Goal: Task Accomplishment & Management: Complete application form

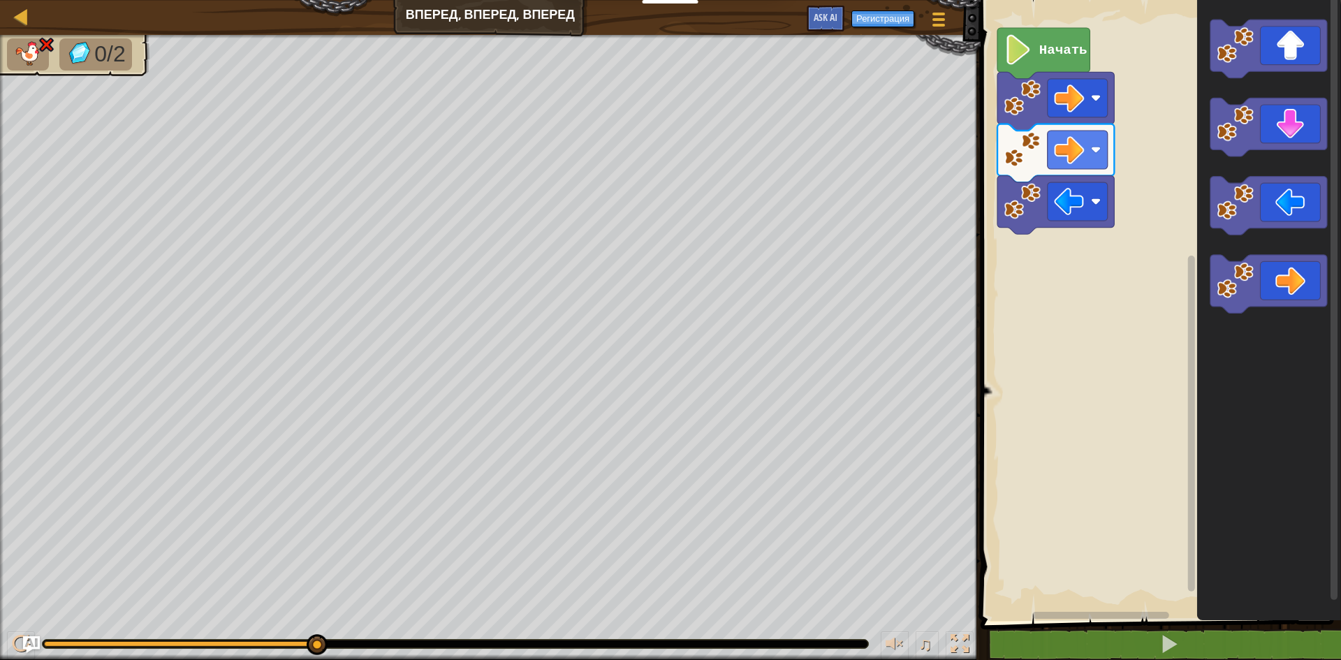
click at [38, 42] on img at bounding box center [47, 44] width 18 height 17
click at [48, 45] on img at bounding box center [47, 44] width 18 height 17
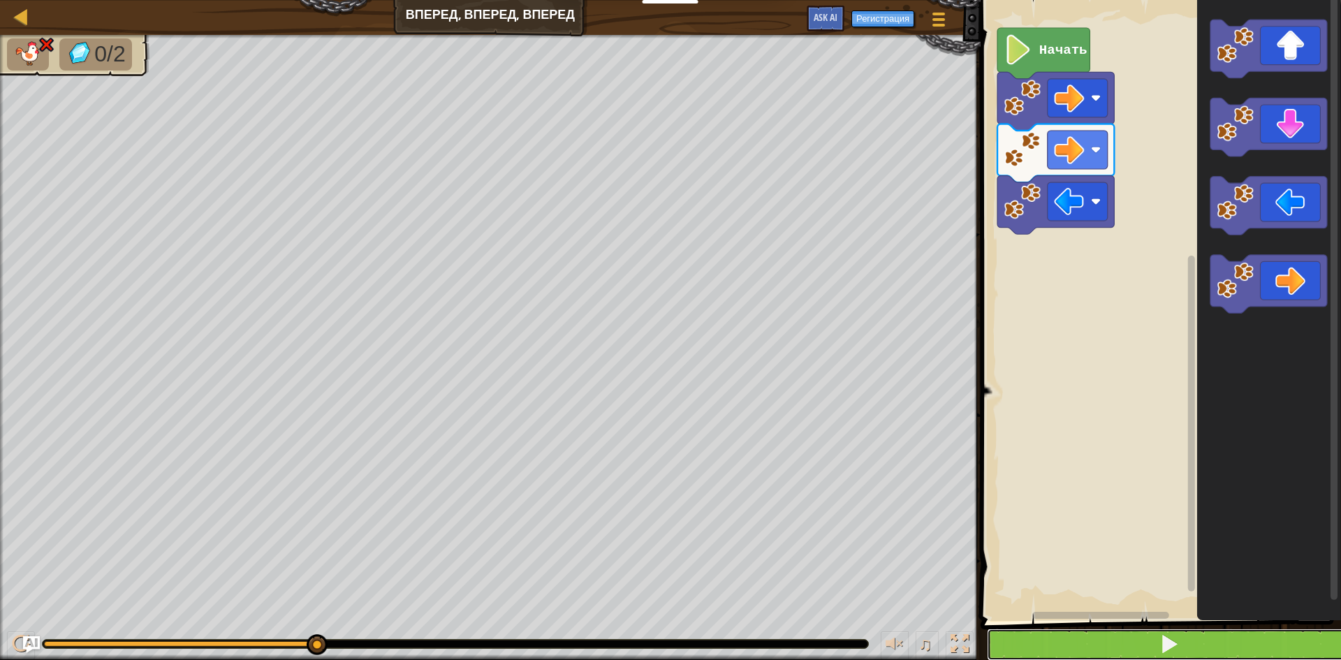
click at [1174, 654] on span at bounding box center [1170, 644] width 20 height 20
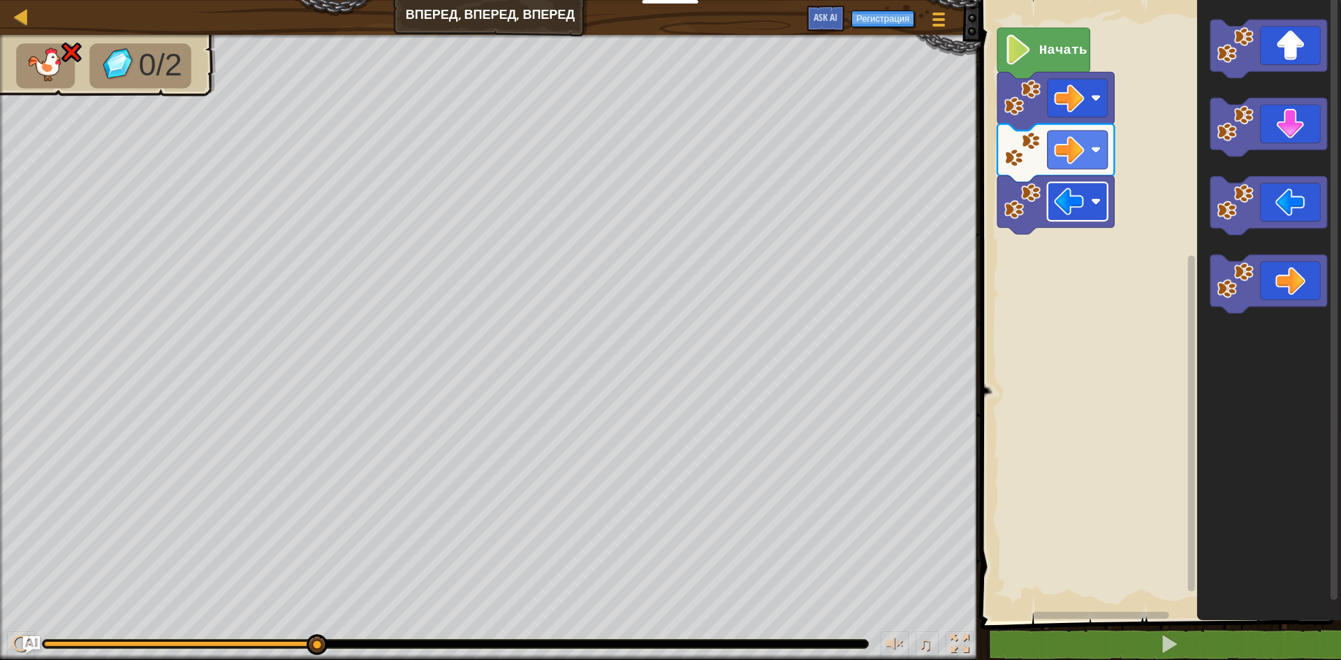
click at [1094, 208] on rect "Рабочая область Blockly" at bounding box center [1078, 201] width 60 height 38
click at [1103, 156] on rect "Рабочая область Blockly" at bounding box center [1078, 150] width 60 height 38
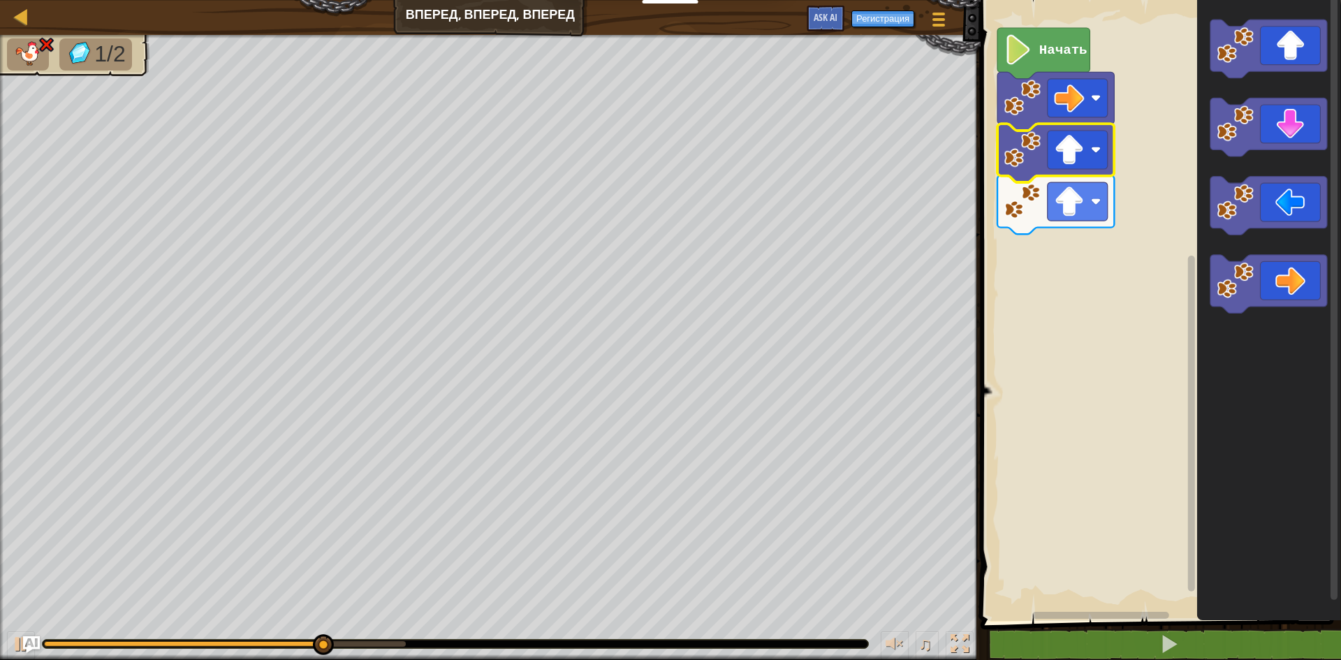
click at [1094, 221] on icon "Рабочая область Blockly" at bounding box center [1056, 205] width 117 height 59
click at [1098, 208] on rect "Рабочая область Blockly" at bounding box center [1078, 201] width 60 height 38
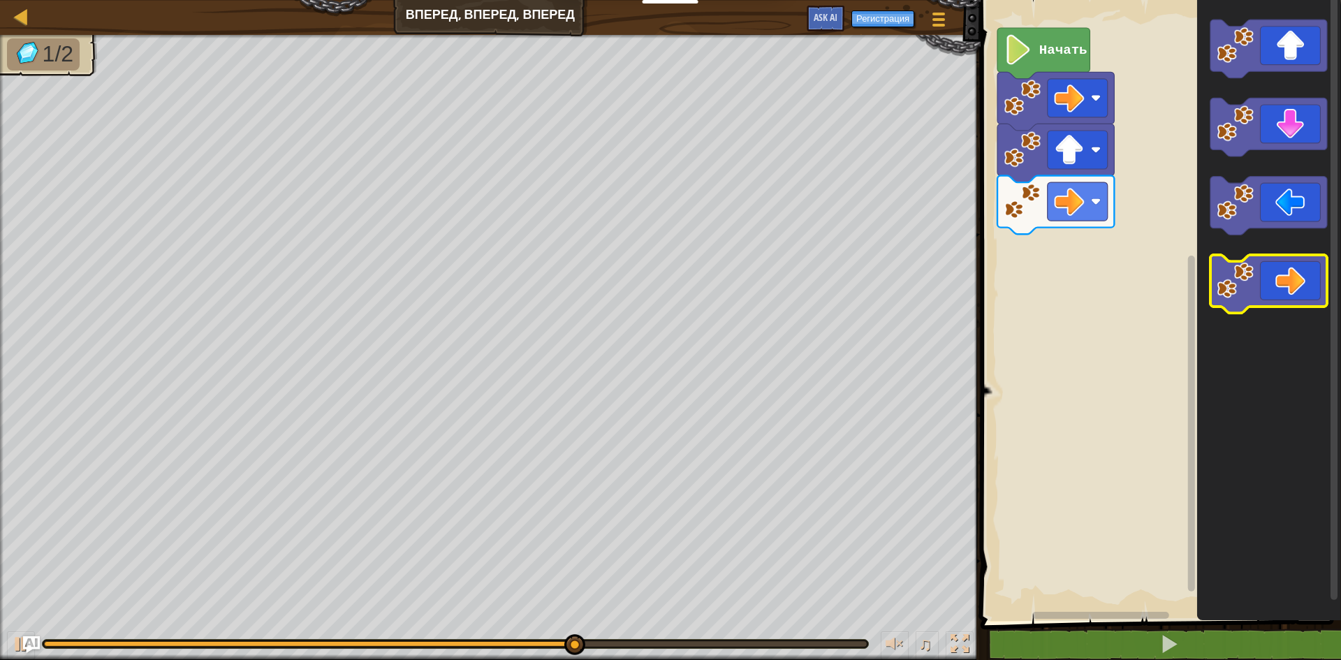
click at [1302, 279] on icon "Рабочая область Blockly" at bounding box center [1269, 284] width 117 height 59
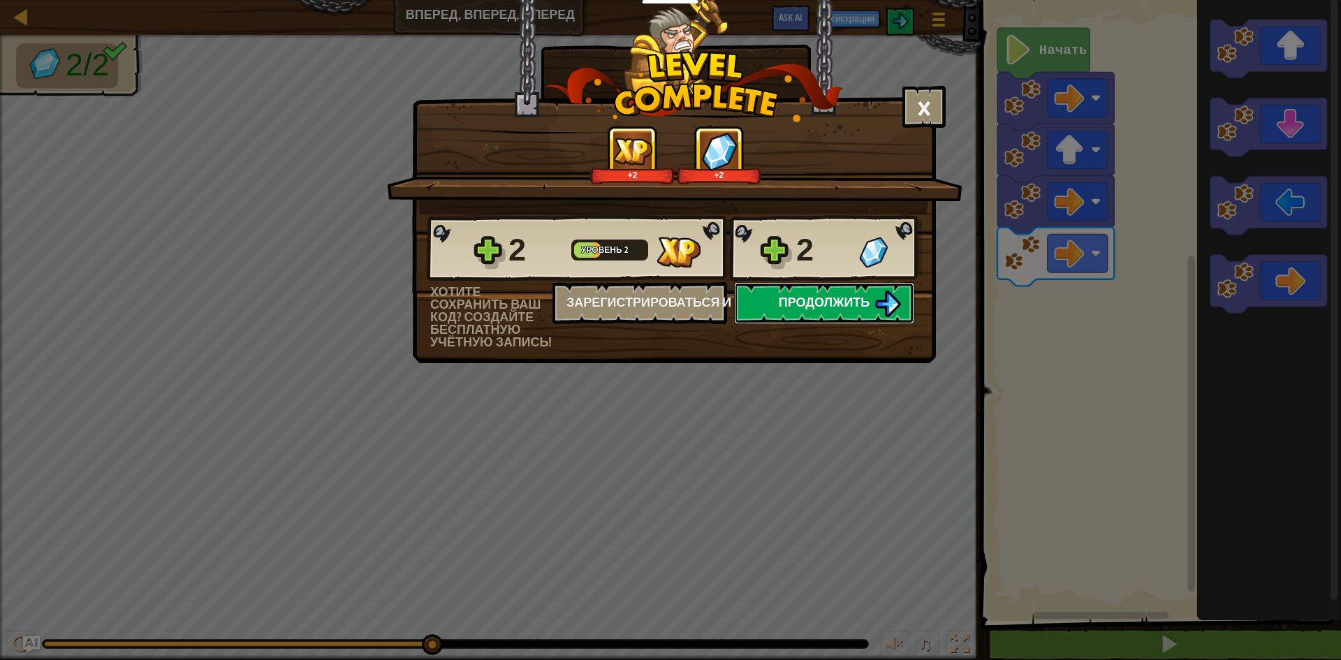
click at [805, 301] on span "Продолжить" at bounding box center [825, 301] width 92 height 17
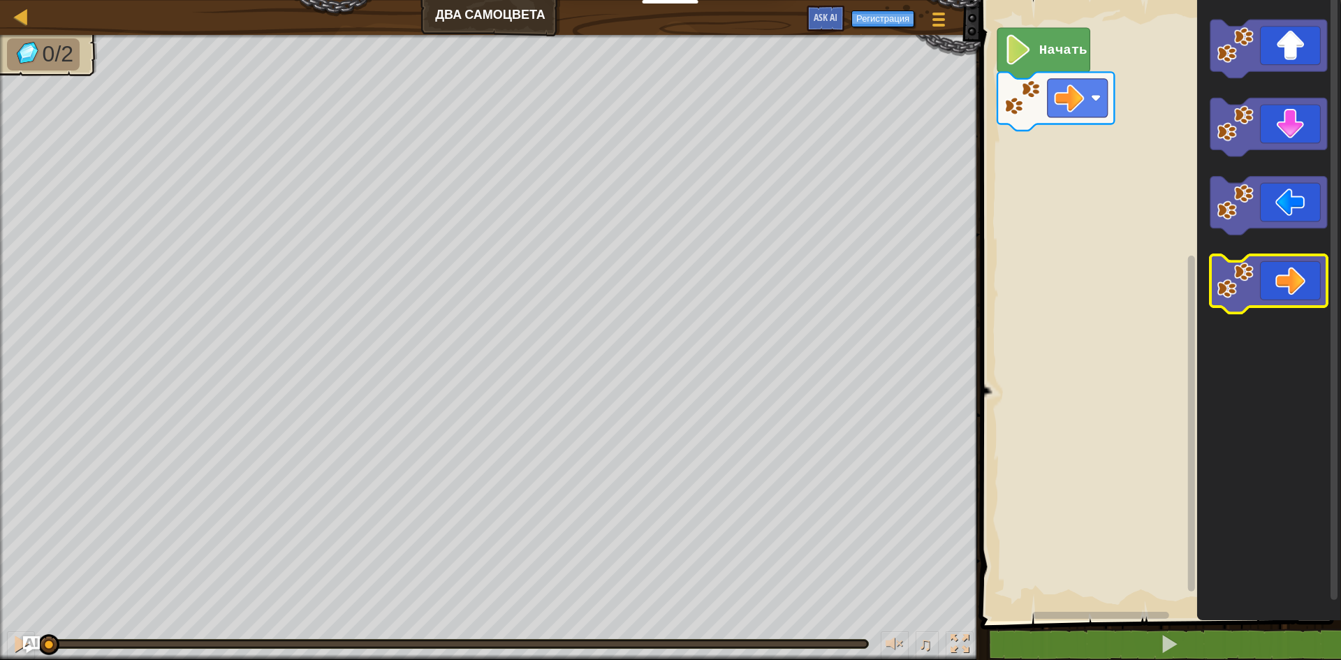
click at [1308, 291] on icon "Рабочая область Blockly" at bounding box center [1269, 284] width 117 height 59
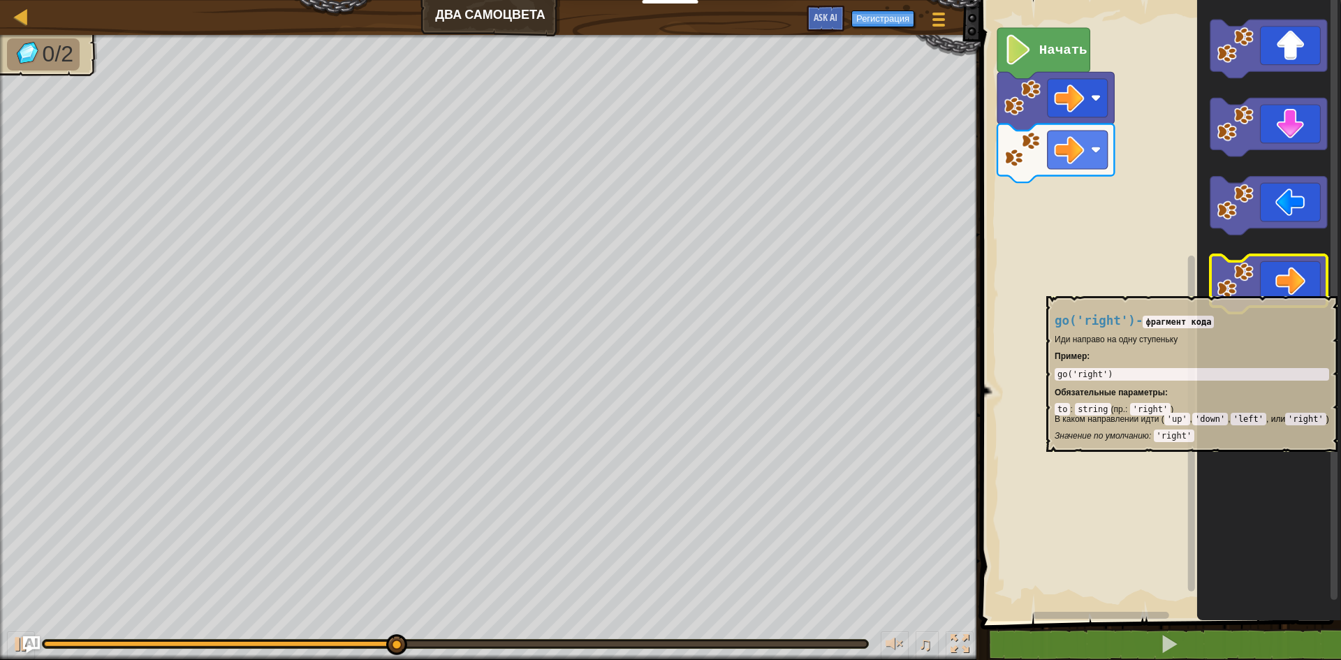
click at [1304, 289] on icon "Рабочая область Blockly" at bounding box center [1269, 284] width 117 height 59
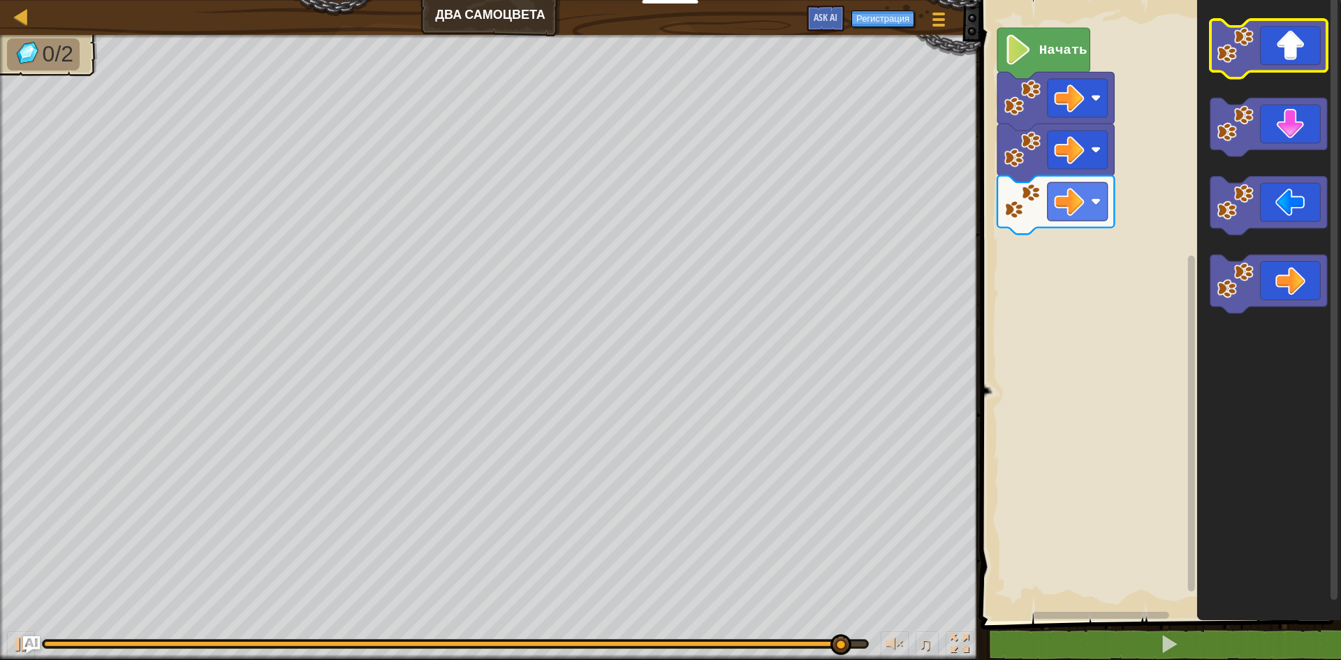
click at [1288, 47] on icon "Рабочая область Blockly" at bounding box center [1269, 49] width 117 height 59
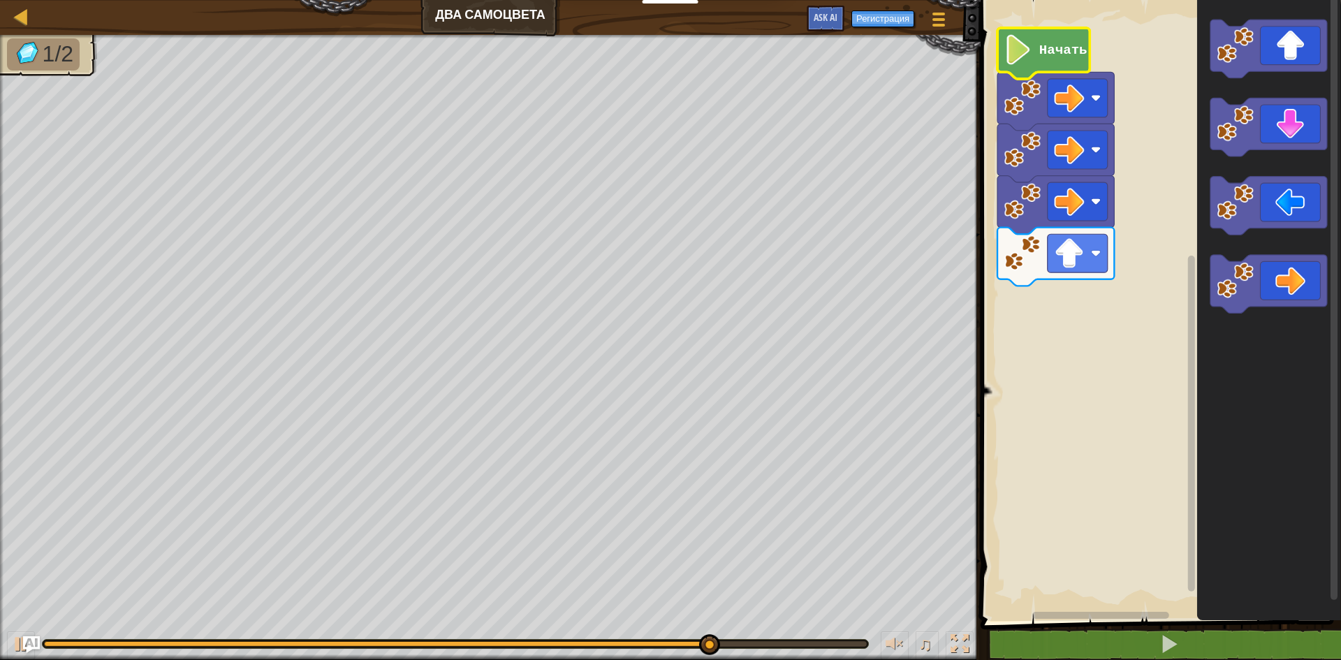
click at [1051, 44] on text "Начать" at bounding box center [1064, 50] width 48 height 15
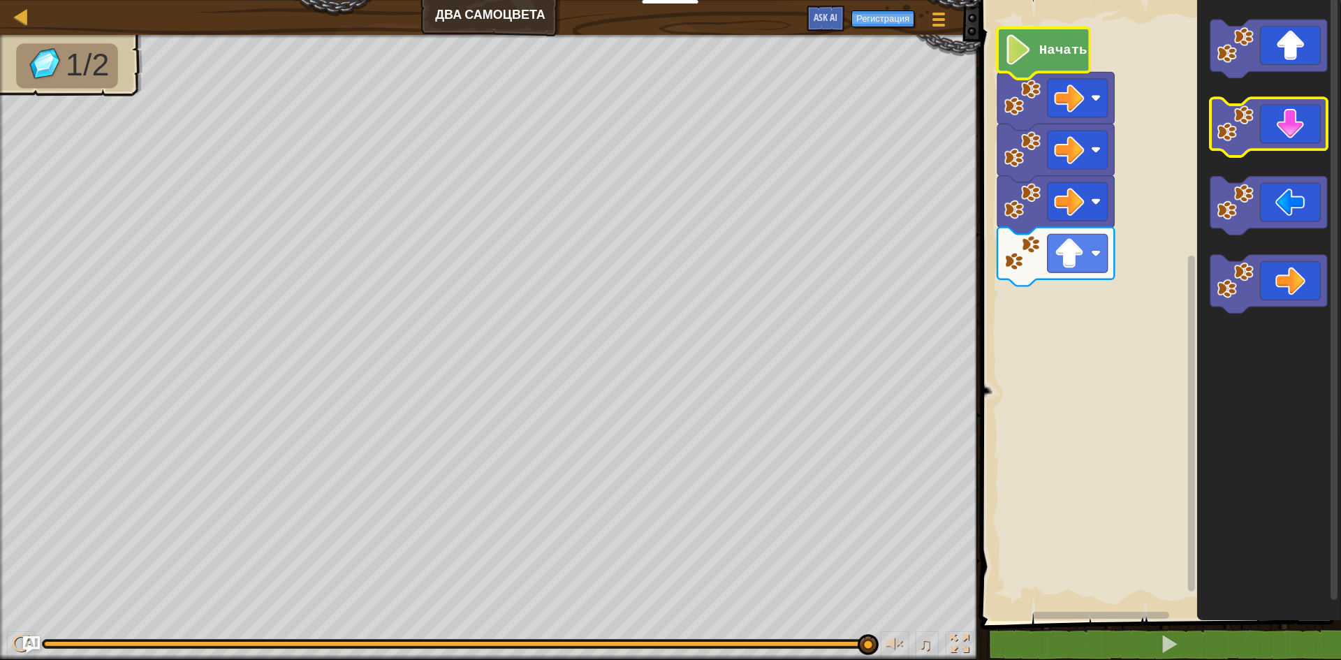
click at [1295, 118] on icon "Рабочая область Blockly" at bounding box center [1269, 128] width 117 height 59
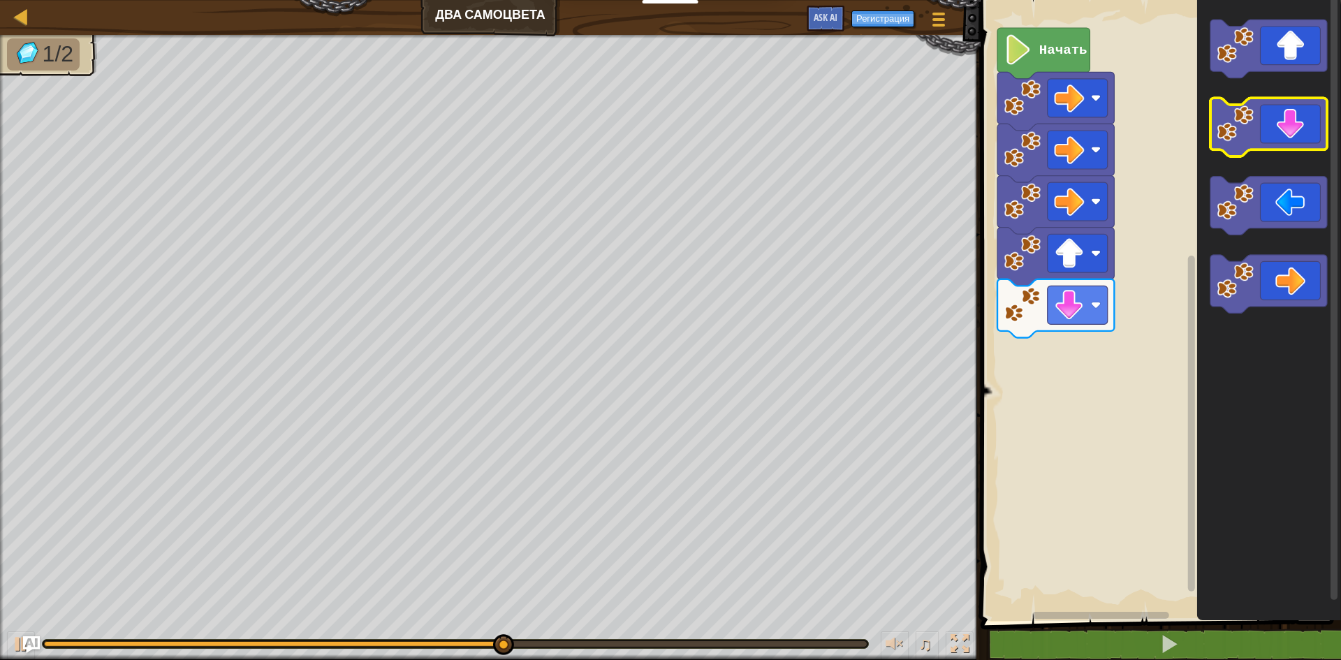
click at [1294, 124] on icon "Рабочая область Blockly" at bounding box center [1269, 128] width 117 height 59
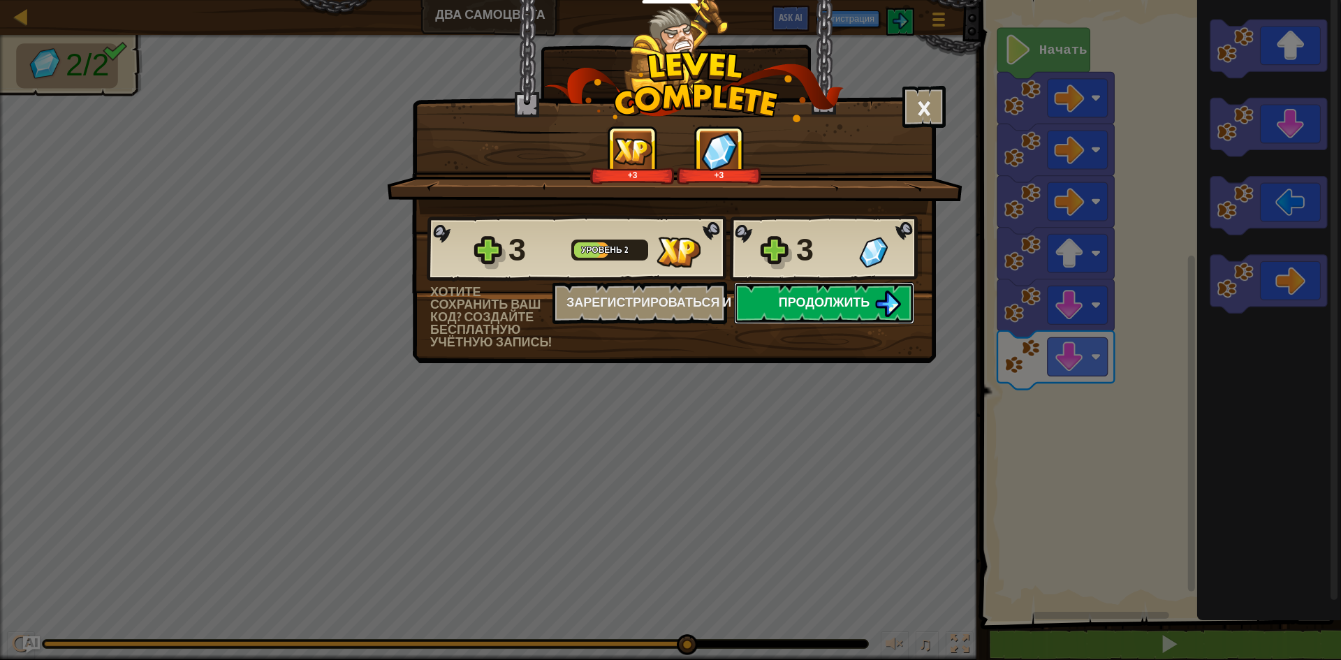
click at [867, 300] on span "Продолжить" at bounding box center [825, 301] width 92 height 17
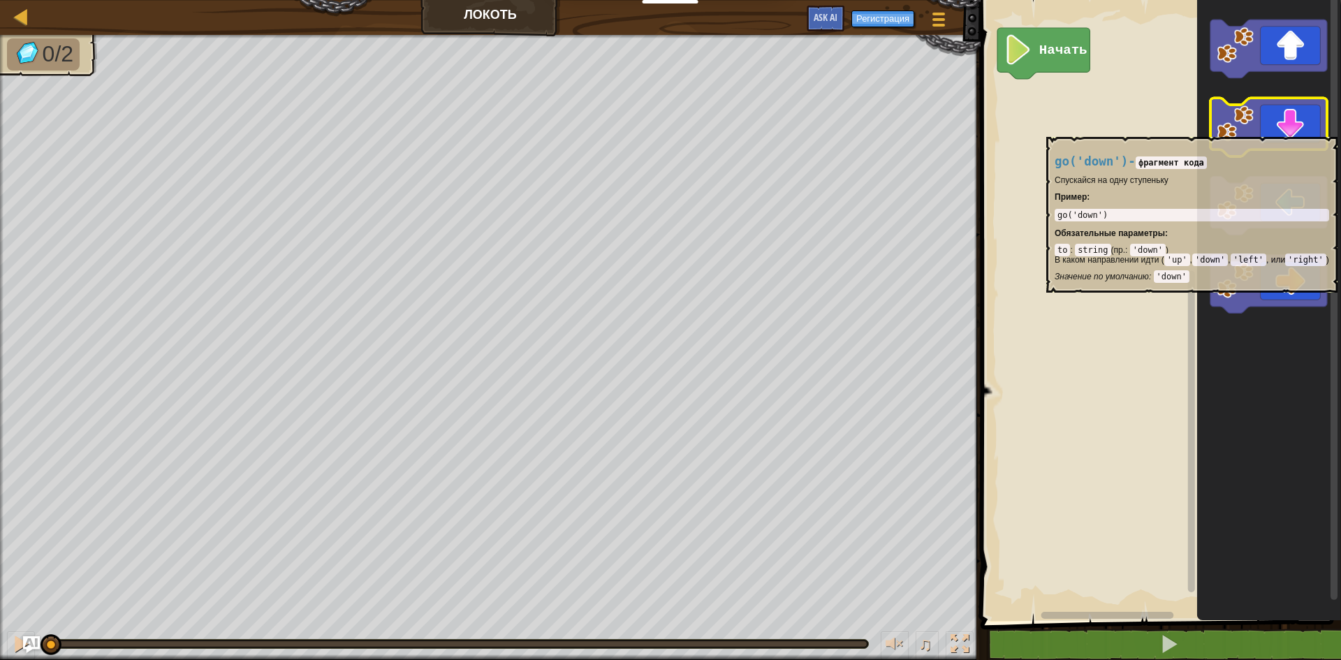
click at [1300, 130] on icon "Рабочая область Blockly" at bounding box center [1269, 128] width 117 height 59
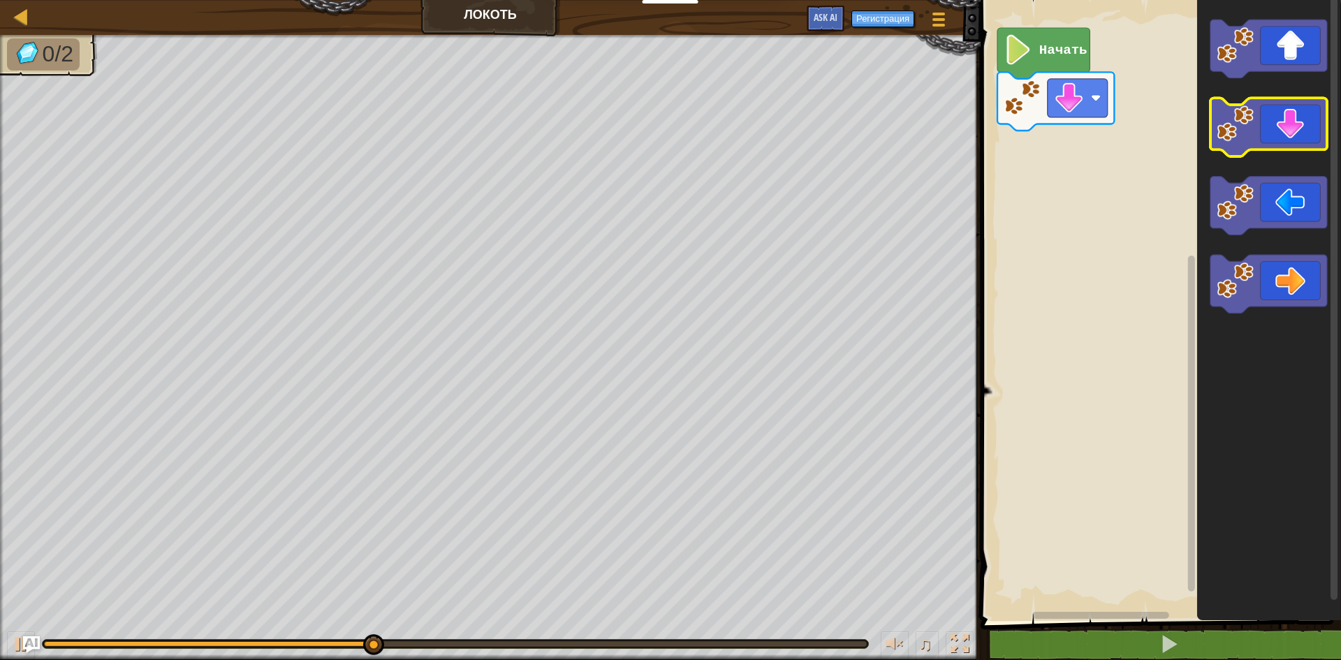
click at [1300, 130] on icon "Рабочая область Blockly" at bounding box center [1269, 128] width 117 height 59
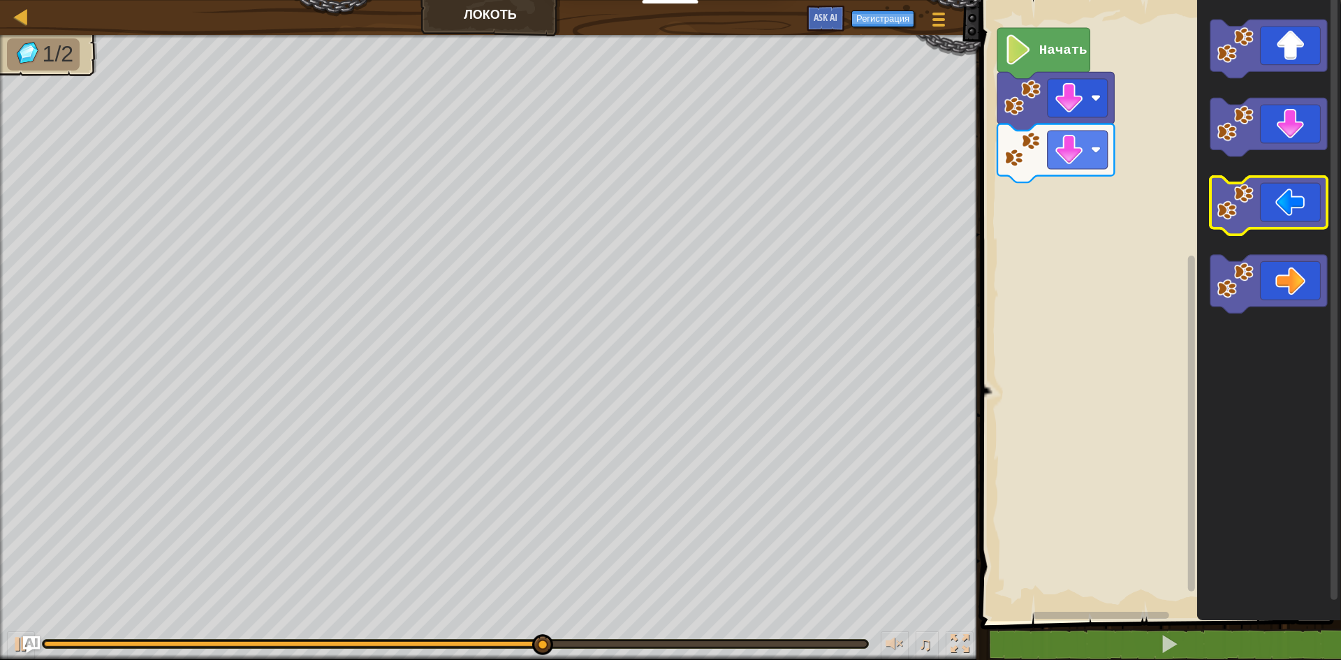
click at [1294, 205] on icon "Рабочая область Blockly" at bounding box center [1269, 206] width 117 height 59
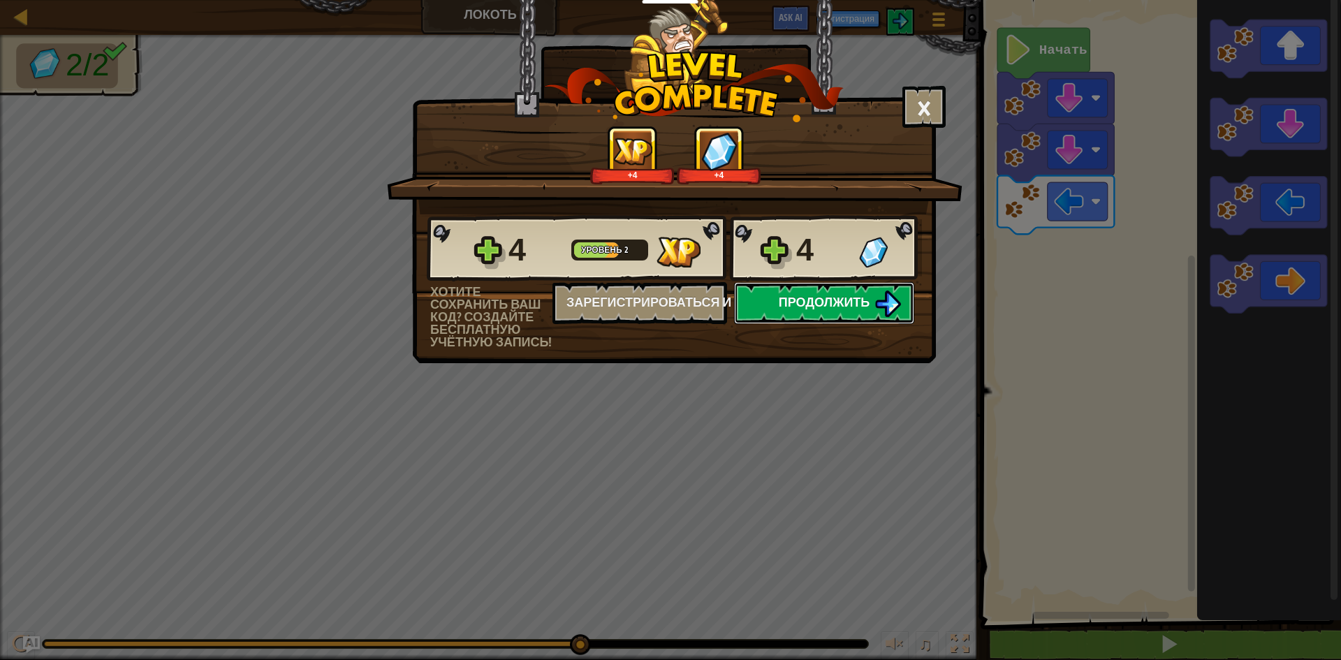
click at [822, 312] on button "Продолжить" at bounding box center [824, 303] width 180 height 42
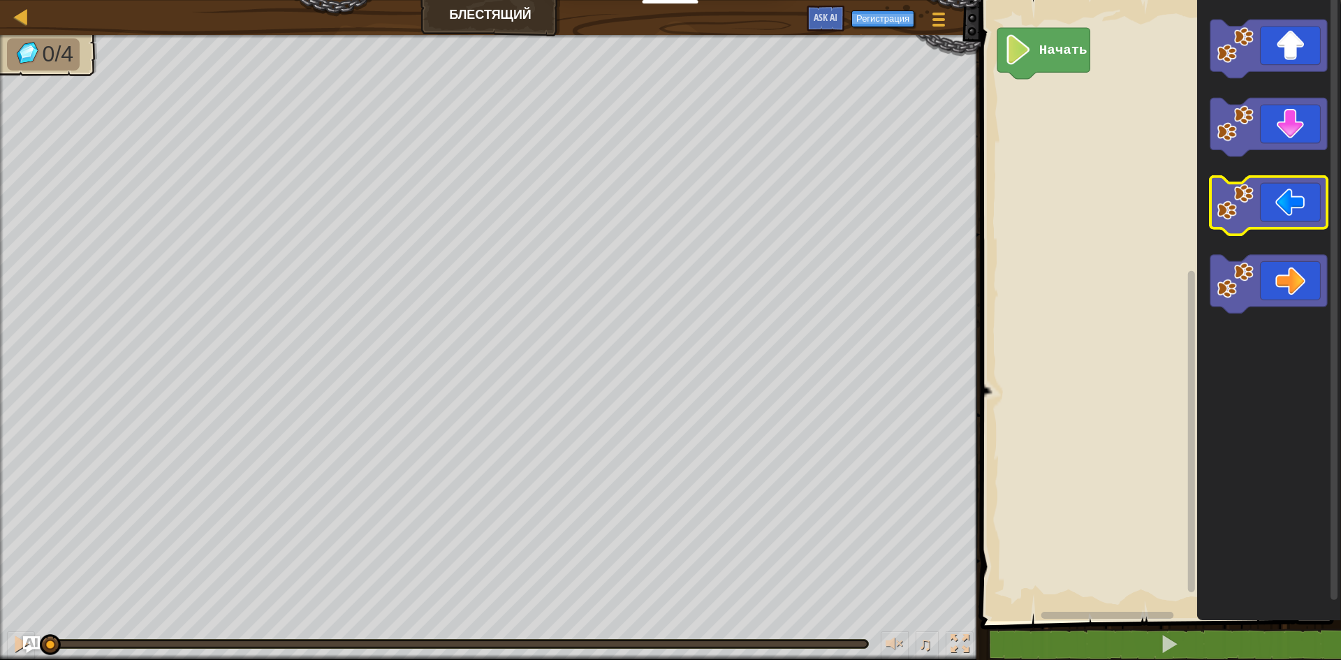
click at [1300, 200] on icon "Рабочая область Blockly" at bounding box center [1269, 206] width 117 height 59
click at [1306, 210] on icon "Рабочая область Blockly" at bounding box center [1269, 206] width 117 height 59
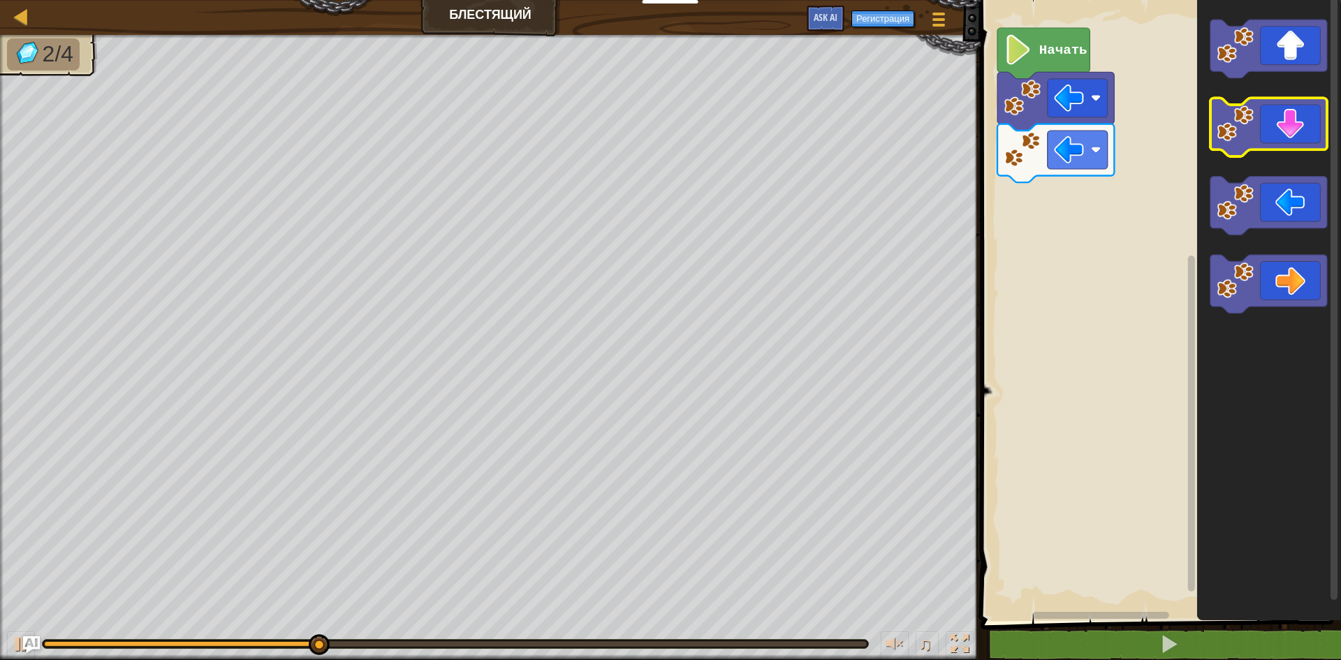
click at [1270, 148] on icon "Рабочая область Blockly" at bounding box center [1269, 128] width 117 height 59
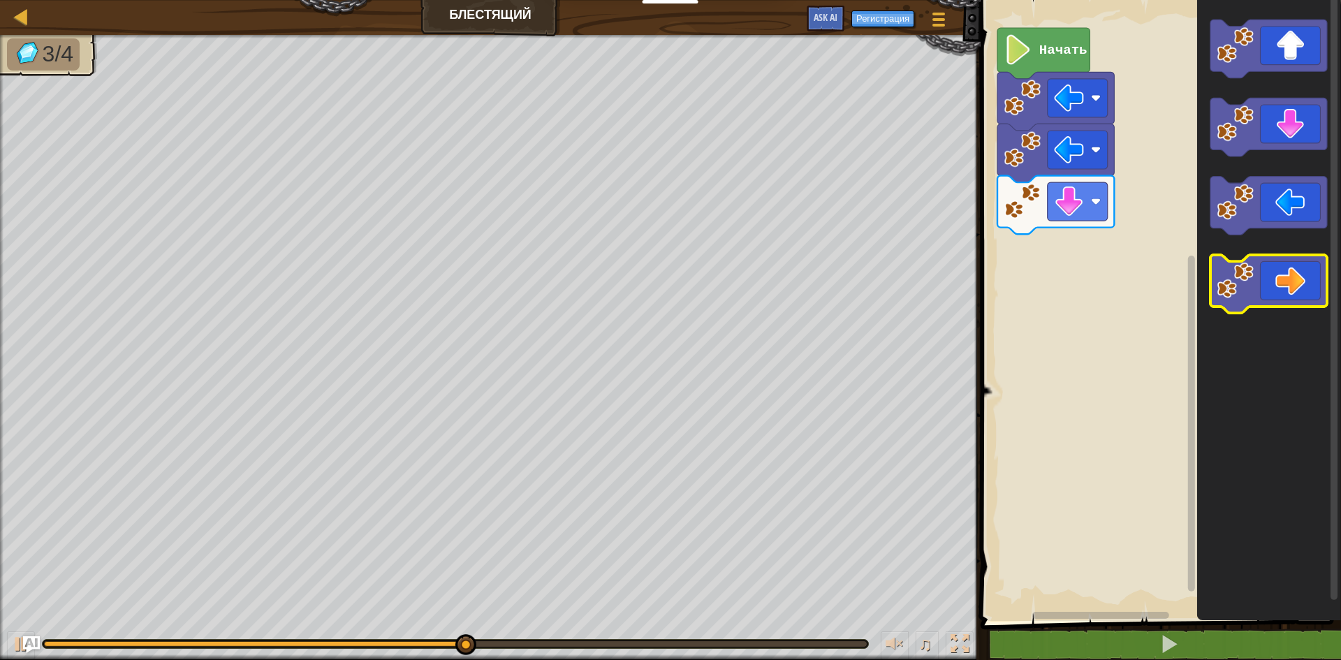
click at [1299, 293] on icon "Рабочая область Blockly" at bounding box center [1269, 284] width 117 height 59
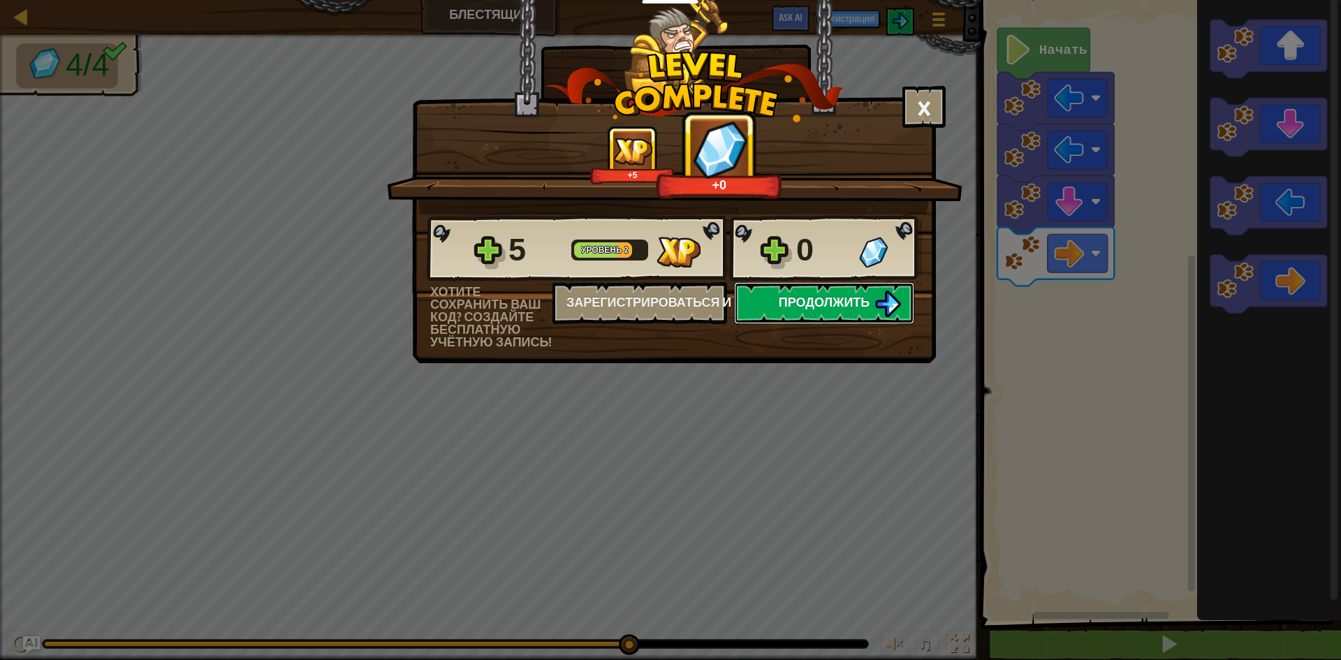
click at [819, 303] on span "Продолжить" at bounding box center [825, 301] width 92 height 17
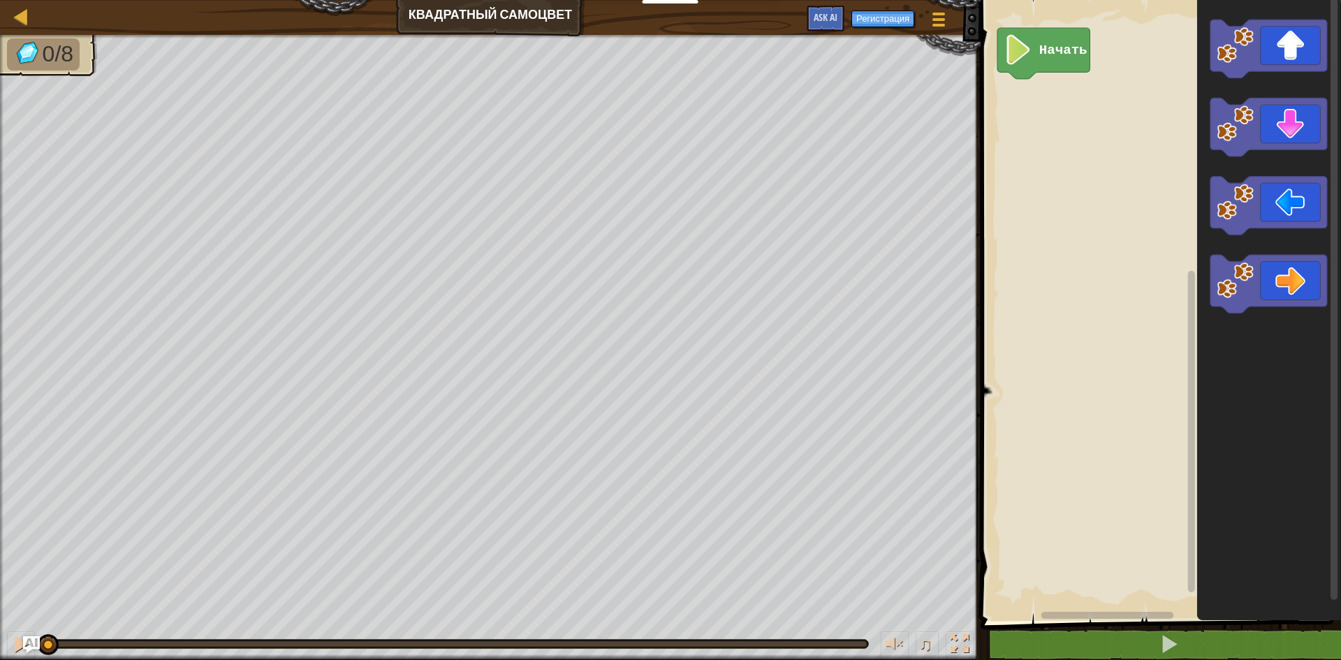
click at [1016, 372] on rect "Рабочая область Blockly" at bounding box center [1159, 307] width 365 height 628
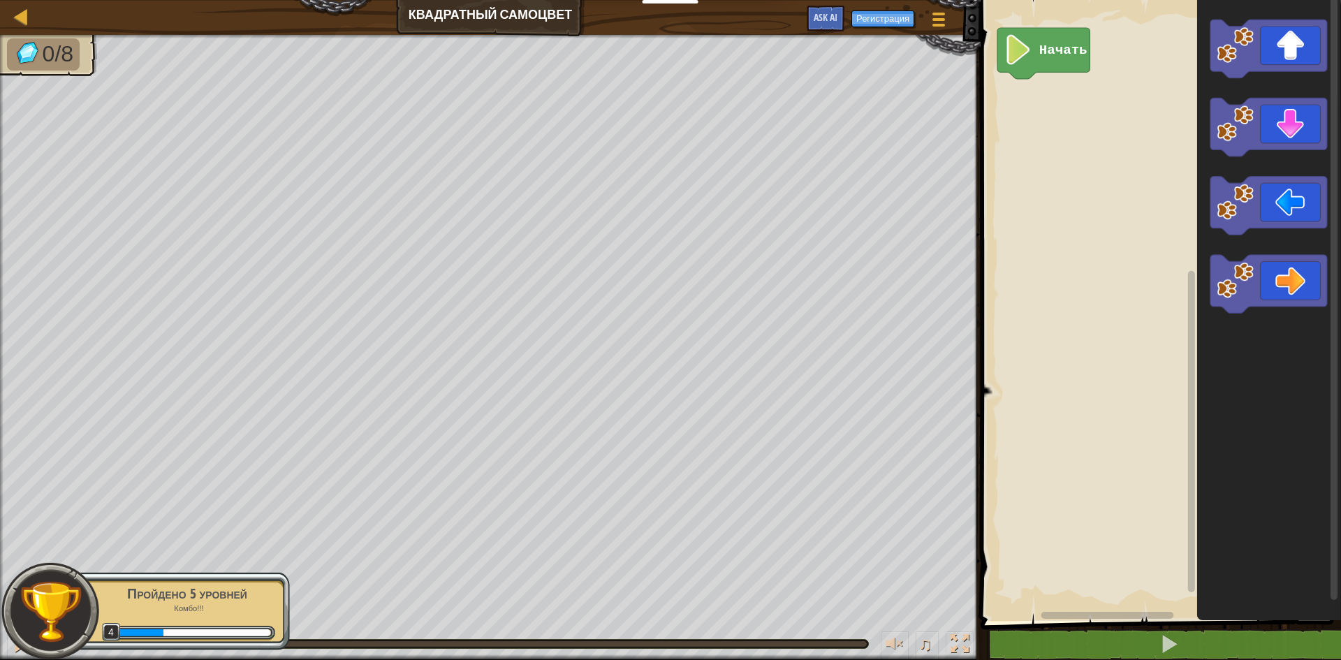
click at [1063, 617] on g "Рабочая область Blockly" at bounding box center [1082, 616] width 210 height 10
click at [1304, 198] on icon "Рабочая область Blockly" at bounding box center [1269, 206] width 117 height 59
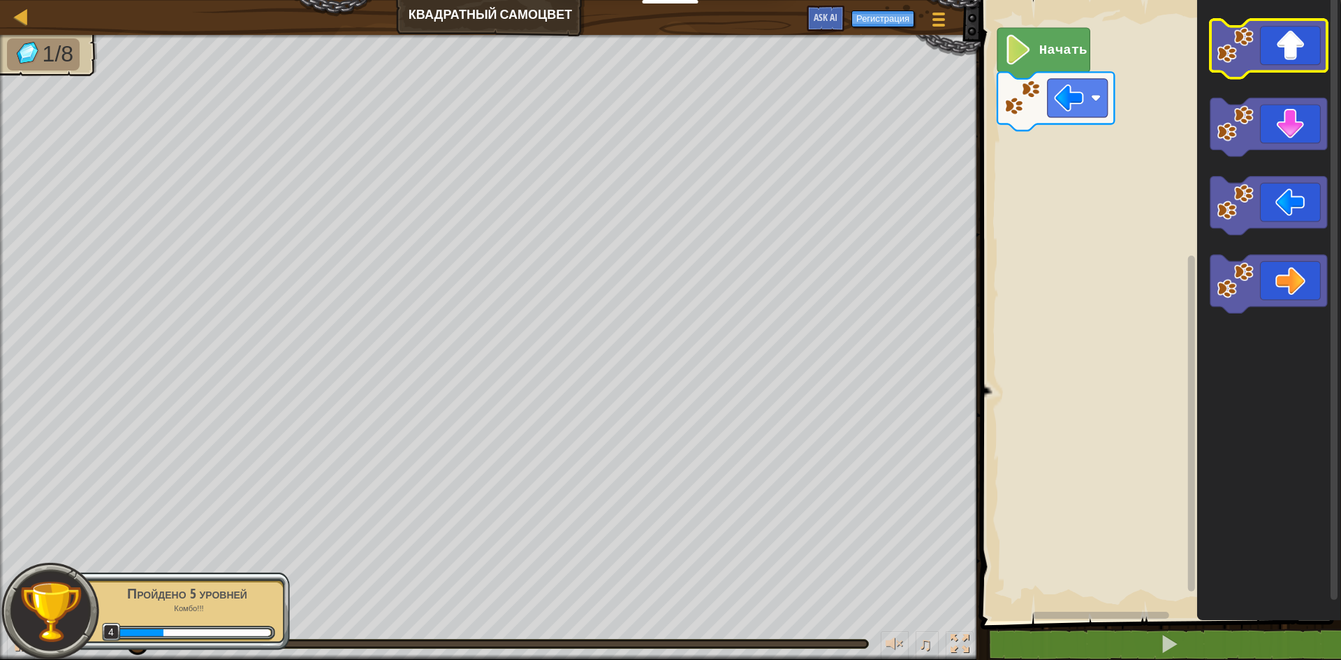
click at [1295, 50] on icon "Рабочая область Blockly" at bounding box center [1269, 49] width 117 height 59
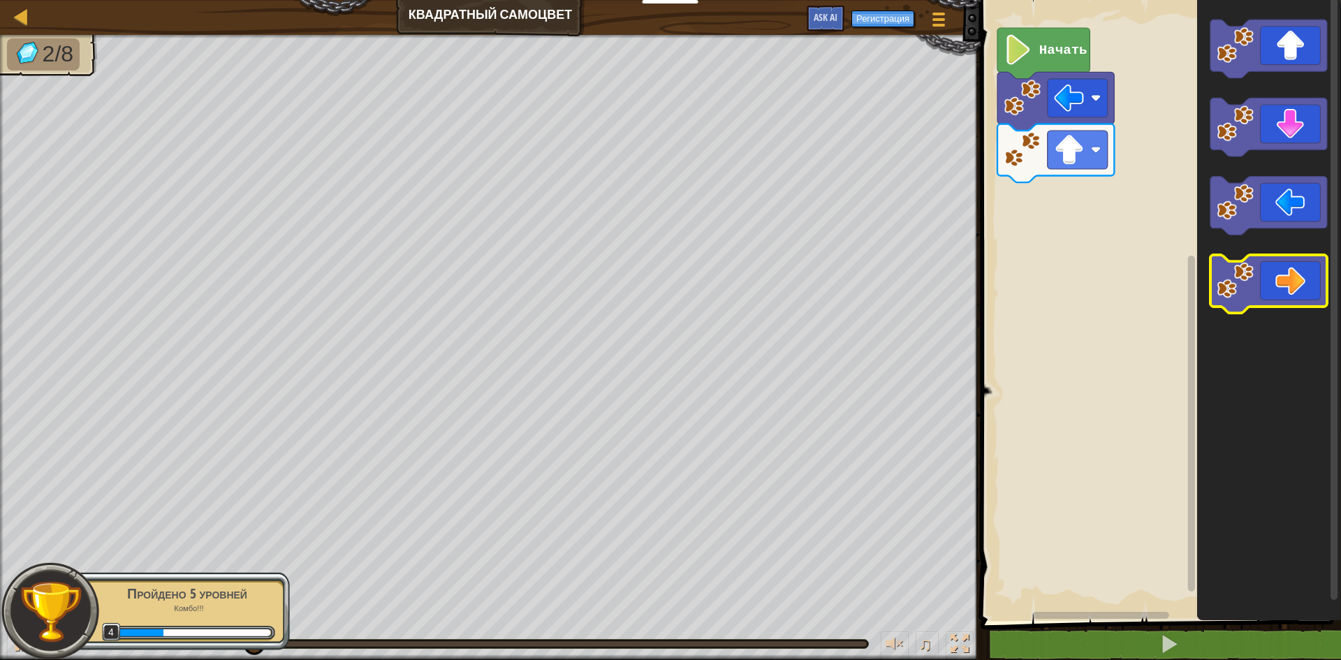
click at [1302, 291] on icon "Рабочая область Blockly" at bounding box center [1269, 284] width 117 height 59
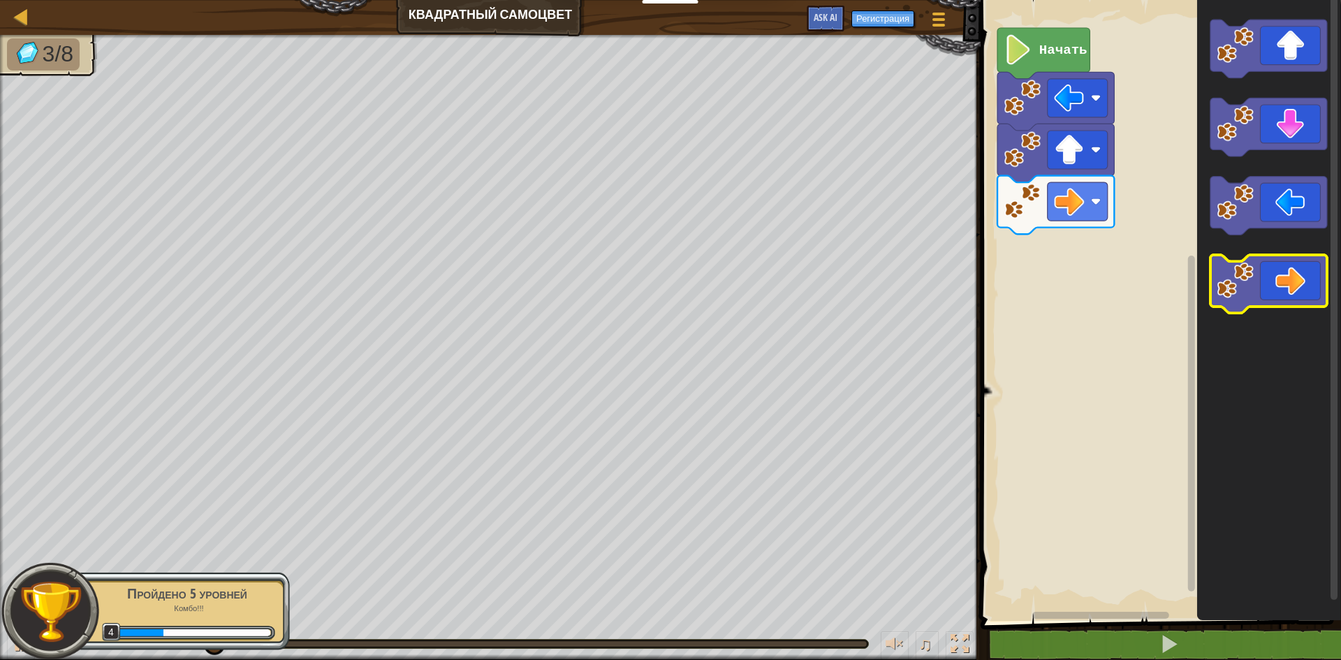
click at [1302, 291] on icon "Рабочая область Blockly" at bounding box center [1269, 284] width 117 height 59
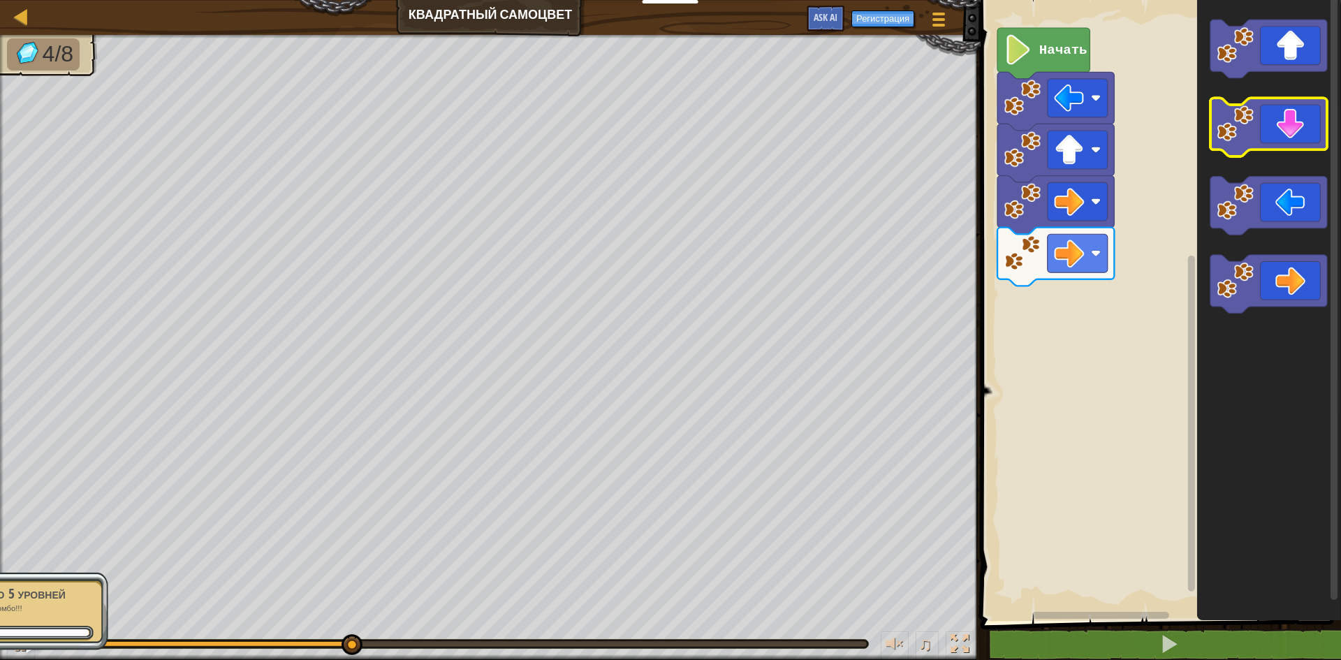
click at [1272, 135] on icon "Рабочая область Blockly" at bounding box center [1269, 128] width 117 height 59
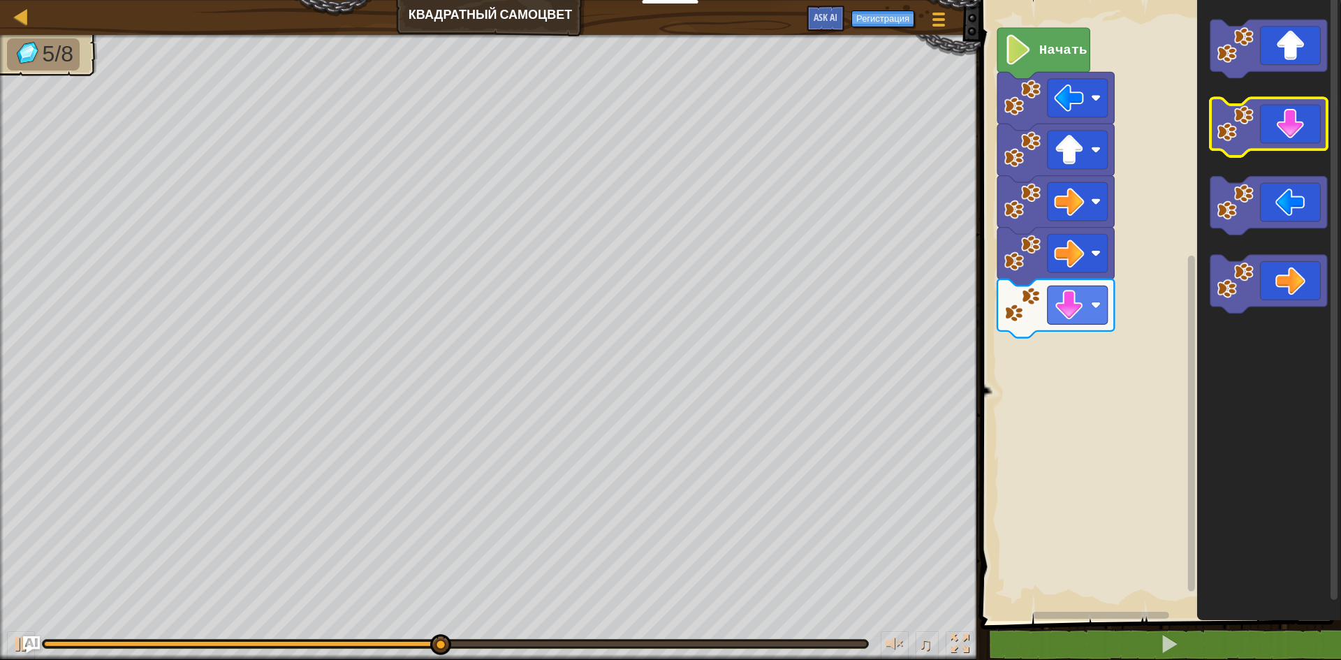
click at [1276, 132] on icon "Рабочая область Blockly" at bounding box center [1269, 128] width 117 height 59
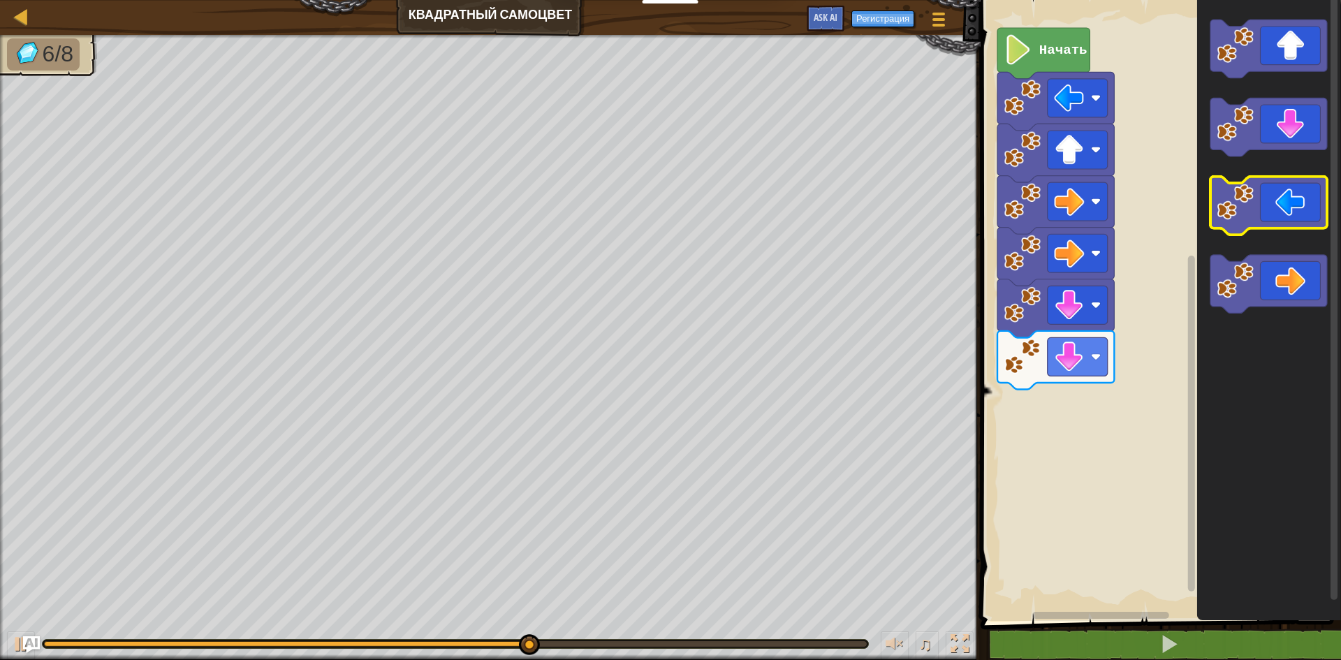
click at [1304, 215] on icon "Рабочая область Blockly" at bounding box center [1269, 206] width 117 height 59
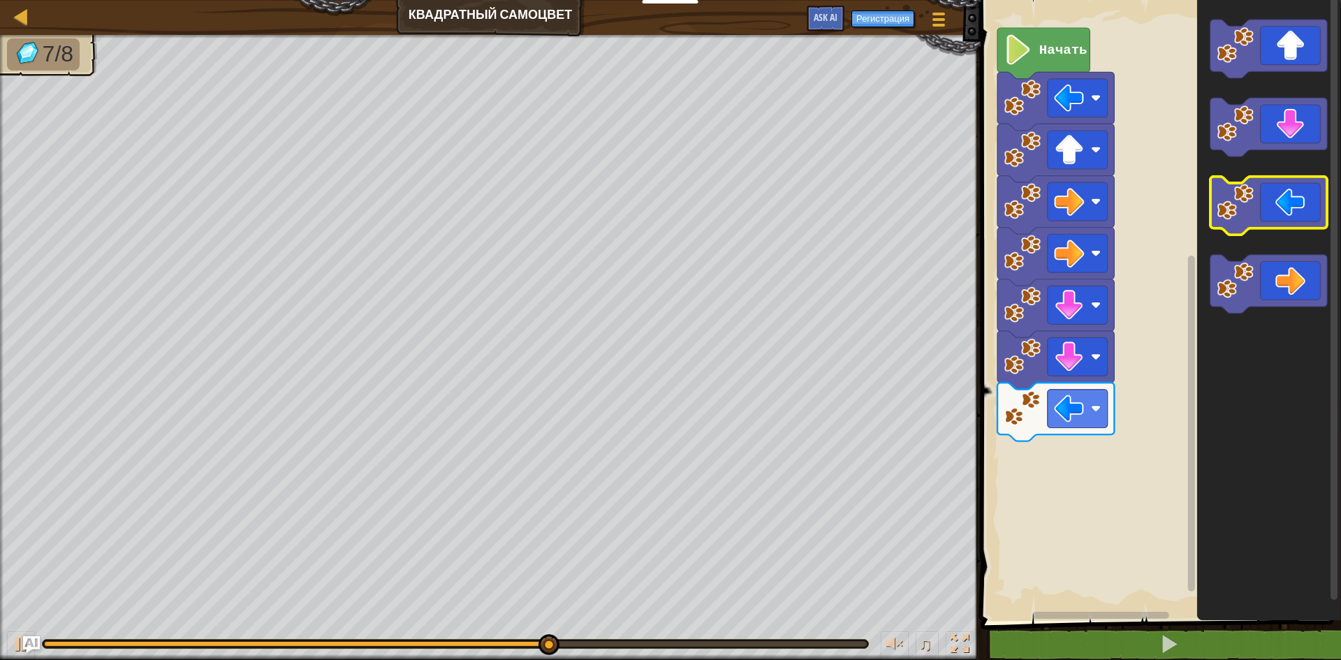
click at [1304, 215] on icon "Рабочая область Blockly" at bounding box center [1269, 206] width 117 height 59
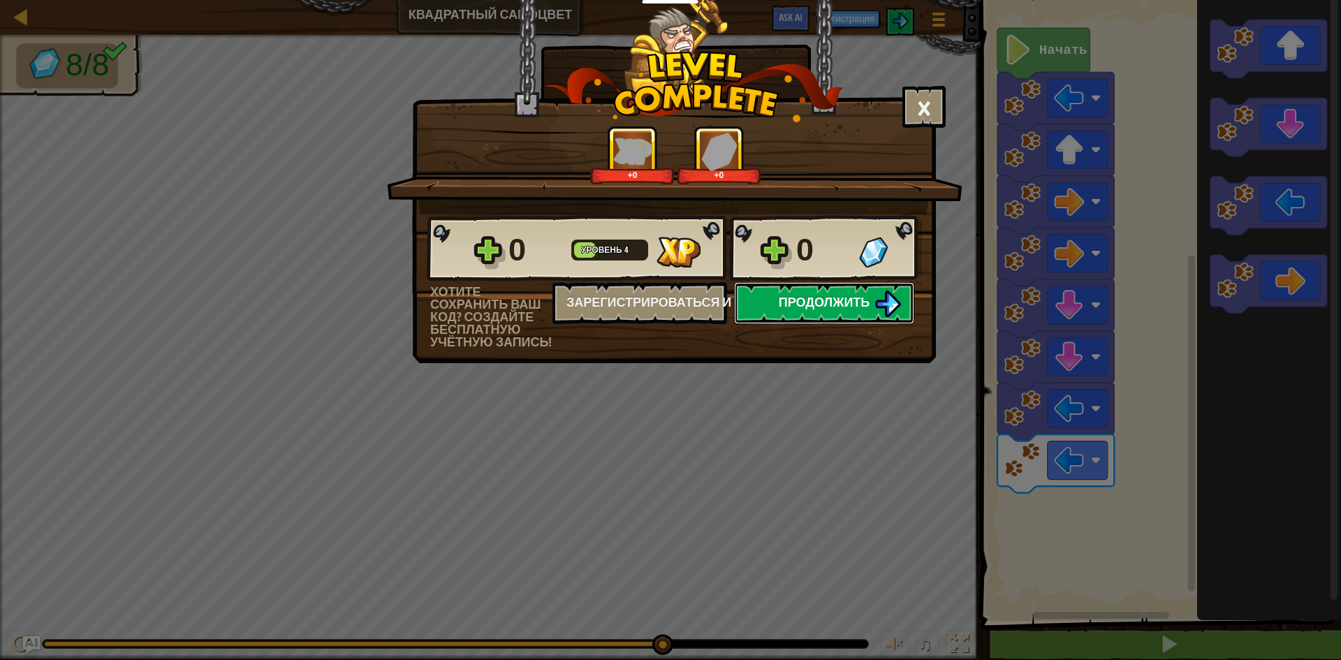
click at [800, 298] on span "Продолжить" at bounding box center [825, 301] width 92 height 17
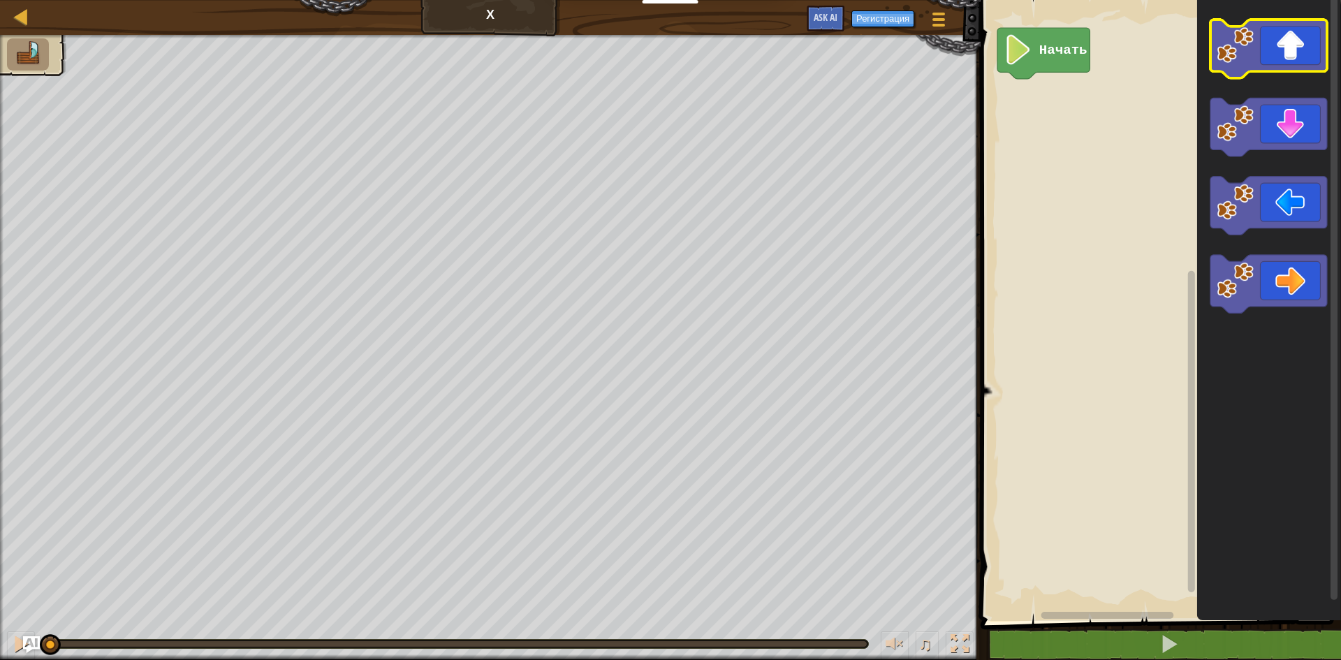
click at [1300, 45] on icon "Рабочая область Blockly" at bounding box center [1269, 49] width 117 height 59
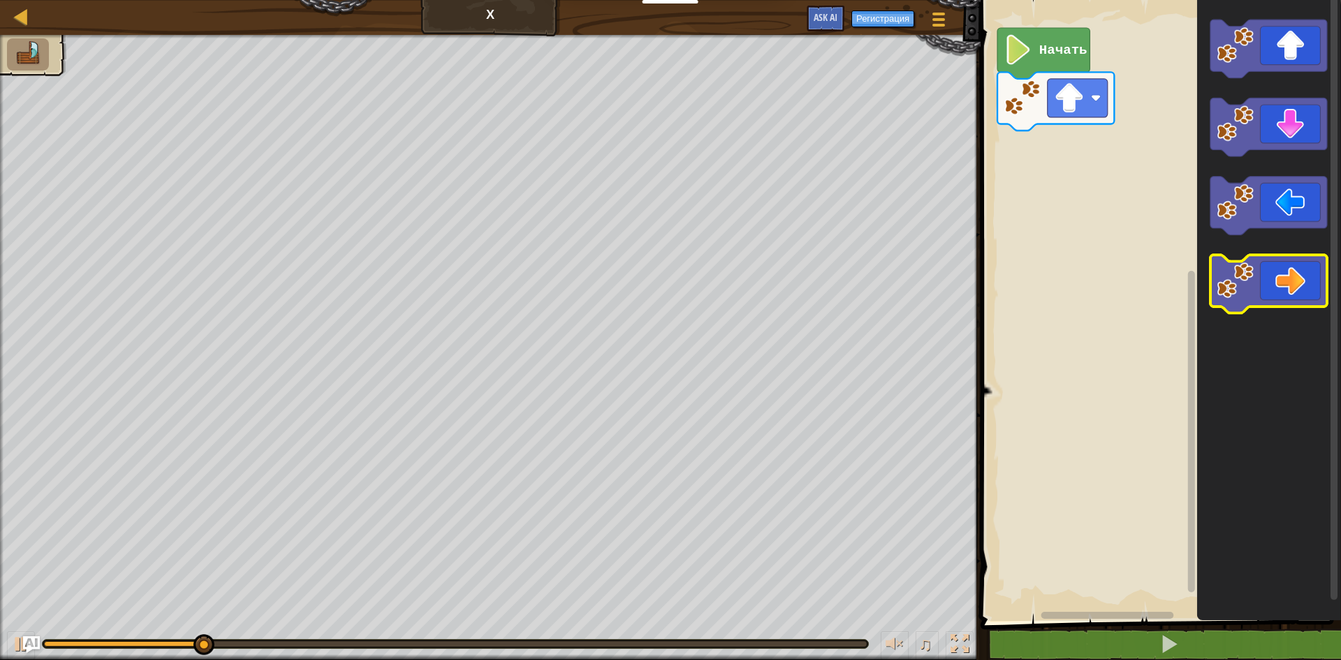
click at [1288, 282] on icon "Рабочая область Blockly" at bounding box center [1269, 284] width 117 height 59
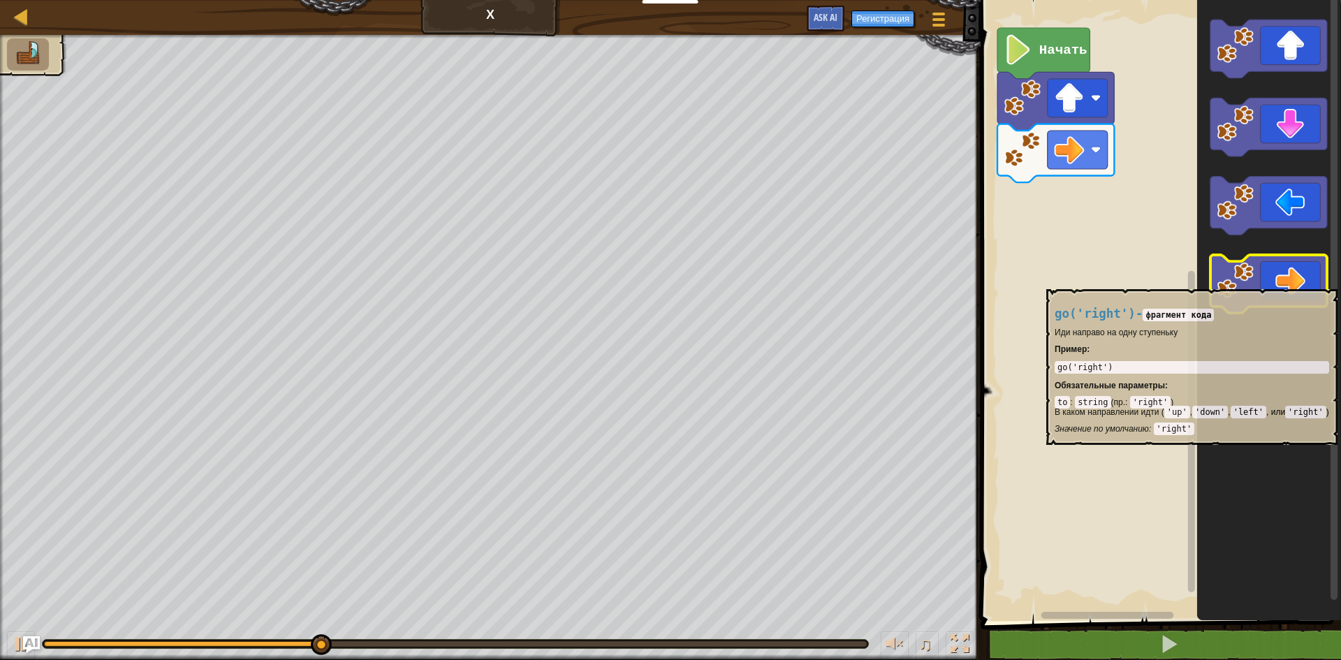
click at [1288, 282] on icon "Рабочая область Blockly" at bounding box center [1269, 284] width 117 height 59
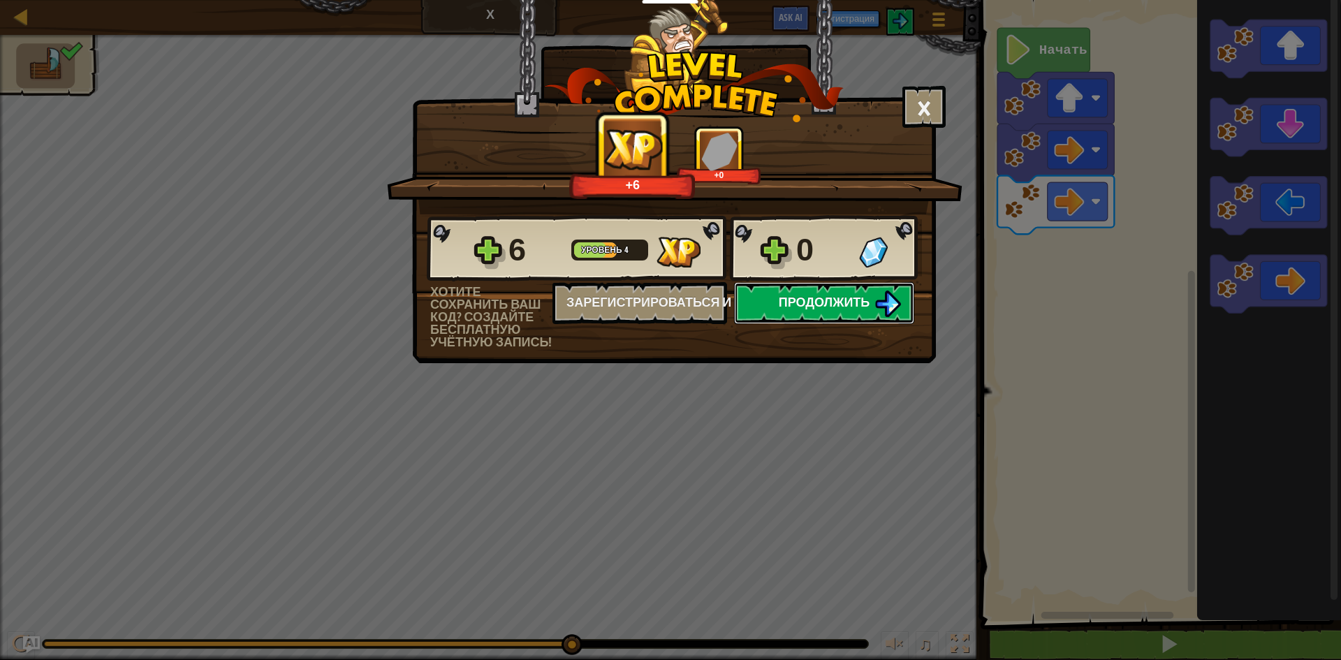
click at [859, 308] on span "Продолжить" at bounding box center [825, 301] width 92 height 17
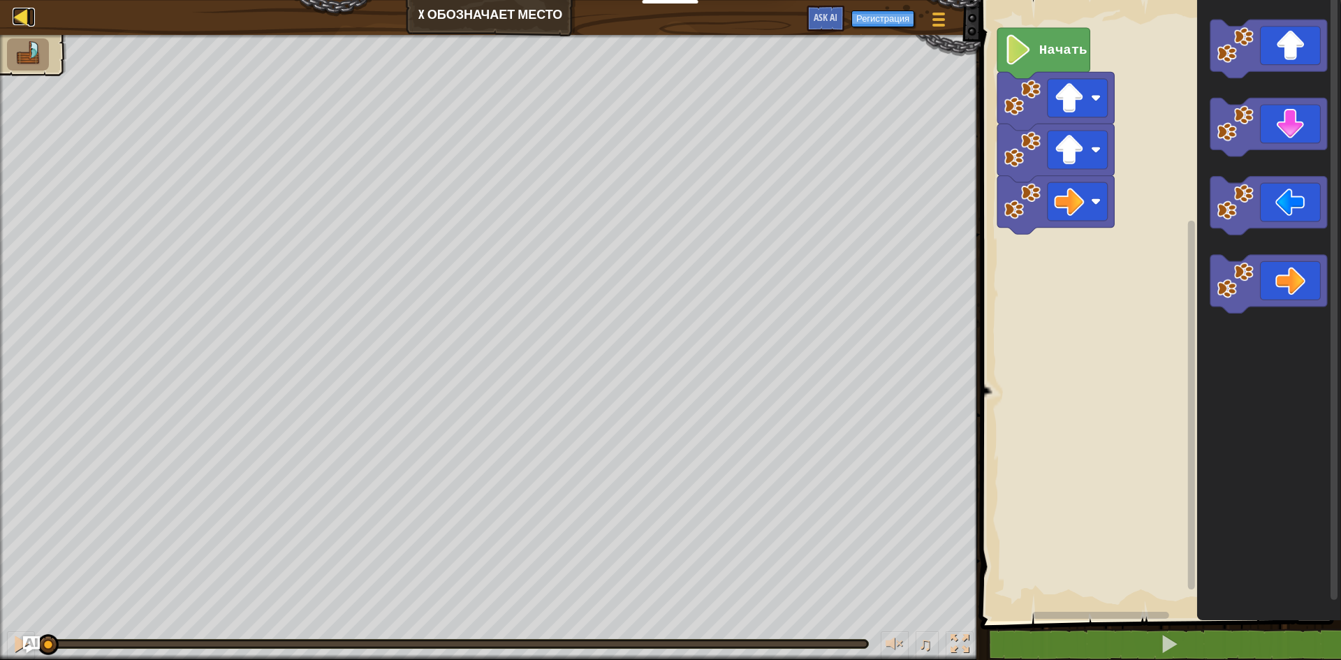
click at [15, 10] on div at bounding box center [21, 16] width 17 height 17
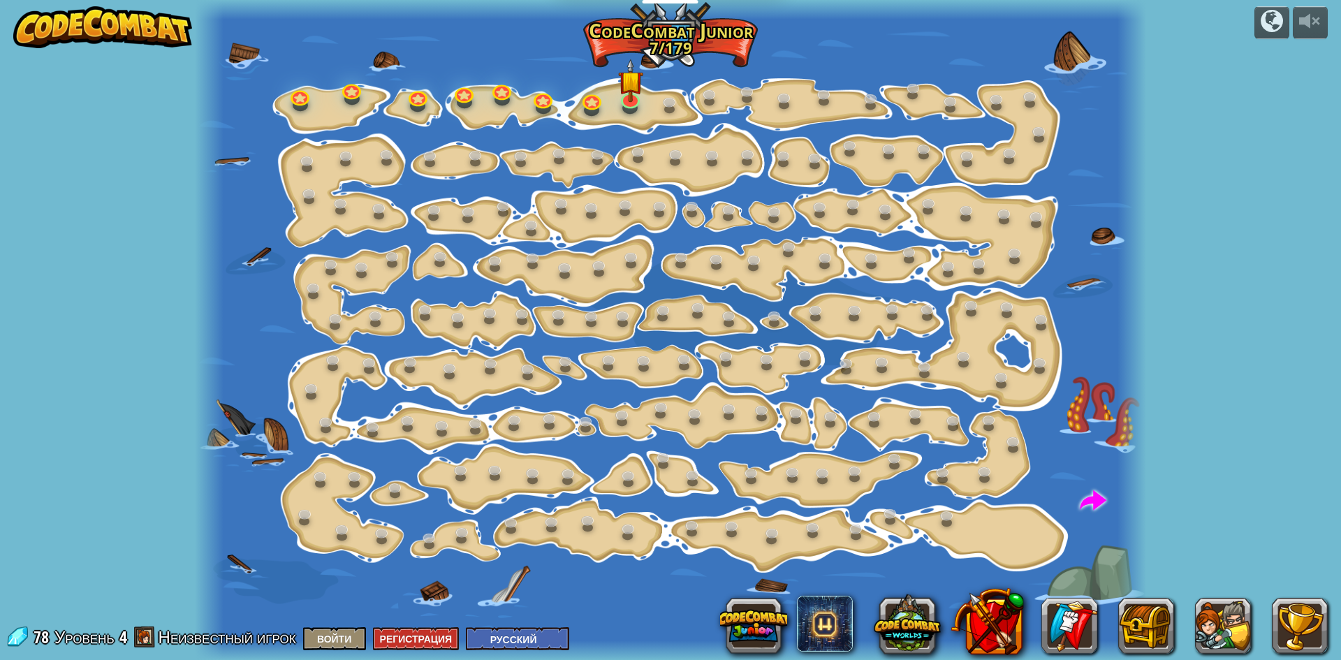
select select "ru"
click at [22, 13] on img at bounding box center [102, 27] width 179 height 42
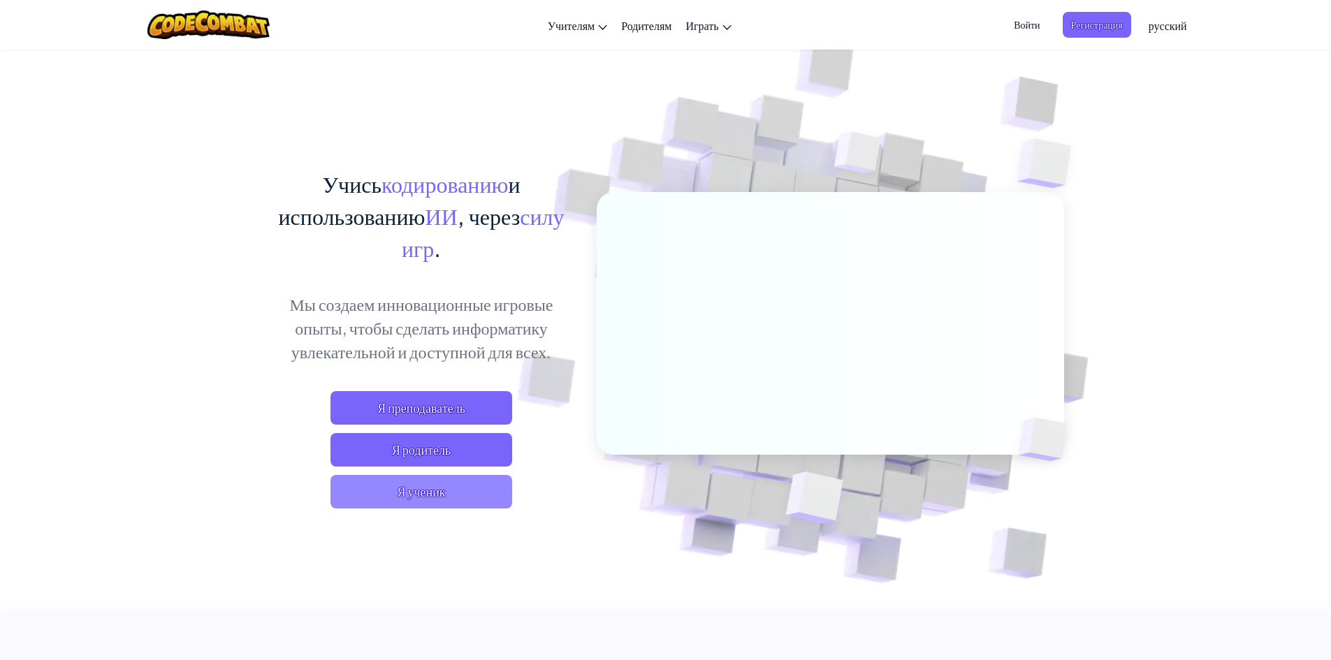
click at [408, 500] on span "Я ученик" at bounding box center [421, 492] width 182 height 34
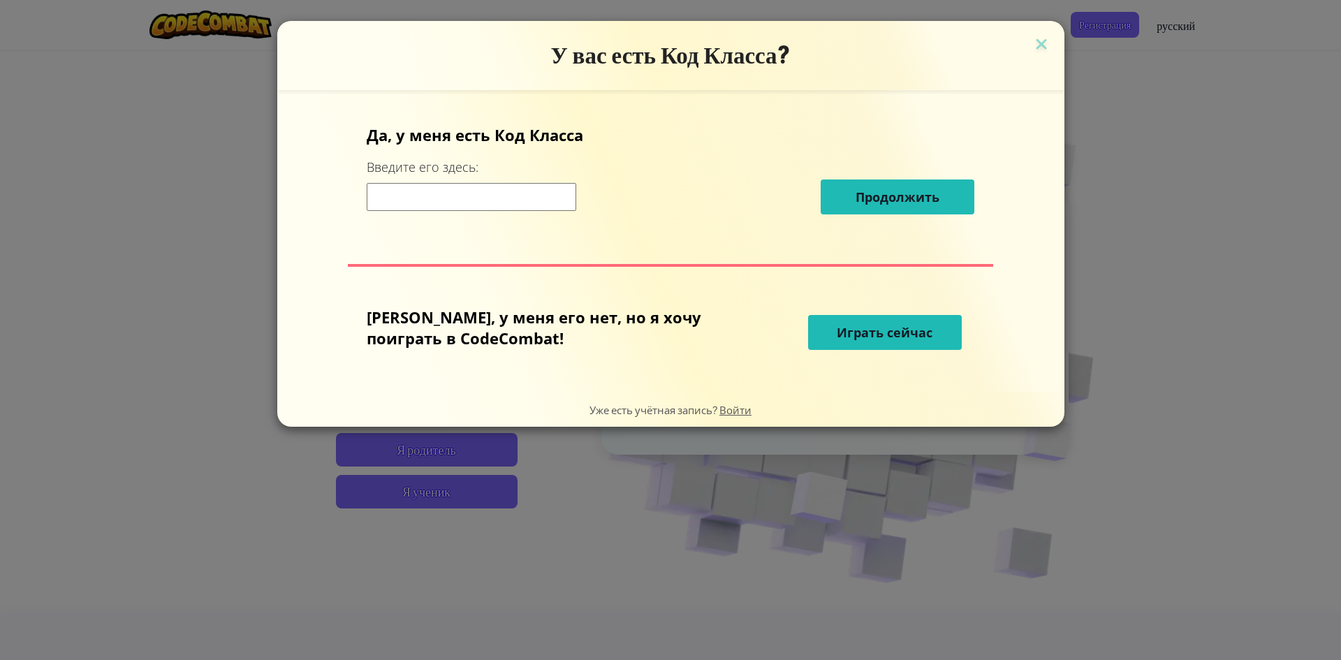
click at [542, 192] on input at bounding box center [472, 197] width 210 height 28
click at [553, 214] on div "Продолжить" at bounding box center [671, 197] width 608 height 35
click at [530, 196] on input at bounding box center [472, 197] width 210 height 28
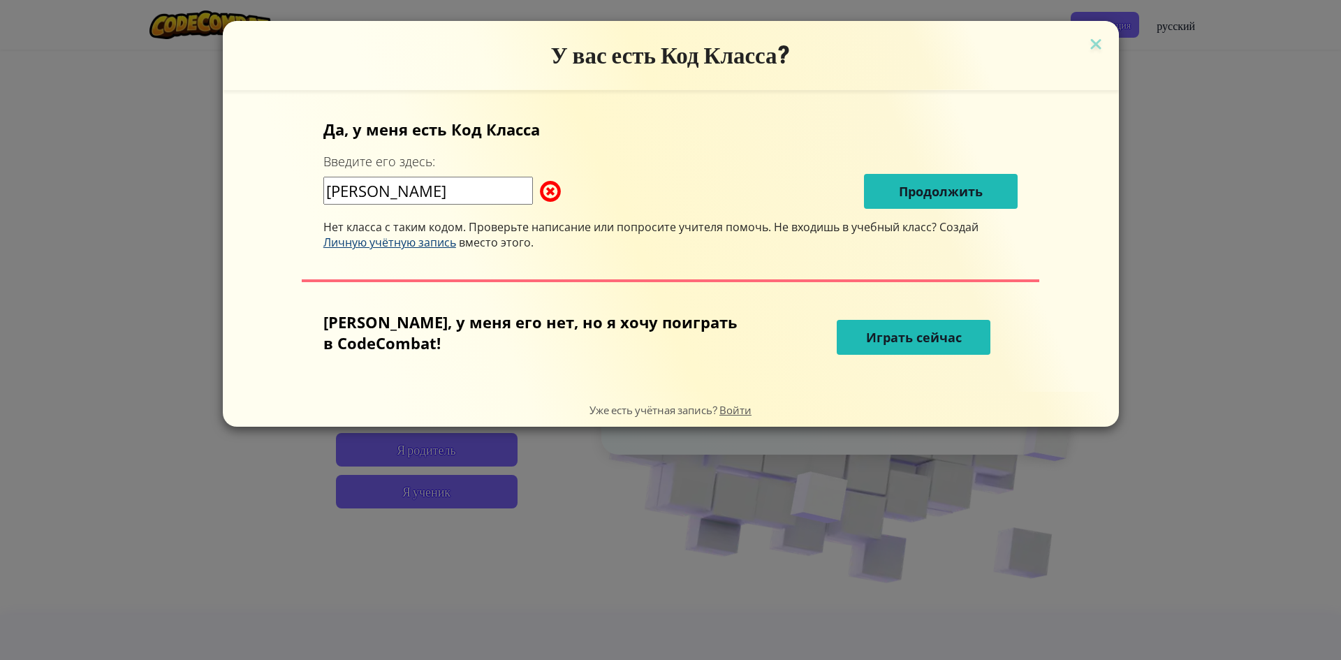
type input "Олег"
click at [421, 240] on span "Личную учётную запись" at bounding box center [389, 242] width 133 height 15
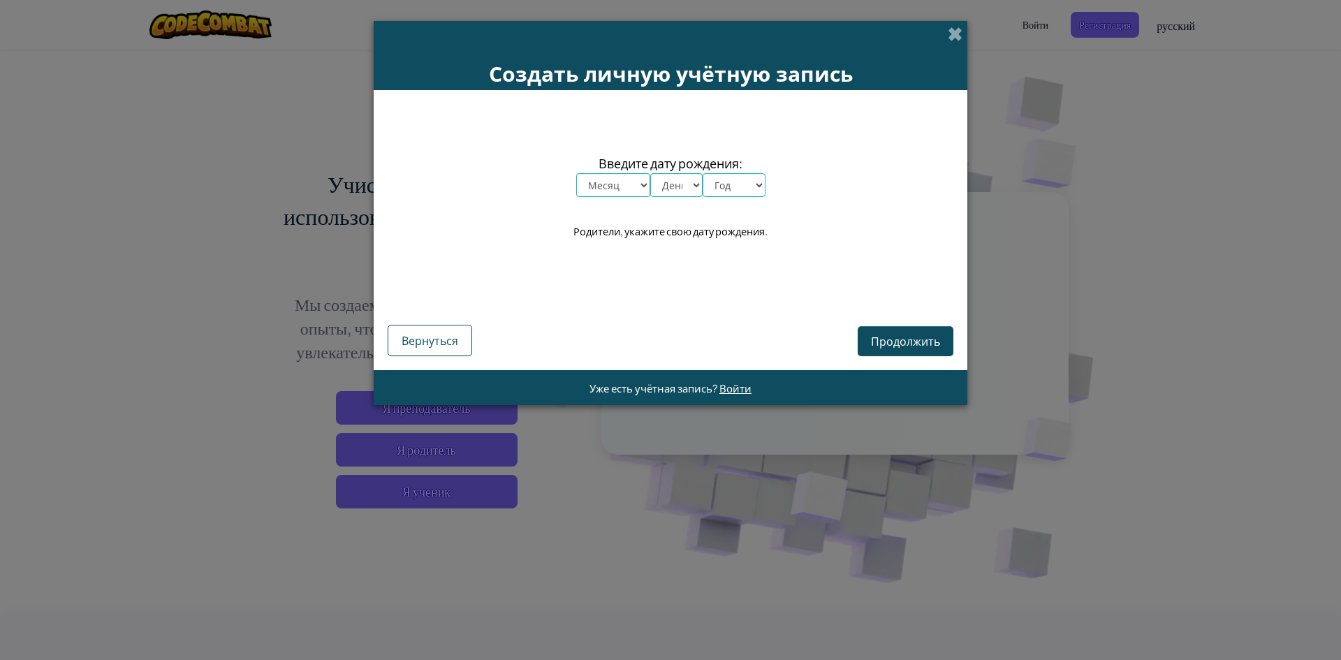
click at [627, 197] on div "Введите дату рождения: Месяц январь февраль март апрель май июнь июль август се…" at bounding box center [671, 197] width 566 height 186
click at [628, 182] on select "Месяц январь февраль март апрель май июнь июль август сентябрь октябрь ноябрь д…" at bounding box center [613, 185] width 74 height 24
select select "8"
click at [576, 173] on select "Месяц январь февраль март апрель май июнь июль август сентябрь октябрь ноябрь д…" at bounding box center [613, 185] width 74 height 24
click at [681, 187] on select "День 1 2 3 4 5 6 7 8 9 10 11 12 13 14 15 16 17 18 19 20 21 22 23 24 25 26 27 28…" at bounding box center [676, 185] width 52 height 24
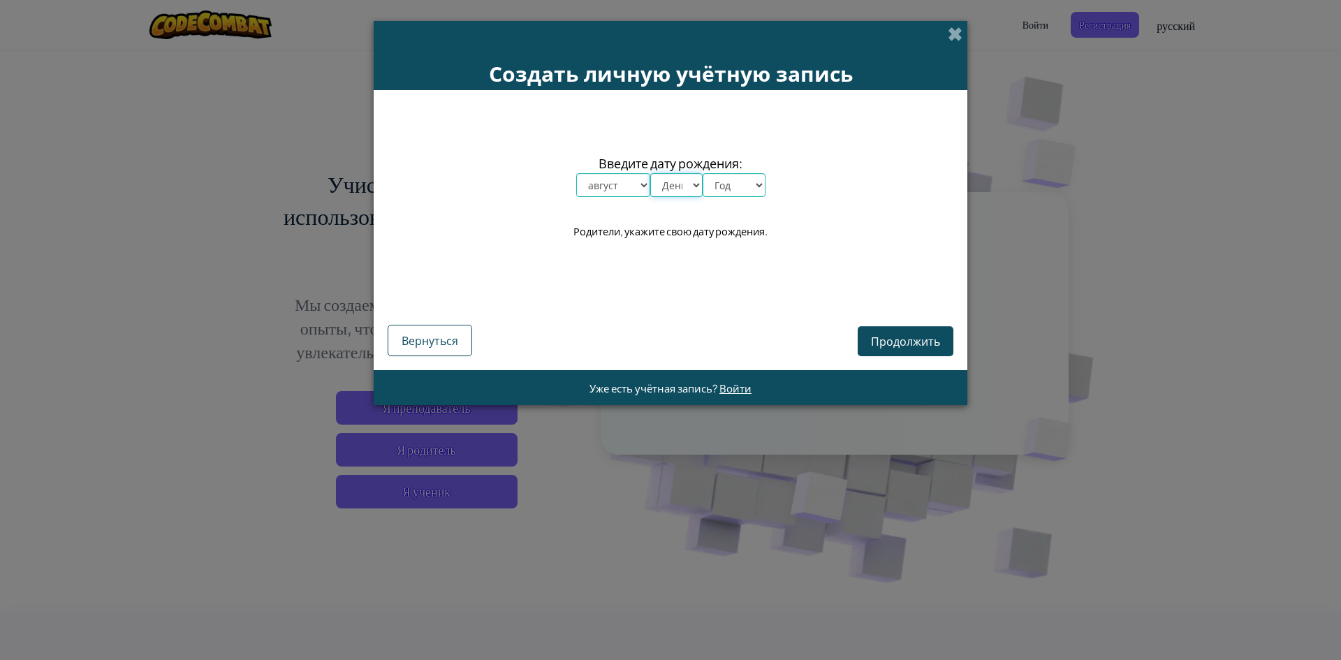
select select "15"
click at [650, 173] on select "День 1 2 3 4 5 6 7 8 9 10 11 12 13 14 15 16 17 18 19 20 21 22 23 24 25 26 27 28…" at bounding box center [676, 185] width 52 height 24
click at [724, 190] on select "Год 2025 2024 2023 2022 2021 2020 2019 2018 2017 2016 2015 2014 2013 2012 2011 …" at bounding box center [734, 185] width 63 height 24
select select "1993"
click at [703, 173] on select "Год 2025 2024 2023 2022 2021 2020 2019 2018 2017 2016 2015 2014 2013 2012 2011 …" at bounding box center [734, 185] width 63 height 24
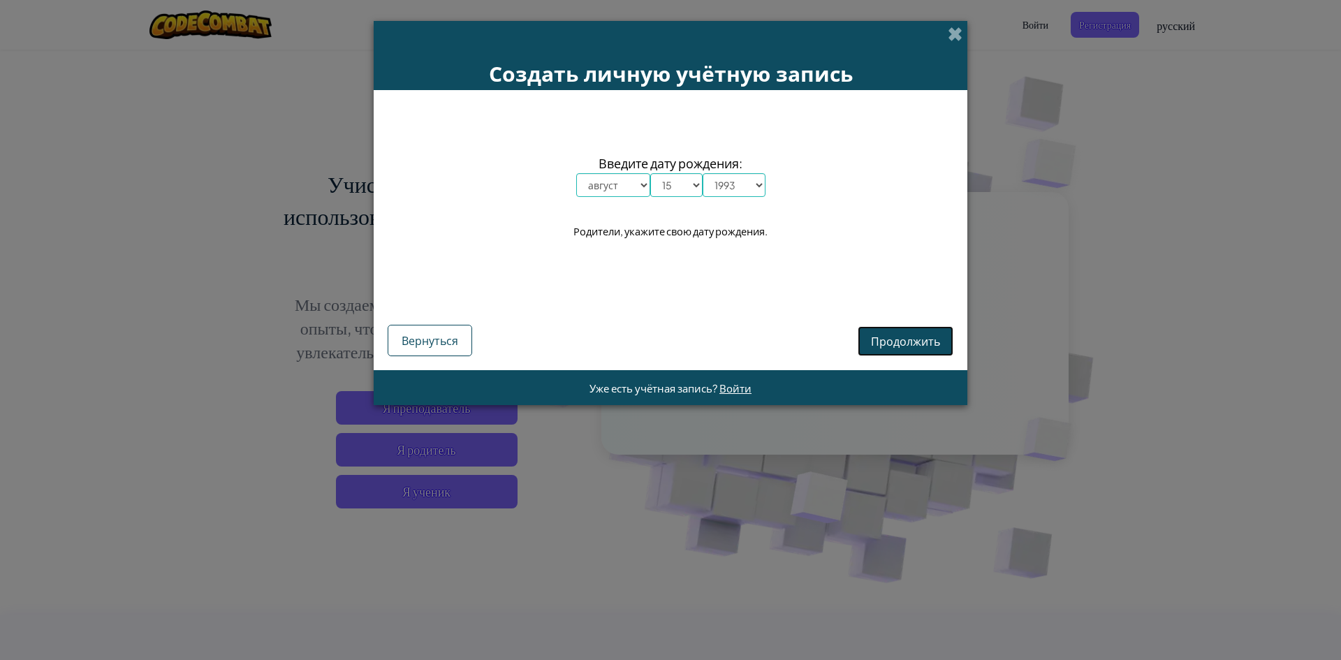
click at [891, 337] on span "Продолжить" at bounding box center [905, 341] width 69 height 15
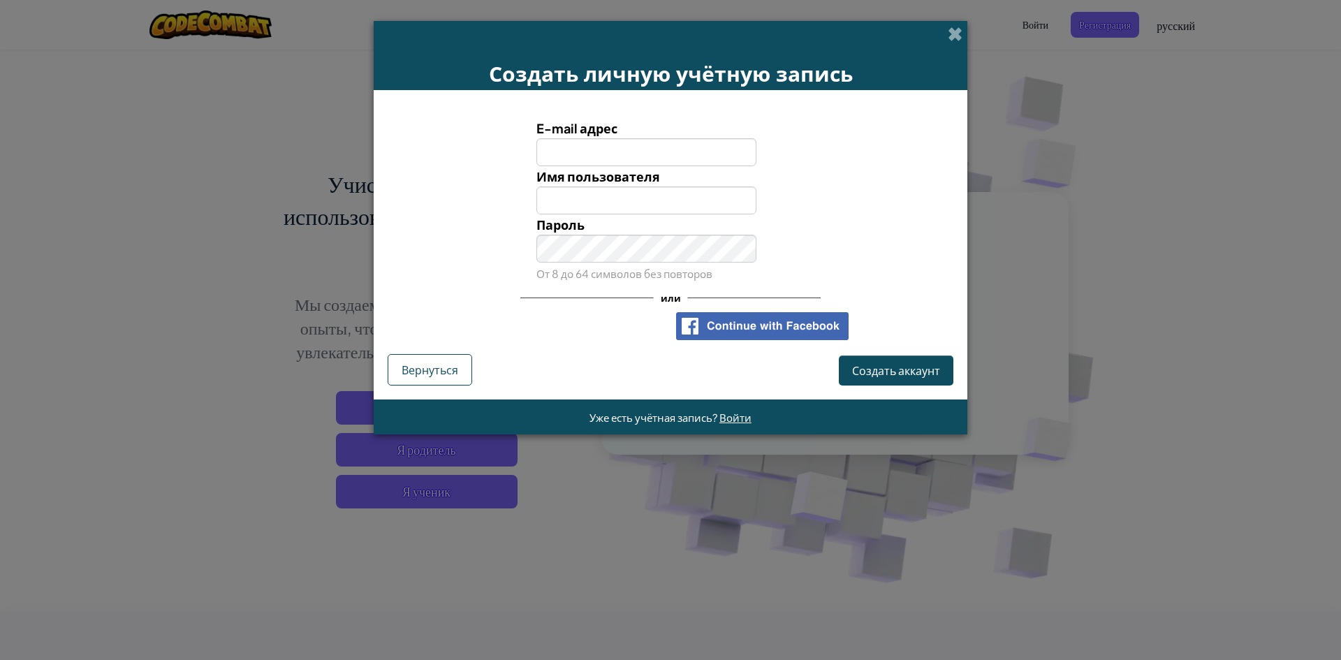
click at [583, 158] on input "E-mail адрес" at bounding box center [647, 152] width 221 height 28
type input "к"
click at [608, 147] on input "ryjenkoo" at bounding box center [647, 152] width 221 height 28
type input "ryjenkooleg@gmail.com"
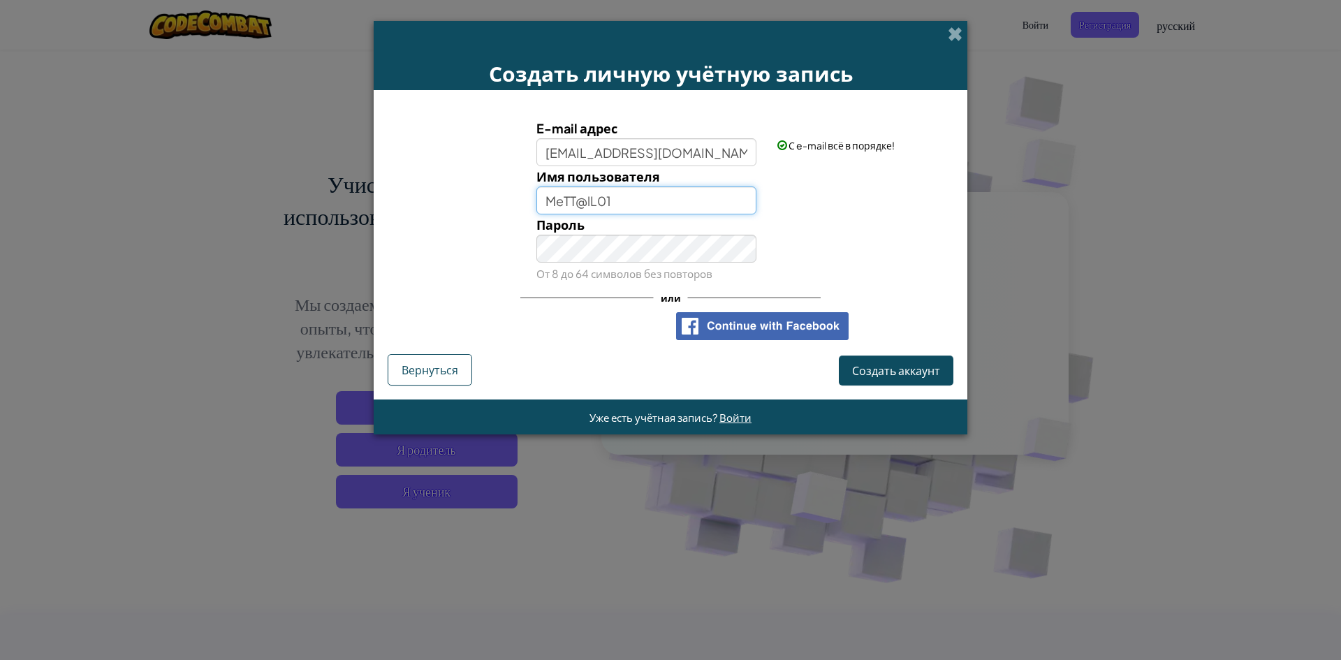
type input "MeTT@lL01"
click at [880, 367] on span "Создать аккаунт" at bounding box center [896, 370] width 88 height 15
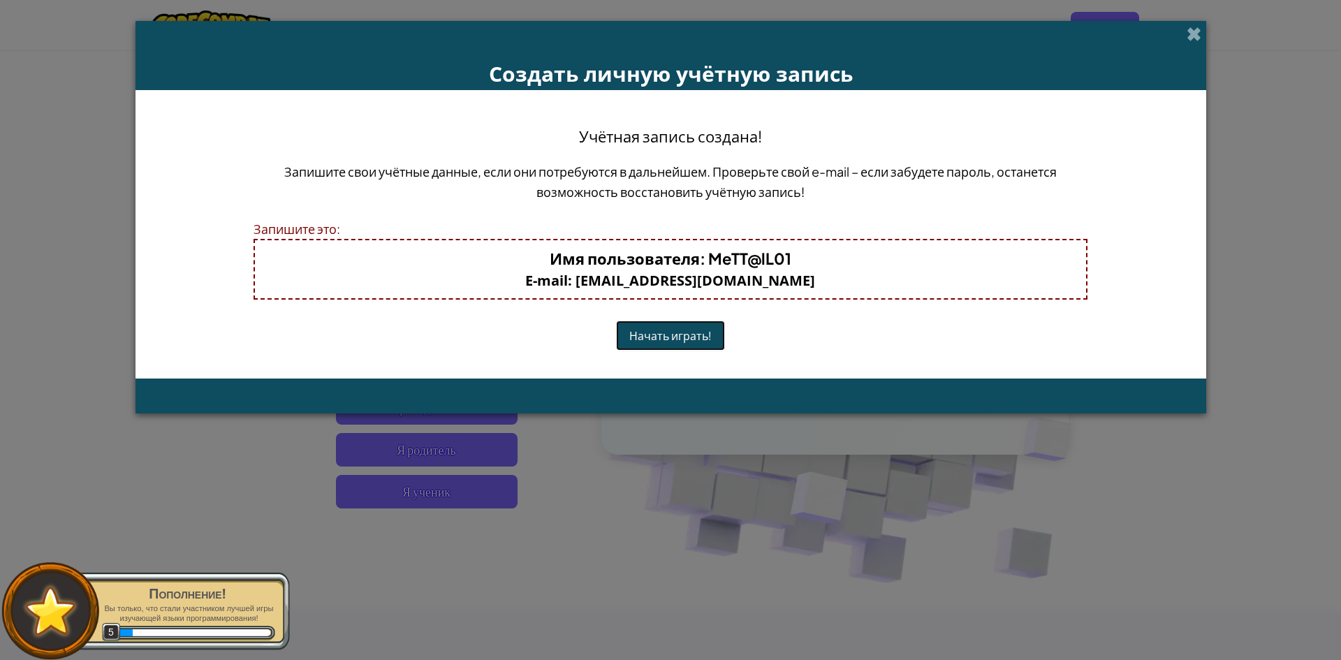
click at [659, 337] on button "Начать играть!" at bounding box center [670, 336] width 109 height 30
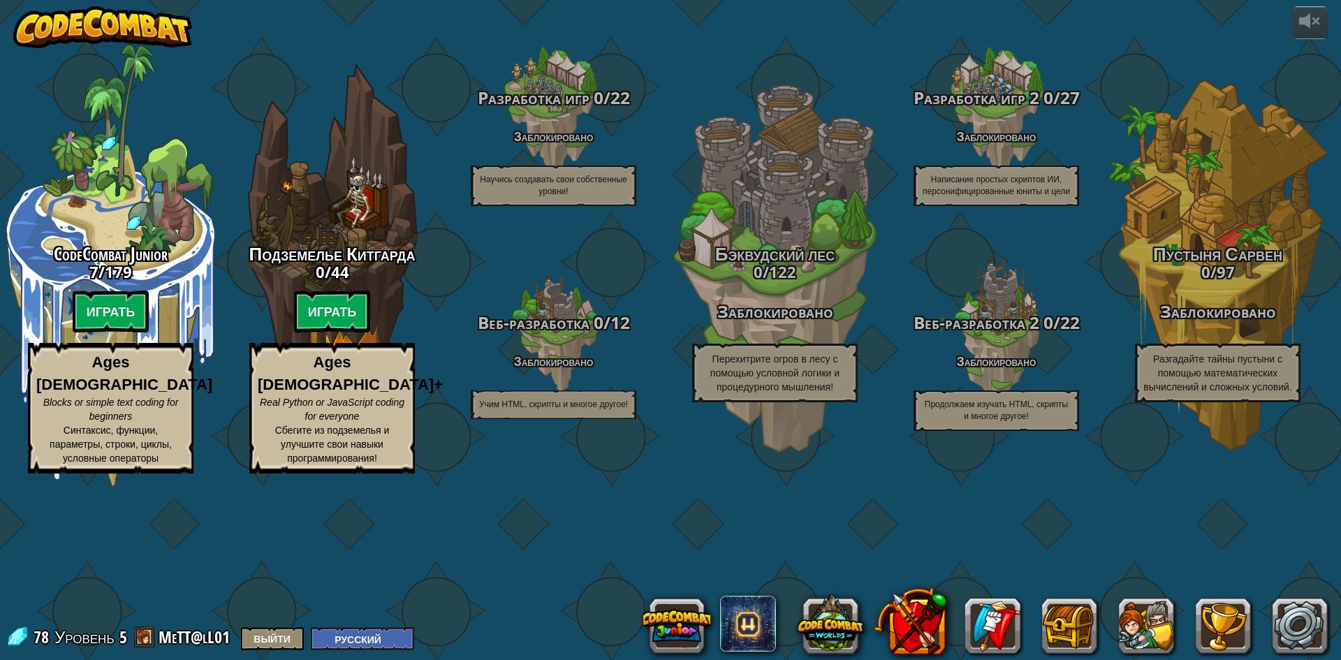
select select "ru"
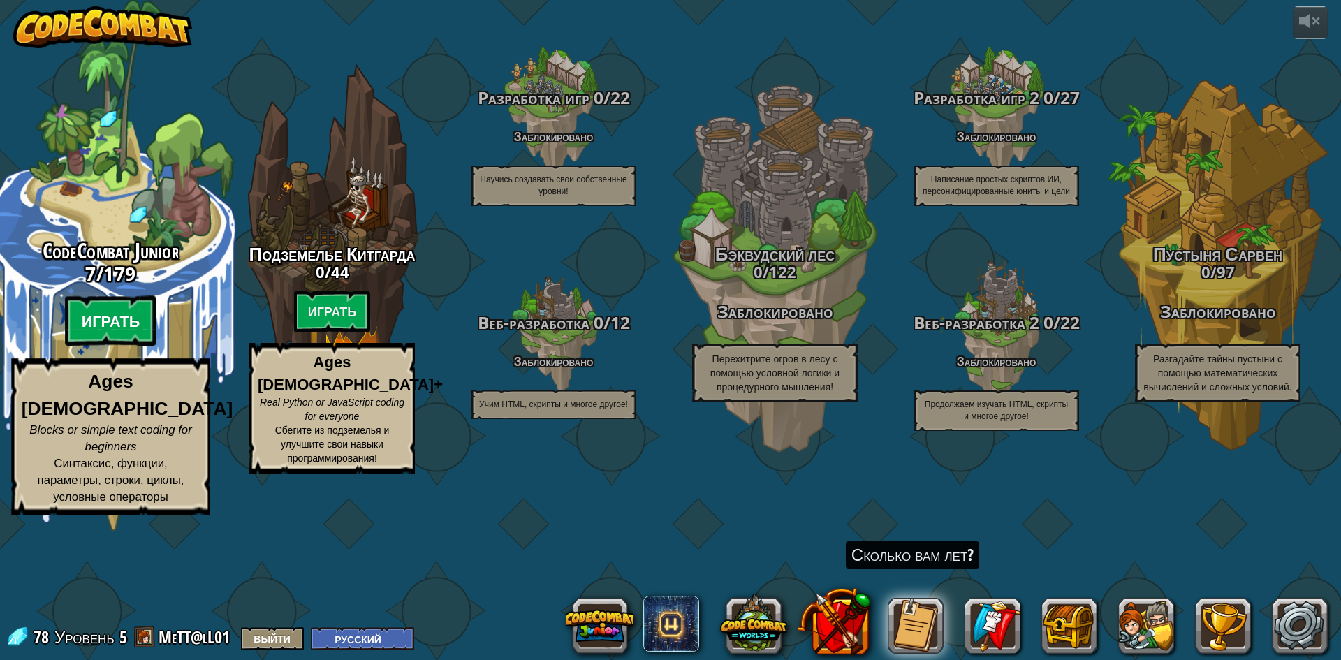
click at [119, 347] on btn "Играть" at bounding box center [111, 321] width 92 height 50
select select "ru"
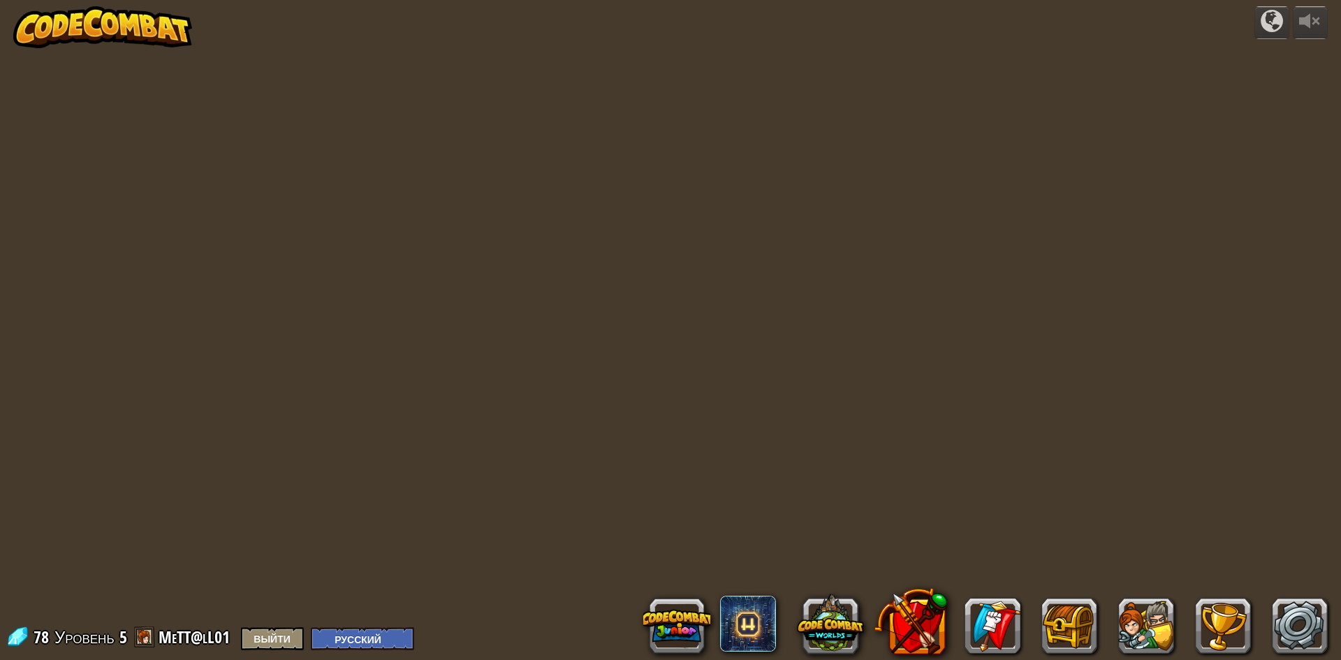
select select "ru"
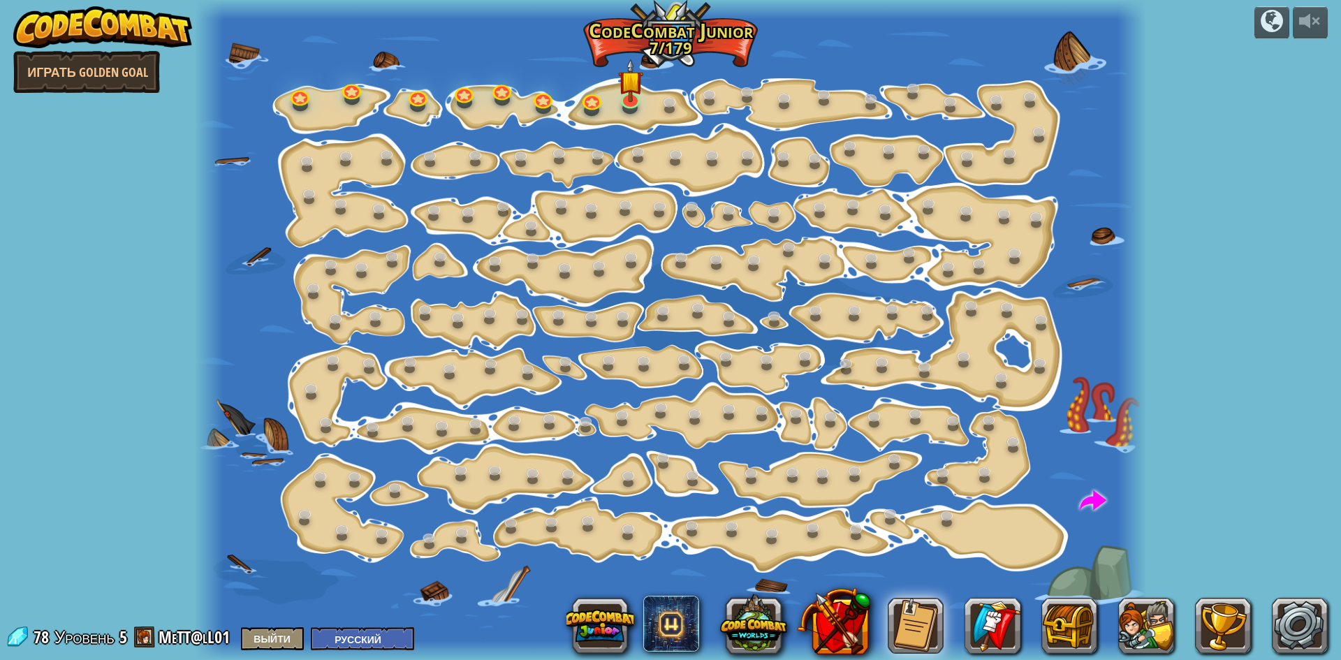
click at [913, 569] on div at bounding box center [671, 330] width 952 height 660
click at [623, 94] on img at bounding box center [630, 70] width 25 height 58
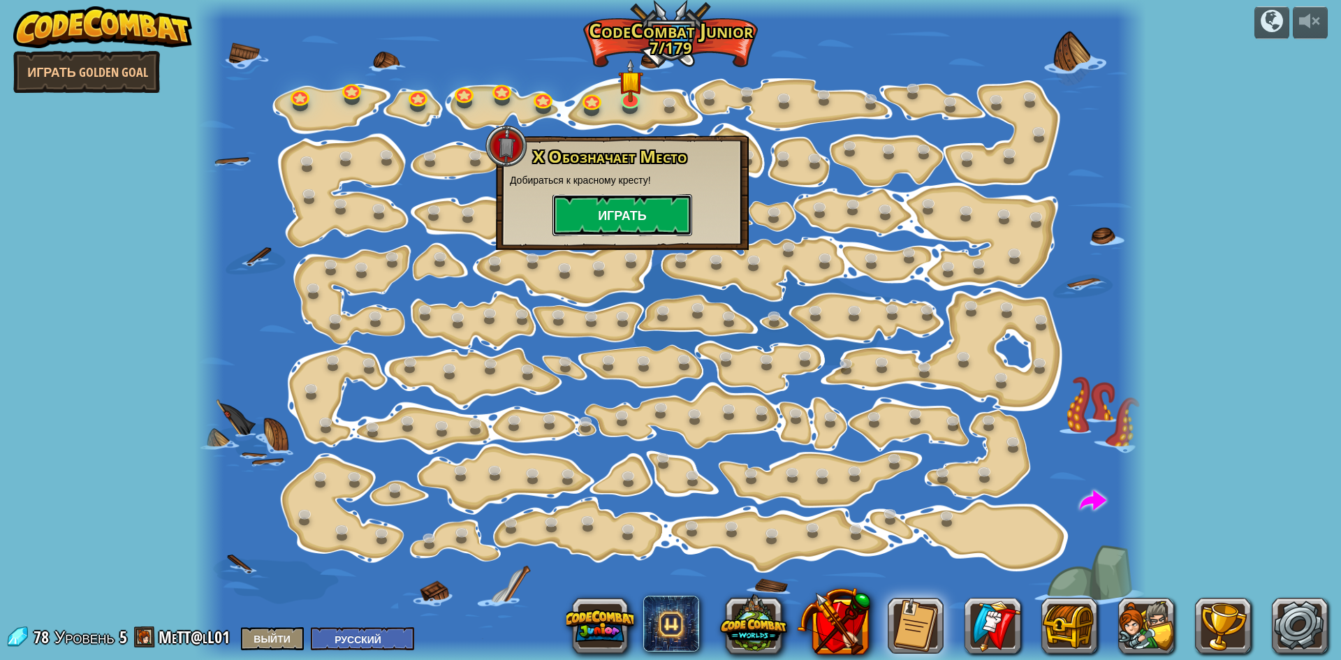
click at [632, 203] on button "Играть" at bounding box center [623, 215] width 140 height 42
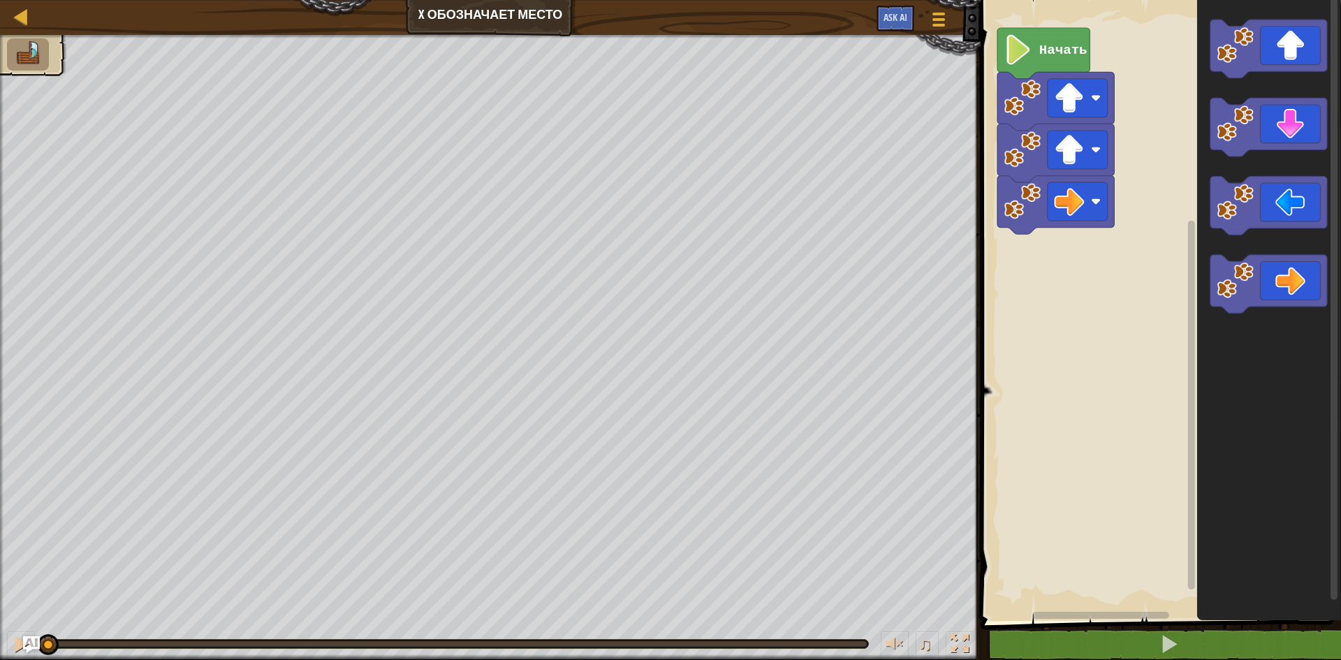
click at [1066, 50] on text "Начать" at bounding box center [1064, 50] width 48 height 15
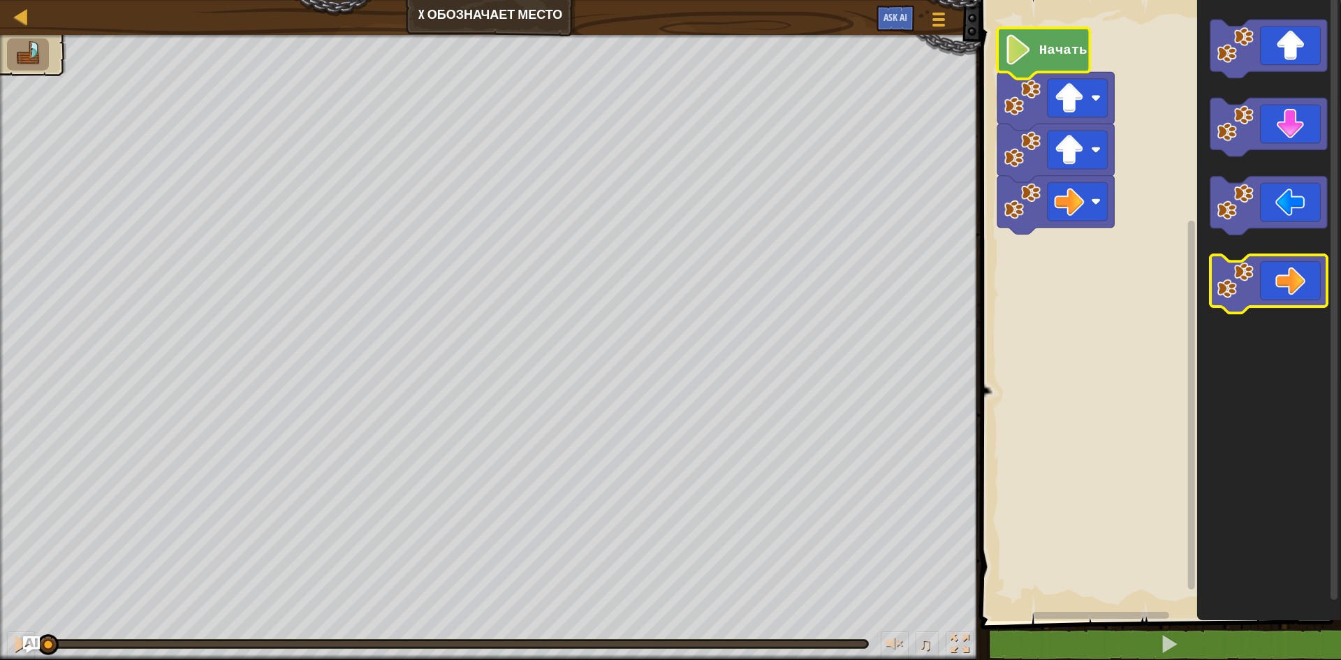
click at [1308, 277] on icon "Рабочая область Blockly" at bounding box center [1269, 284] width 117 height 59
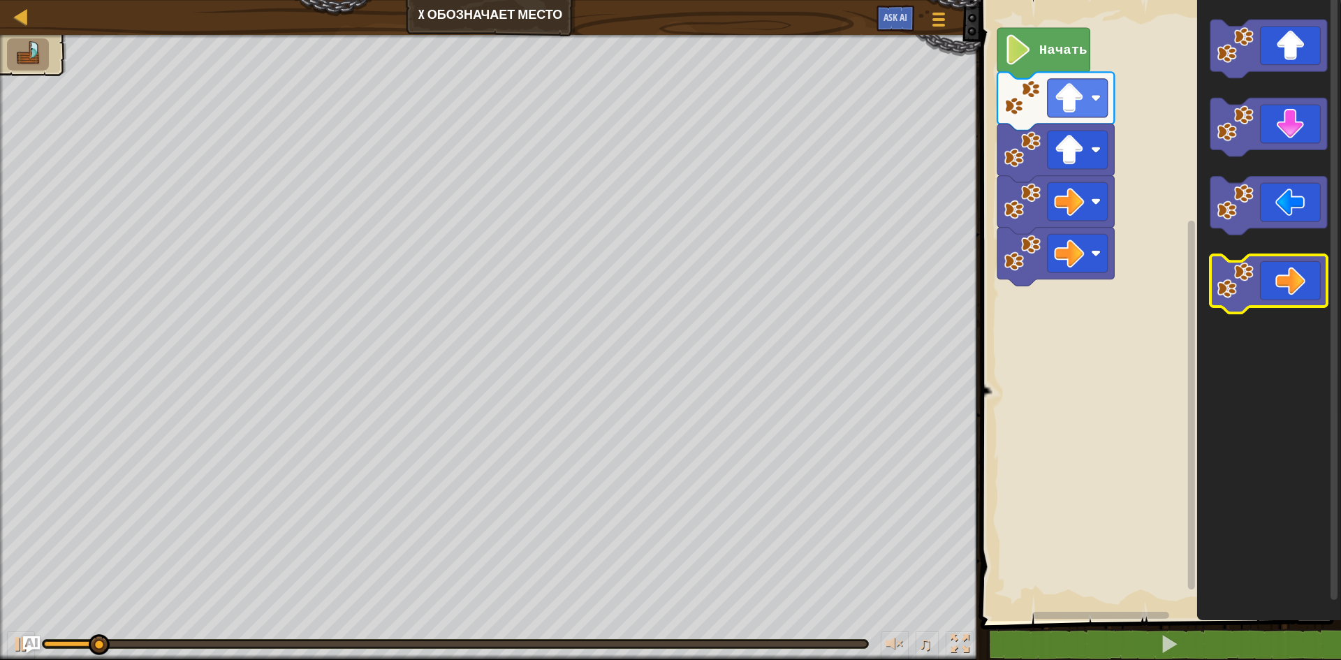
click at [1309, 277] on icon "Рабочая область Blockly" at bounding box center [1269, 284] width 117 height 59
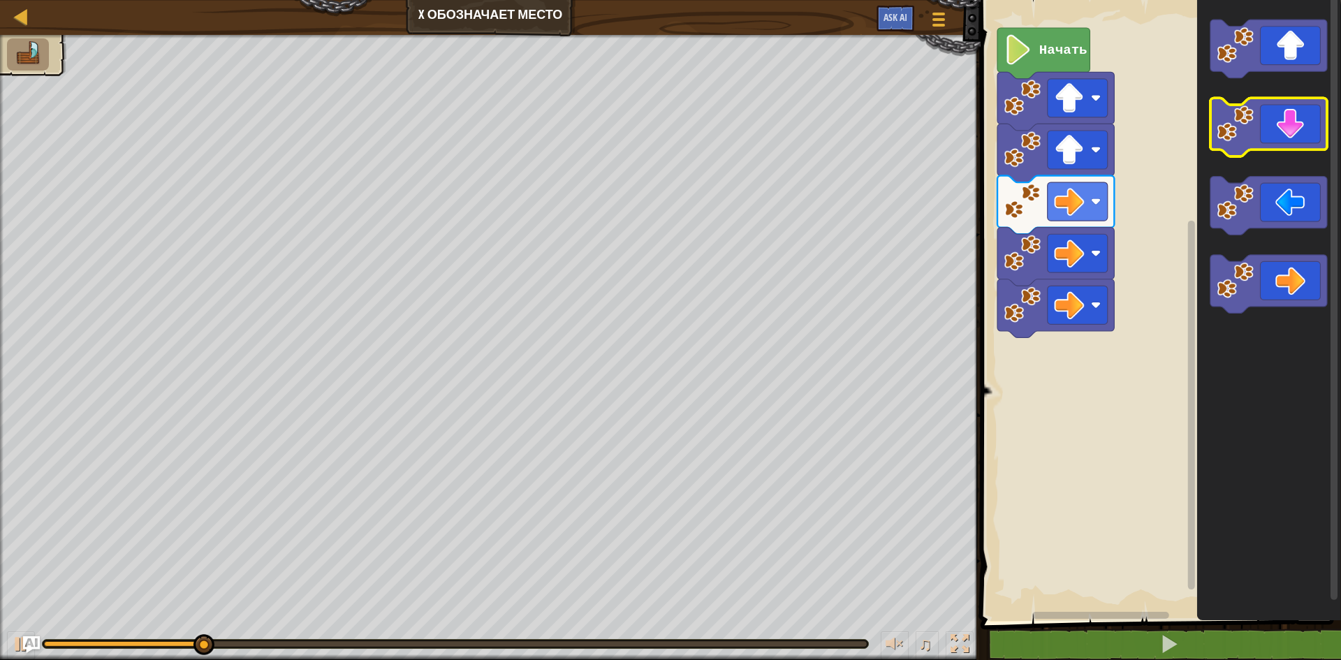
click at [1281, 131] on icon "Рабочая область Blockly" at bounding box center [1269, 128] width 117 height 59
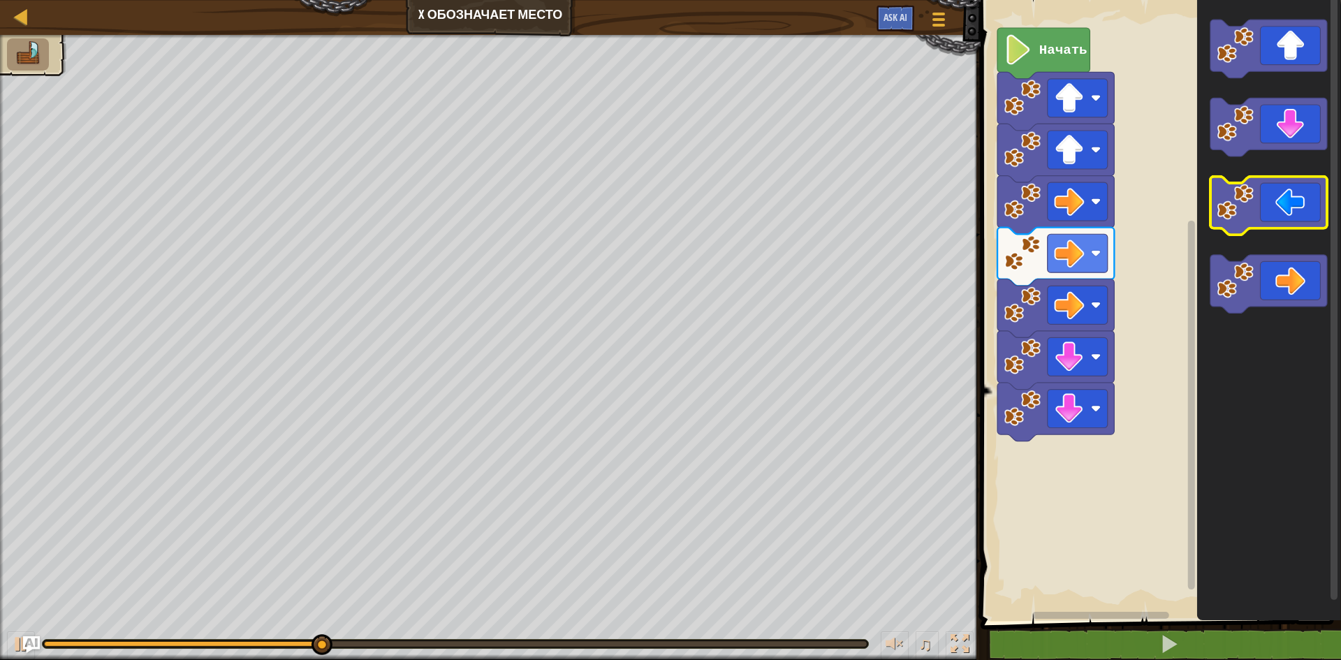
click at [1285, 210] on icon "Рабочая область Blockly" at bounding box center [1269, 206] width 117 height 59
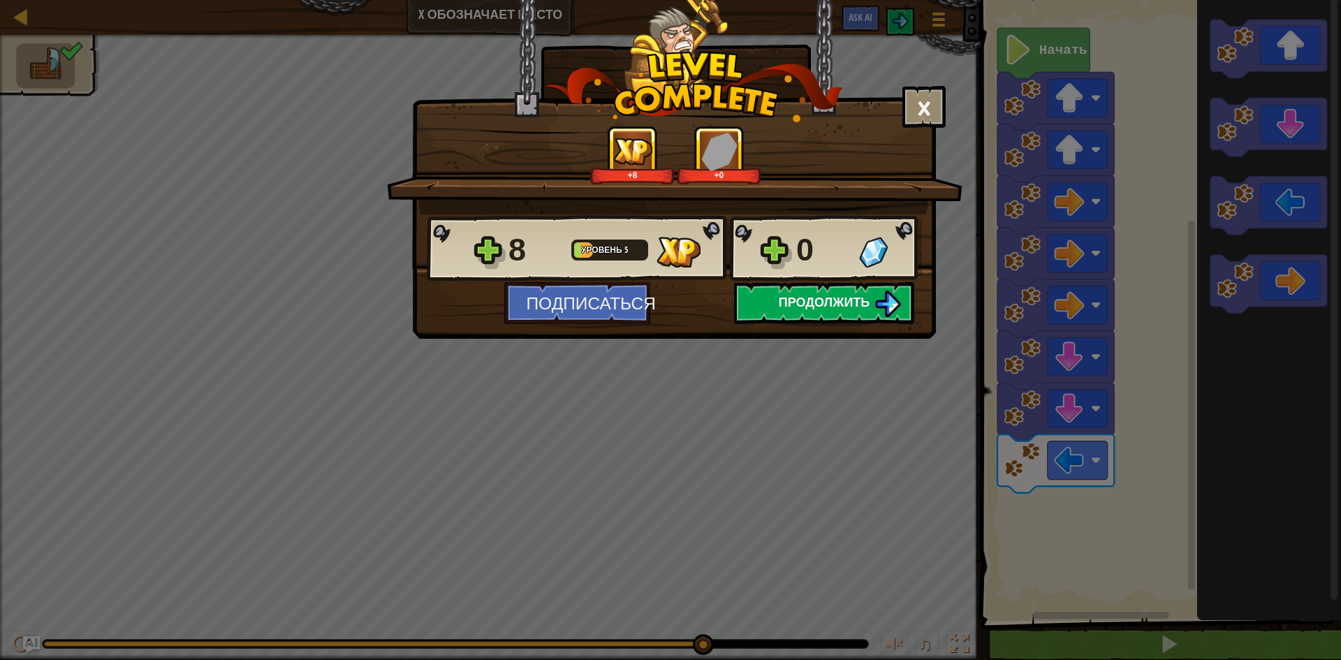
click at [793, 307] on span "Продолжить" at bounding box center [825, 301] width 92 height 17
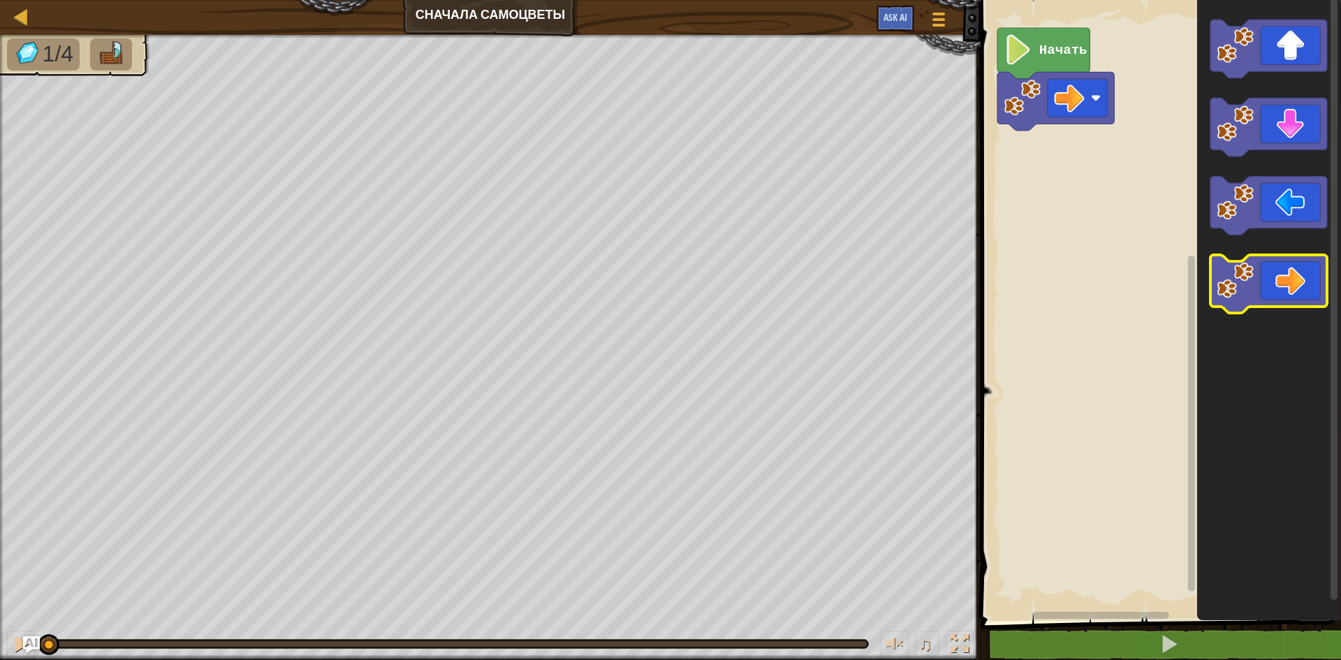
click at [1302, 281] on icon "Рабочая область Blockly" at bounding box center [1269, 284] width 117 height 59
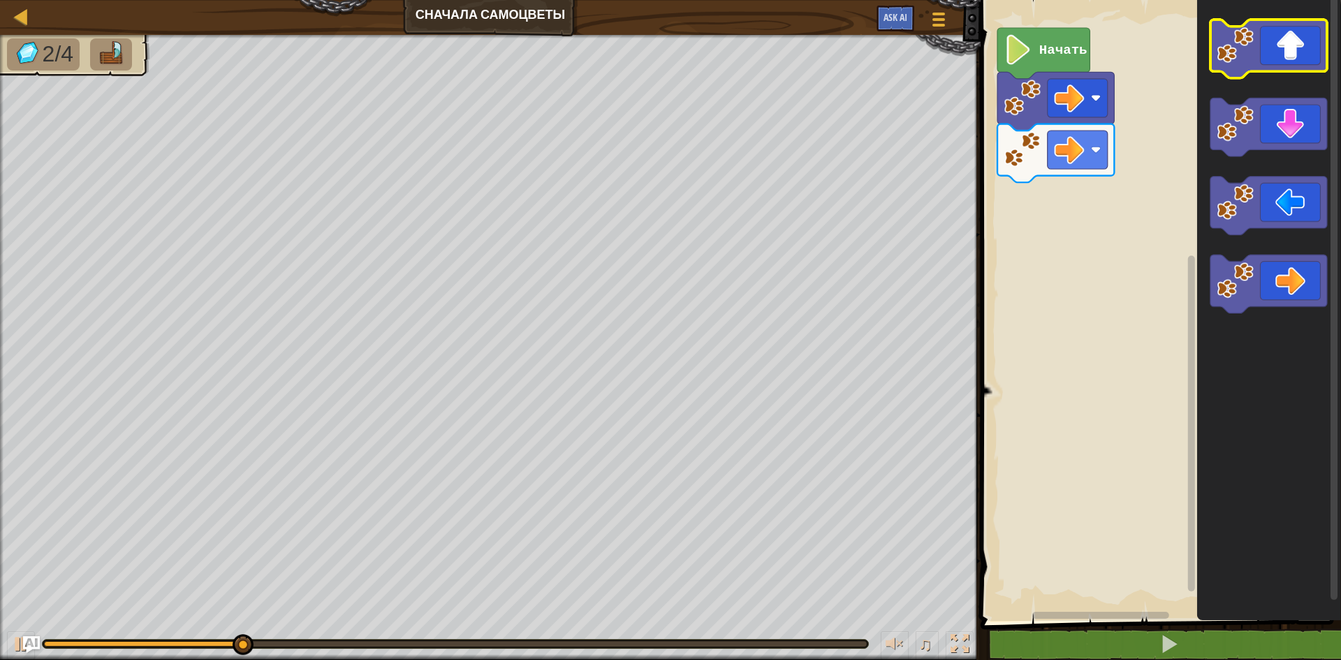
click at [1291, 47] on icon "Рабочая область Blockly" at bounding box center [1269, 49] width 117 height 59
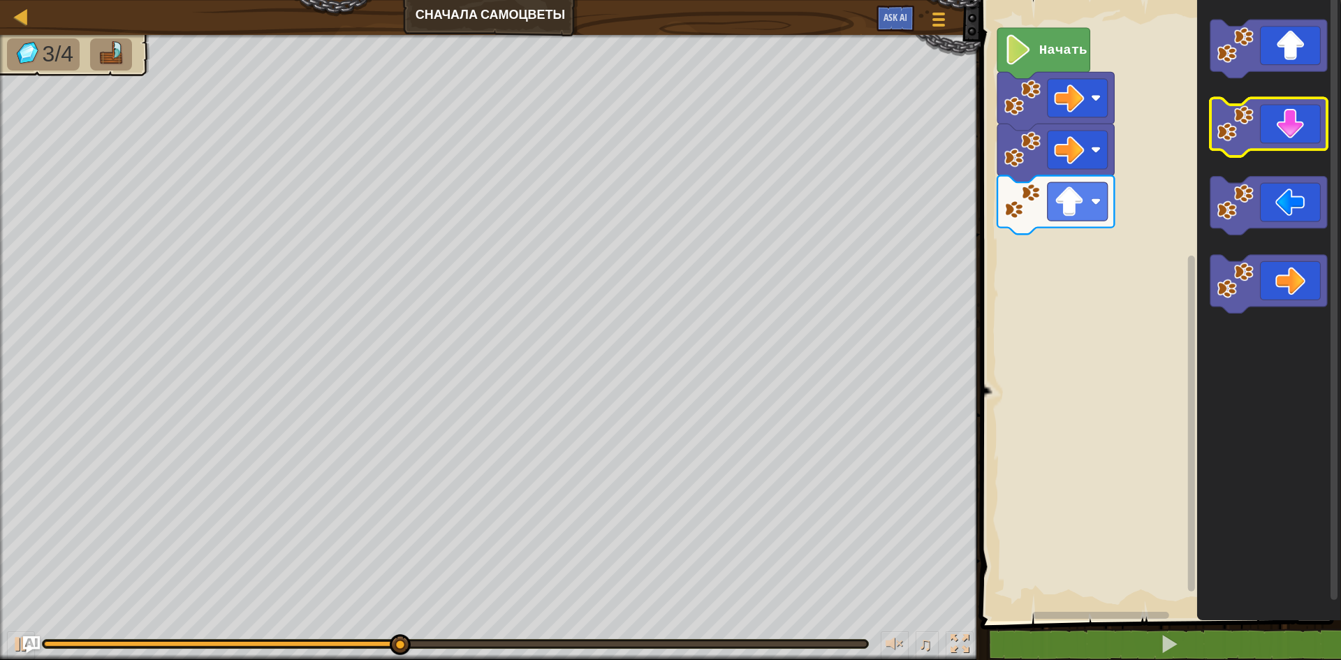
click at [1300, 128] on icon "Рабочая область Blockly" at bounding box center [1269, 128] width 117 height 59
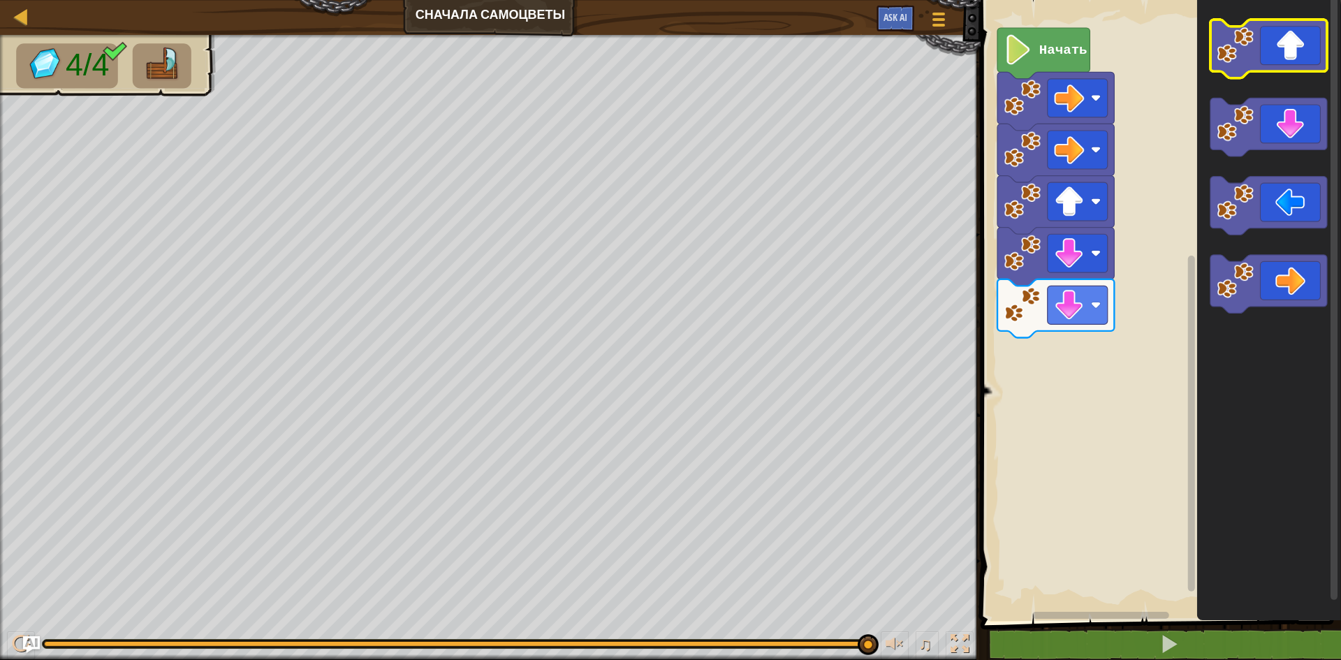
click at [1307, 52] on icon "Рабочая область Blockly" at bounding box center [1269, 49] width 117 height 59
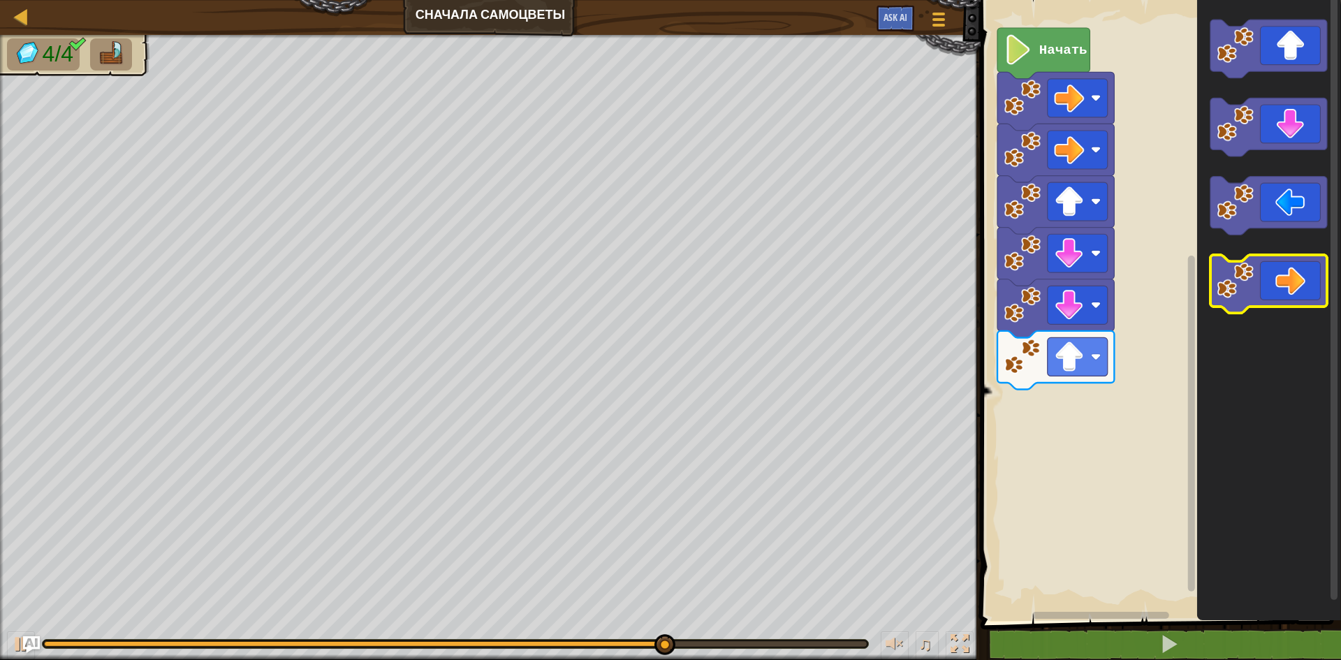
click at [1313, 293] on icon "Рабочая область Blockly" at bounding box center [1269, 284] width 117 height 59
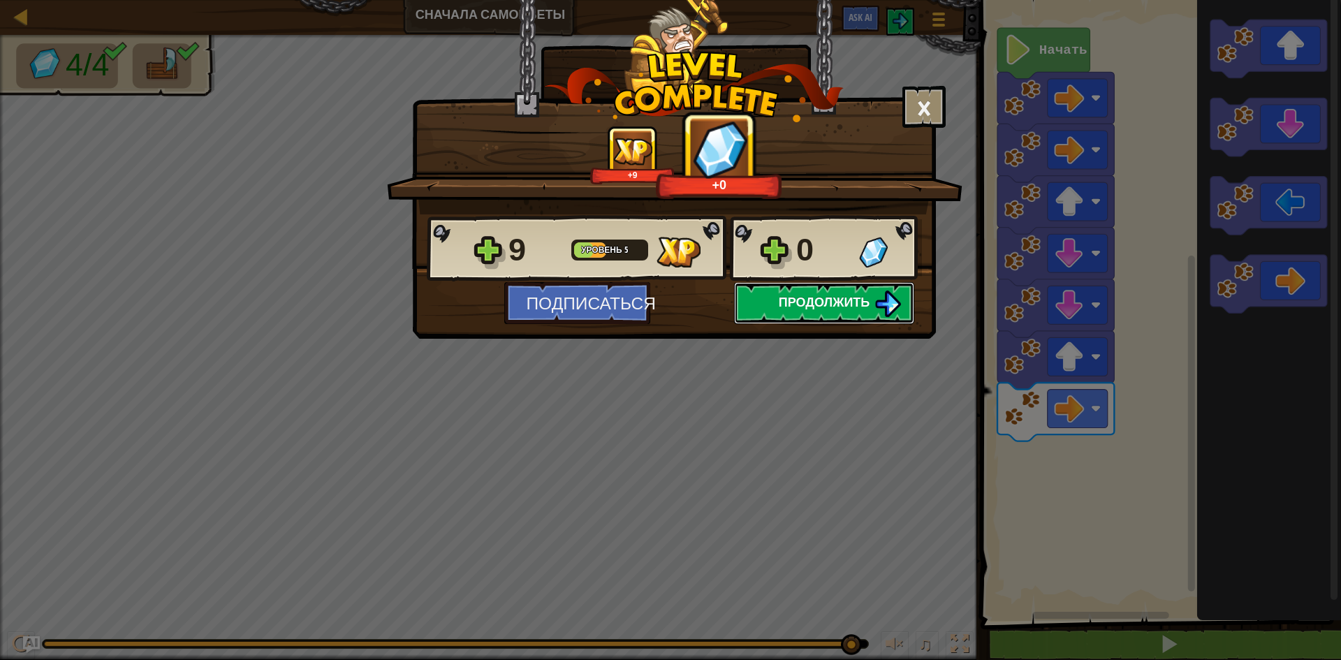
click at [831, 308] on span "Продолжить" at bounding box center [825, 301] width 92 height 17
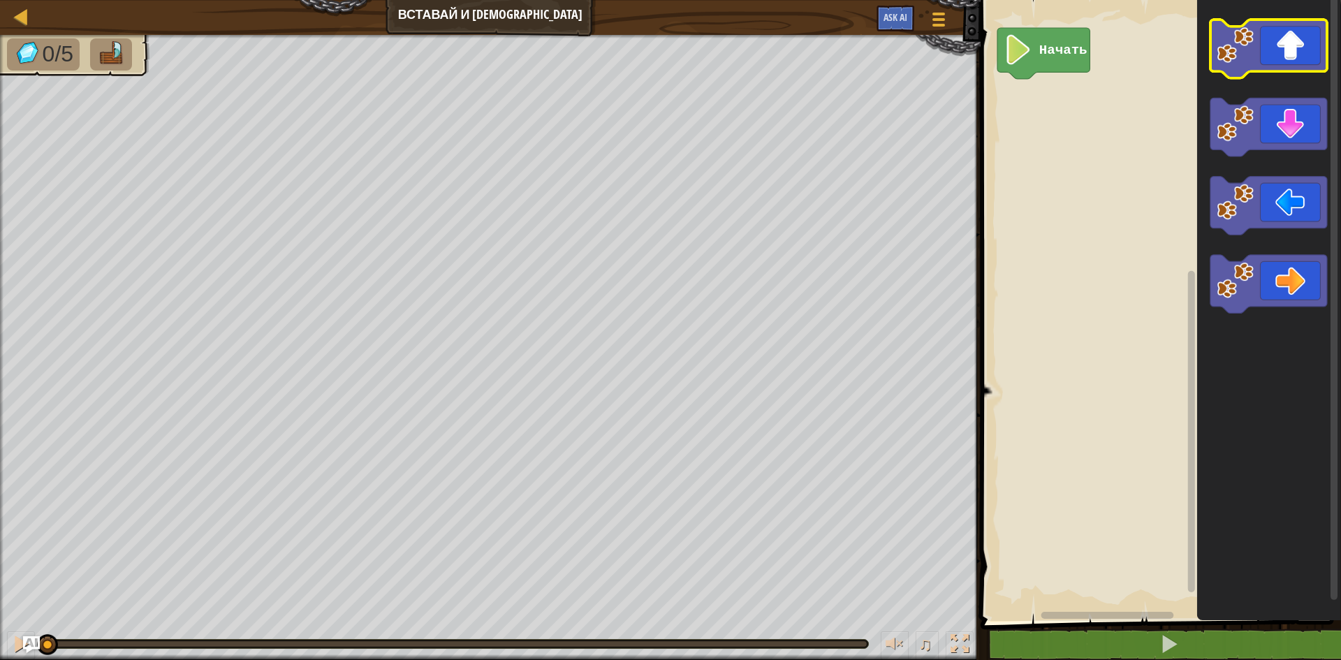
click at [1309, 51] on icon "Рабочая область Blockly" at bounding box center [1269, 49] width 117 height 59
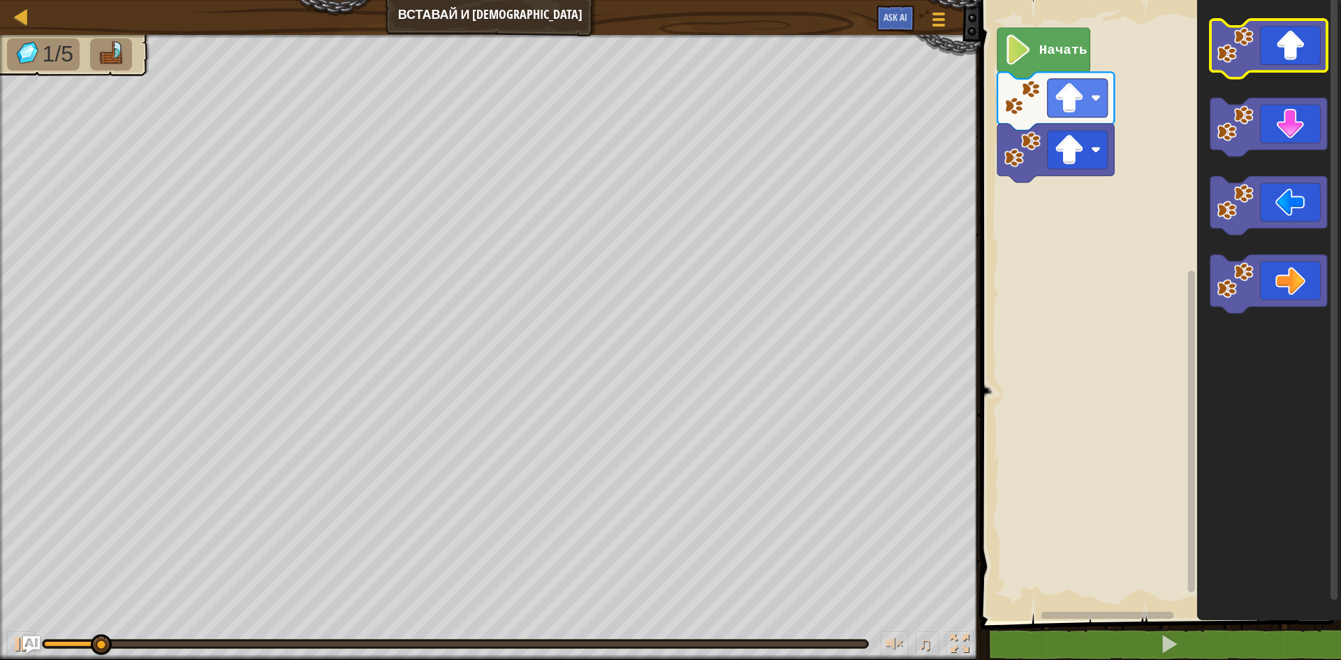
click at [1311, 51] on icon "Рабочая область Blockly" at bounding box center [1269, 49] width 117 height 59
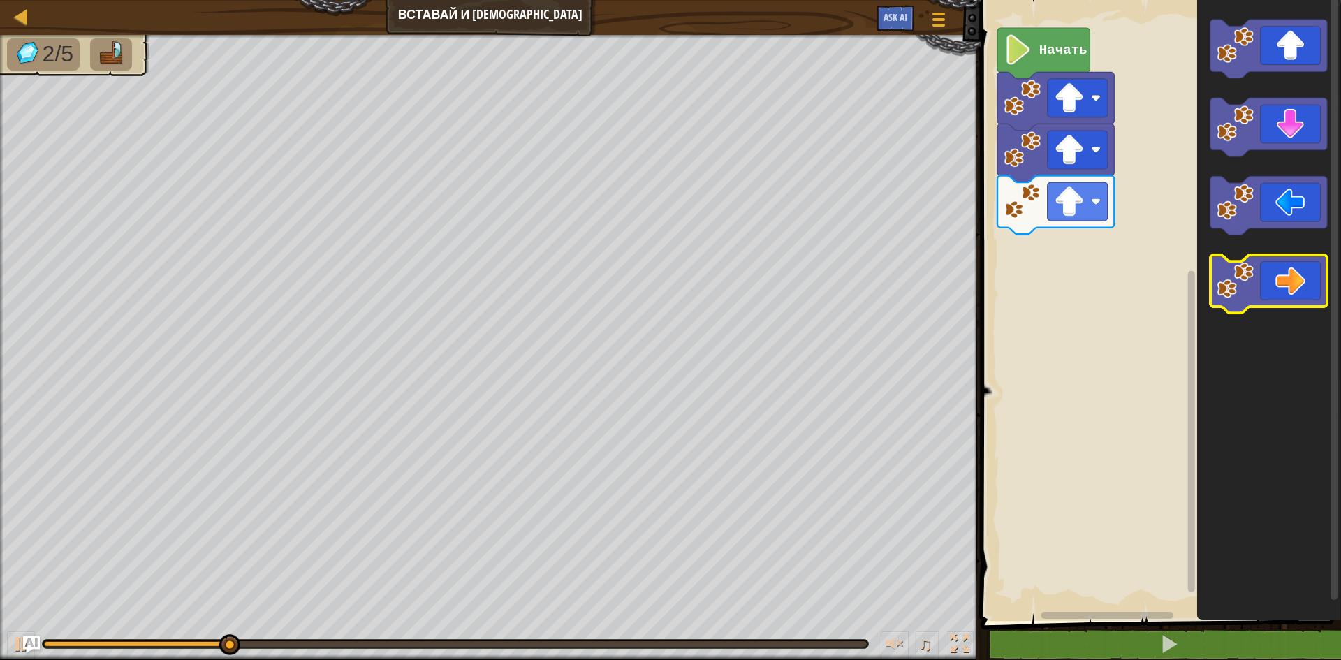
click at [1299, 276] on icon "Рабочая область Blockly" at bounding box center [1269, 284] width 117 height 59
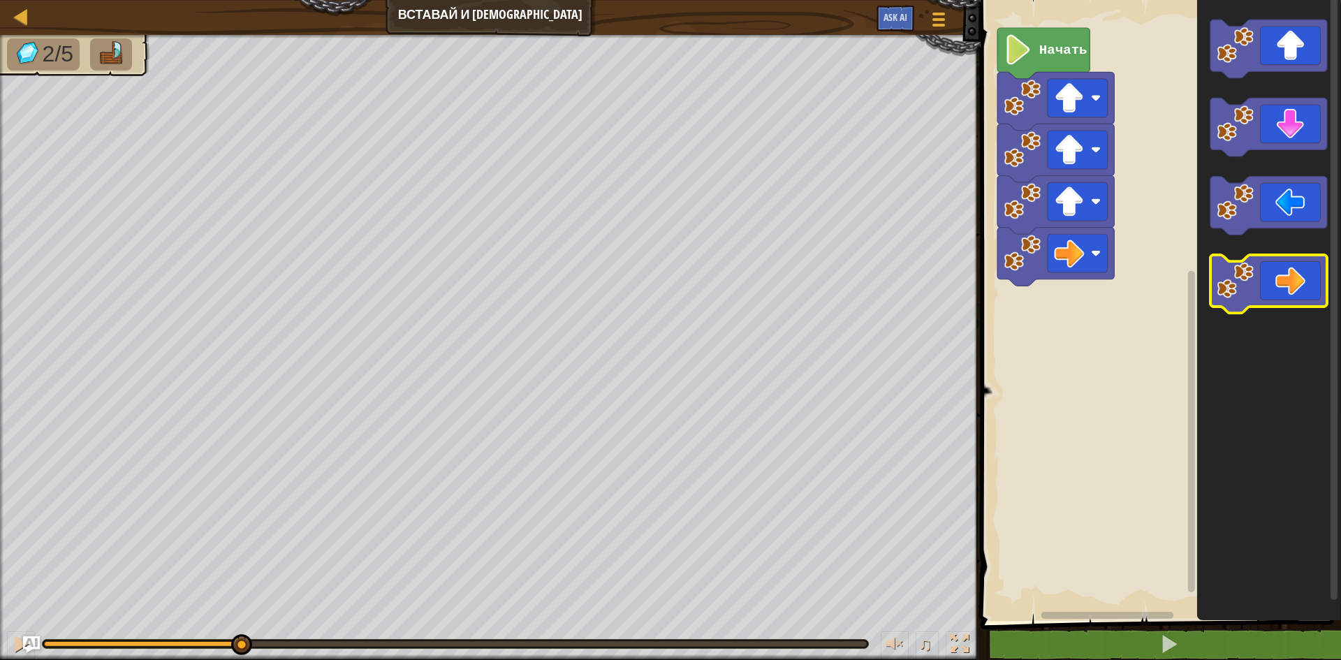
click at [1299, 276] on icon "Рабочая область Blockly" at bounding box center [1269, 284] width 117 height 59
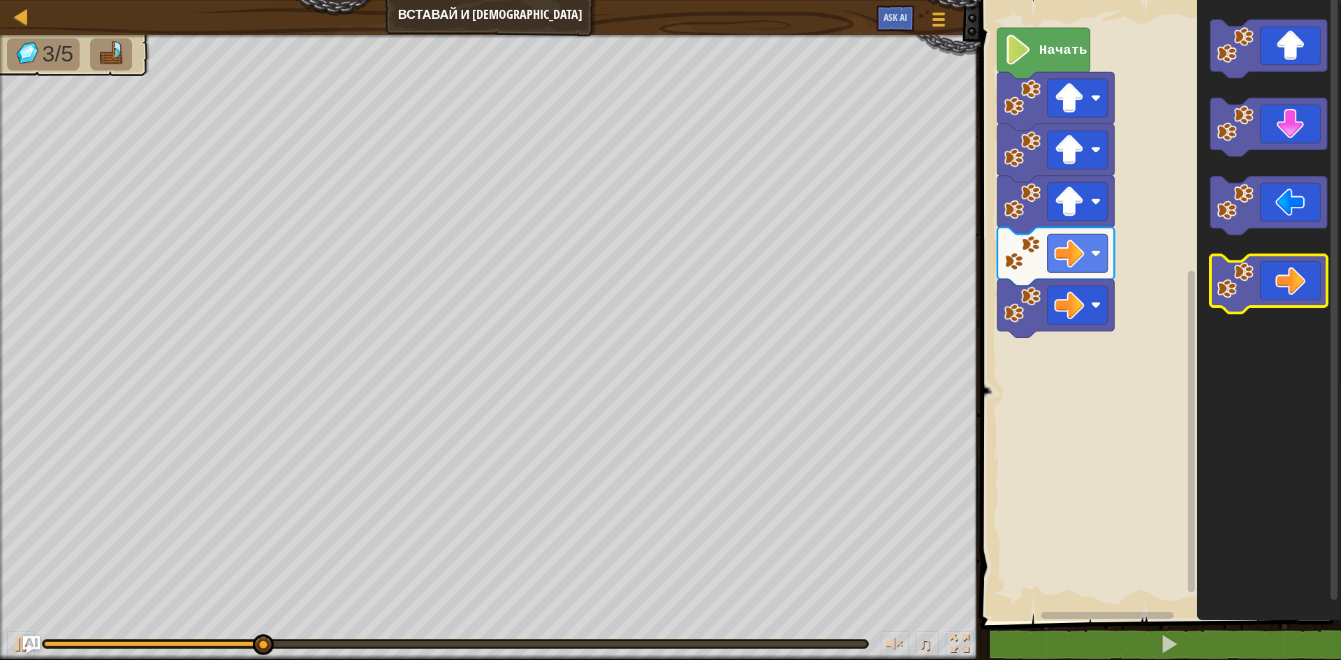
click at [1299, 276] on icon "Рабочая область Blockly" at bounding box center [1269, 284] width 117 height 59
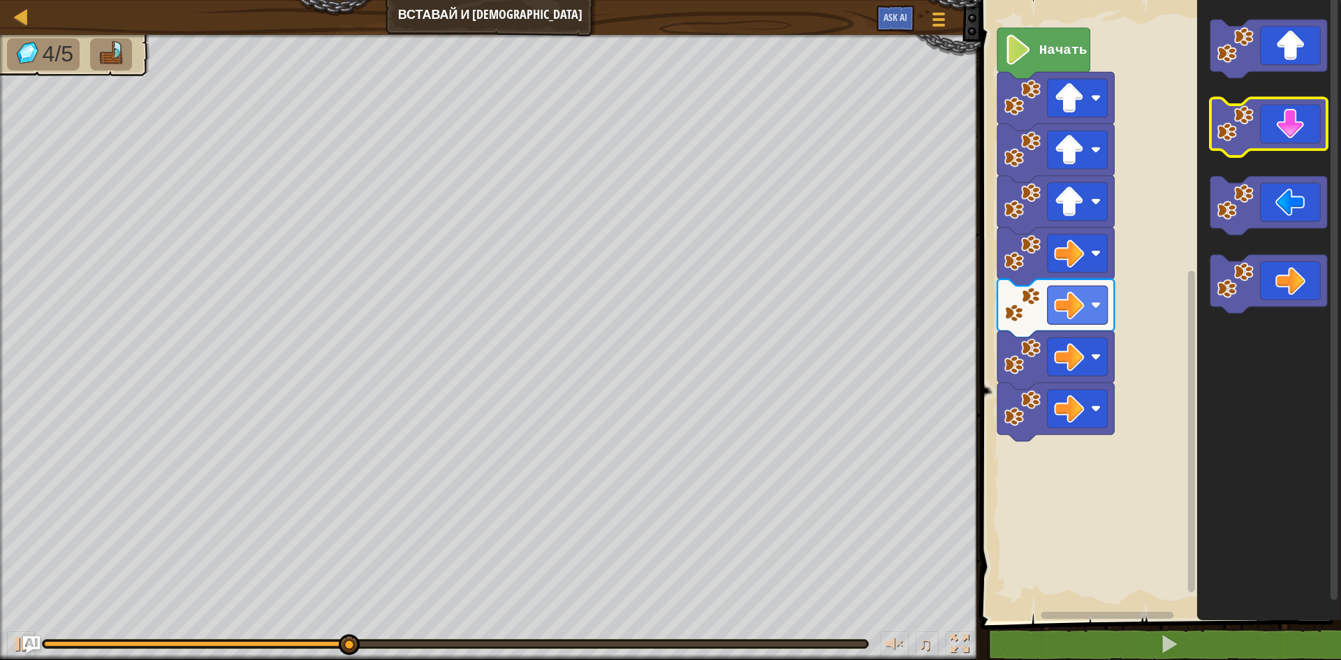
click at [1293, 129] on icon "Рабочая область Blockly" at bounding box center [1269, 128] width 117 height 59
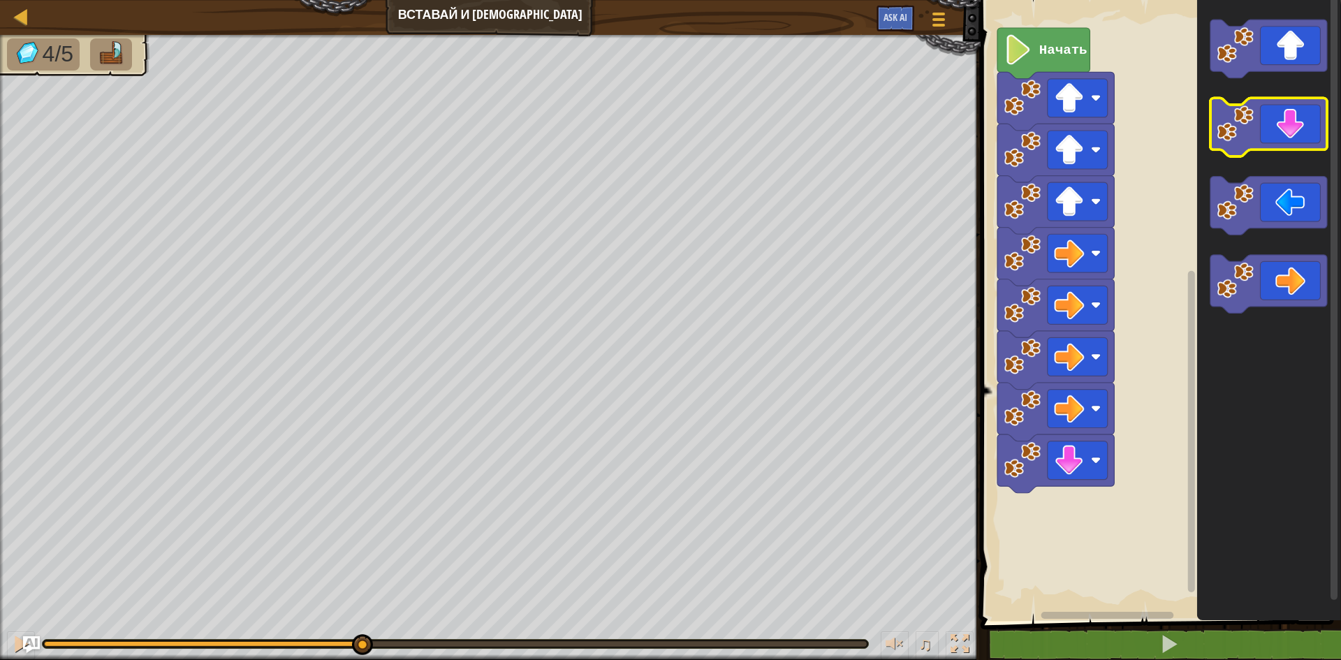
click at [1293, 129] on icon "Рабочая область Blockly" at bounding box center [1269, 128] width 117 height 59
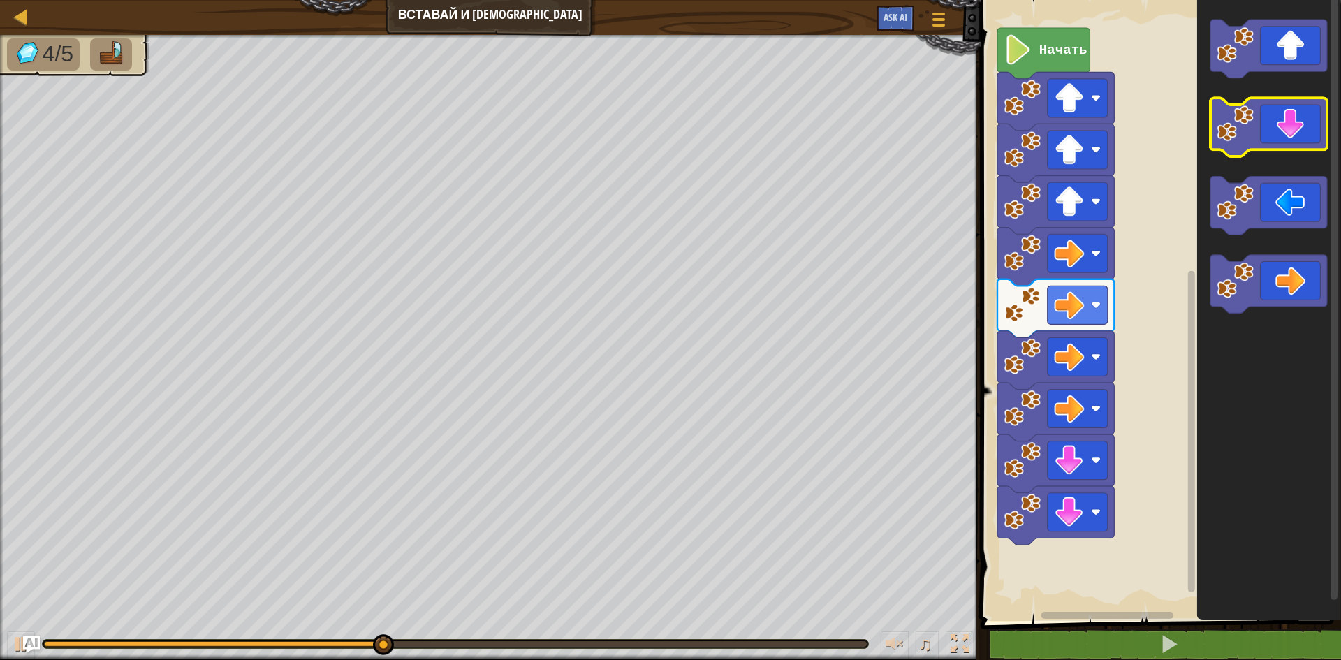
click at [1293, 129] on icon "Рабочая область Blockly" at bounding box center [1269, 128] width 117 height 59
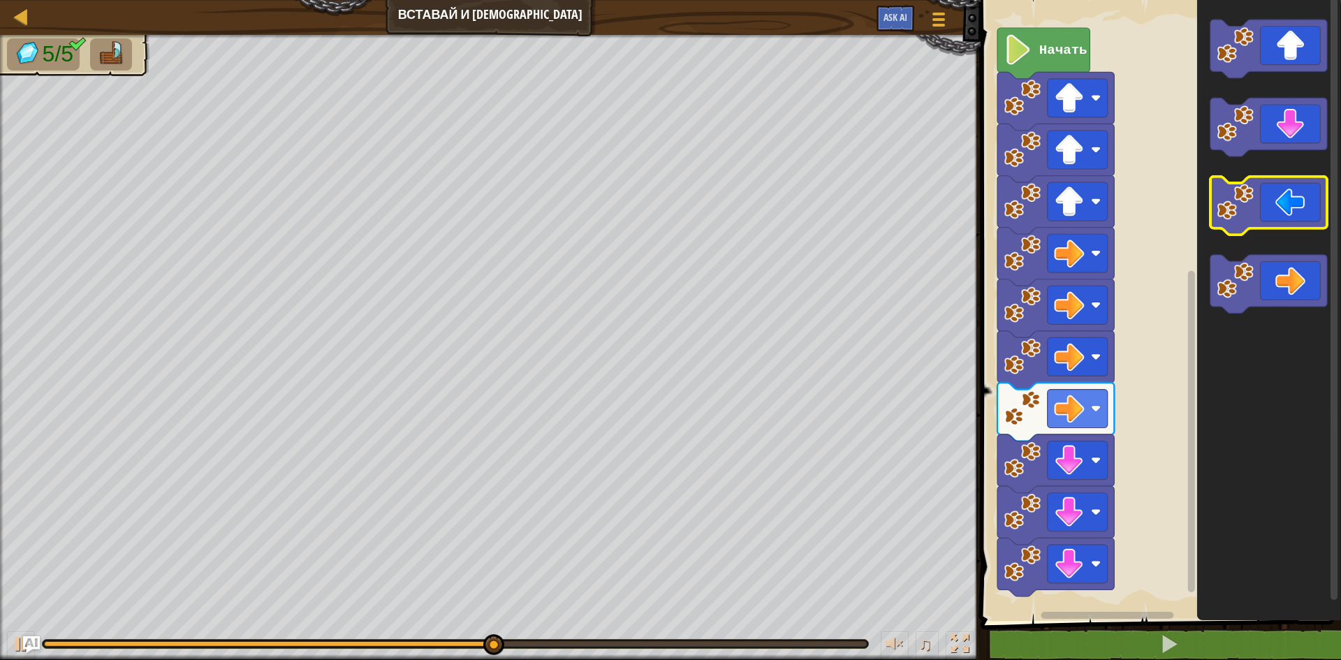
click at [1299, 210] on icon "Рабочая область Blockly" at bounding box center [1269, 206] width 117 height 59
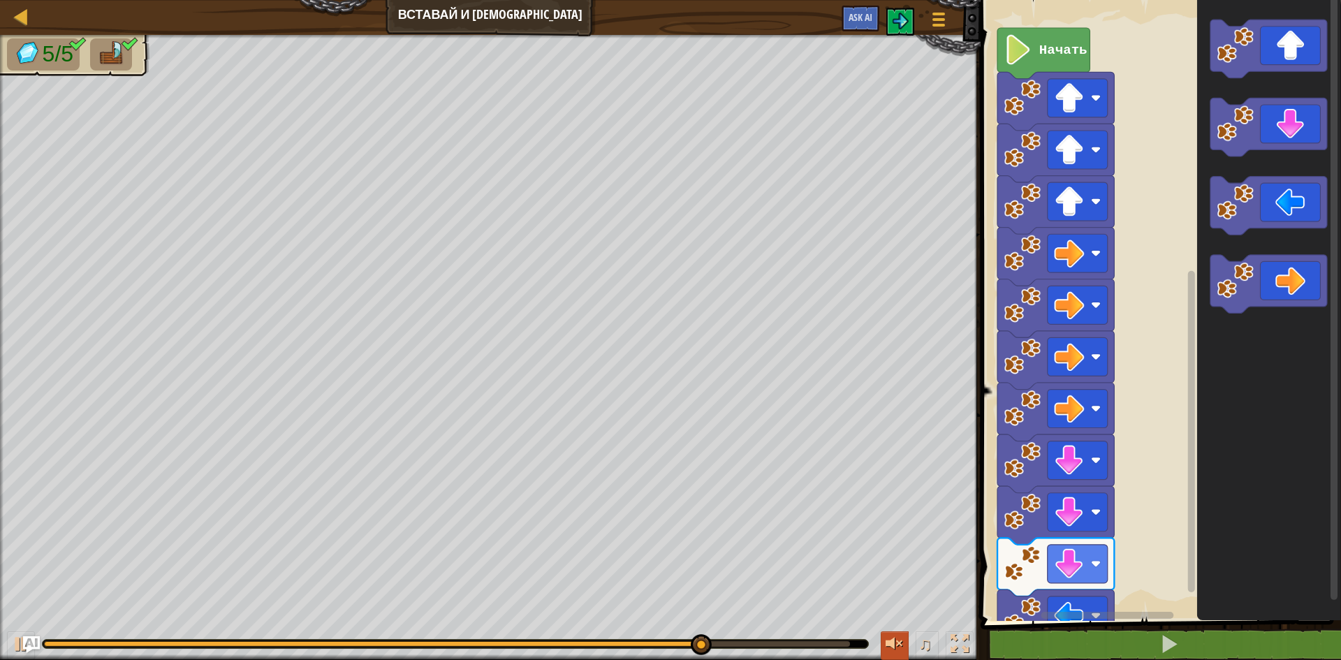
click at [898, 639] on div at bounding box center [895, 644] width 18 height 18
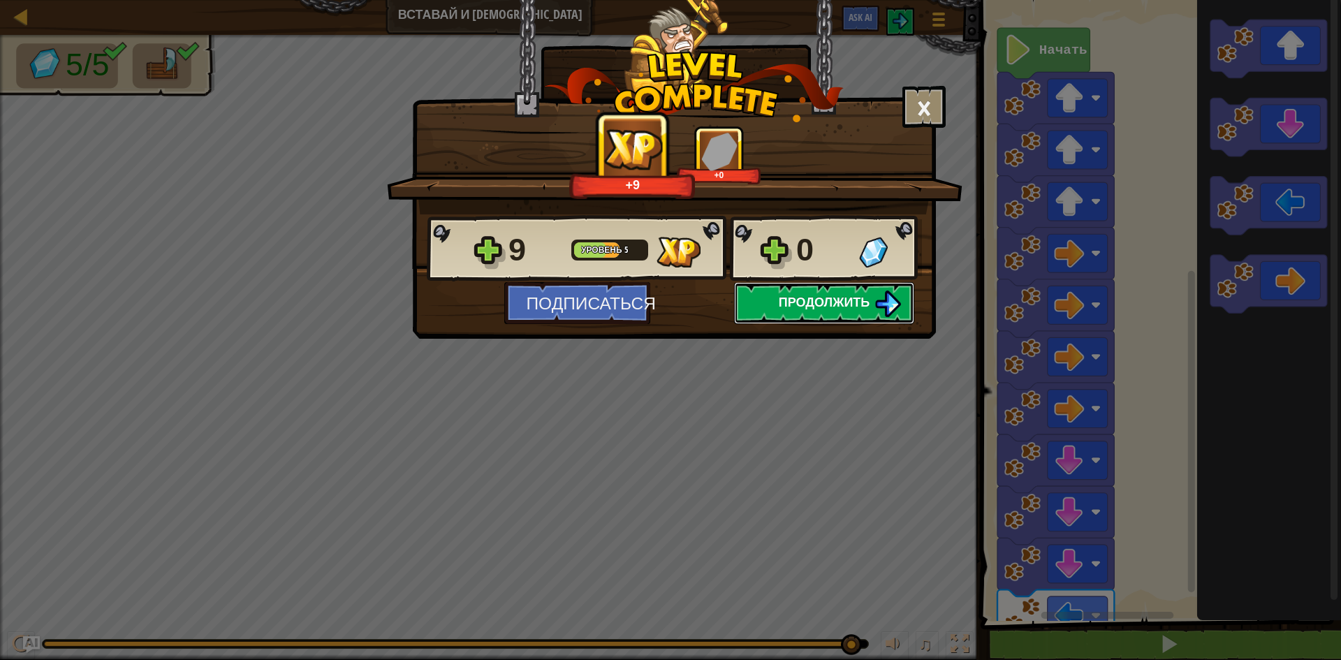
click at [830, 300] on span "Продолжить" at bounding box center [825, 301] width 92 height 17
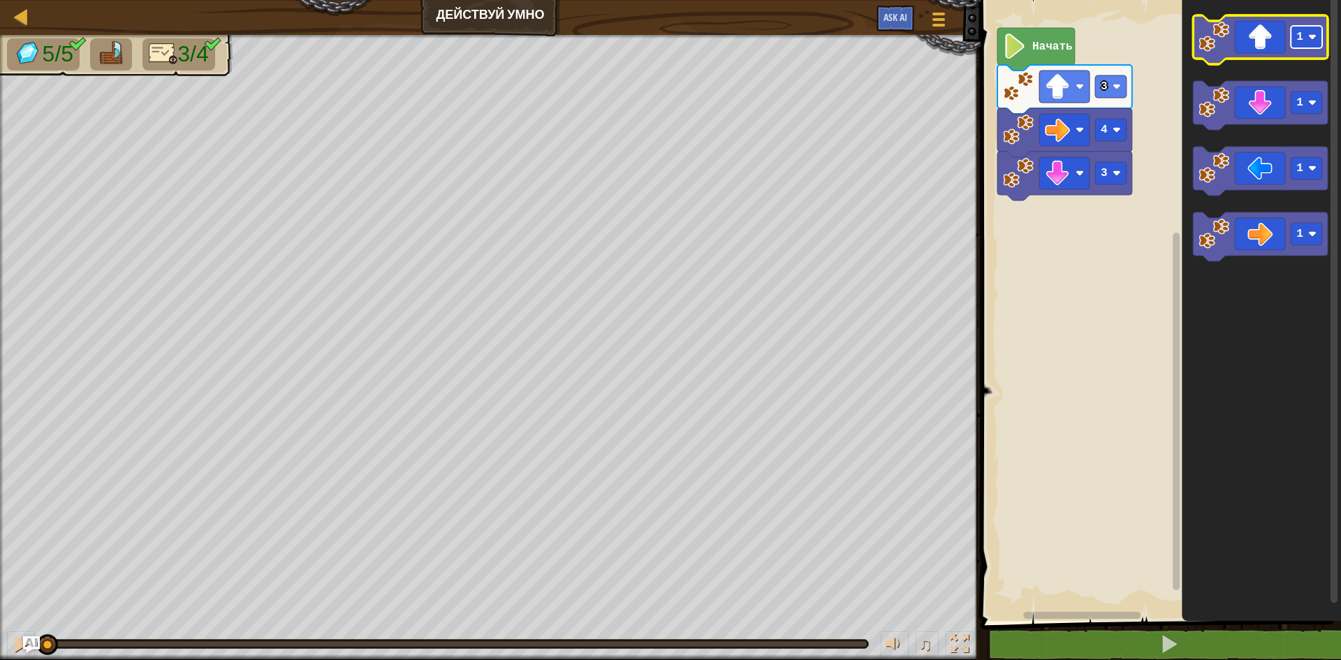
click at [1321, 48] on rect "Рабочая область Blockly" at bounding box center [1306, 37] width 31 height 22
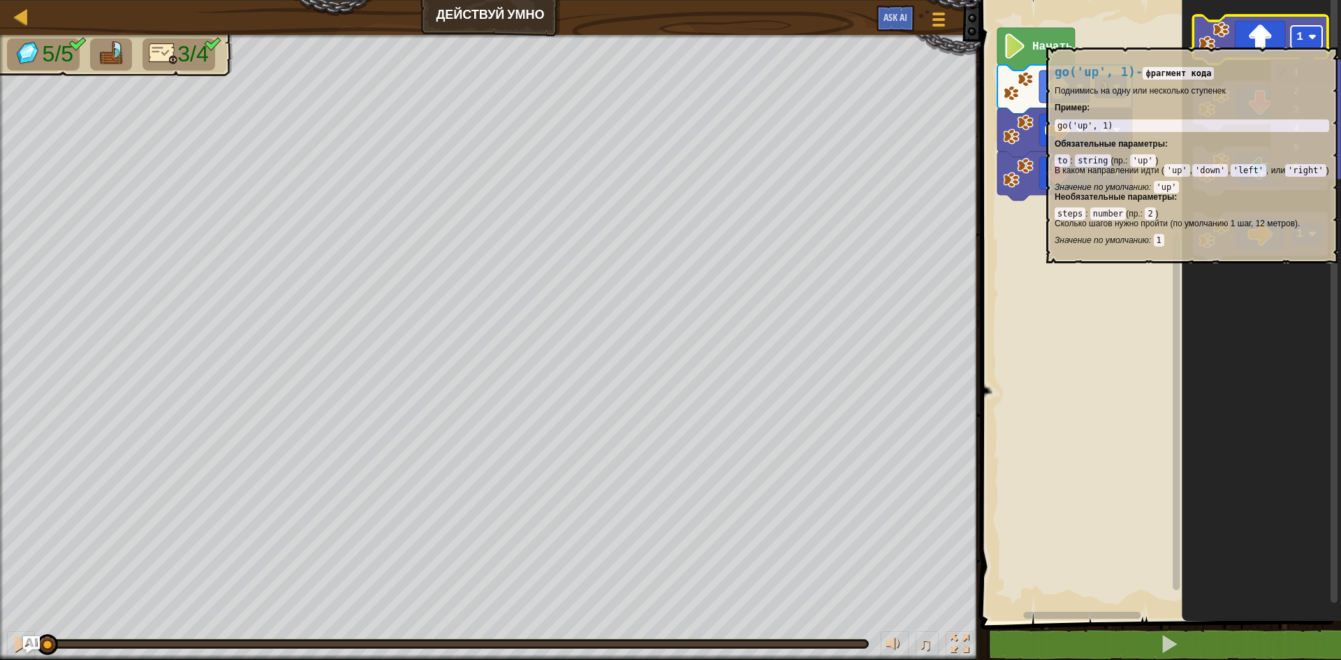
click at [1314, 38] on image "Рабочая область Blockly" at bounding box center [1313, 37] width 8 height 8
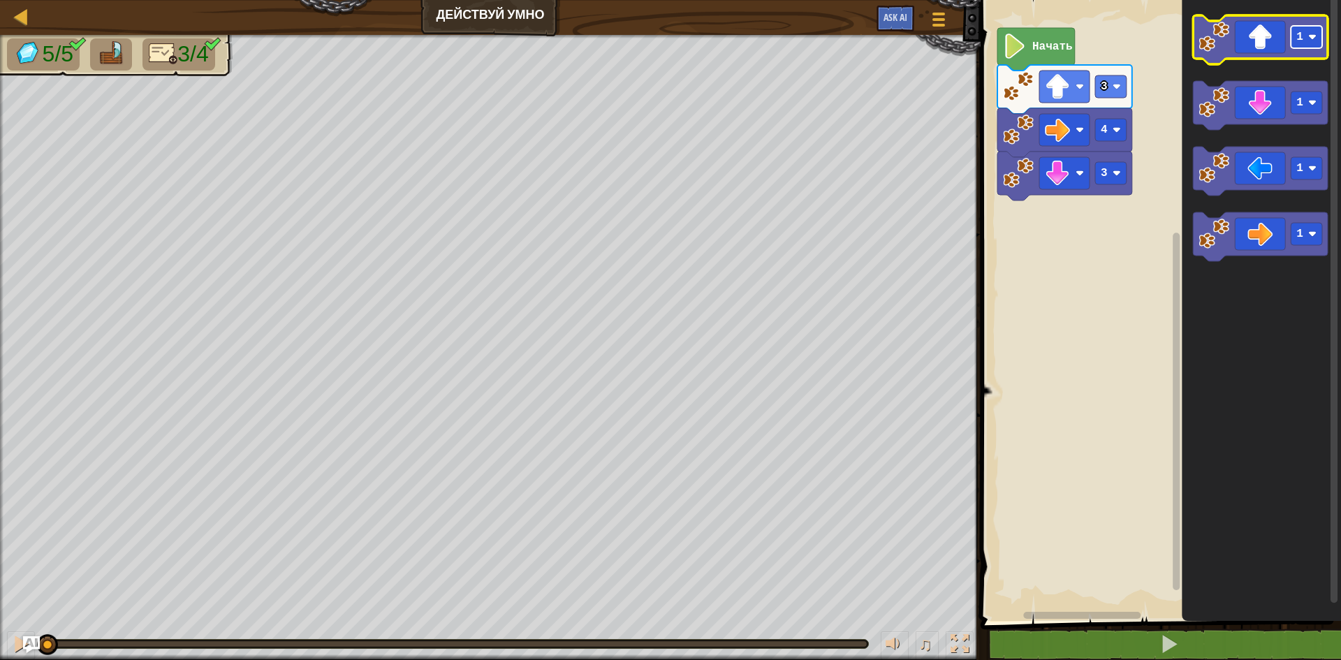
click at [1314, 38] on image "Рабочая область Blockly" at bounding box center [1313, 37] width 8 height 8
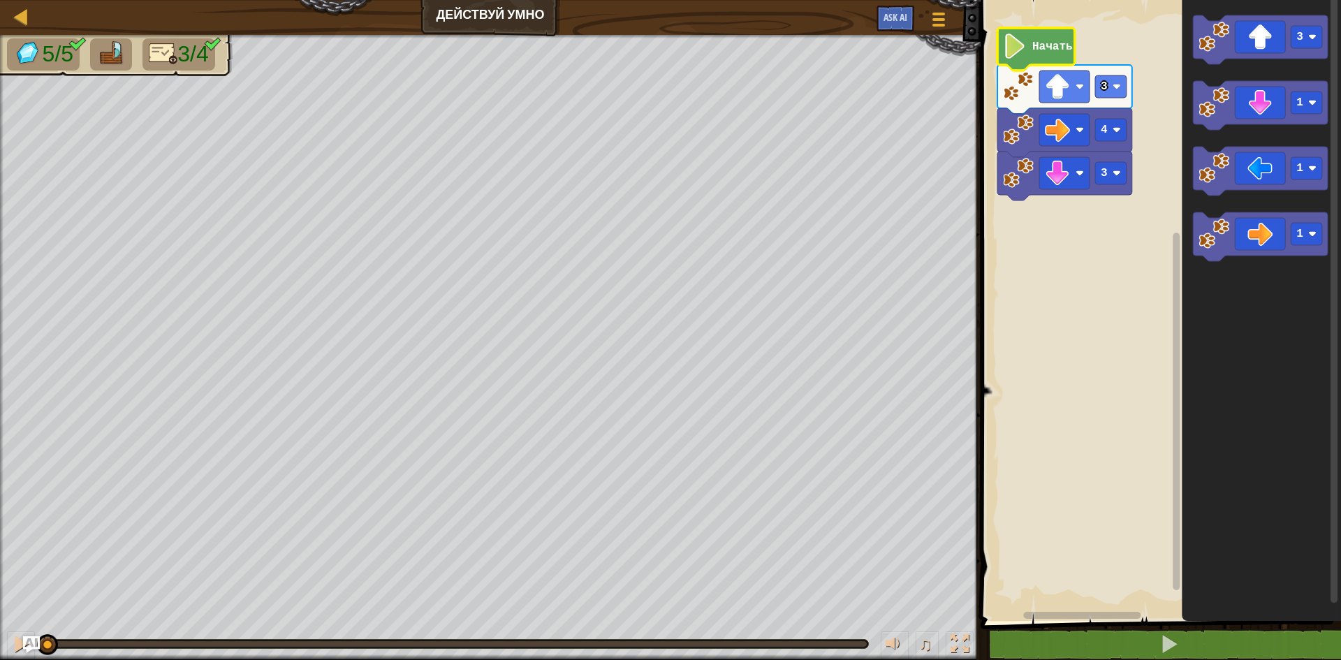
click at [1056, 50] on text "Начать" at bounding box center [1053, 47] width 41 height 13
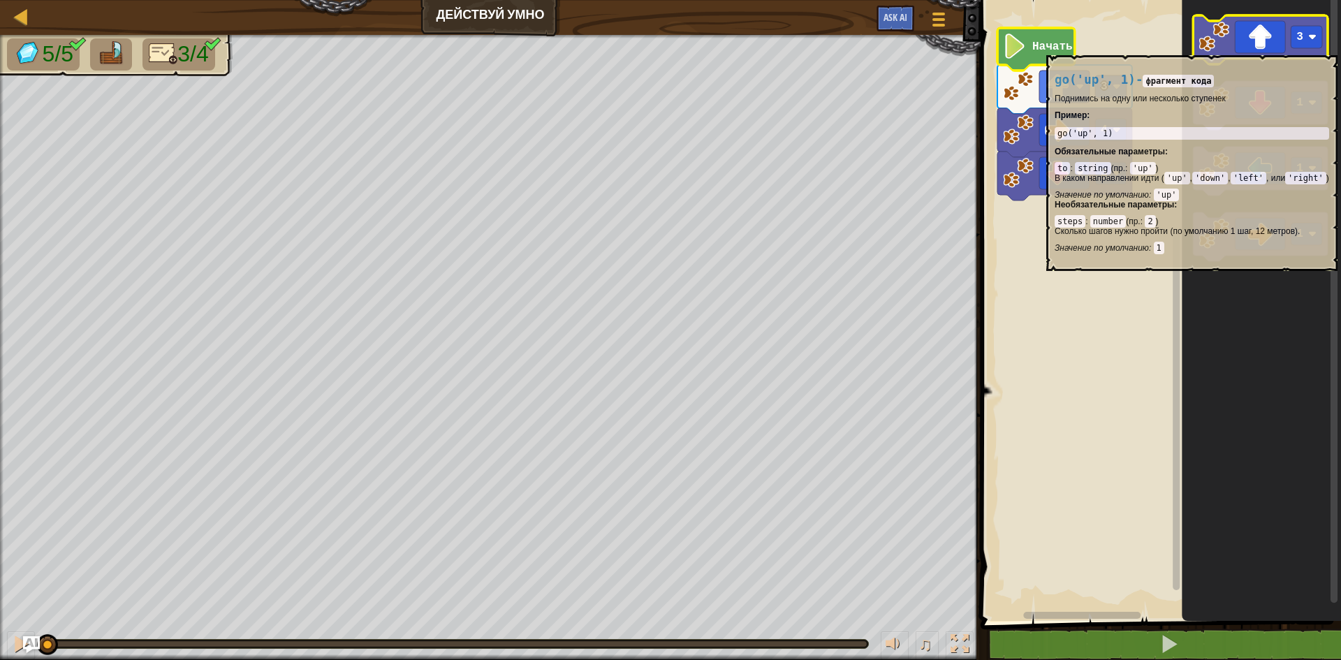
click at [1265, 48] on icon "Рабочая область Blockly" at bounding box center [1260, 39] width 135 height 49
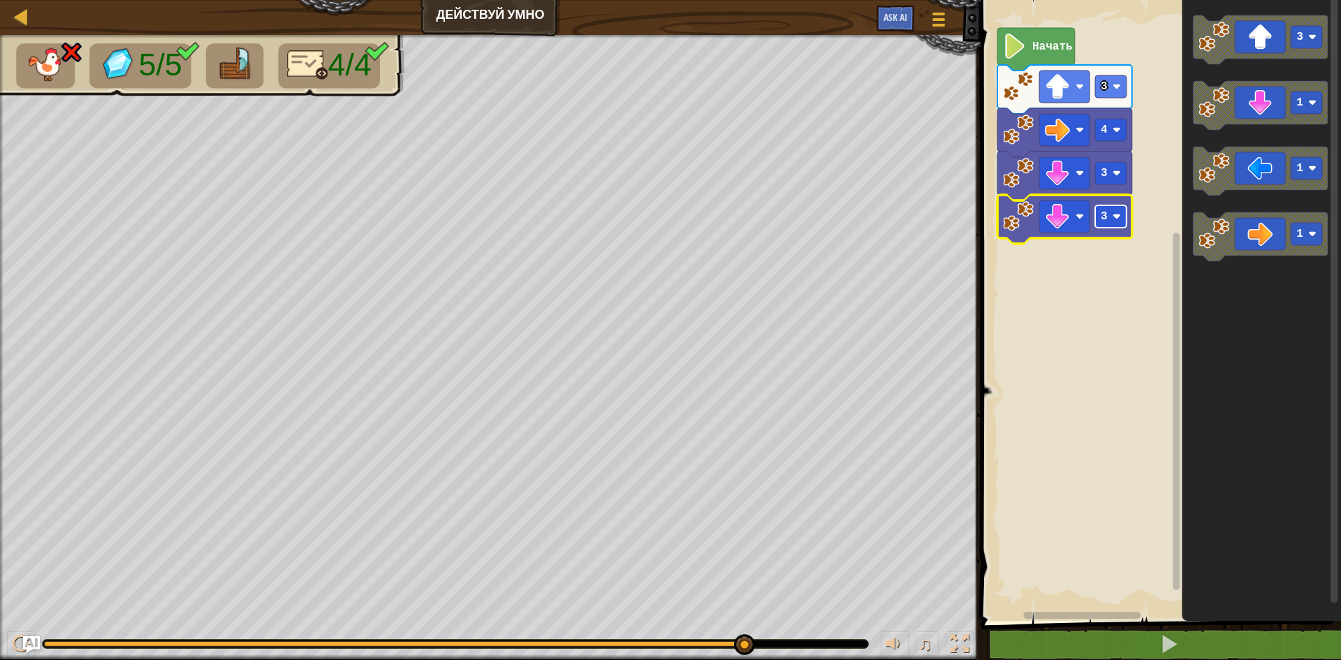
click at [1121, 219] on rect "Рабочая область Blockly" at bounding box center [1110, 216] width 31 height 22
click at [1074, 219] on rect "Рабочая область Blockly" at bounding box center [1065, 217] width 50 height 32
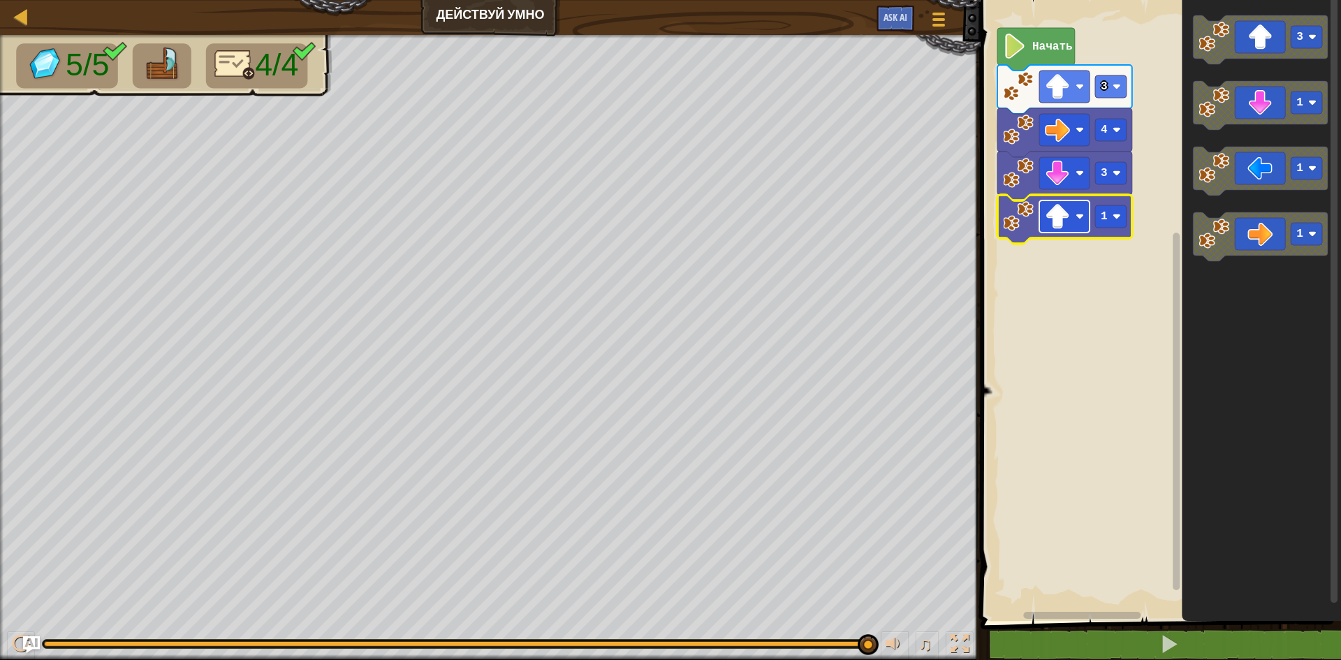
click at [1082, 219] on image "Рабочая область Blockly" at bounding box center [1080, 216] width 8 height 8
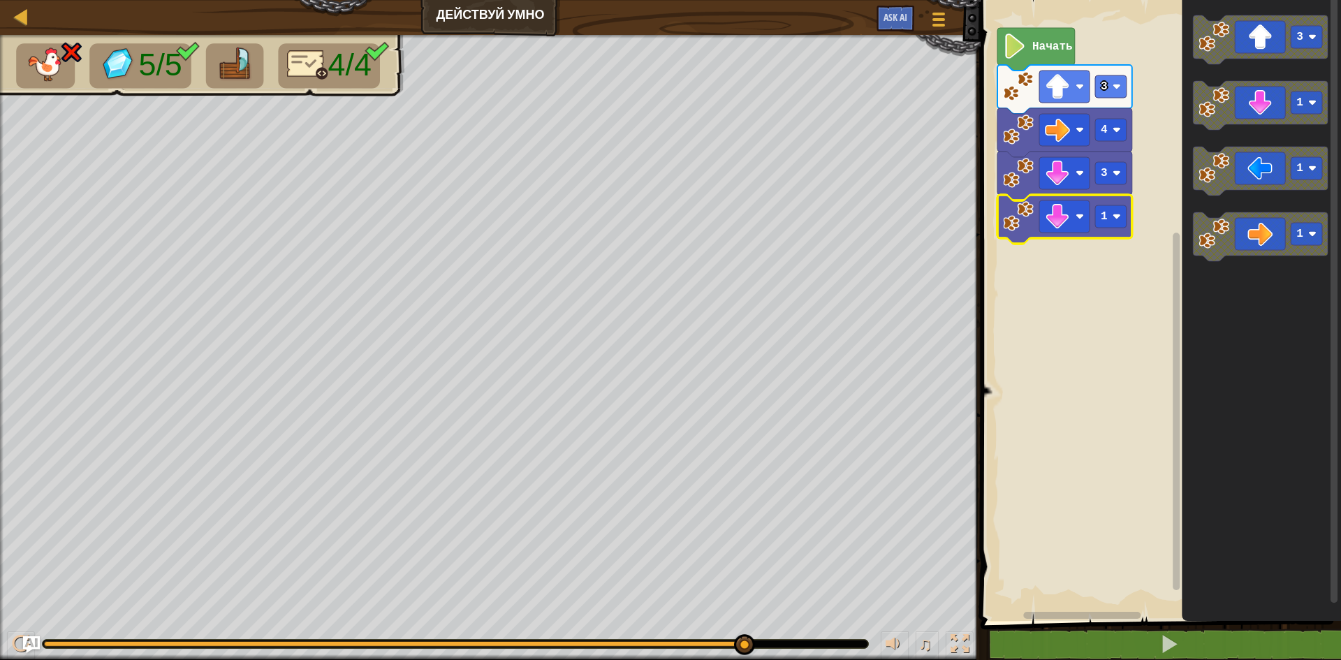
click at [1059, 235] on icon "Рабочая область Blockly" at bounding box center [1065, 219] width 135 height 49
click at [1058, 217] on image "Рабочая область Blockly" at bounding box center [1057, 216] width 25 height 25
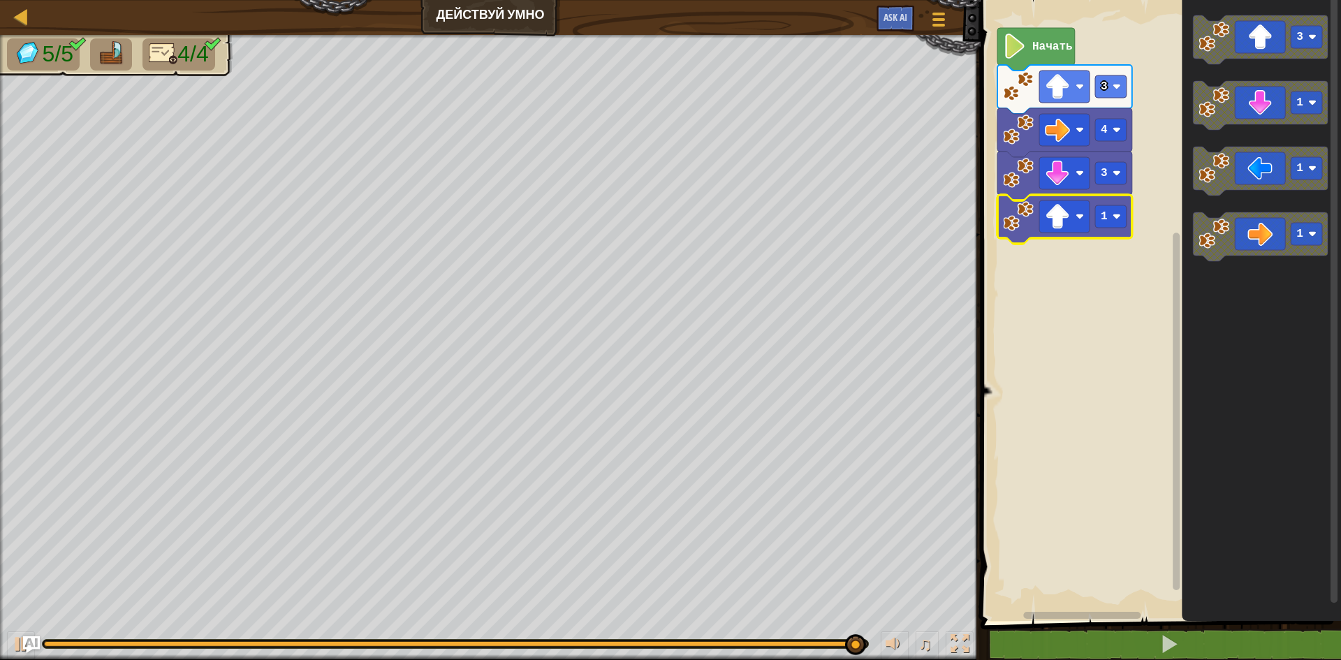
click at [509, 9] on div "Карта Действуй умно Меню игры Ask AI" at bounding box center [490, 17] width 981 height 35
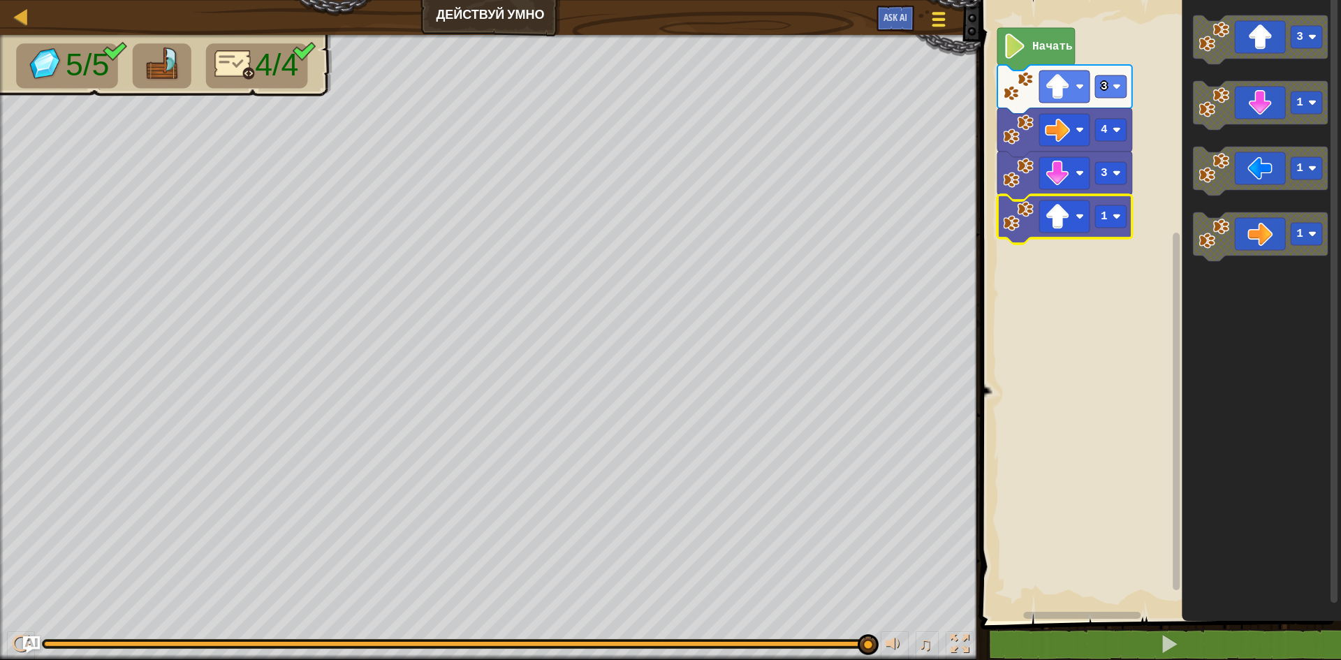
click at [938, 18] on span at bounding box center [939, 19] width 13 height 3
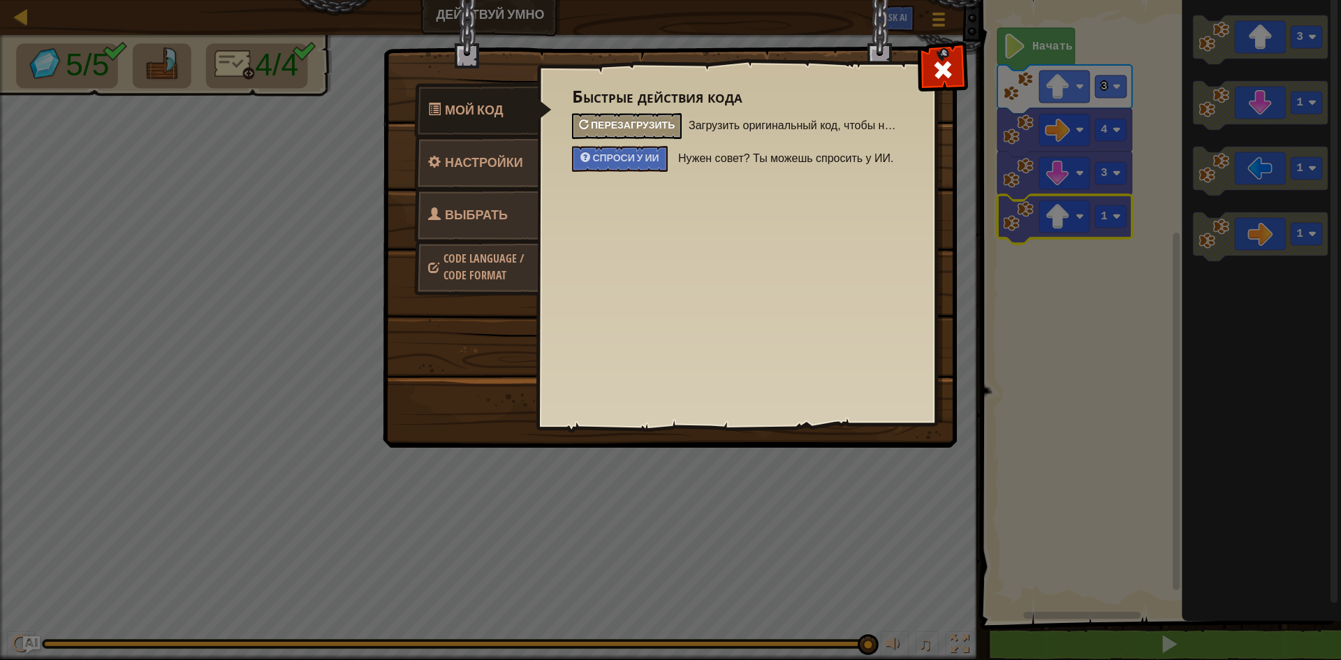
click at [657, 124] on span "Перезагрузить" at bounding box center [633, 124] width 84 height 13
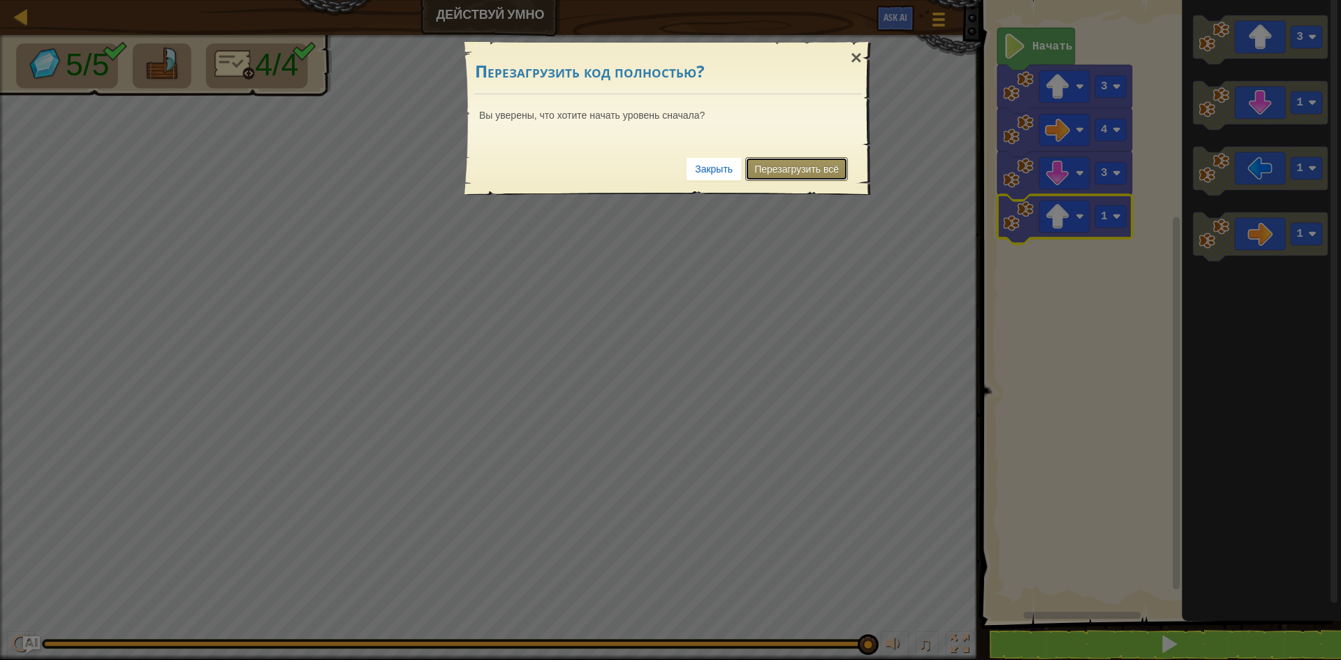
click at [773, 167] on link "Перезагрузить всё" at bounding box center [796, 169] width 103 height 24
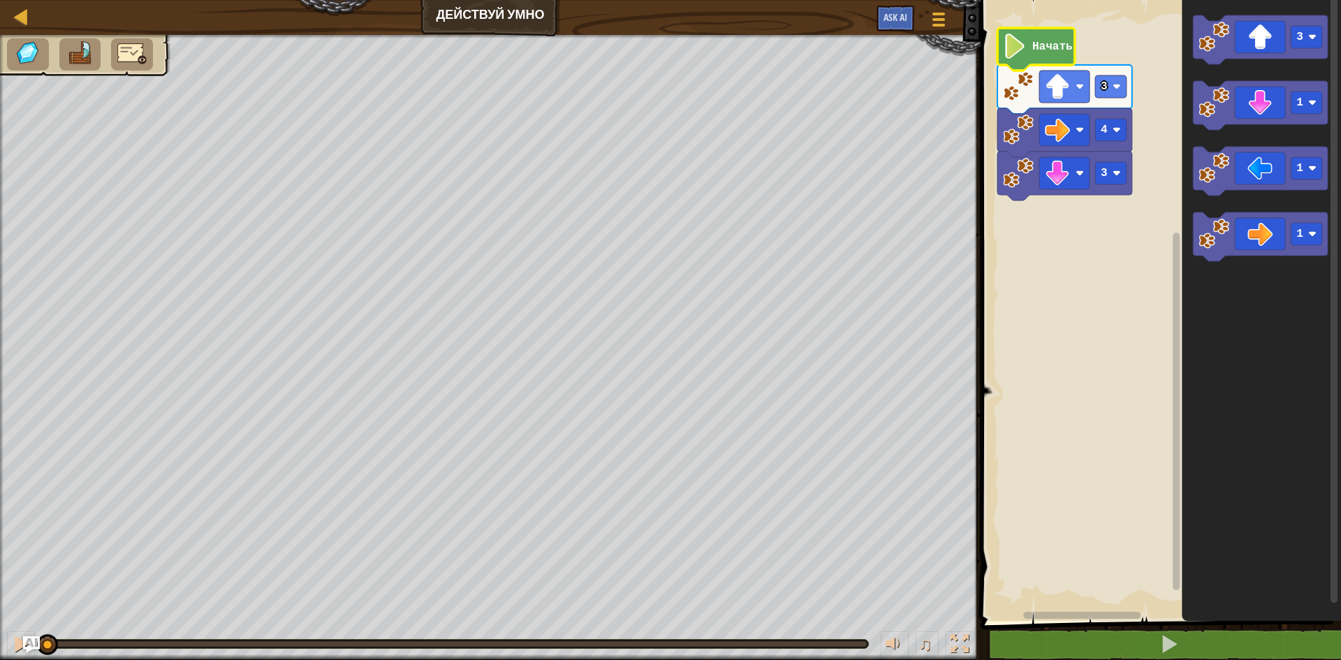
click at [1029, 46] on icon "Рабочая область Blockly" at bounding box center [1037, 49] width 78 height 43
click at [1065, 88] on image "Рабочая область Blockly" at bounding box center [1057, 86] width 25 height 25
click at [1105, 258] on rect "Рабочая область Blockly" at bounding box center [1159, 307] width 365 height 628
click at [1276, 178] on icon "Рабочая область Blockly" at bounding box center [1260, 171] width 135 height 49
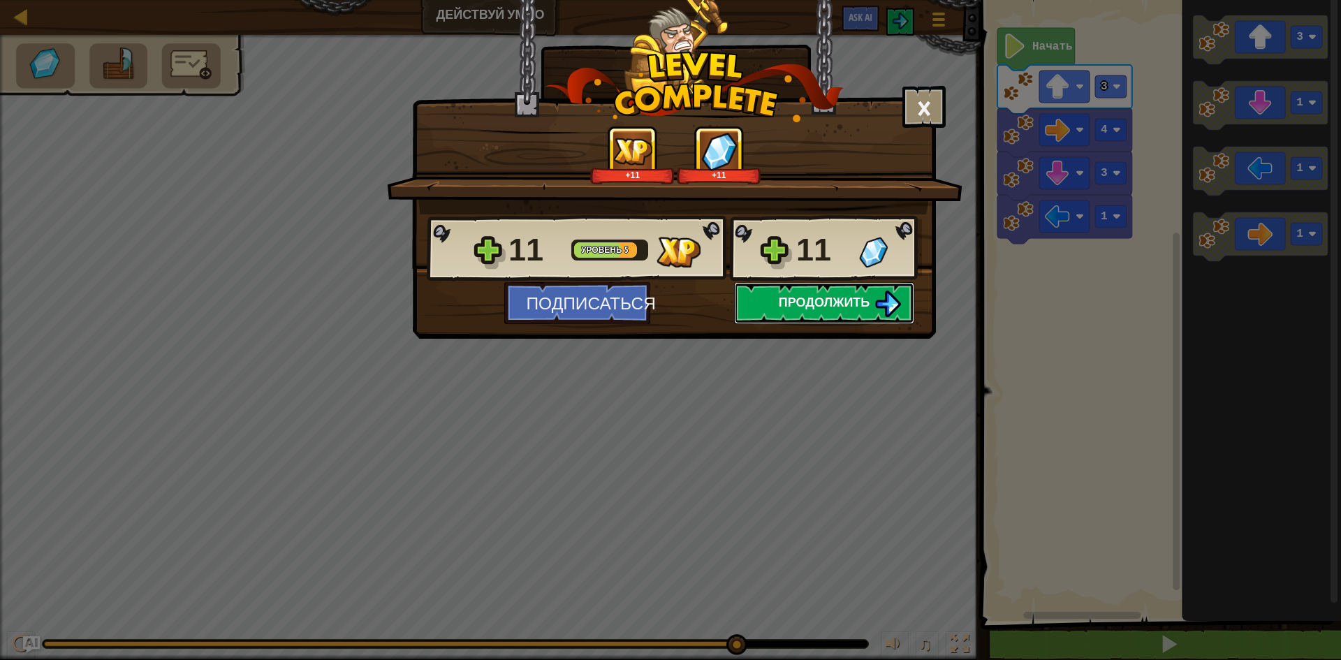
click at [826, 306] on span "Продолжить" at bounding box center [825, 301] width 92 height 17
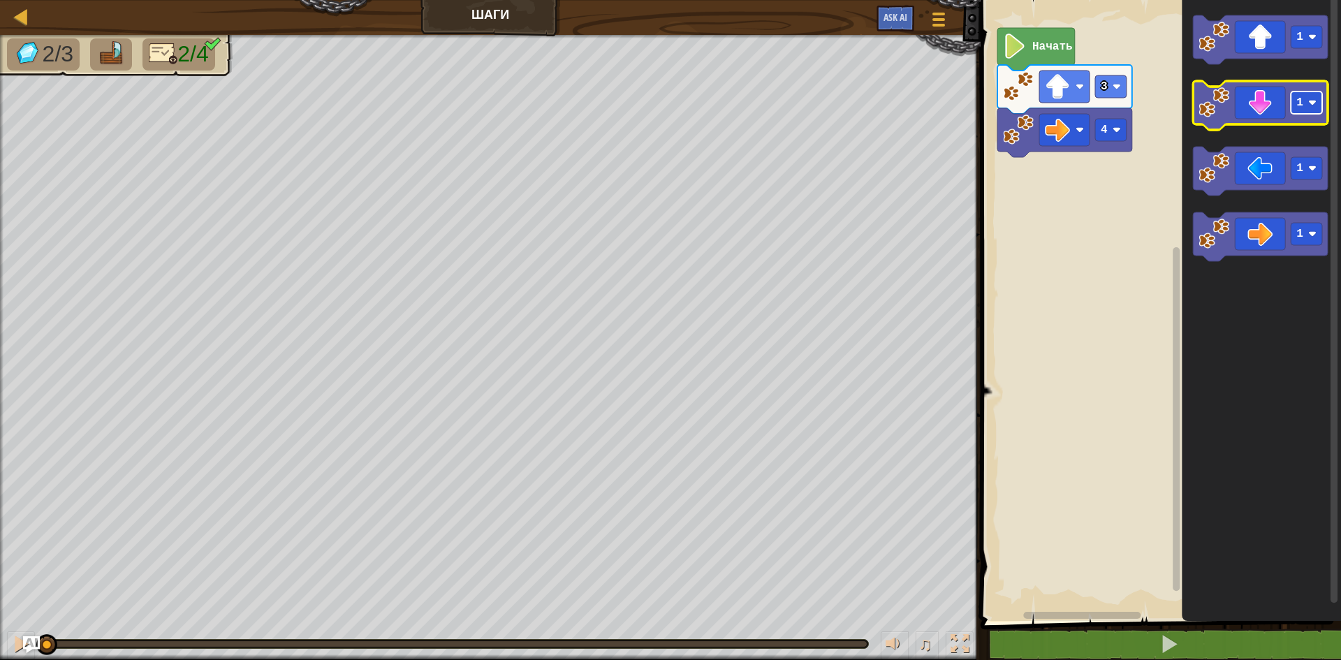
click at [1314, 106] on image "Рабочая область Blockly" at bounding box center [1313, 103] width 8 height 8
click at [1235, 93] on icon "Рабочая область Blockly" at bounding box center [1260, 105] width 135 height 49
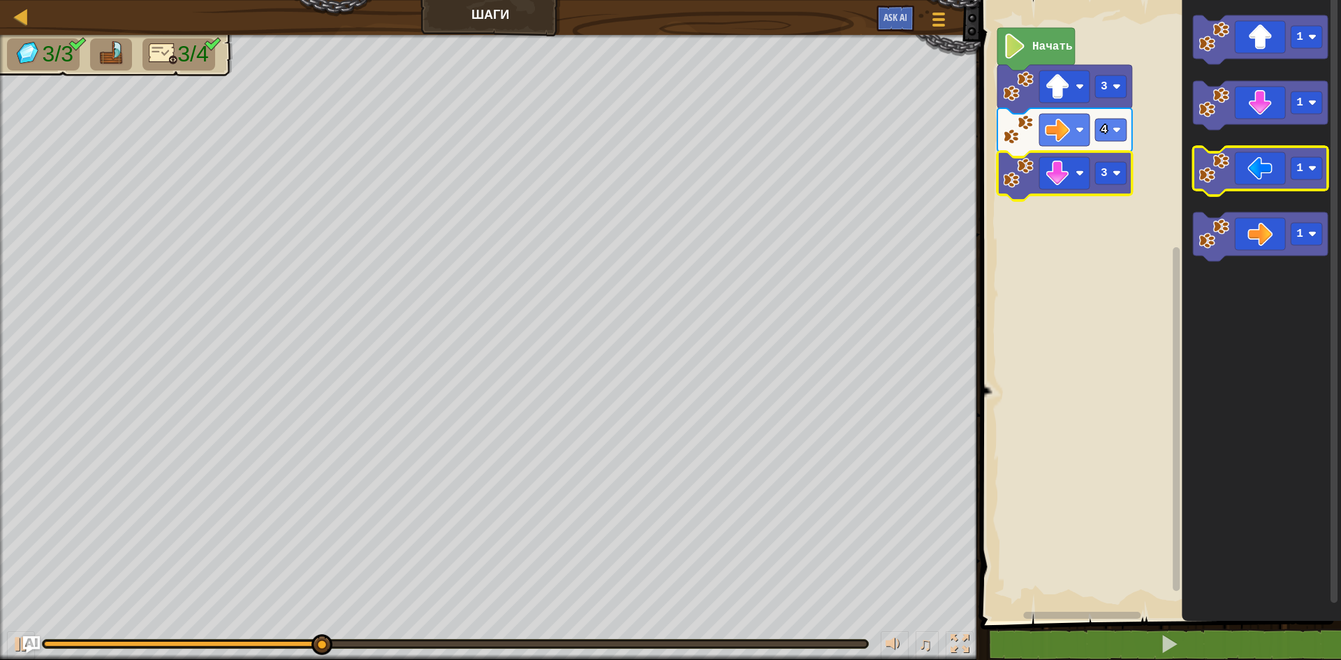
click at [1274, 170] on icon "Рабочая область Blockly" at bounding box center [1260, 171] width 135 height 49
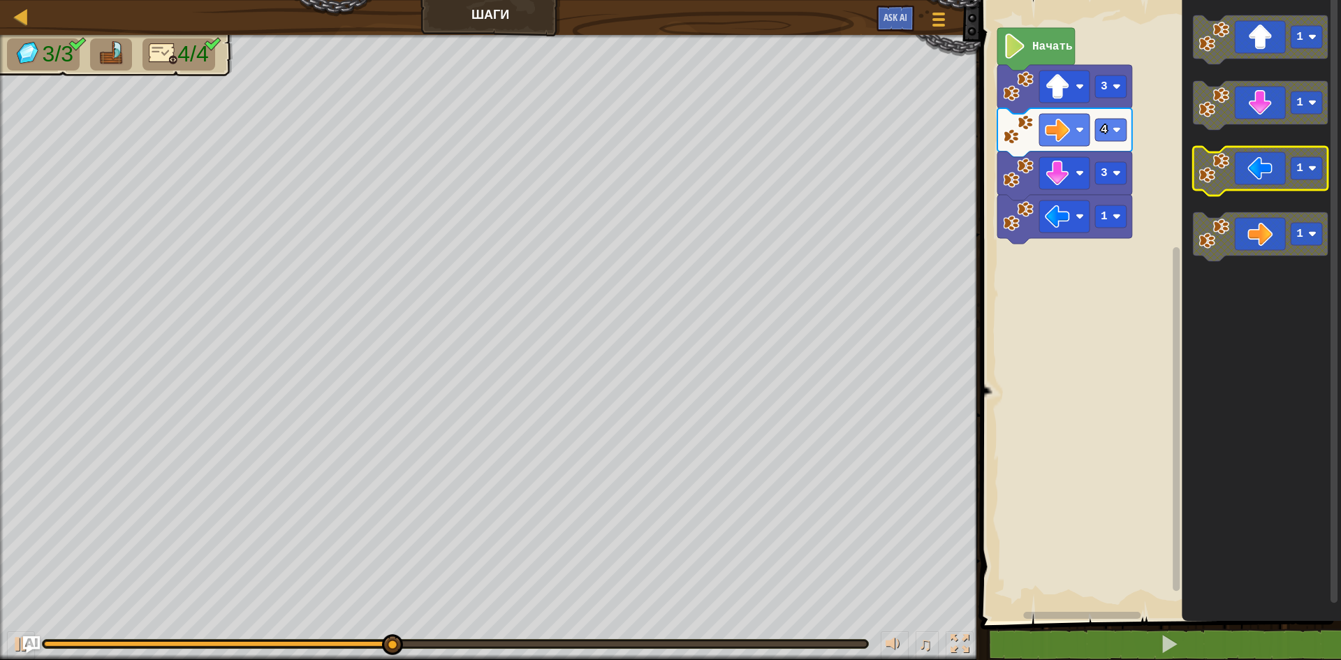
click at [1324, 173] on icon "Рабочая область Blockly" at bounding box center [1260, 171] width 135 height 49
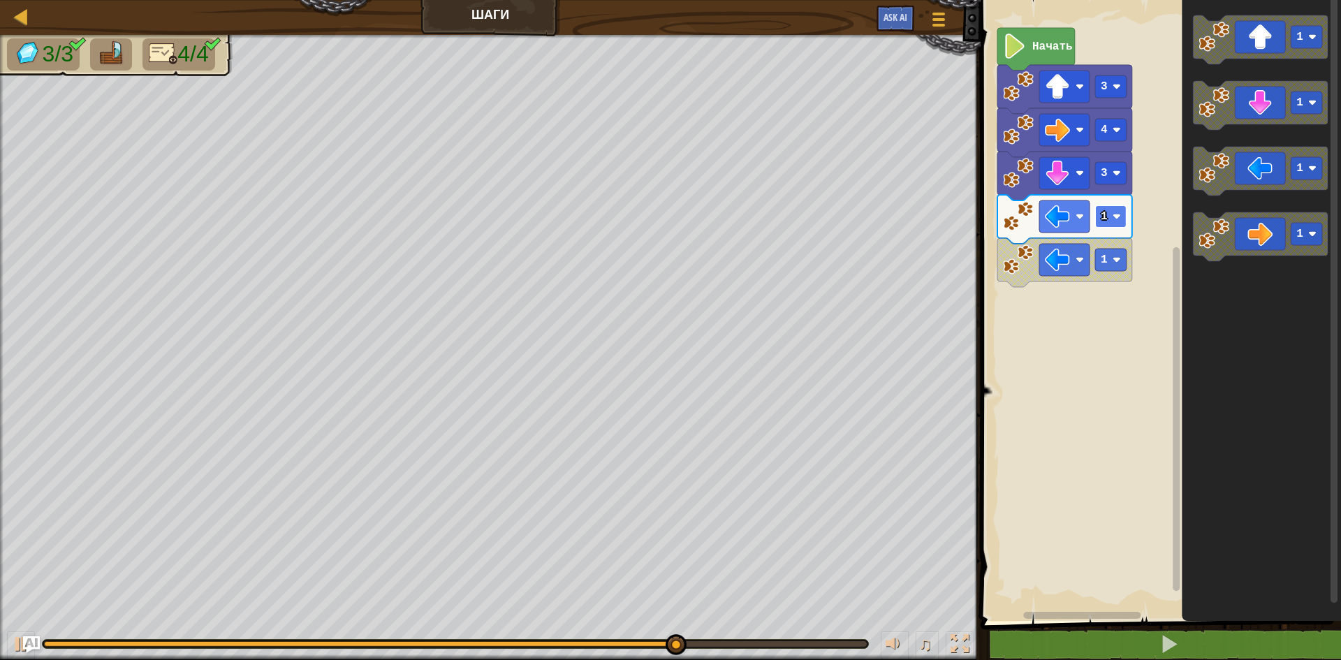
click at [1112, 222] on rect "Рабочая область Blockly" at bounding box center [1110, 216] width 31 height 22
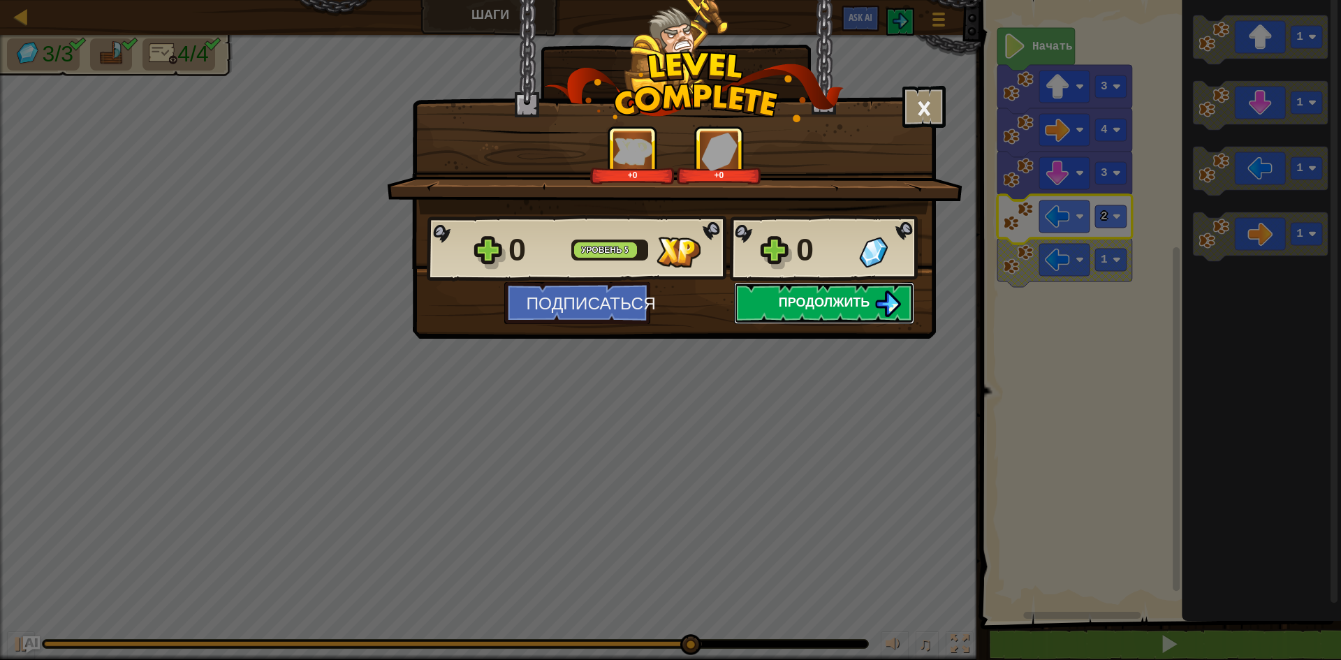
click at [830, 304] on span "Продолжить" at bounding box center [825, 301] width 92 height 17
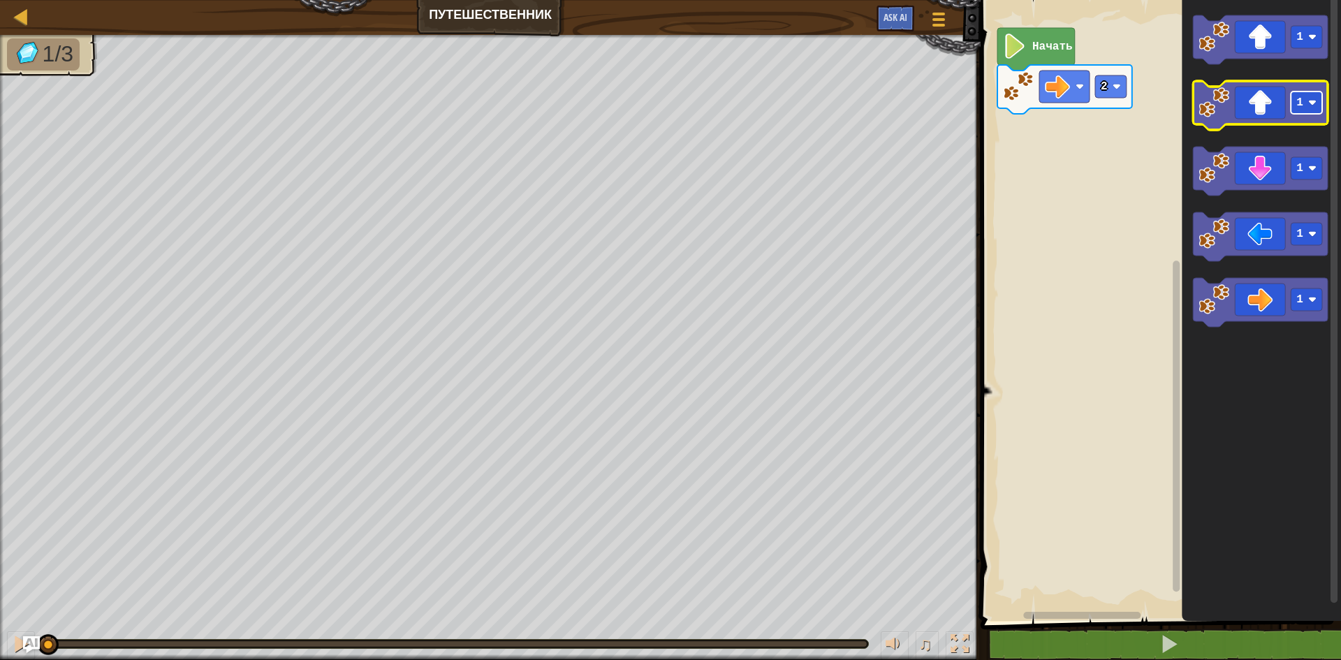
click at [1306, 110] on rect "Рабочая область Blockly" at bounding box center [1306, 103] width 31 height 22
click at [1267, 103] on icon "Рабочая область Blockly" at bounding box center [1260, 105] width 135 height 49
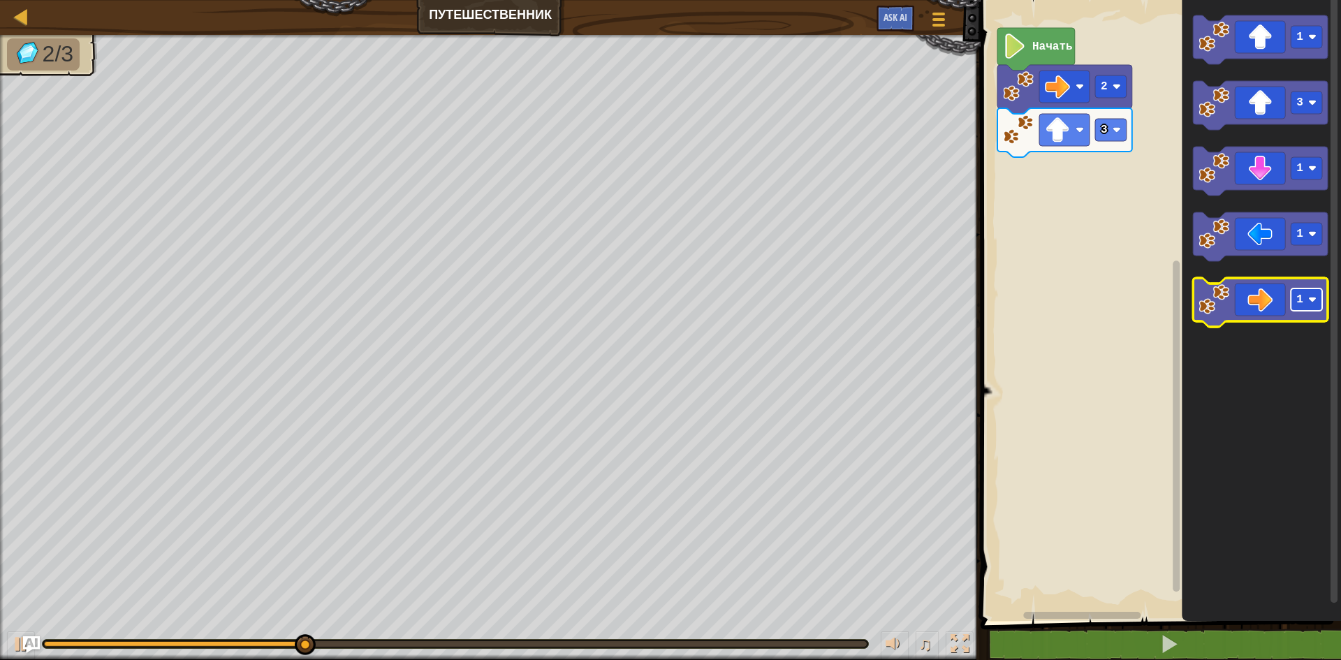
click at [1322, 298] on rect "Рабочая область Blockly" at bounding box center [1306, 300] width 31 height 22
click at [1269, 303] on icon "Рабочая область Blockly" at bounding box center [1260, 302] width 135 height 49
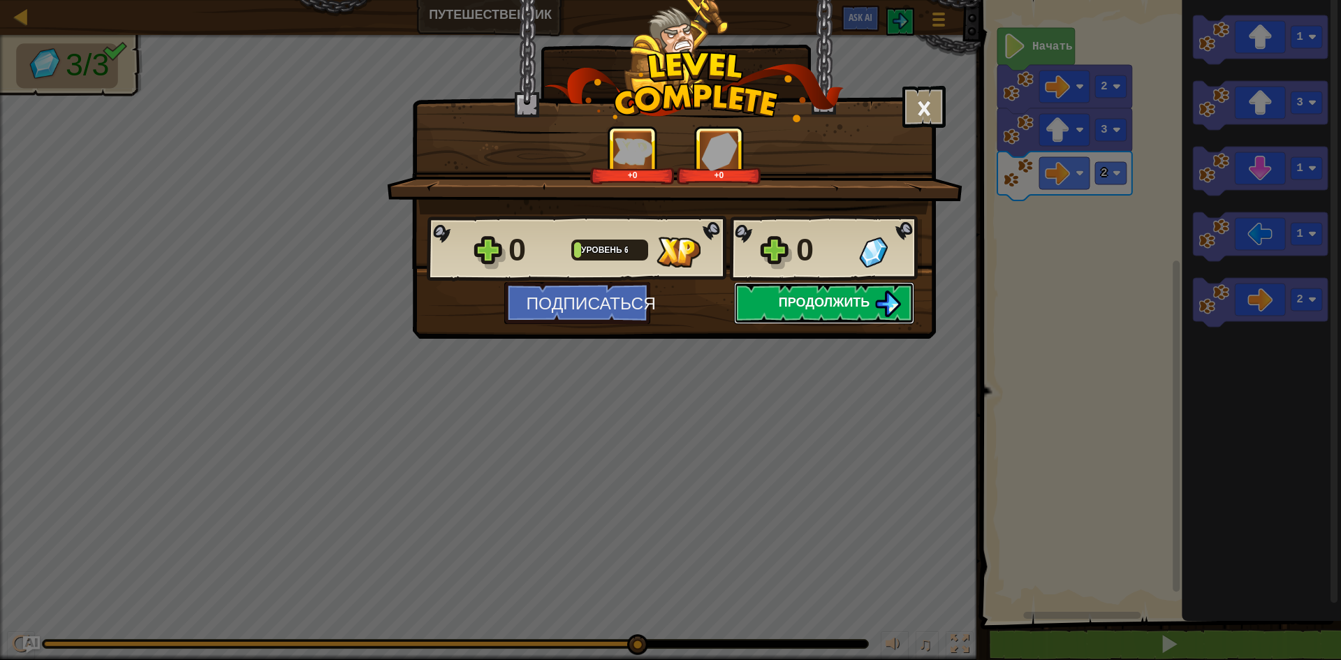
click at [813, 303] on span "Продолжить" at bounding box center [825, 301] width 92 height 17
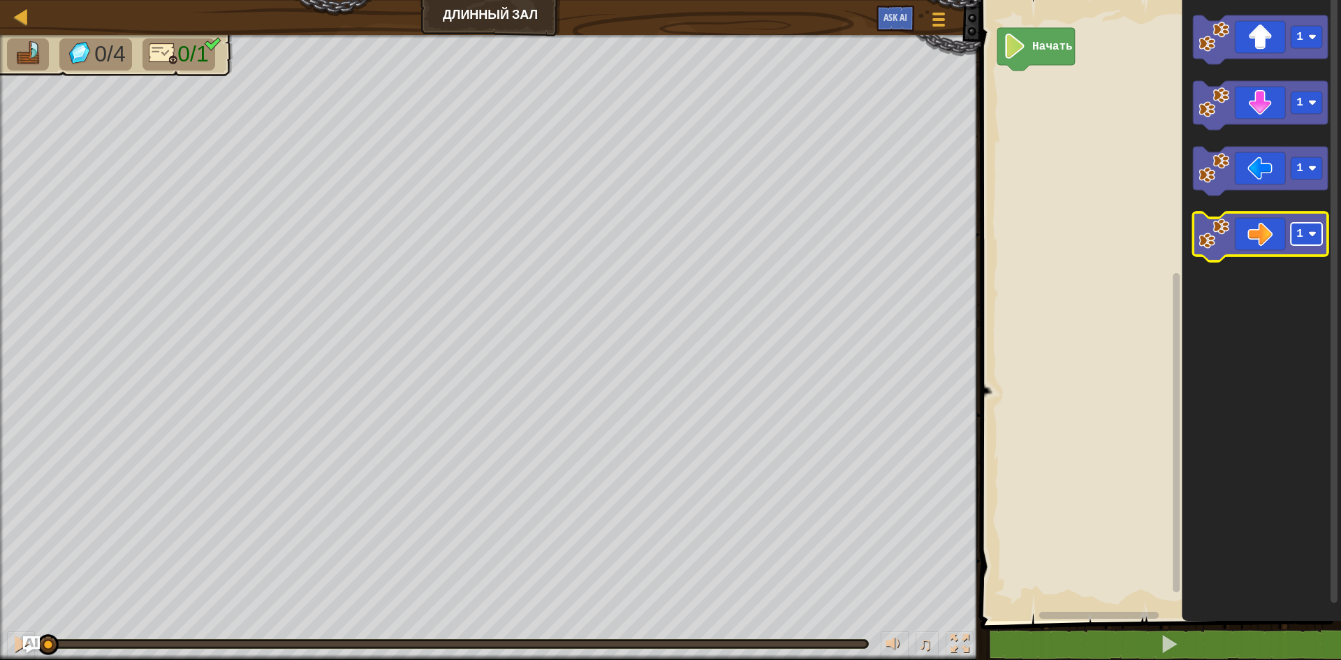
click at [1311, 231] on image "Рабочая область Blockly" at bounding box center [1313, 234] width 8 height 8
click at [1258, 240] on icon "Рабочая область Blockly" at bounding box center [1260, 236] width 135 height 49
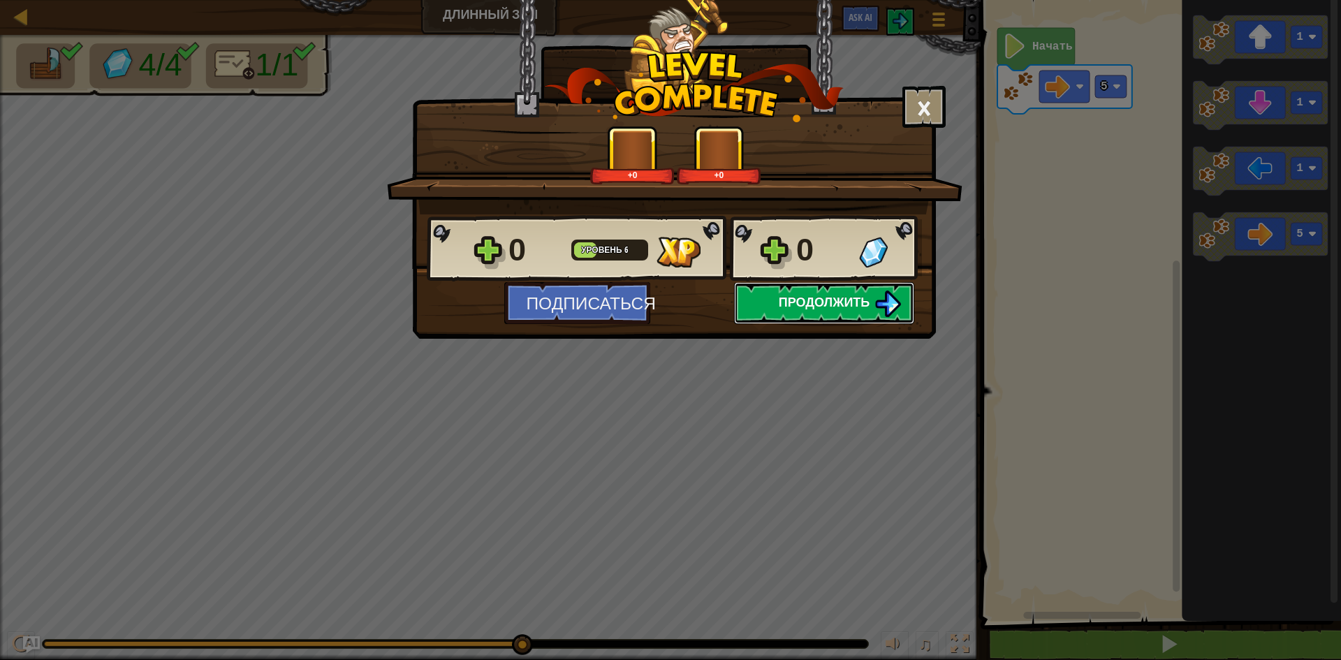
click at [844, 296] on span "Продолжить" at bounding box center [825, 301] width 92 height 17
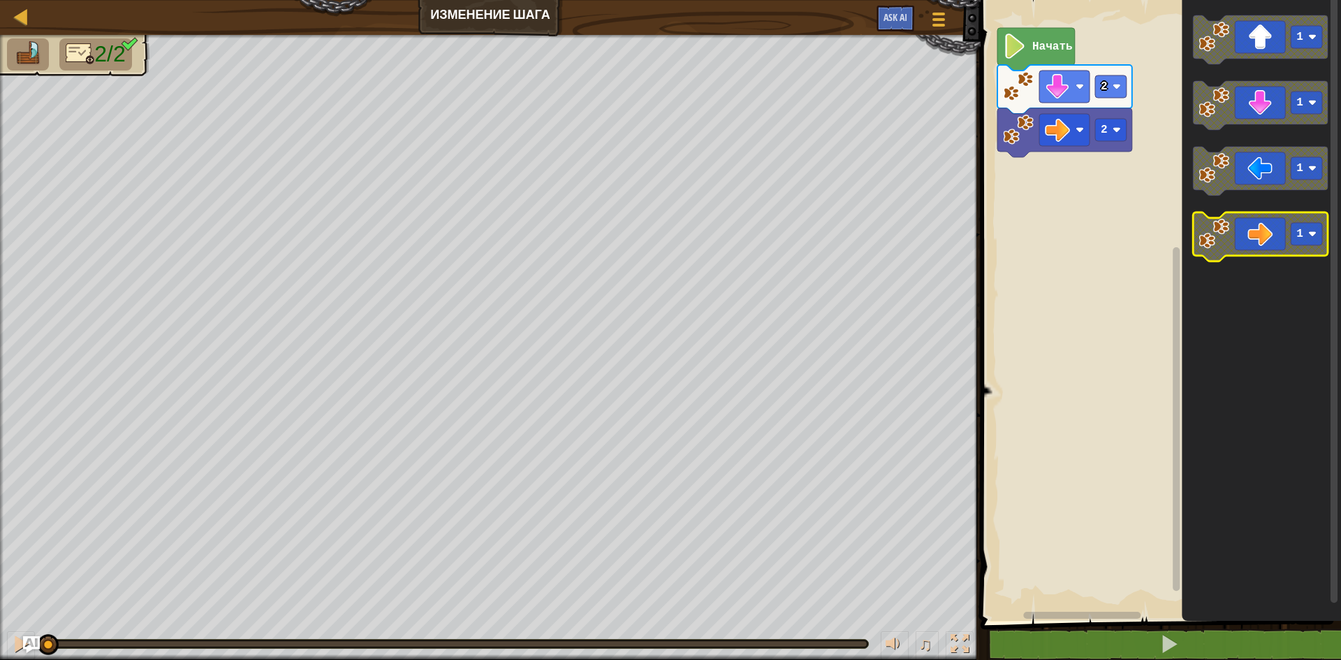
click at [1305, 238] on rect "Рабочая область Blockly" at bounding box center [1306, 234] width 31 height 22
click at [1260, 235] on icon "Рабочая область Blockly" at bounding box center [1260, 236] width 135 height 49
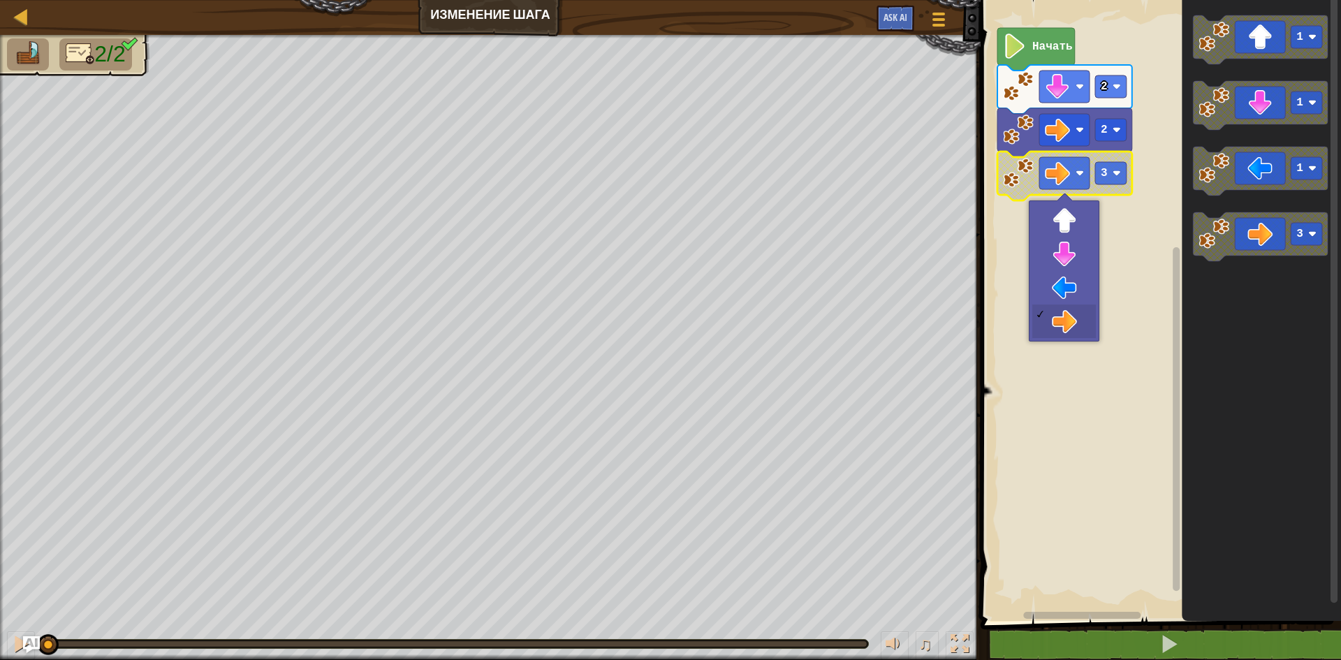
click at [1055, 45] on text "Начать" at bounding box center [1053, 47] width 41 height 13
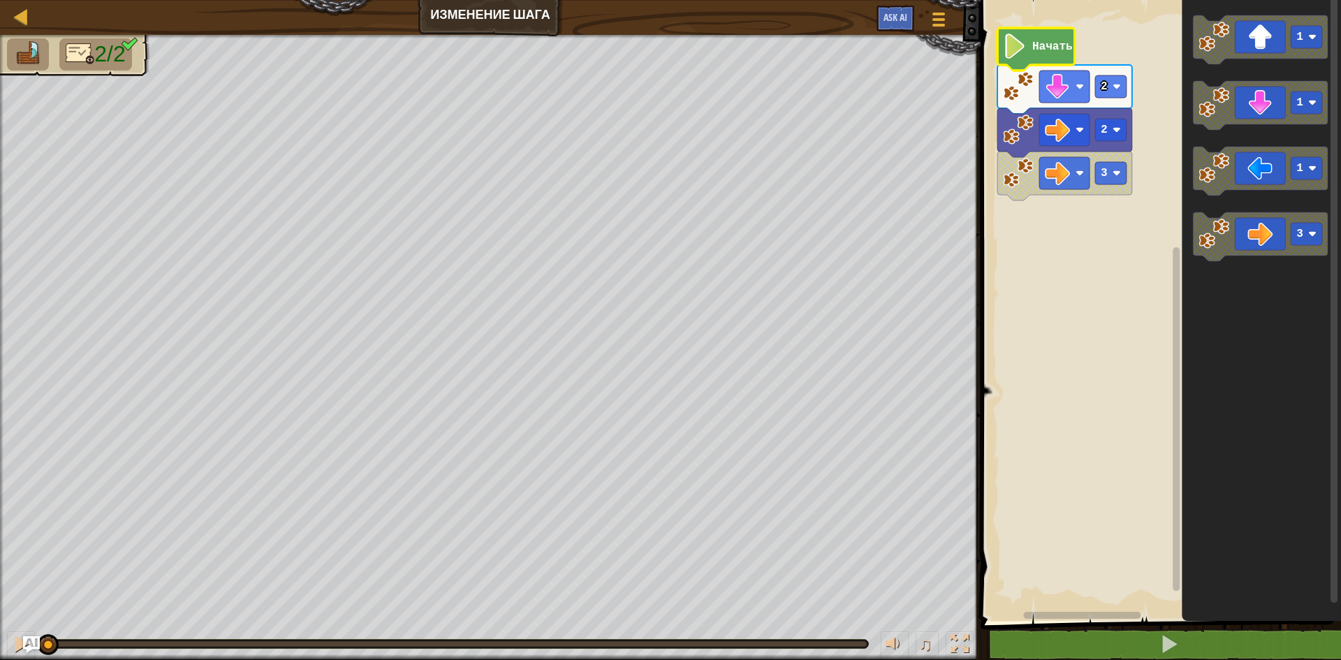
click at [1055, 45] on text "Начать" at bounding box center [1053, 47] width 41 height 13
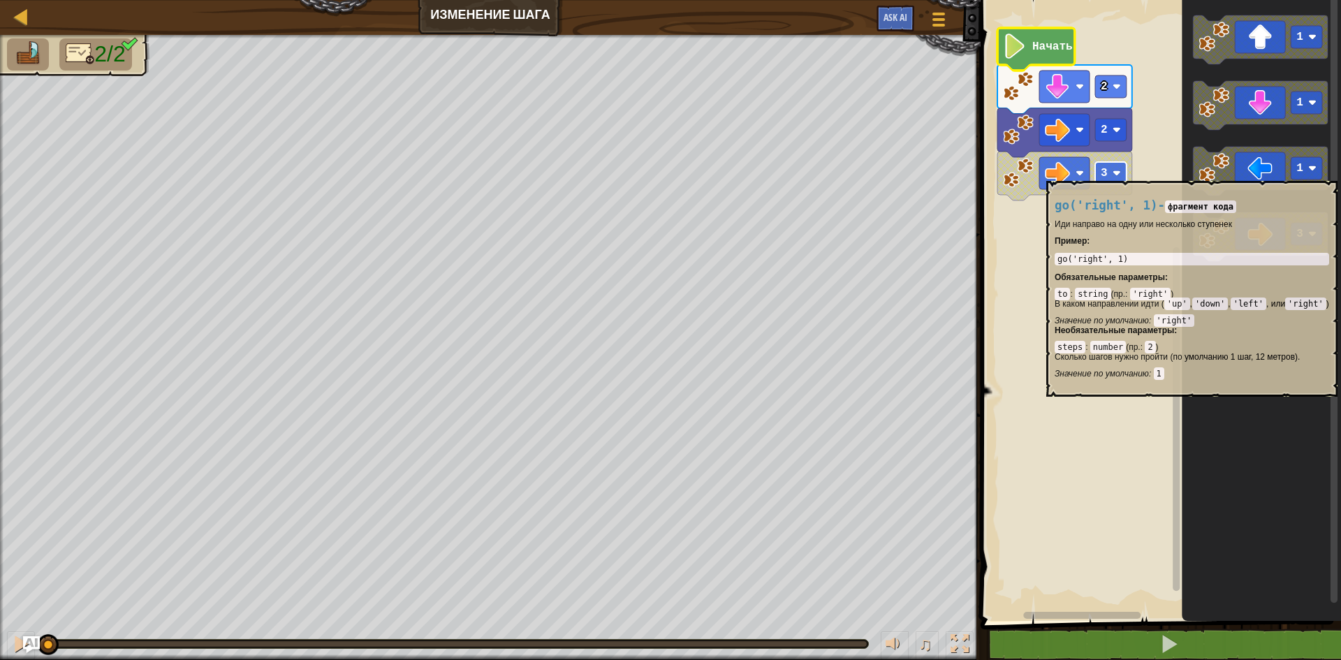
click at [1112, 174] on rect "Рабочая область Blockly" at bounding box center [1110, 173] width 31 height 22
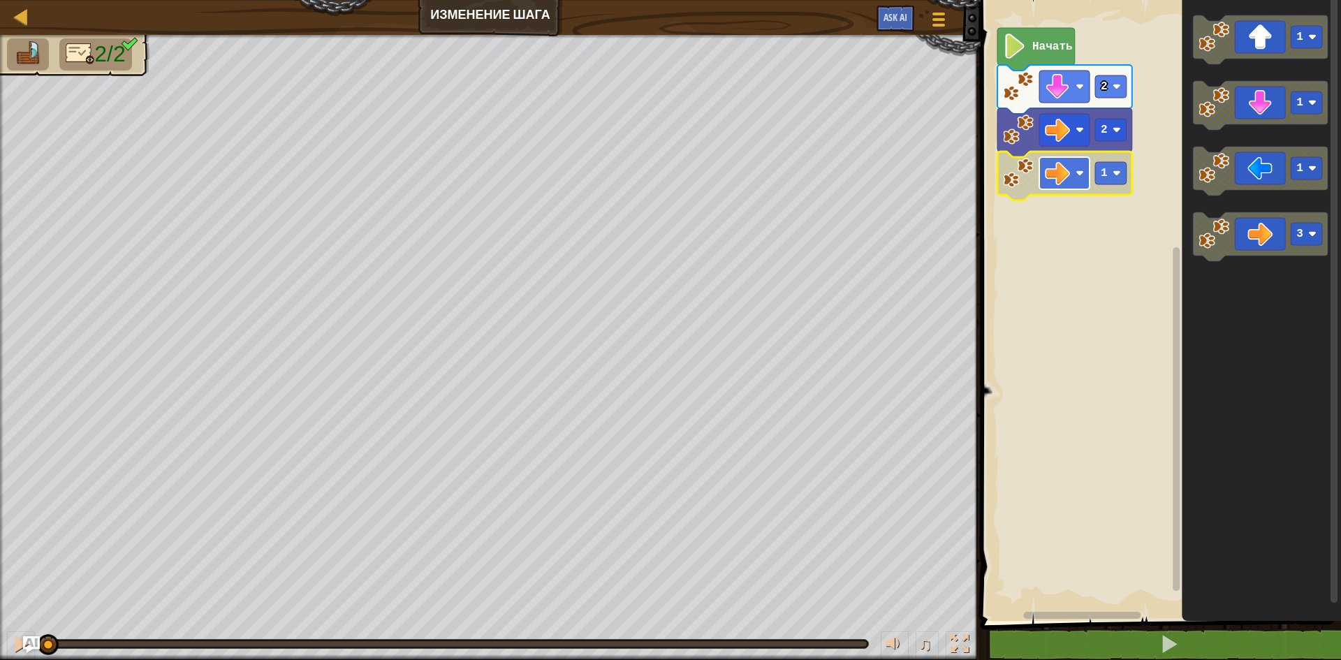
click at [1072, 161] on rect "Рабочая область Blockly" at bounding box center [1065, 173] width 50 height 32
click at [1139, 229] on rect "Рабочая область Blockly" at bounding box center [1159, 307] width 365 height 628
click at [1110, 180] on rect "Рабочая область Blockly" at bounding box center [1110, 173] width 31 height 22
click at [1037, 49] on text "Начать" at bounding box center [1053, 47] width 41 height 13
click at [959, 20] on div "Карта Изменение шага Меню игры Ask AI" at bounding box center [490, 17] width 981 height 35
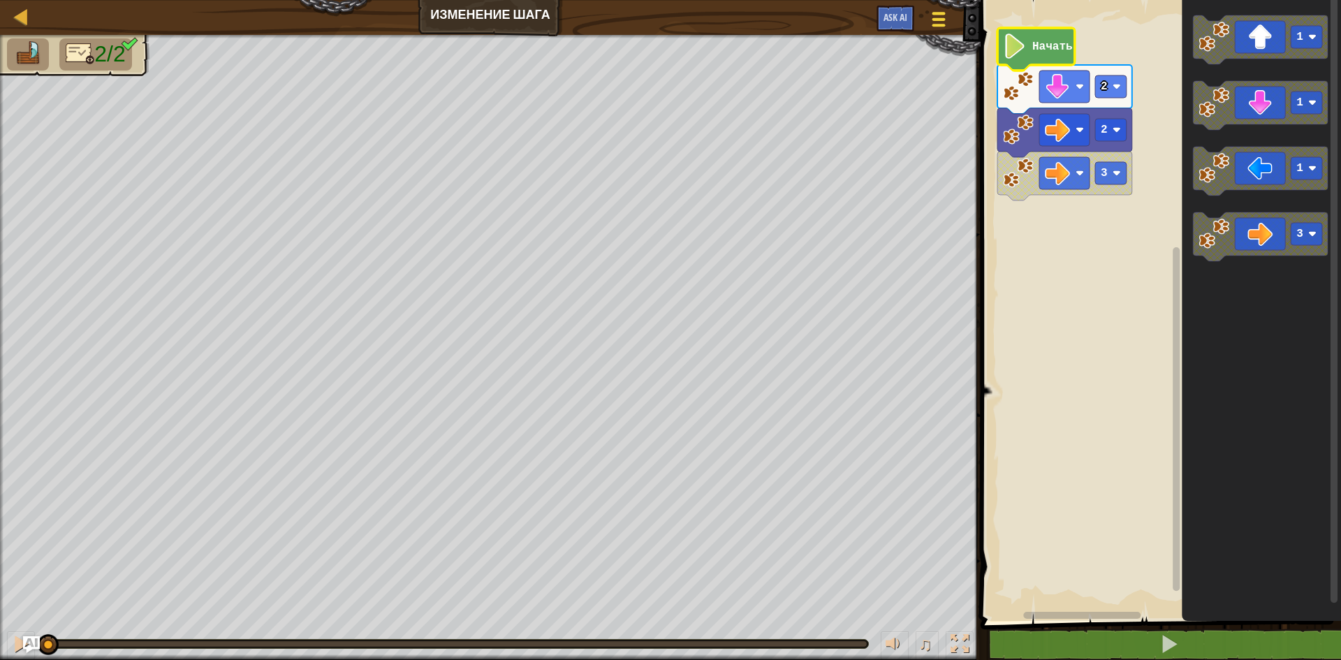
click at [936, 18] on span at bounding box center [939, 19] width 13 height 3
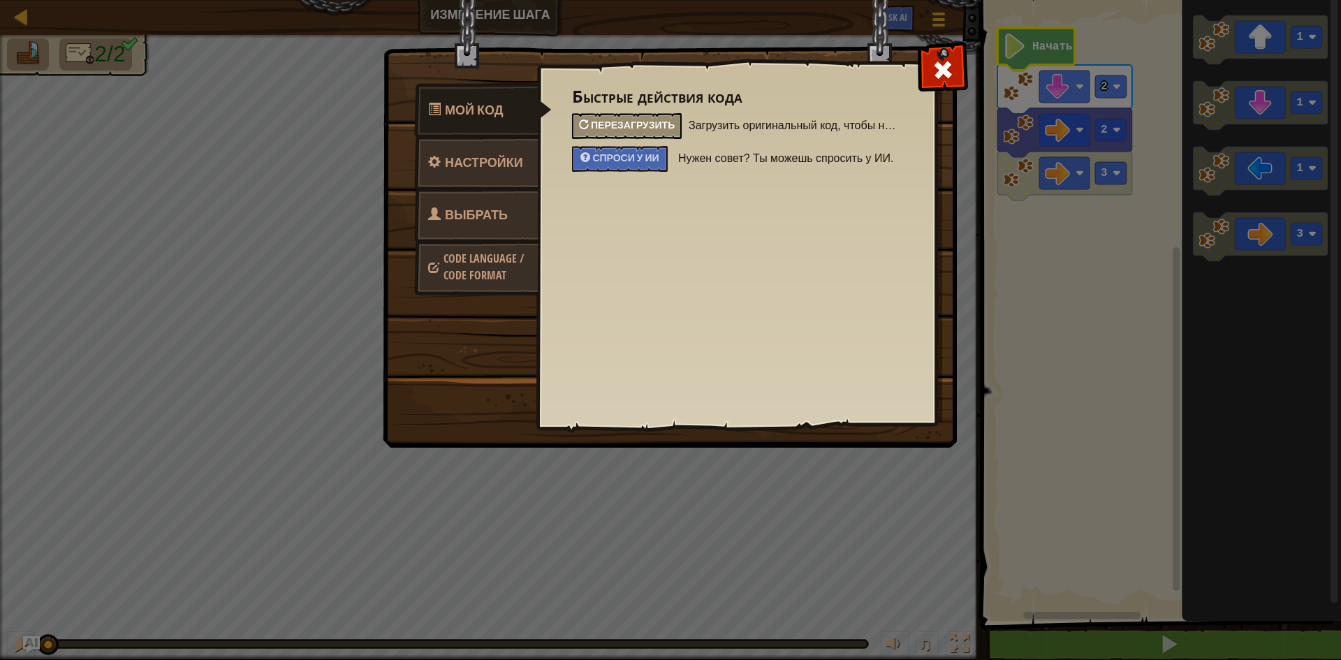
click at [656, 120] on span "Перезагрузить" at bounding box center [633, 124] width 84 height 13
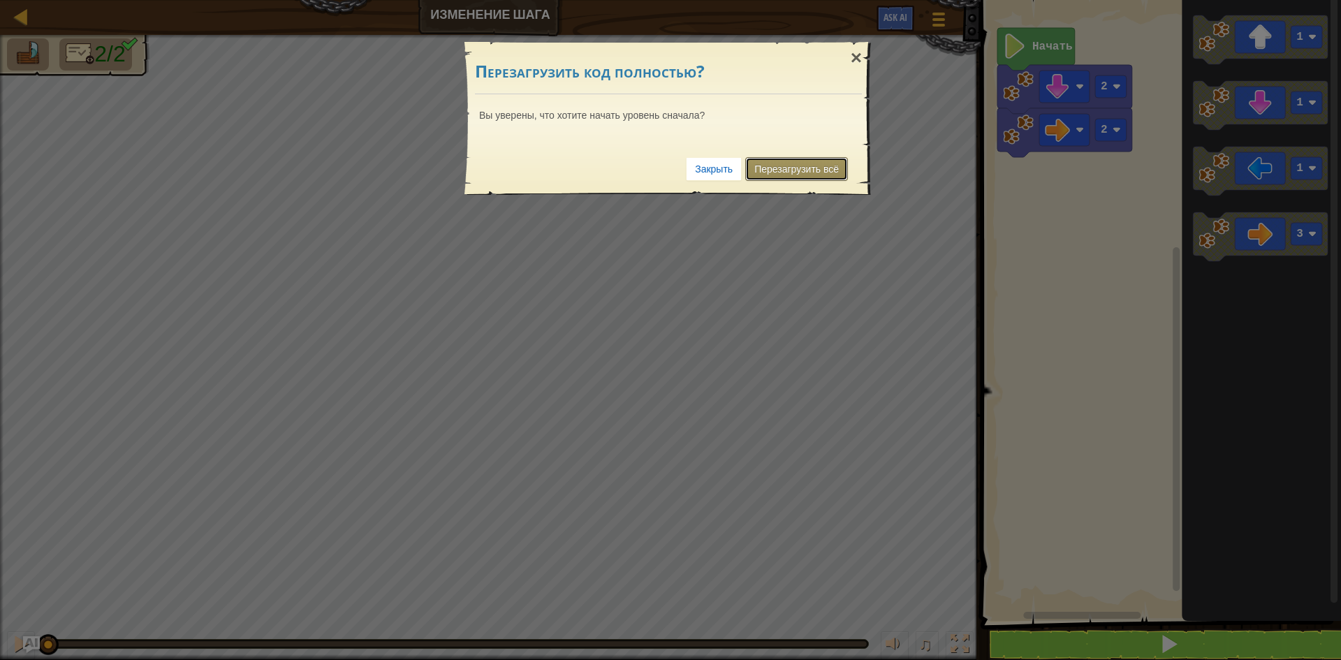
click at [771, 168] on link "Перезагрузить всё" at bounding box center [796, 169] width 103 height 24
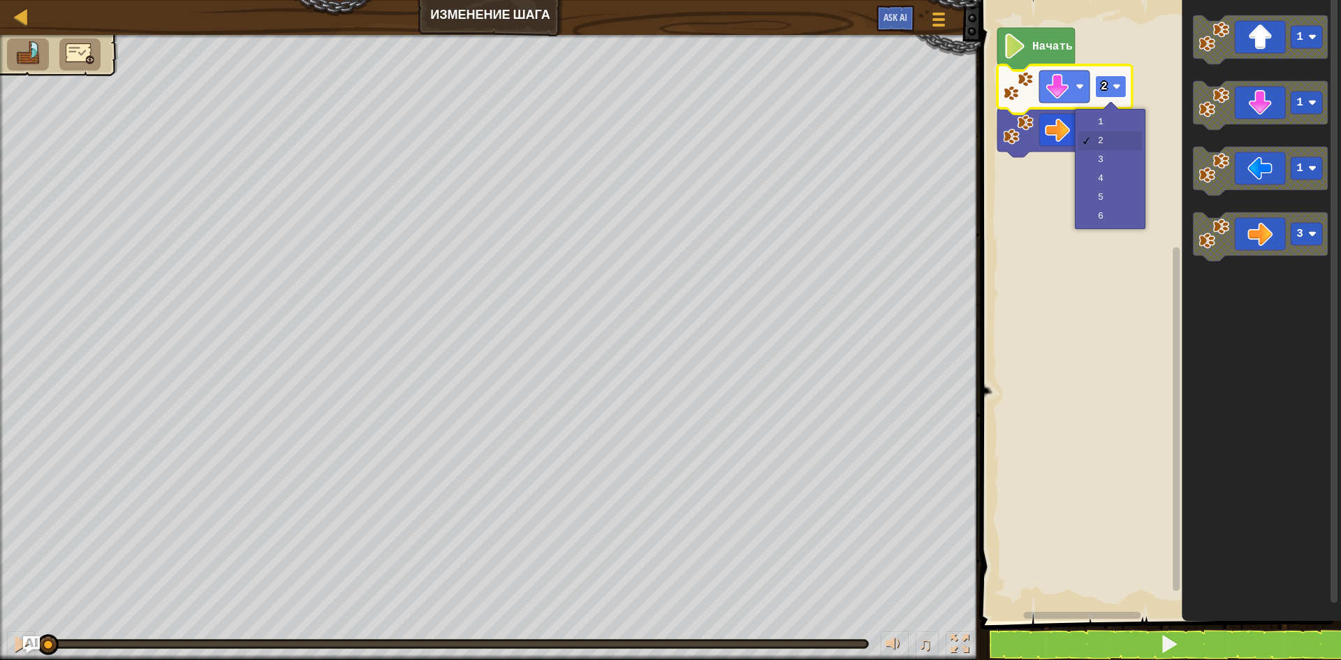
click at [1109, 88] on rect "Рабочая область Blockly" at bounding box center [1110, 86] width 31 height 22
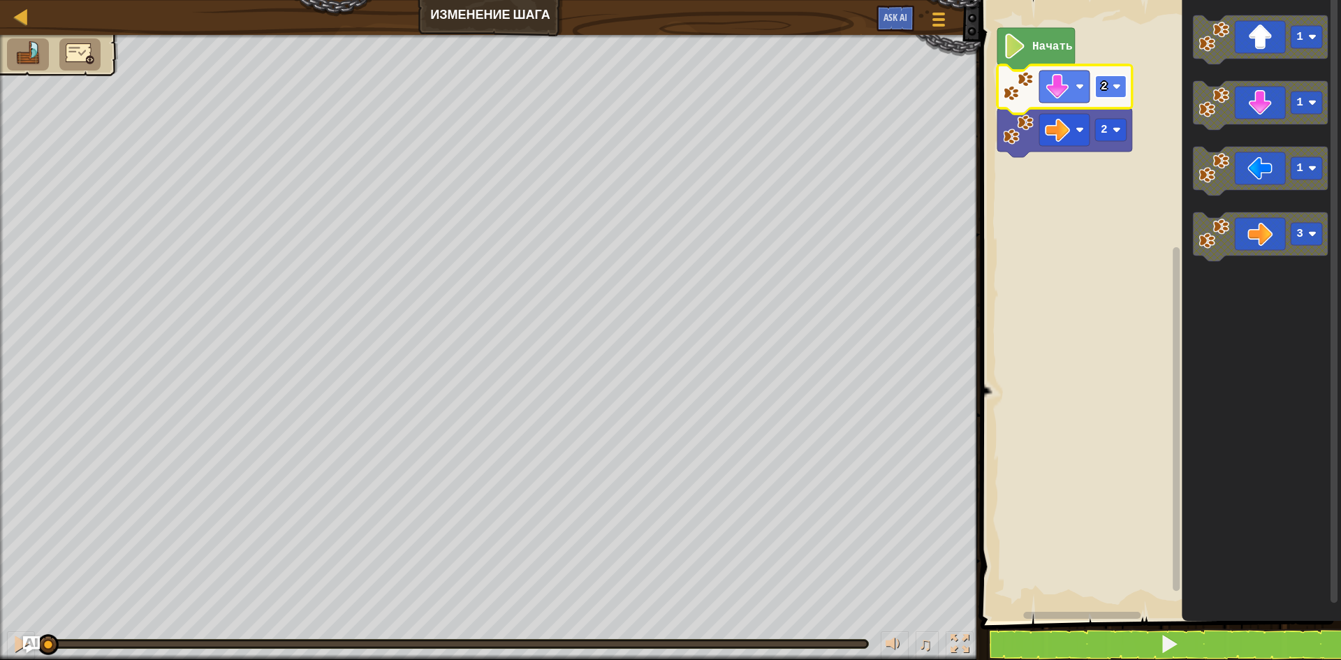
click at [1105, 94] on rect "Рабочая область Blockly" at bounding box center [1110, 86] width 31 height 22
click at [1069, 89] on image "Рабочая область Blockly" at bounding box center [1057, 86] width 25 height 25
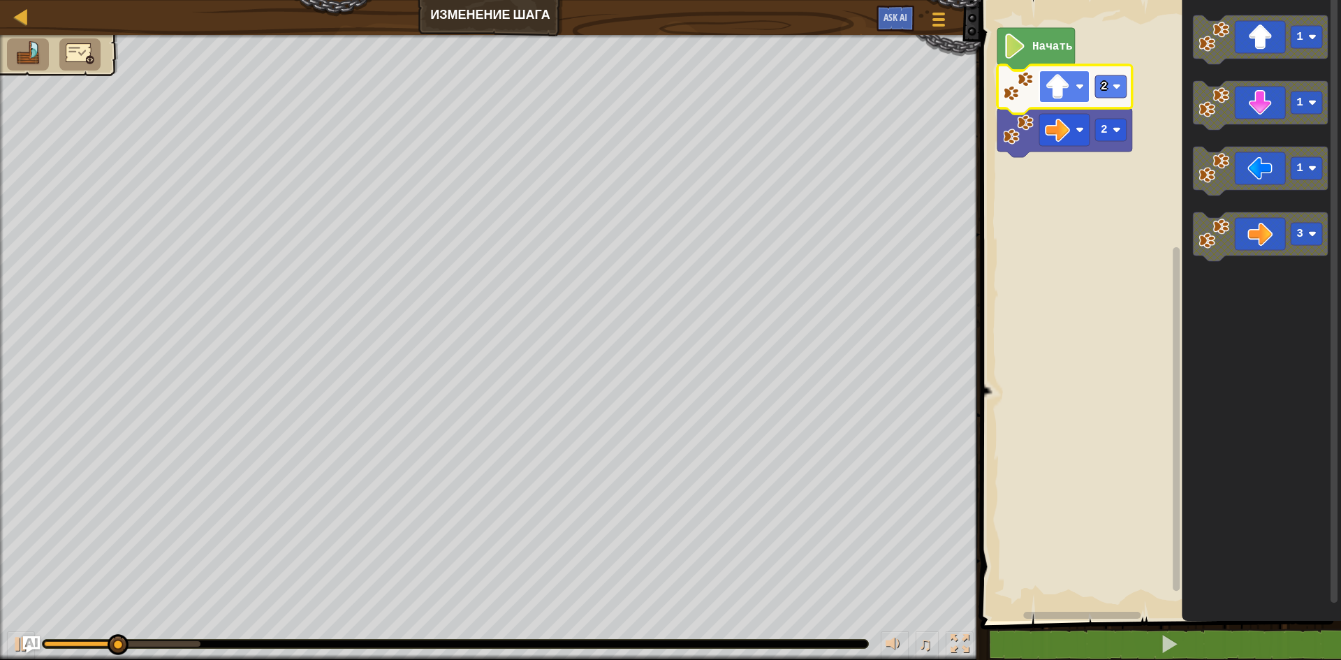
click at [1063, 89] on image "Рабочая область Blockly" at bounding box center [1057, 86] width 25 height 25
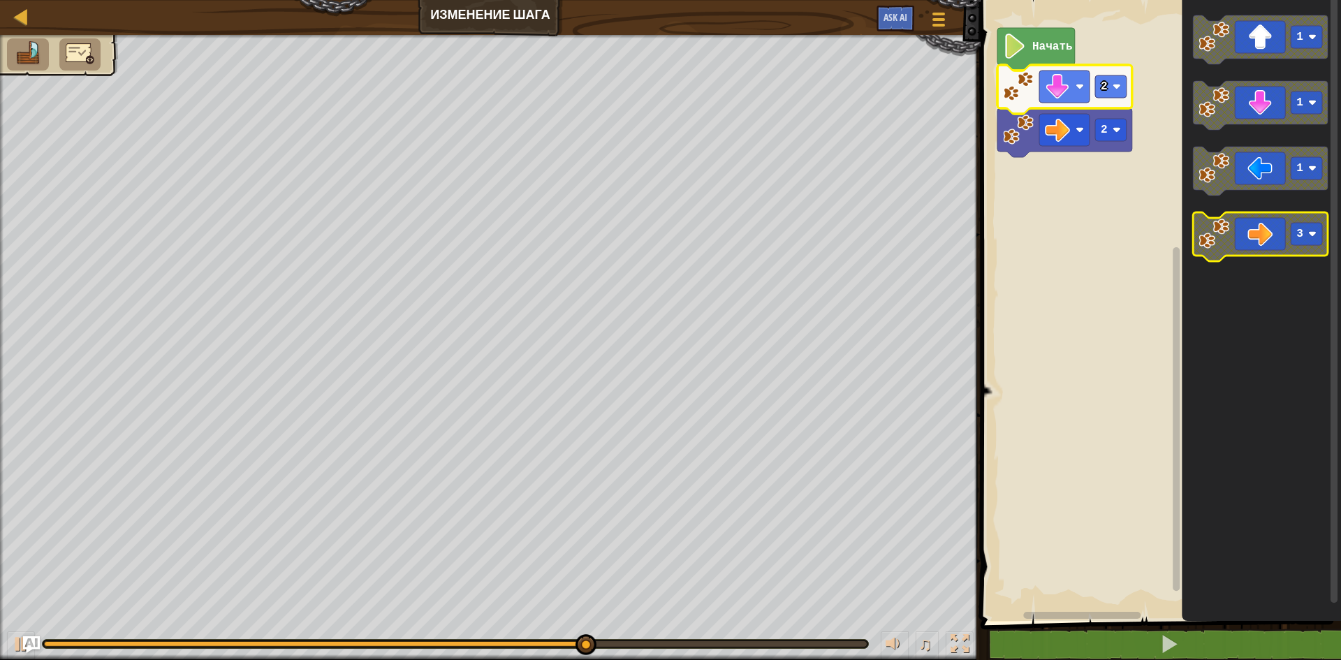
click at [1255, 237] on icon "Рабочая область Blockly" at bounding box center [1260, 236] width 135 height 49
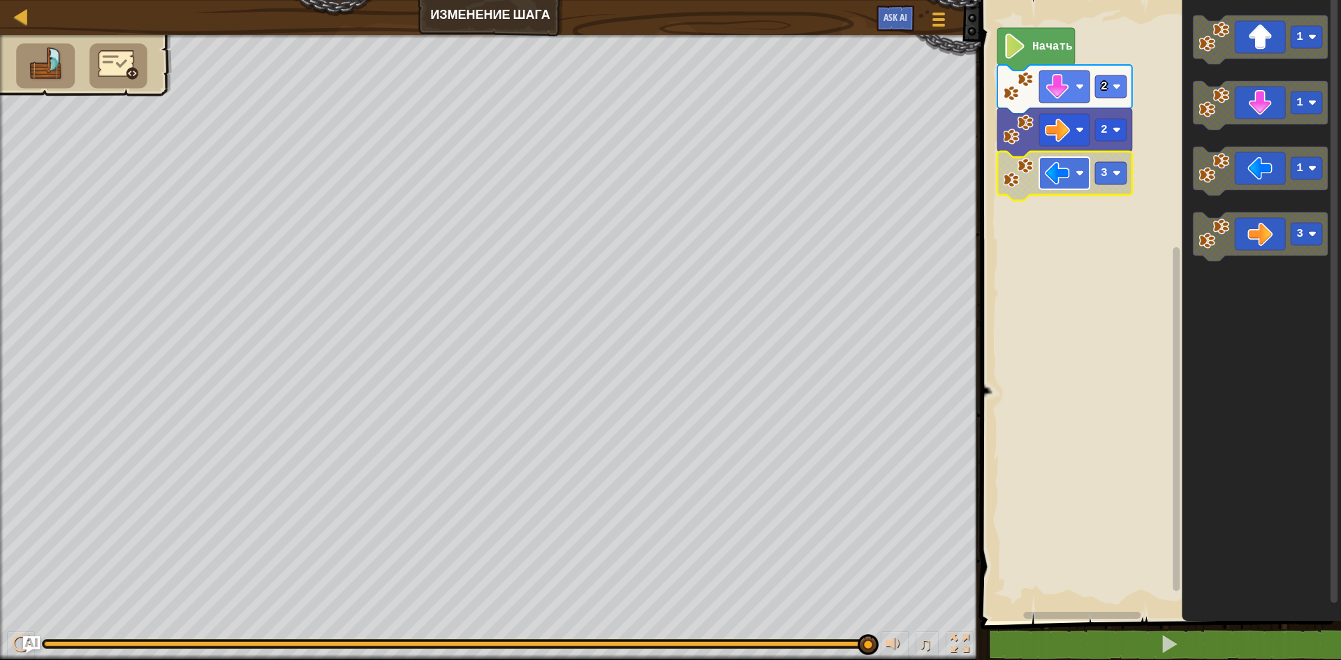
click at [1065, 174] on image "Рабочая область Blockly" at bounding box center [1057, 173] width 25 height 25
click at [15, 648] on div at bounding box center [21, 644] width 18 height 18
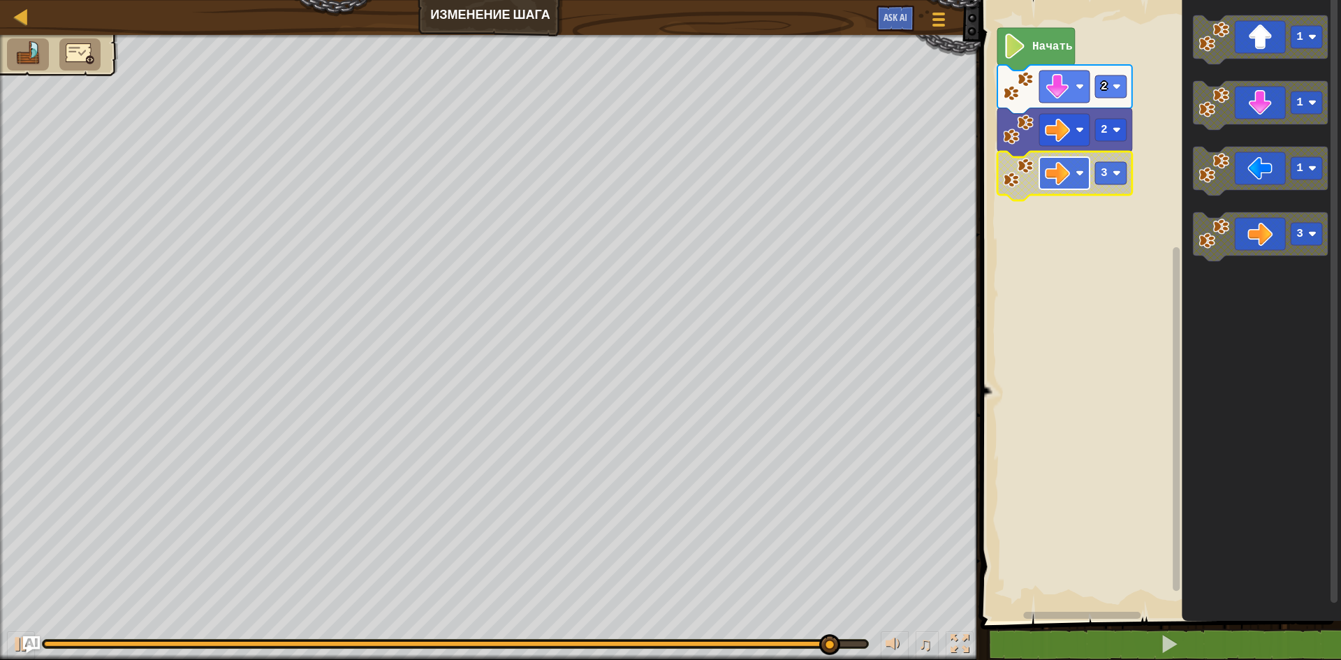
click at [1070, 166] on image "Рабочая область Blockly" at bounding box center [1057, 173] width 25 height 25
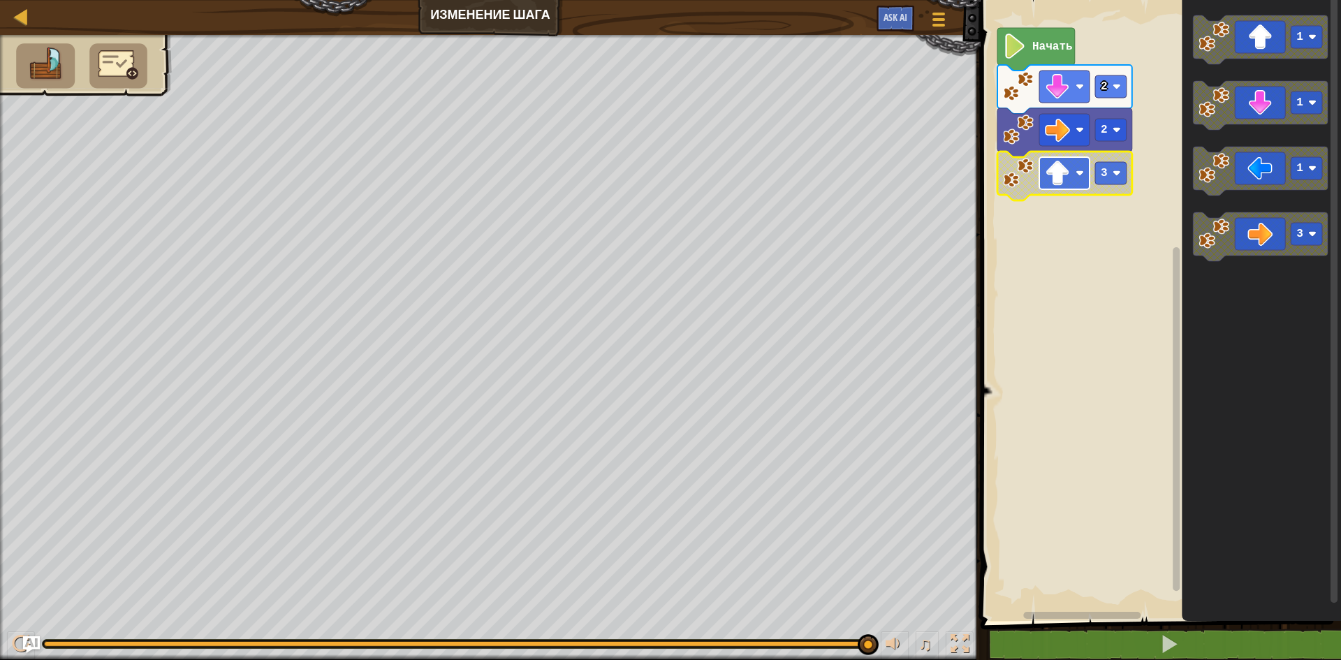
click at [1070, 181] on image "Рабочая область Blockly" at bounding box center [1057, 173] width 25 height 25
click at [1114, 180] on rect "Рабочая область Blockly" at bounding box center [1110, 173] width 31 height 22
click at [14, 637] on div at bounding box center [21, 644] width 18 height 18
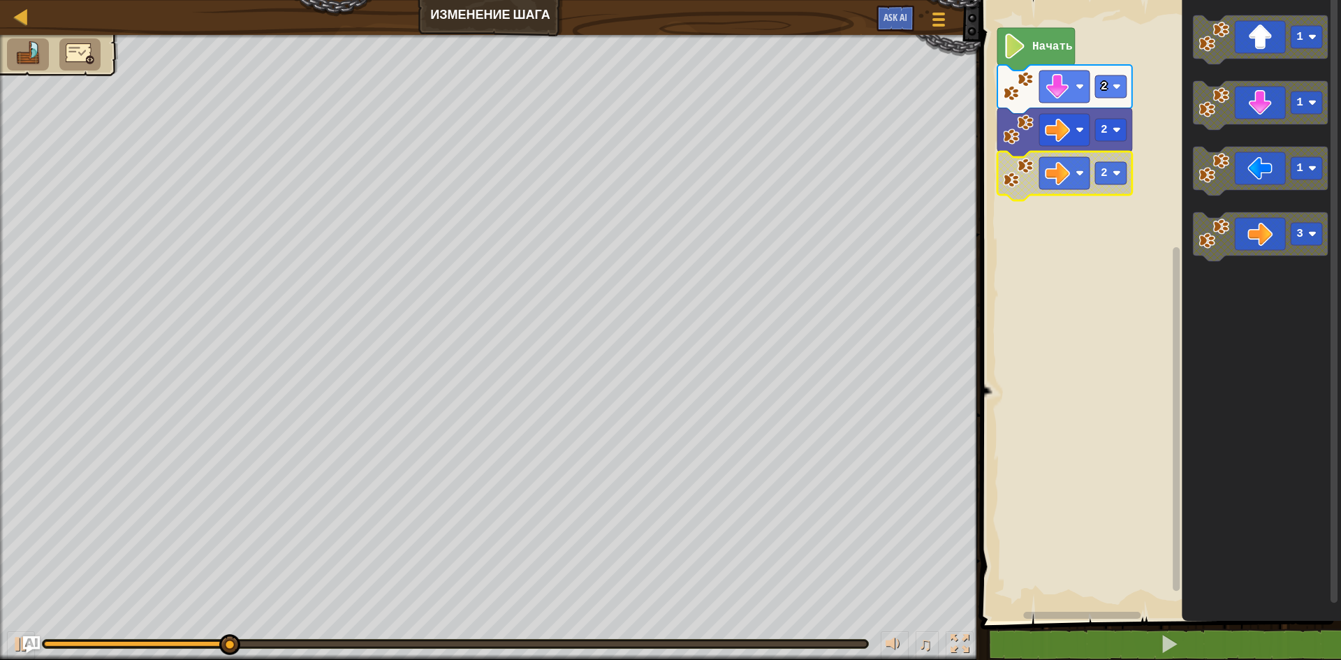
click at [74, 52] on img at bounding box center [80, 53] width 29 height 24
click at [531, 16] on div "Карта Изменение шага Меню игры Ask AI" at bounding box center [490, 17] width 981 height 35
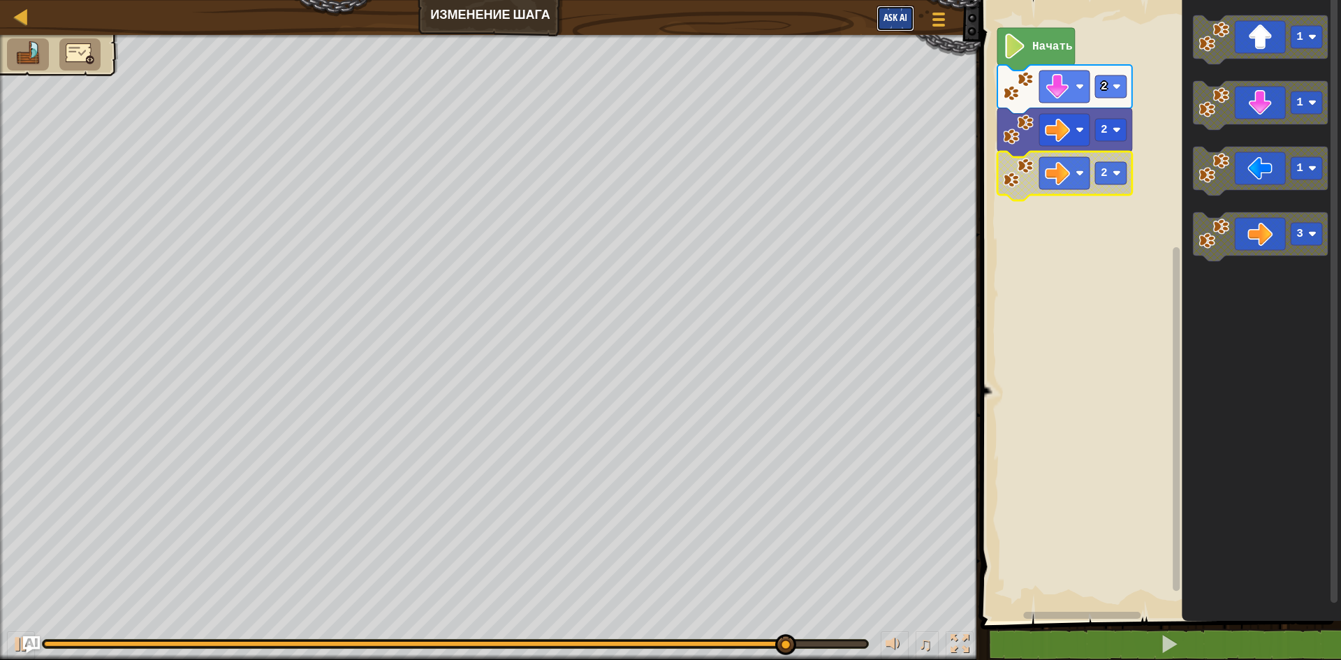
click at [901, 10] on button "Ask AI" at bounding box center [896, 19] width 38 height 26
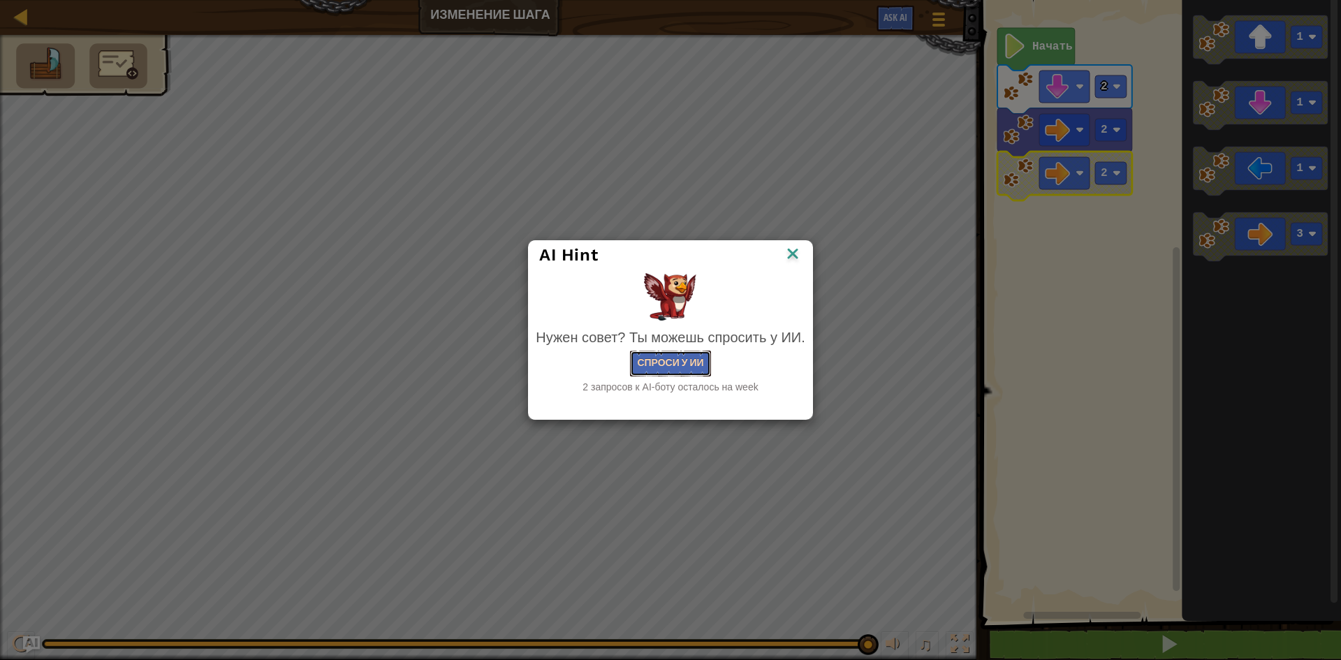
click at [682, 361] on button "Спроси у ИИ" at bounding box center [670, 364] width 80 height 26
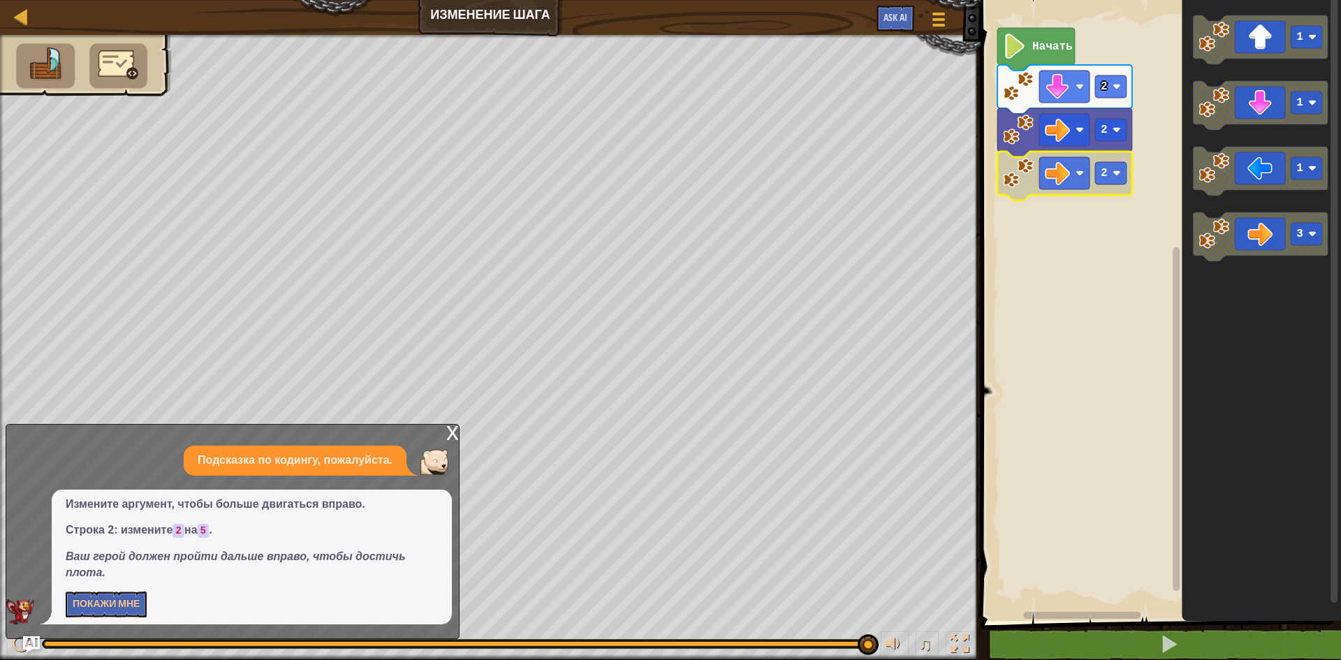
click at [449, 432] on div "x" at bounding box center [452, 432] width 13 height 14
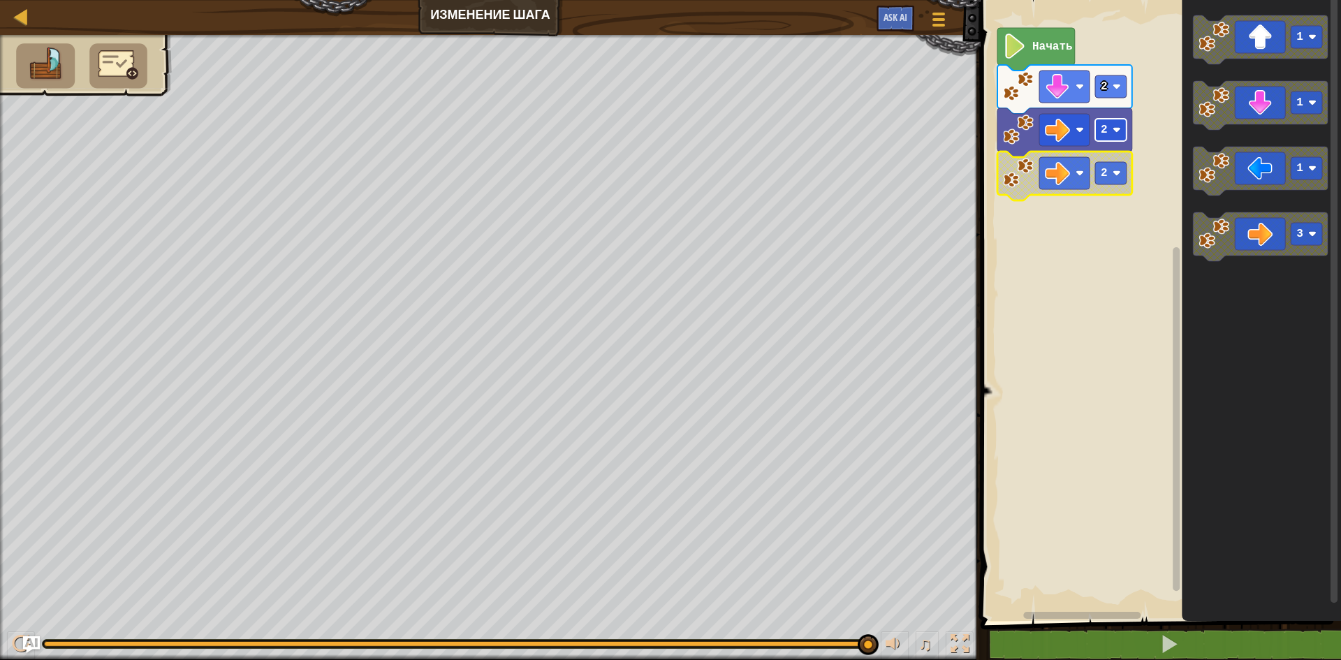
click at [1108, 127] on rect "Рабочая область Blockly" at bounding box center [1110, 130] width 31 height 22
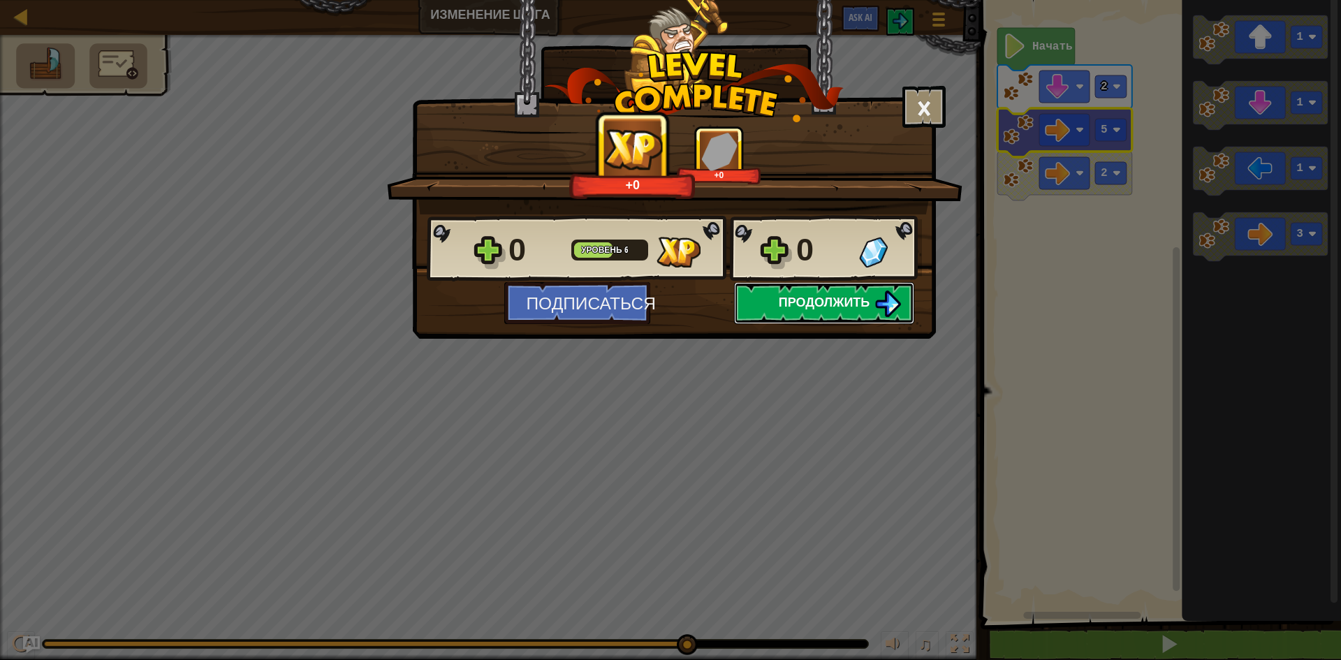
click at [831, 298] on span "Продолжить" at bounding box center [825, 301] width 92 height 17
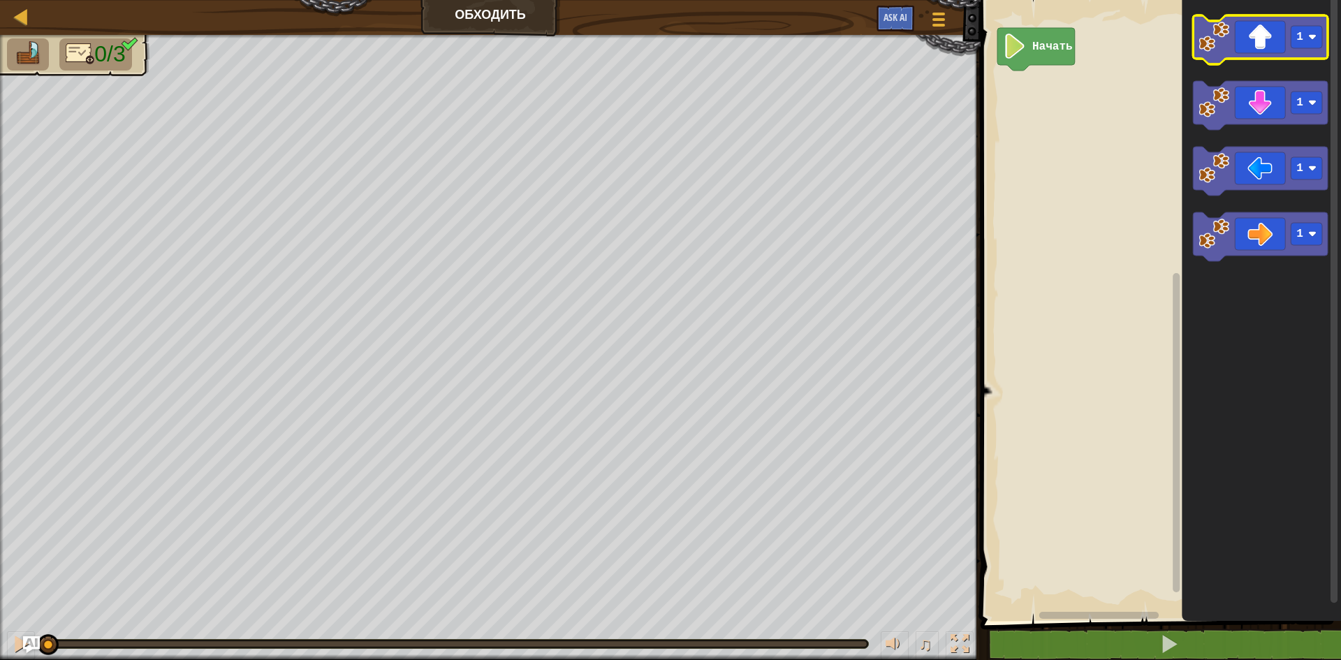
click at [1318, 50] on icon "Рабочая область Blockly" at bounding box center [1260, 39] width 135 height 49
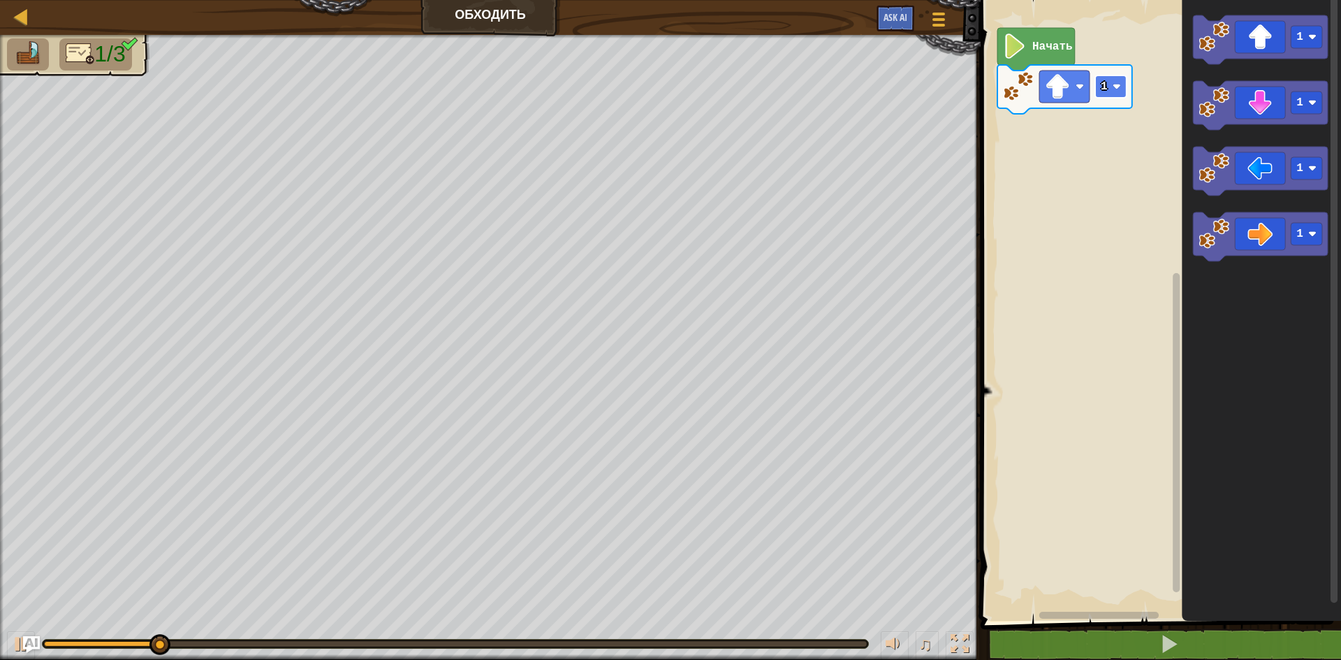
click at [1114, 89] on image "Рабочая область Blockly" at bounding box center [1117, 86] width 8 height 8
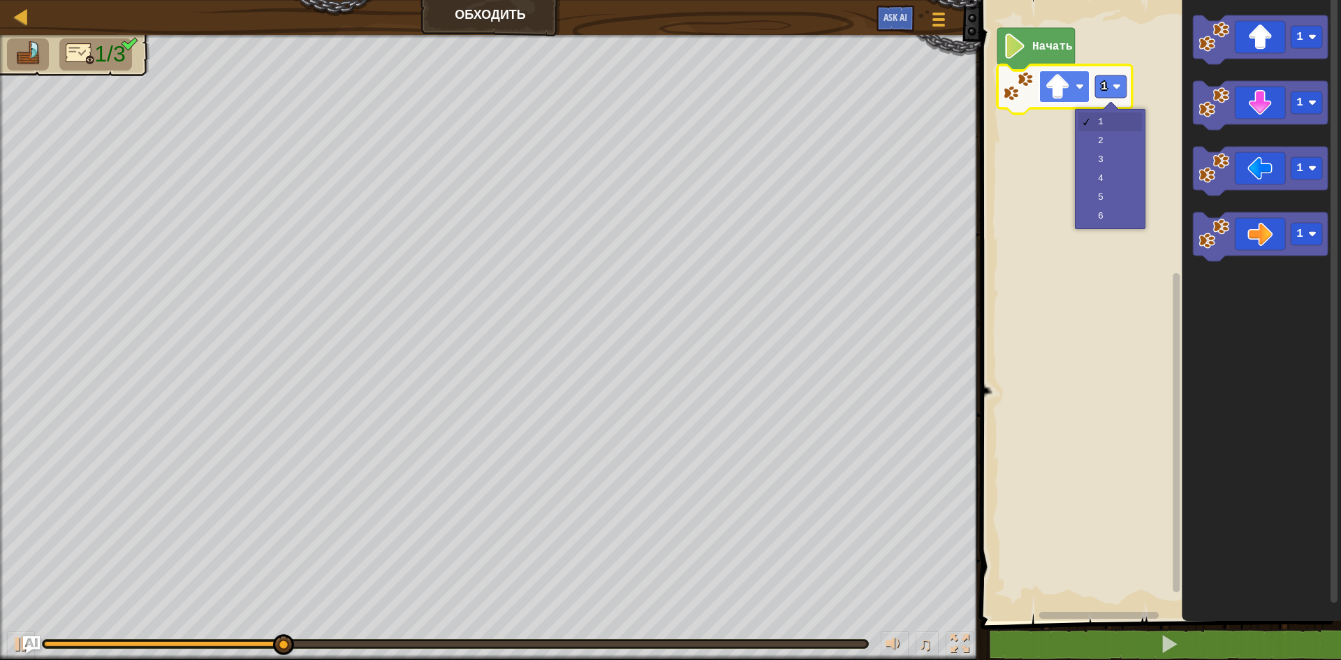
click at [1065, 83] on image "Рабочая область Blockly" at bounding box center [1057, 86] width 25 height 25
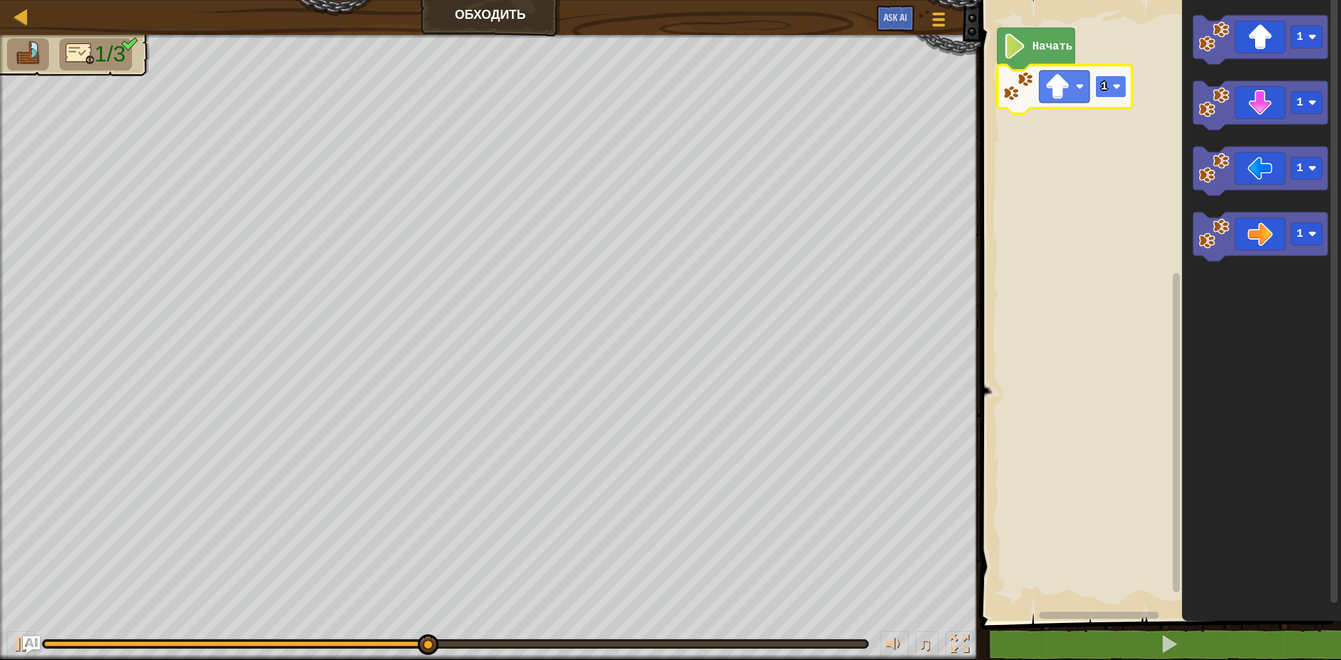
click at [1112, 92] on rect "Рабочая область Blockly" at bounding box center [1110, 86] width 31 height 22
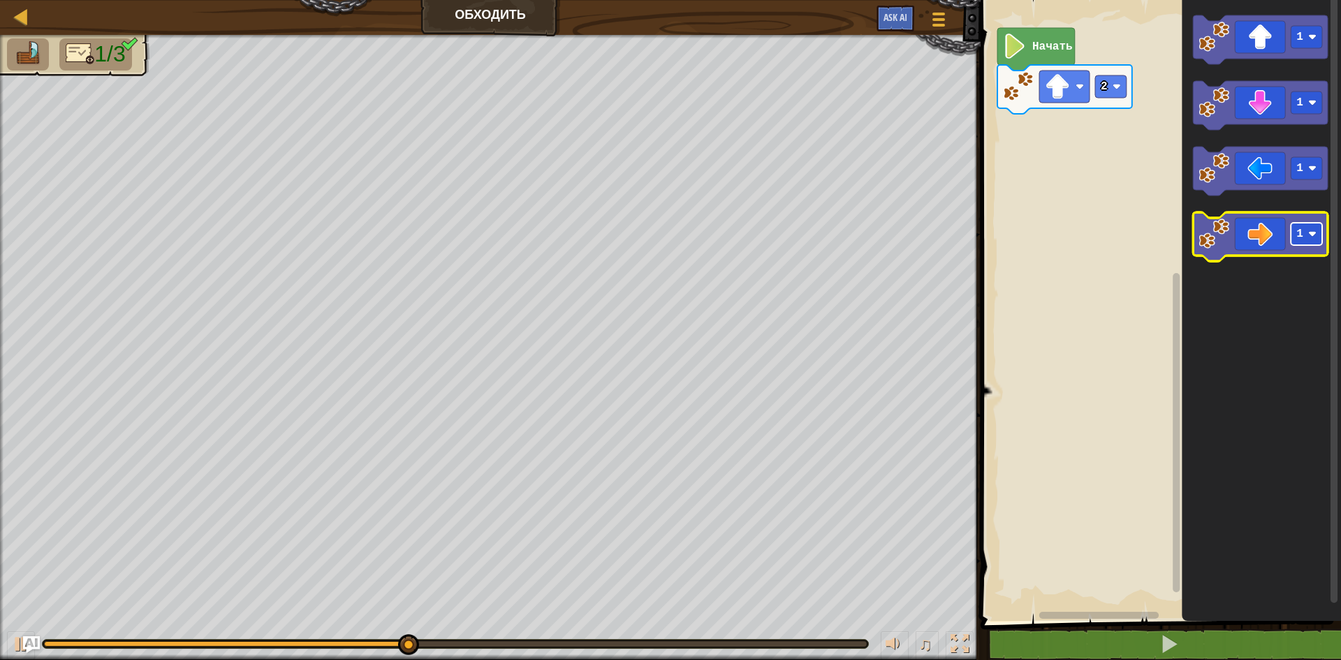
click at [1319, 227] on rect "Рабочая область Blockly" at bounding box center [1306, 234] width 31 height 22
click at [1265, 237] on icon "Рабочая область Blockly" at bounding box center [1260, 236] width 135 height 49
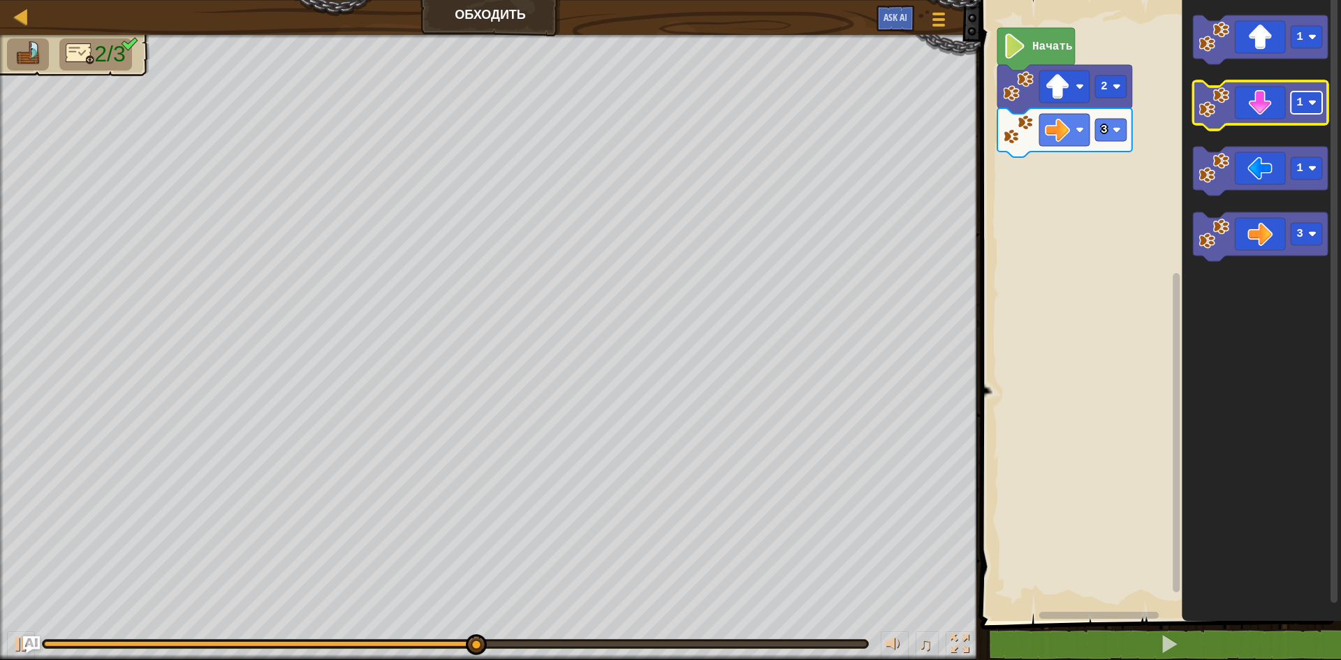
click at [1317, 108] on rect "Рабочая область Blockly" at bounding box center [1306, 103] width 31 height 22
click at [1310, 108] on rect "Рабочая область Blockly" at bounding box center [1306, 103] width 31 height 22
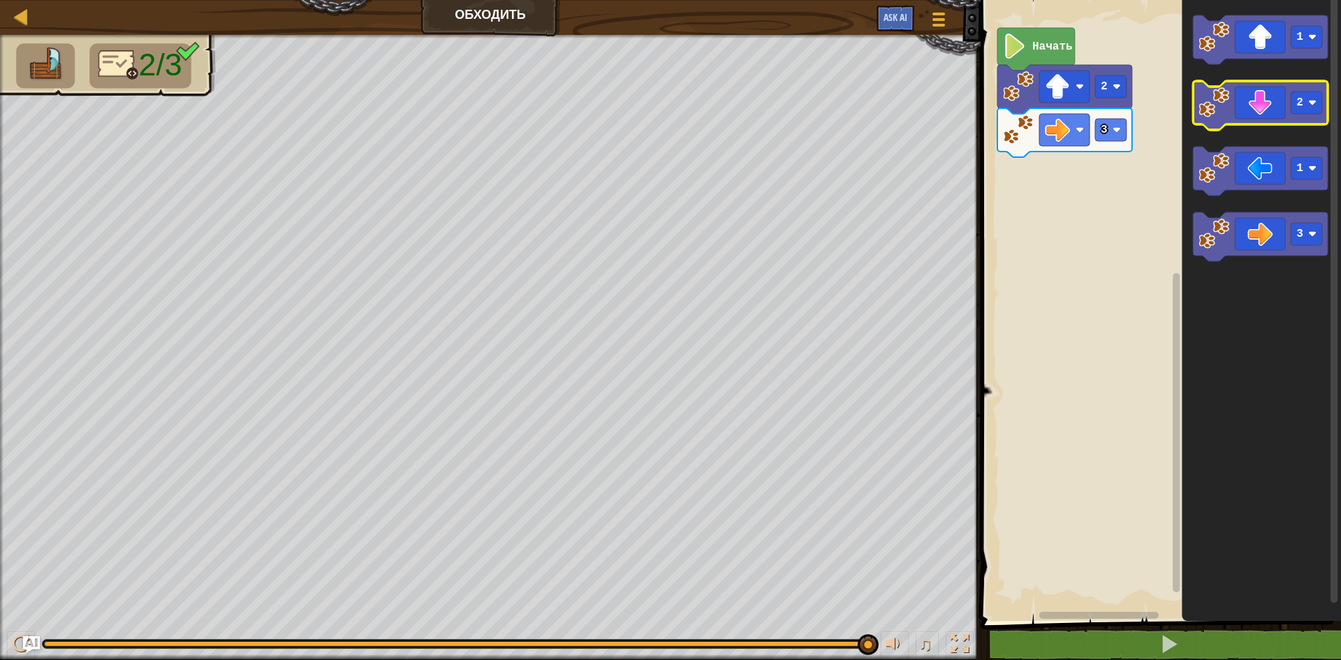
click at [1275, 103] on icon "Рабочая область Blockly" at bounding box center [1260, 105] width 135 height 49
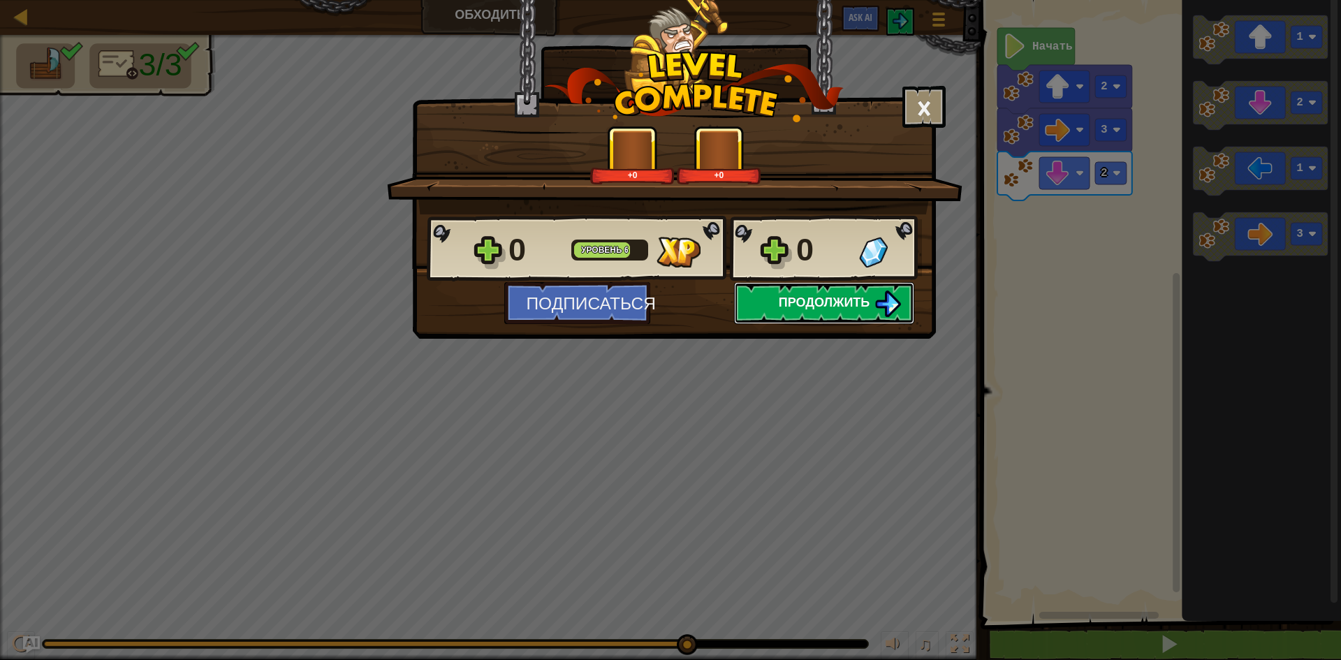
click at [852, 298] on span "Продолжить" at bounding box center [825, 301] width 92 height 17
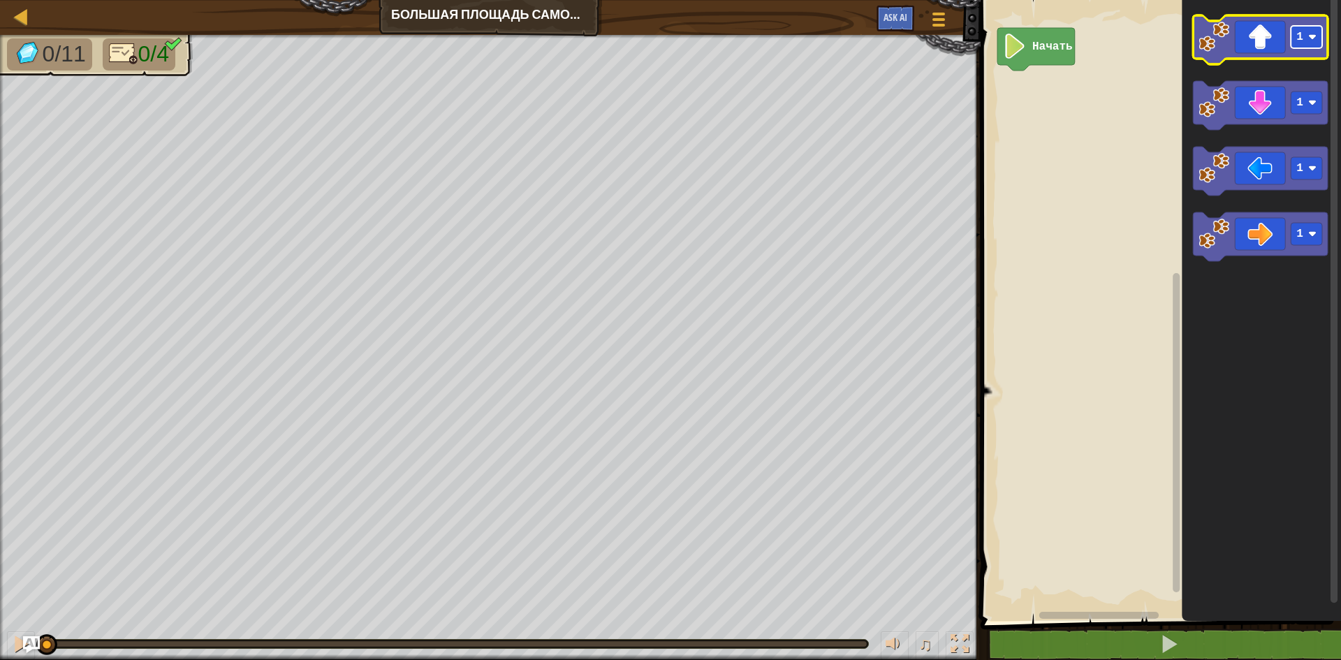
click at [1305, 38] on rect "Рабочая область Blockly" at bounding box center [1306, 37] width 31 height 22
click at [1262, 39] on icon "Рабочая область Blockly" at bounding box center [1260, 39] width 135 height 49
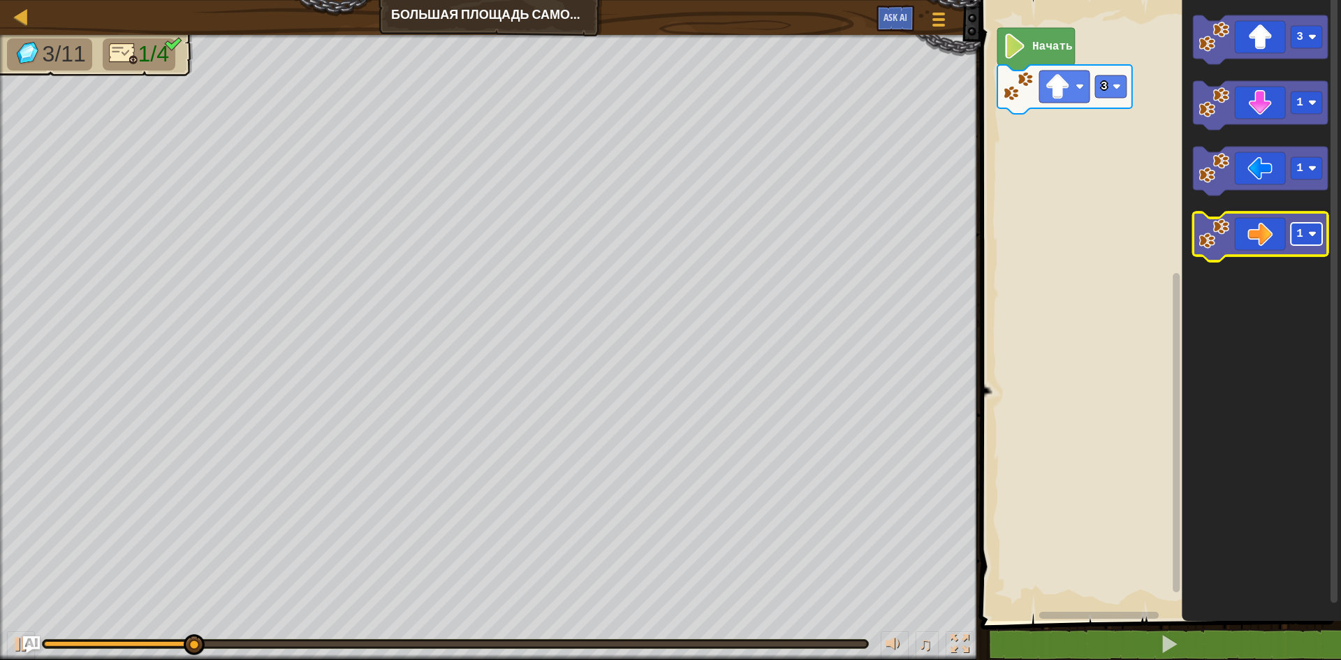
click at [1318, 237] on rect "Рабочая область Blockly" at bounding box center [1306, 234] width 31 height 22
click at [1265, 237] on icon "Рабочая область Blockly" at bounding box center [1260, 236] width 135 height 49
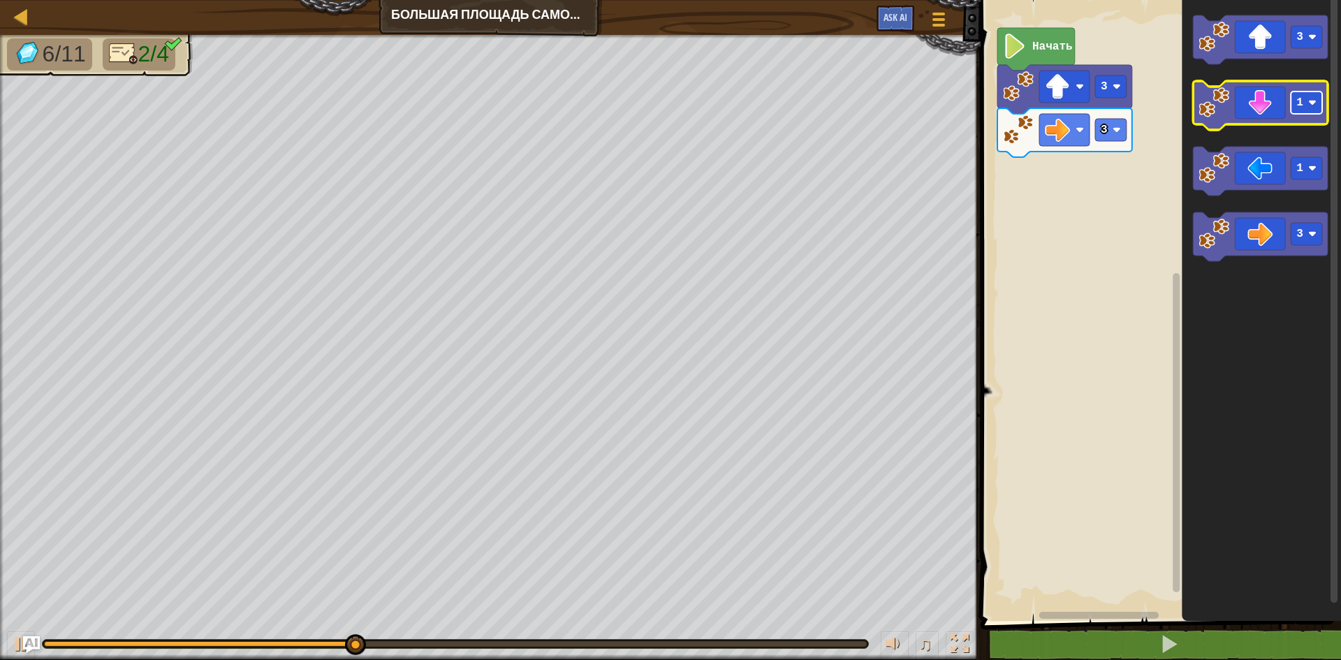
click at [1304, 112] on rect "Рабочая область Blockly" at bounding box center [1306, 103] width 31 height 22
click at [1274, 107] on icon "Рабочая область Blockly" at bounding box center [1260, 105] width 135 height 49
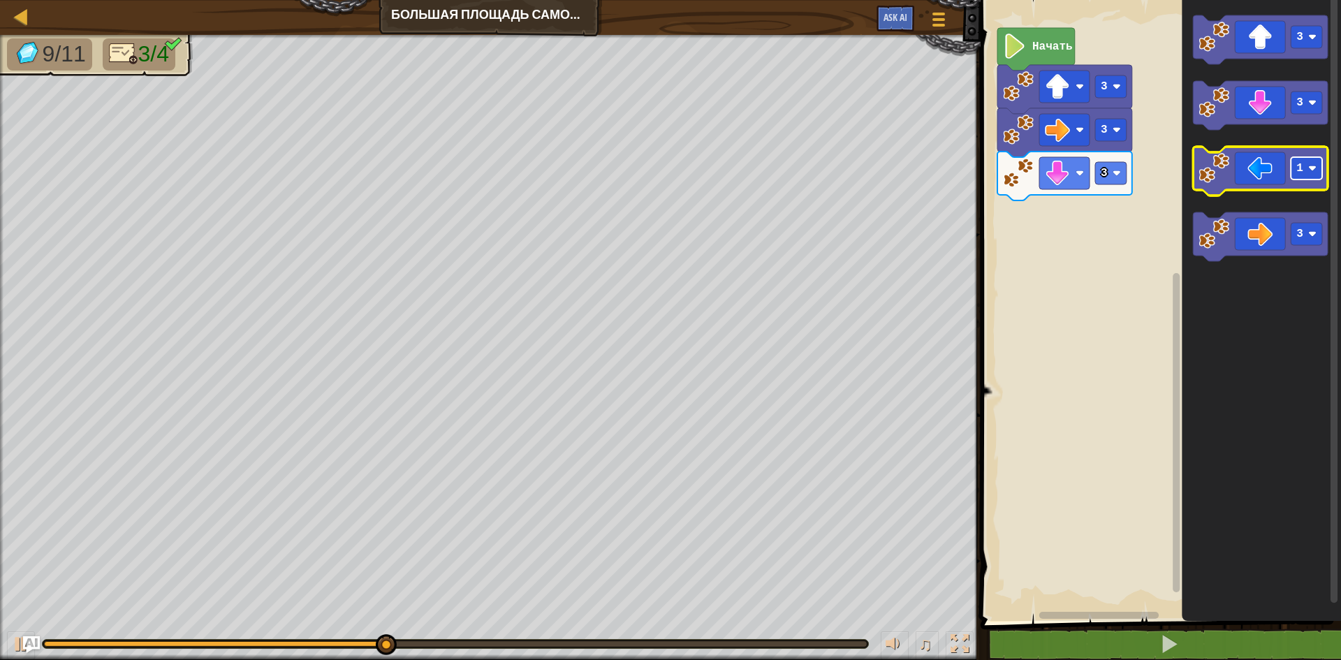
click at [1307, 173] on rect "Рабочая область Blockly" at bounding box center [1306, 168] width 31 height 22
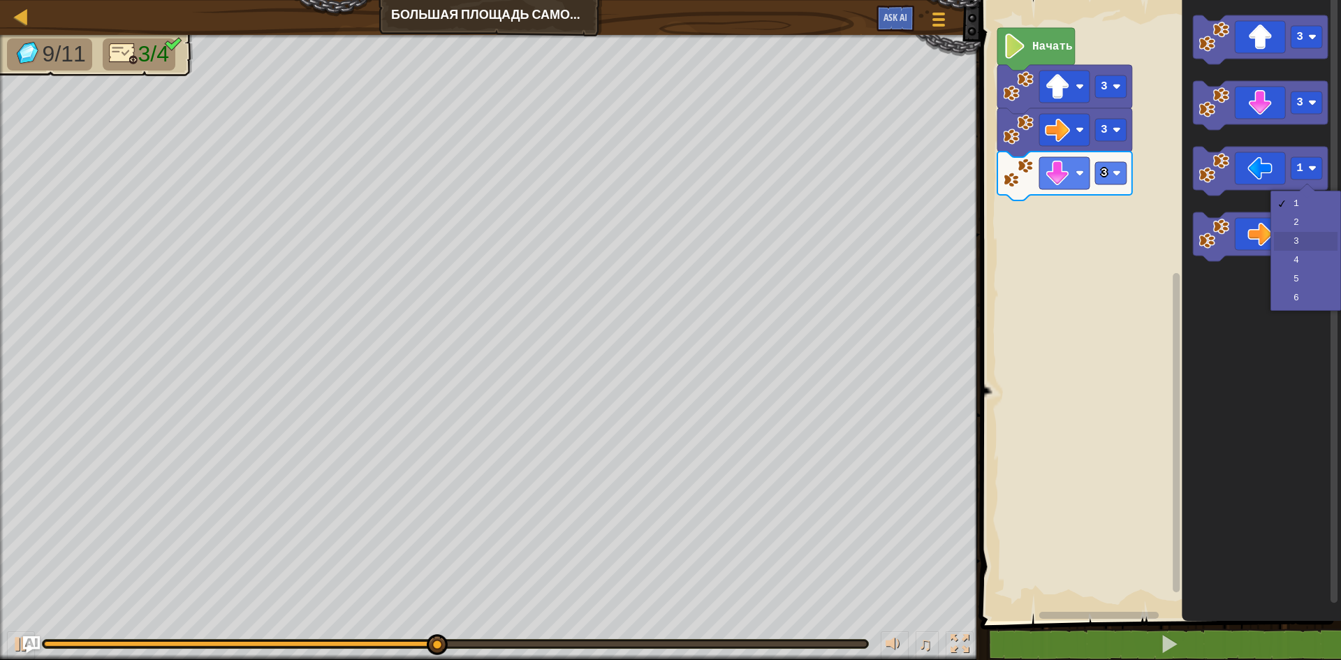
drag, startPoint x: 1316, startPoint y: 247, endPoint x: 1298, endPoint y: 214, distance: 38.1
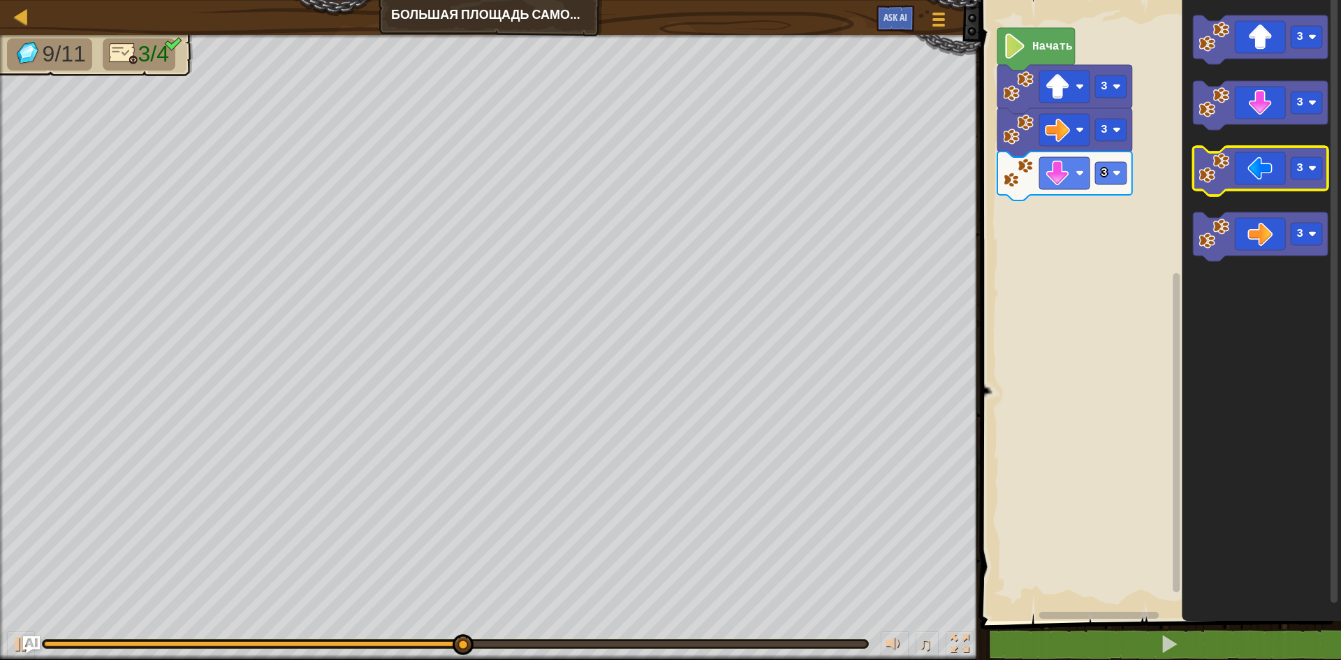
click at [1275, 170] on icon "Рабочая область Blockly" at bounding box center [1260, 171] width 135 height 49
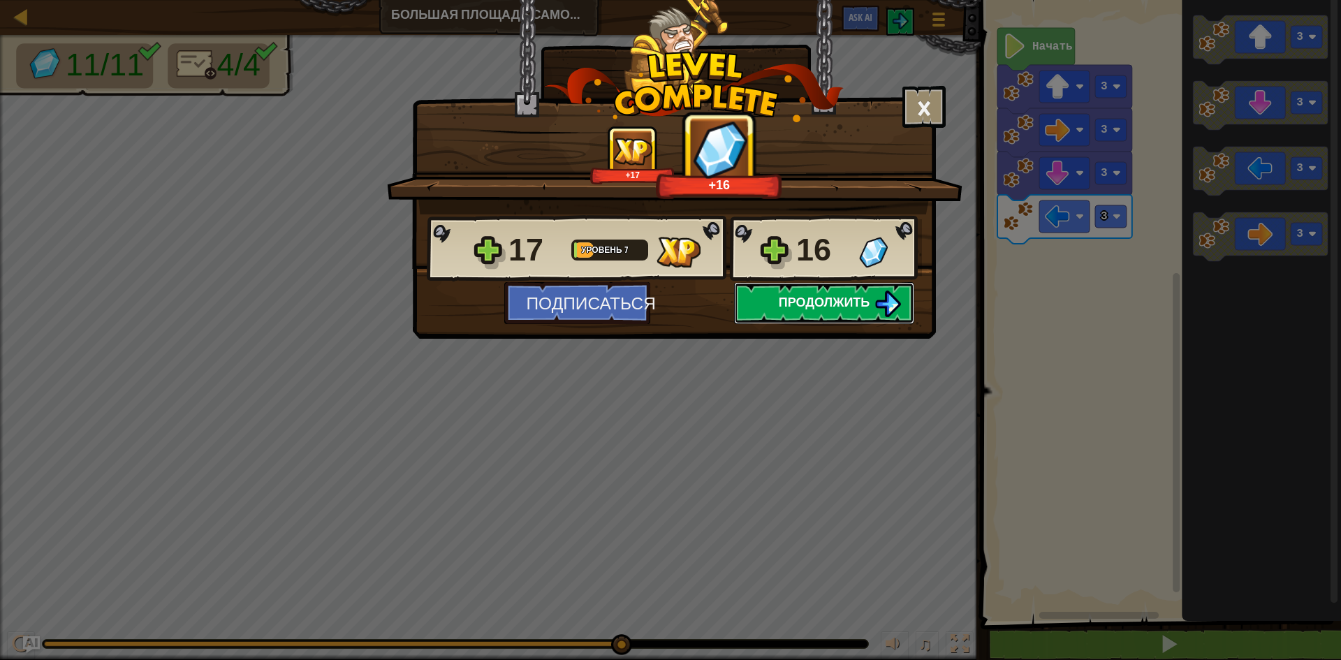
click at [813, 291] on button "Продолжить" at bounding box center [824, 303] width 180 height 42
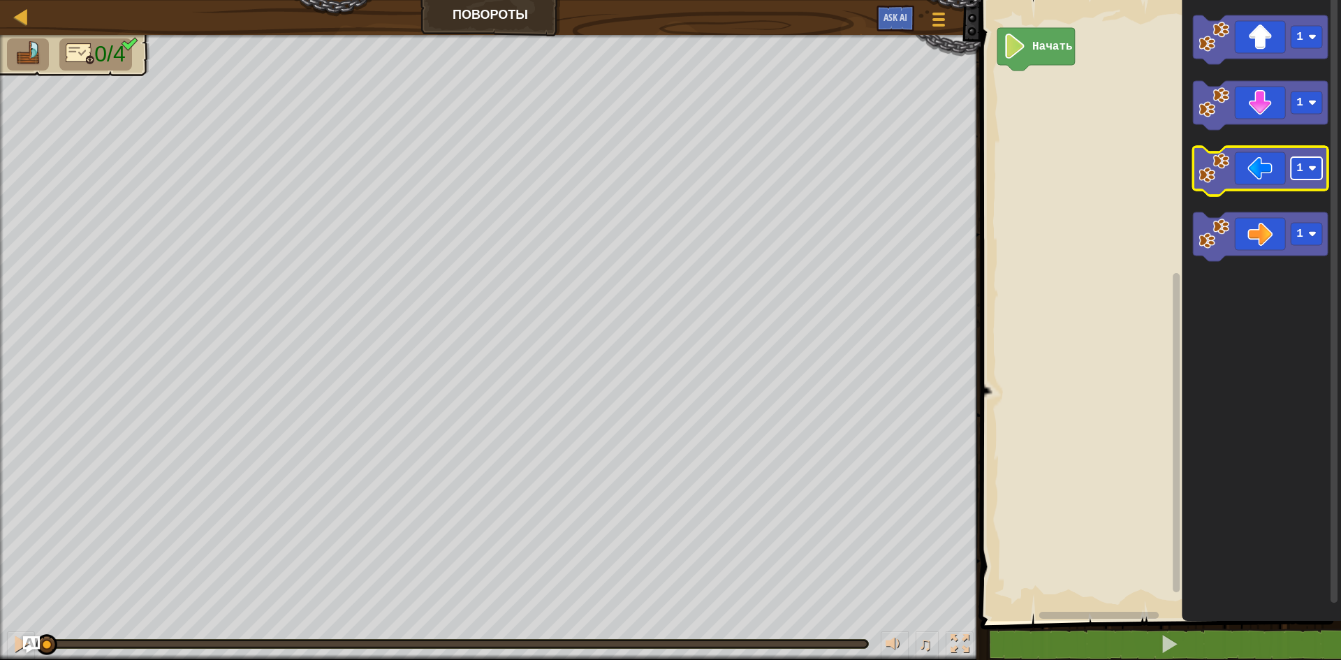
click at [1308, 170] on rect "Рабочая область Blockly" at bounding box center [1306, 168] width 31 height 22
click at [1281, 177] on icon "Рабочая область Blockly" at bounding box center [1260, 171] width 135 height 49
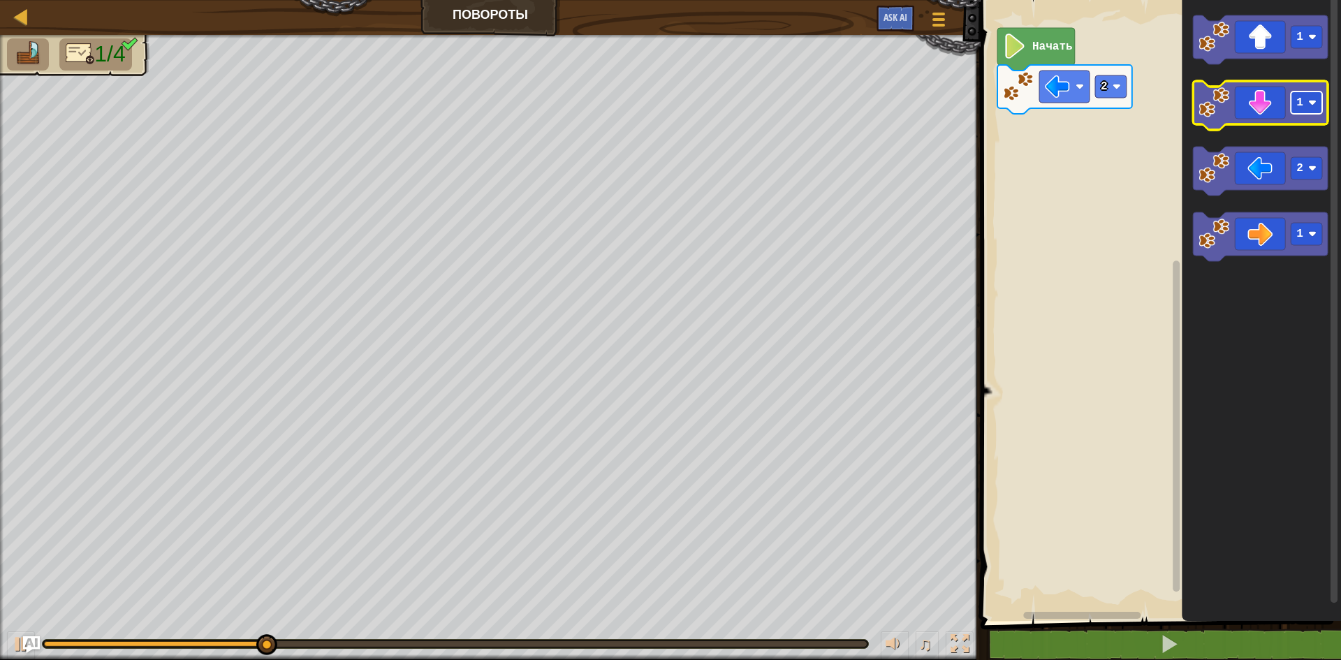
click at [1313, 105] on image "Рабочая область Blockly" at bounding box center [1313, 103] width 8 height 8
click at [1276, 107] on icon "Рабочая область Blockly" at bounding box center [1260, 105] width 135 height 49
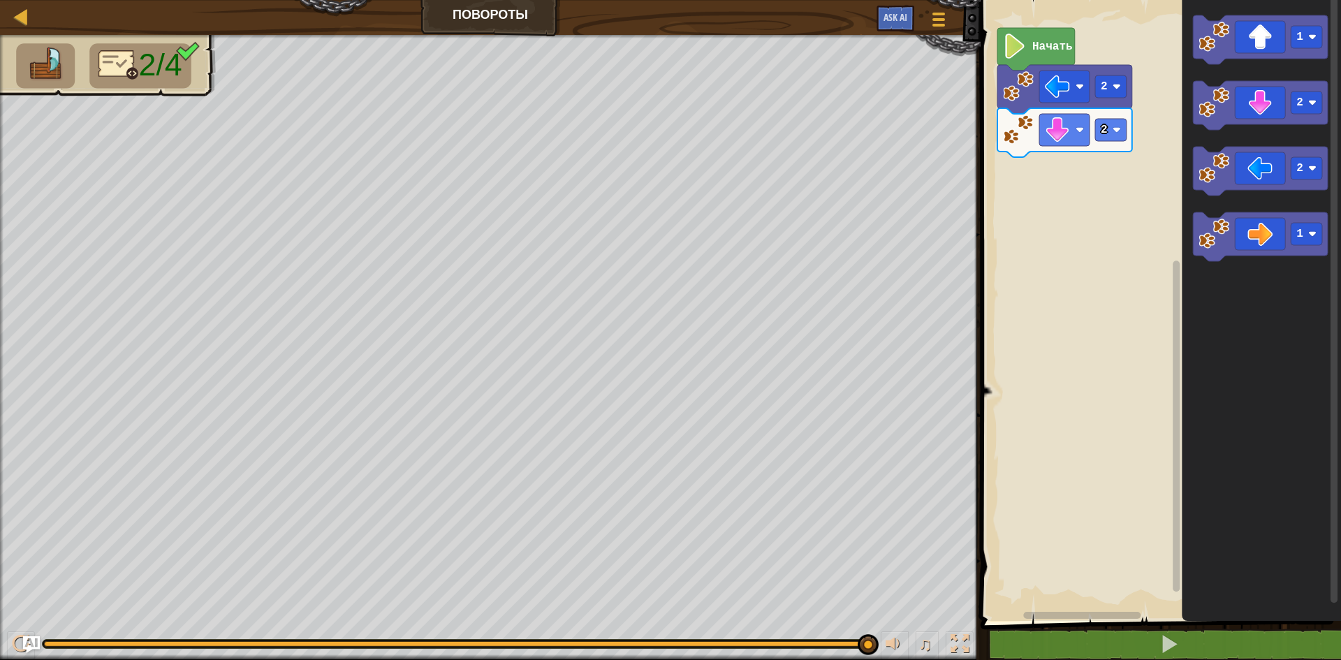
click at [1030, 43] on icon "Рабочая область Blockly" at bounding box center [1037, 49] width 78 height 43
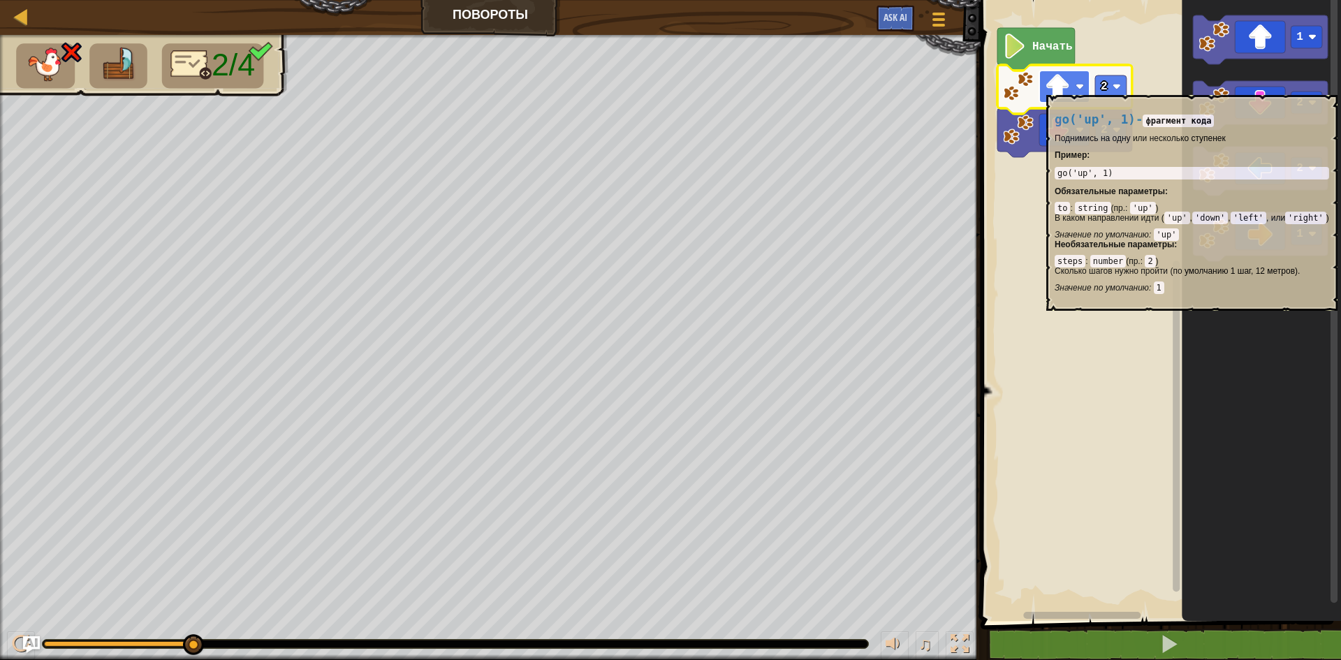
click at [1072, 88] on rect "Рабочая область Blockly" at bounding box center [1065, 87] width 50 height 32
click at [1105, 87] on text "2" at bounding box center [1104, 86] width 7 height 13
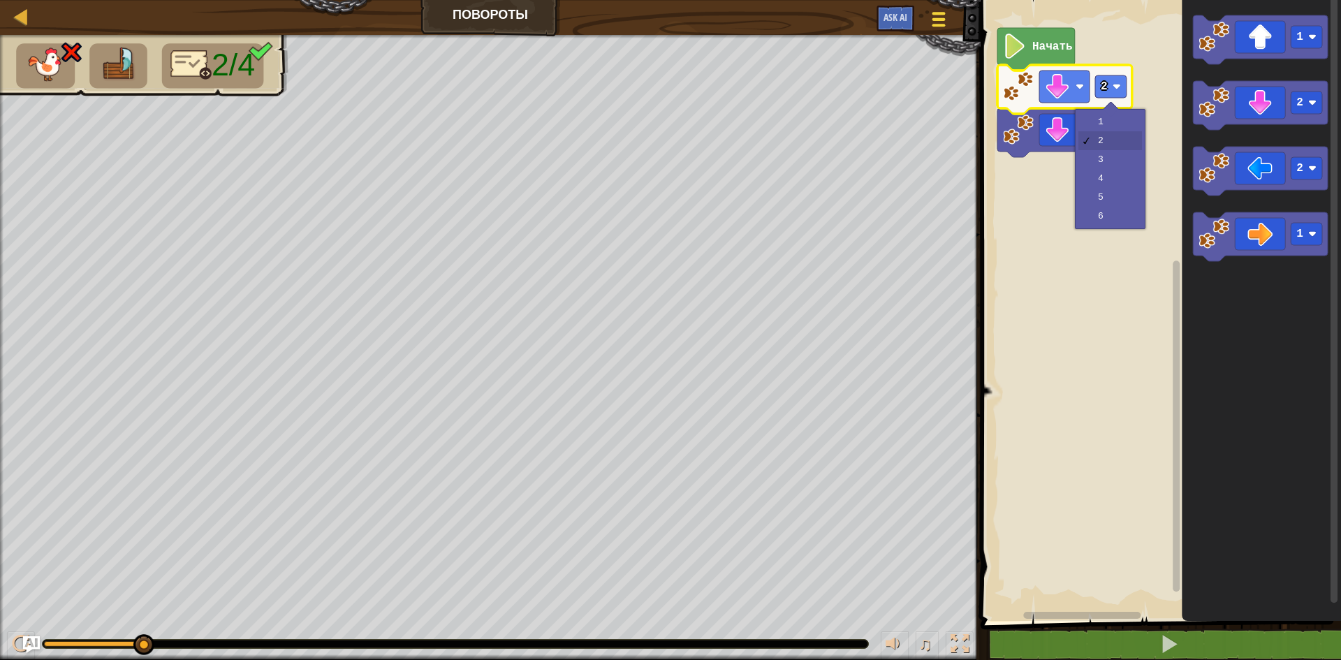
click at [937, 19] on span at bounding box center [939, 19] width 13 height 3
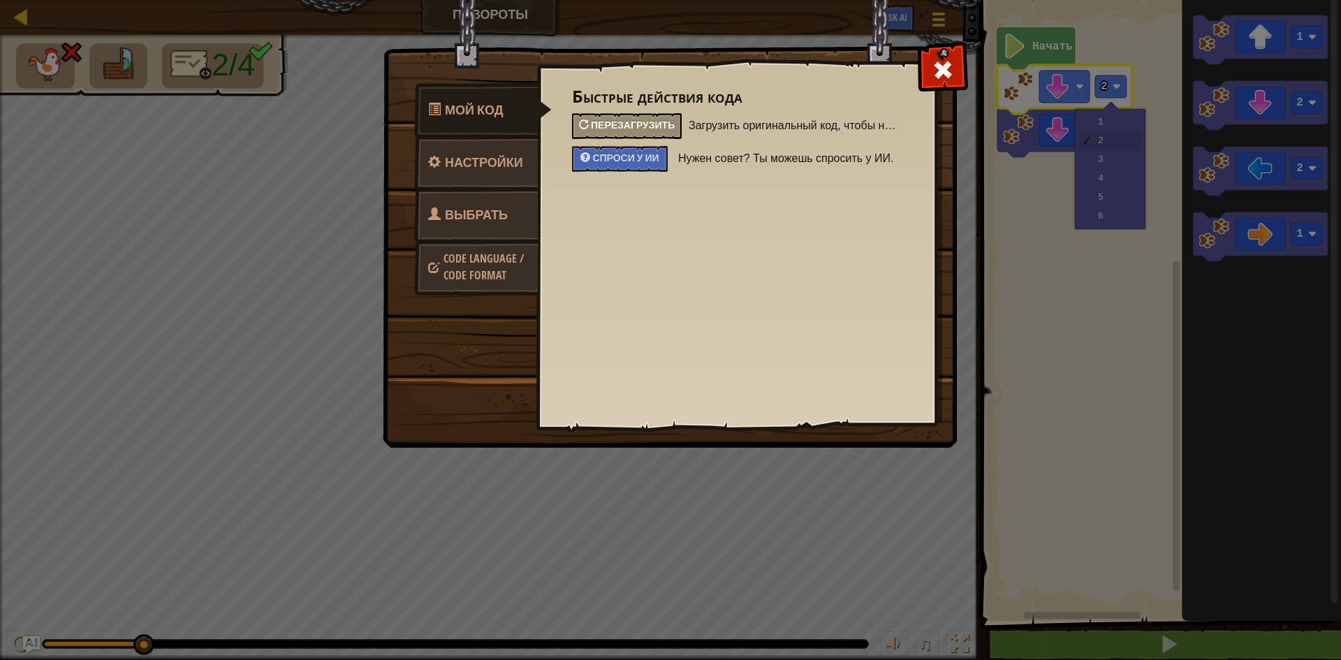
click at [629, 118] on div "Перезагрузить" at bounding box center [627, 126] width 110 height 26
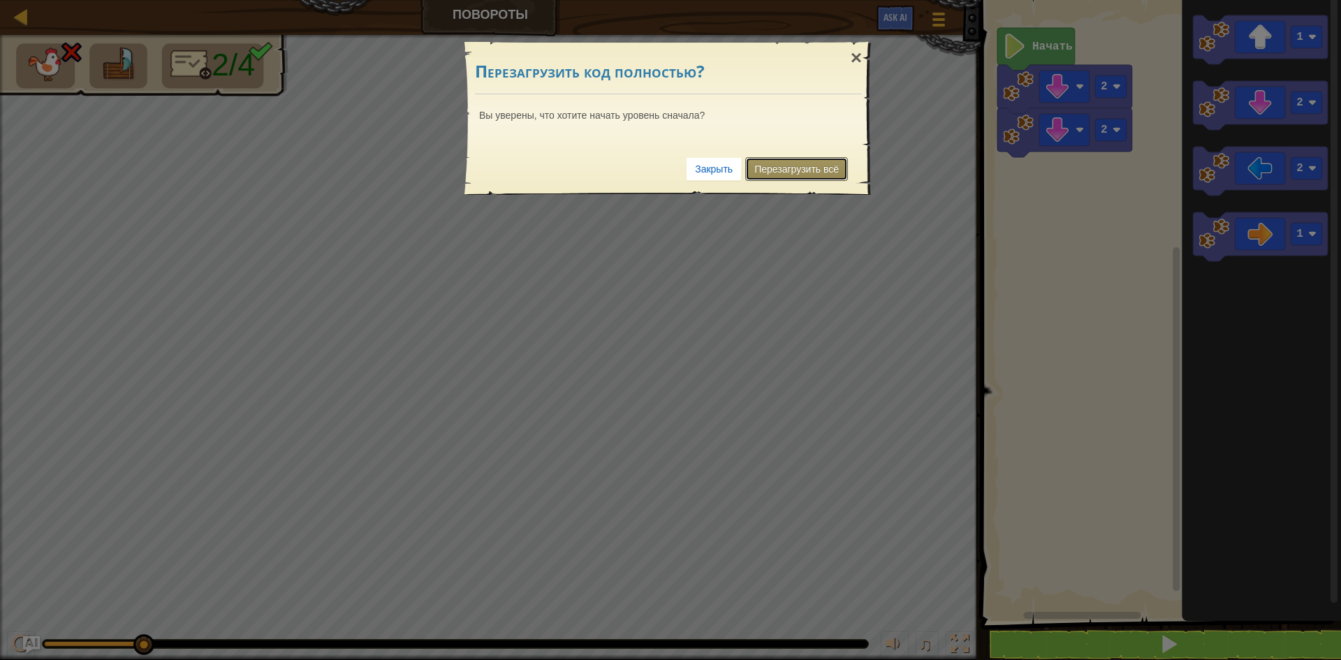
click at [782, 170] on link "Перезагрузить всё" at bounding box center [796, 169] width 103 height 24
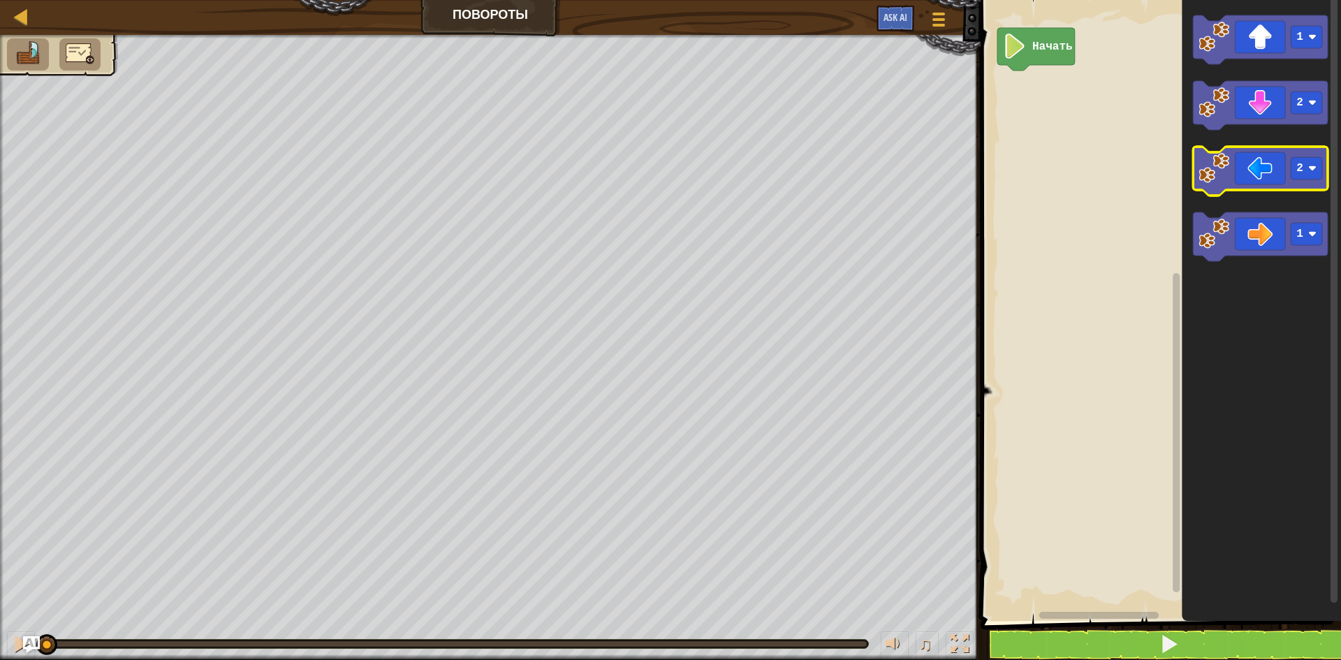
click at [1272, 169] on icon "Рабочая область Blockly" at bounding box center [1260, 171] width 135 height 49
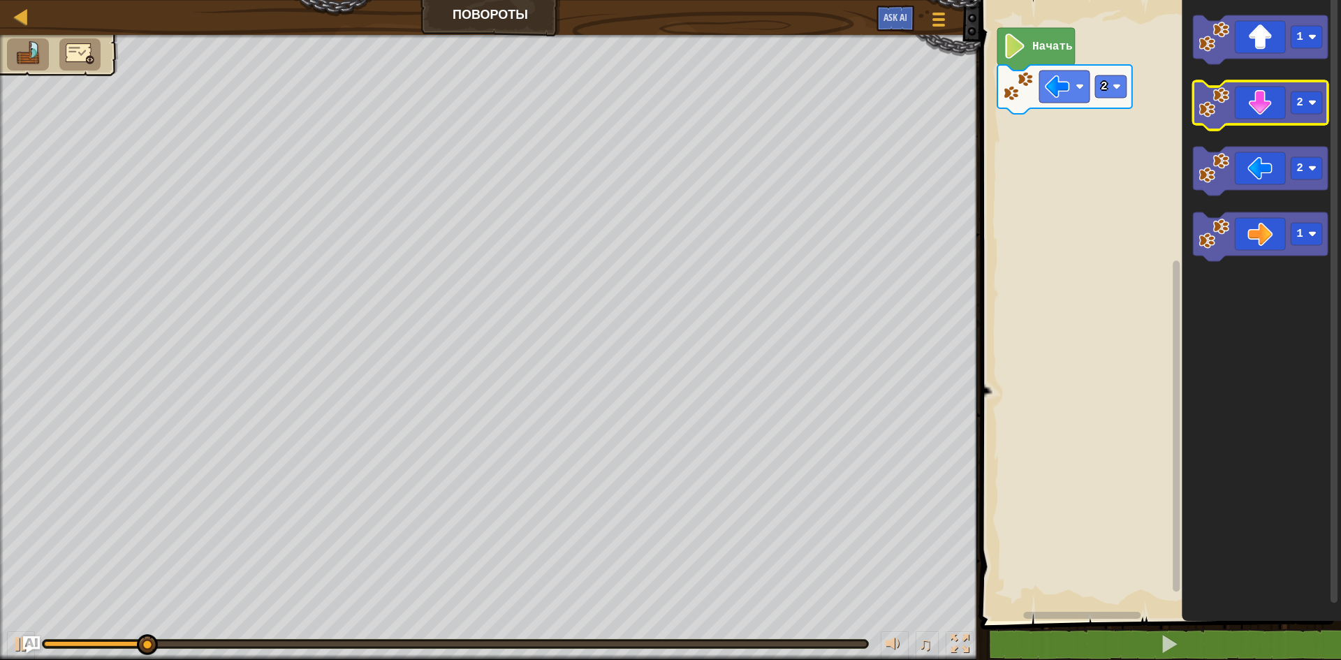
click at [1265, 103] on icon "Рабочая область Blockly" at bounding box center [1260, 105] width 135 height 49
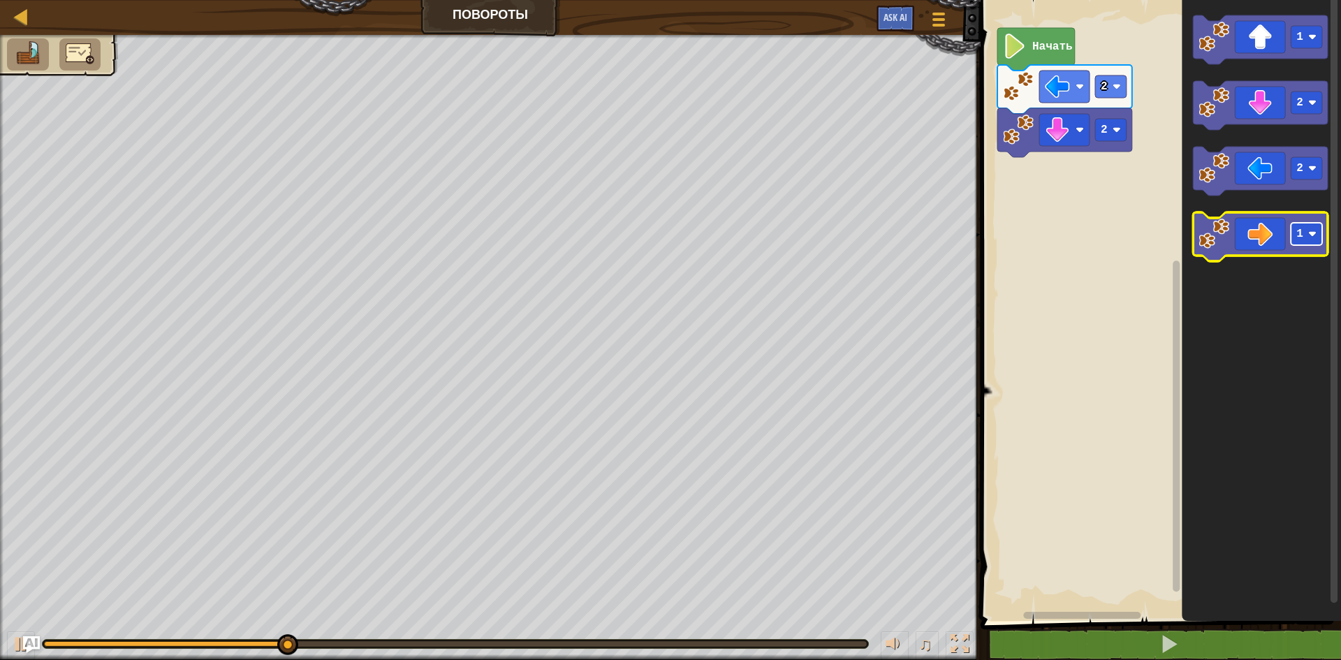
click at [1311, 225] on rect "Рабочая область Blockly" at bounding box center [1306, 234] width 31 height 22
click at [1260, 239] on icon "Рабочая область Blockly" at bounding box center [1260, 236] width 135 height 49
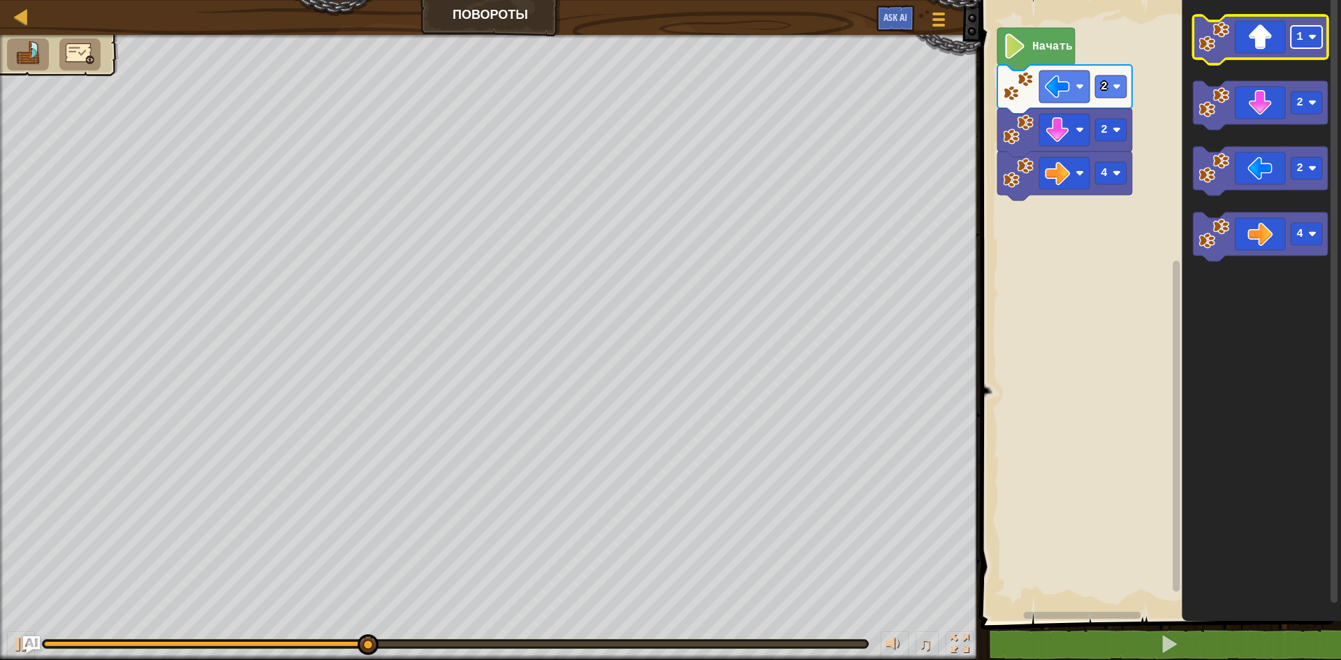
click at [1309, 33] on rect "Рабочая область Blockly" at bounding box center [1306, 37] width 31 height 22
click at [1279, 31] on icon "Рабочая область Blockly" at bounding box center [1260, 39] width 135 height 49
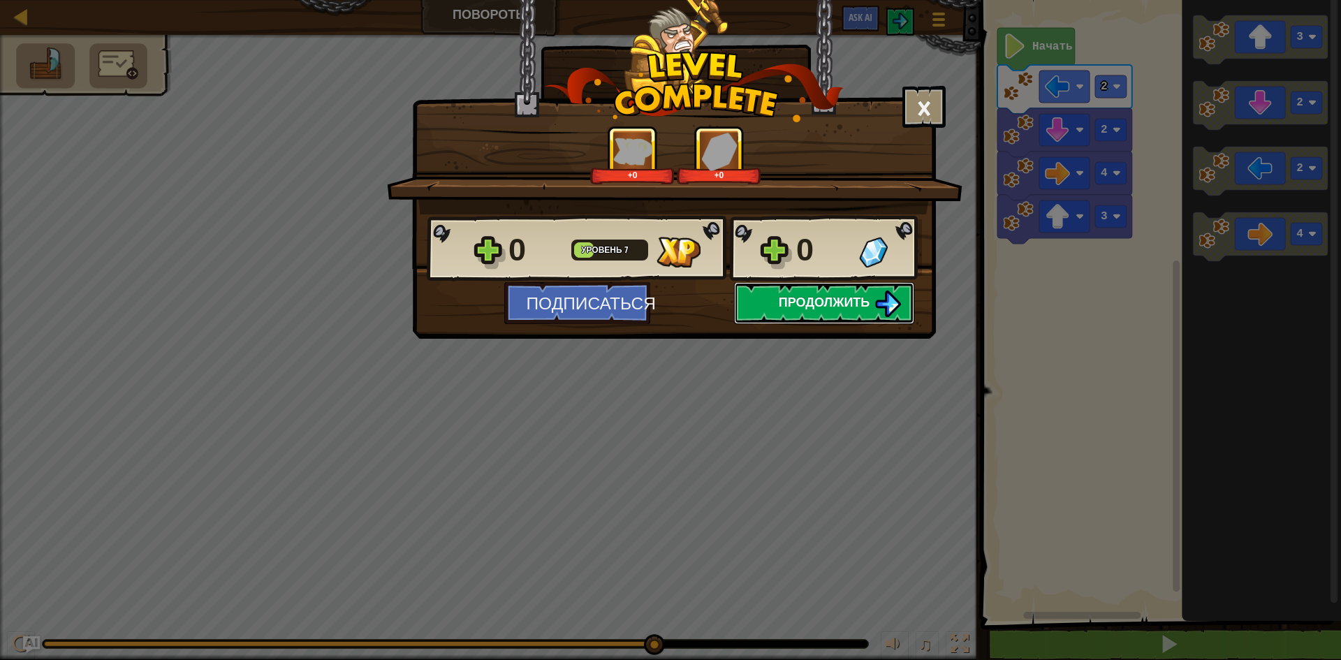
click at [830, 305] on span "Продолжить" at bounding box center [825, 301] width 92 height 17
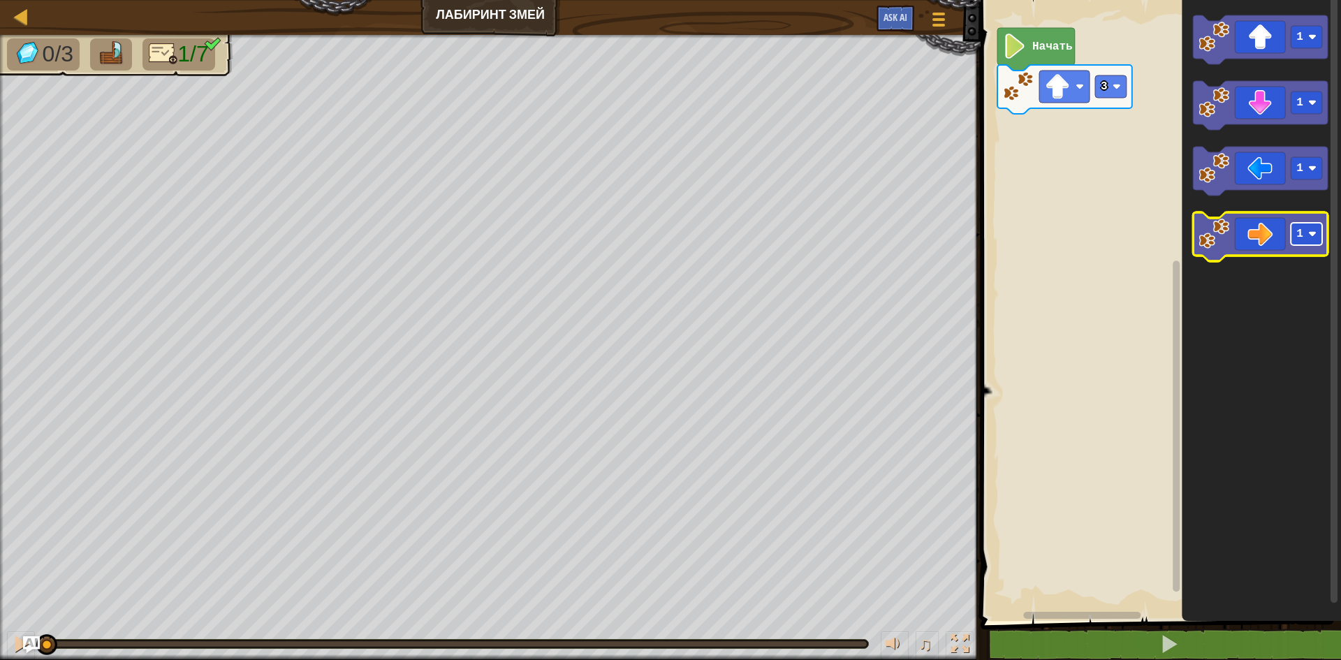
click at [1308, 230] on rect "Рабочая область Blockly" at bounding box center [1306, 234] width 31 height 22
click at [1275, 235] on icon "Рабочая область Blockly" at bounding box center [1260, 236] width 135 height 49
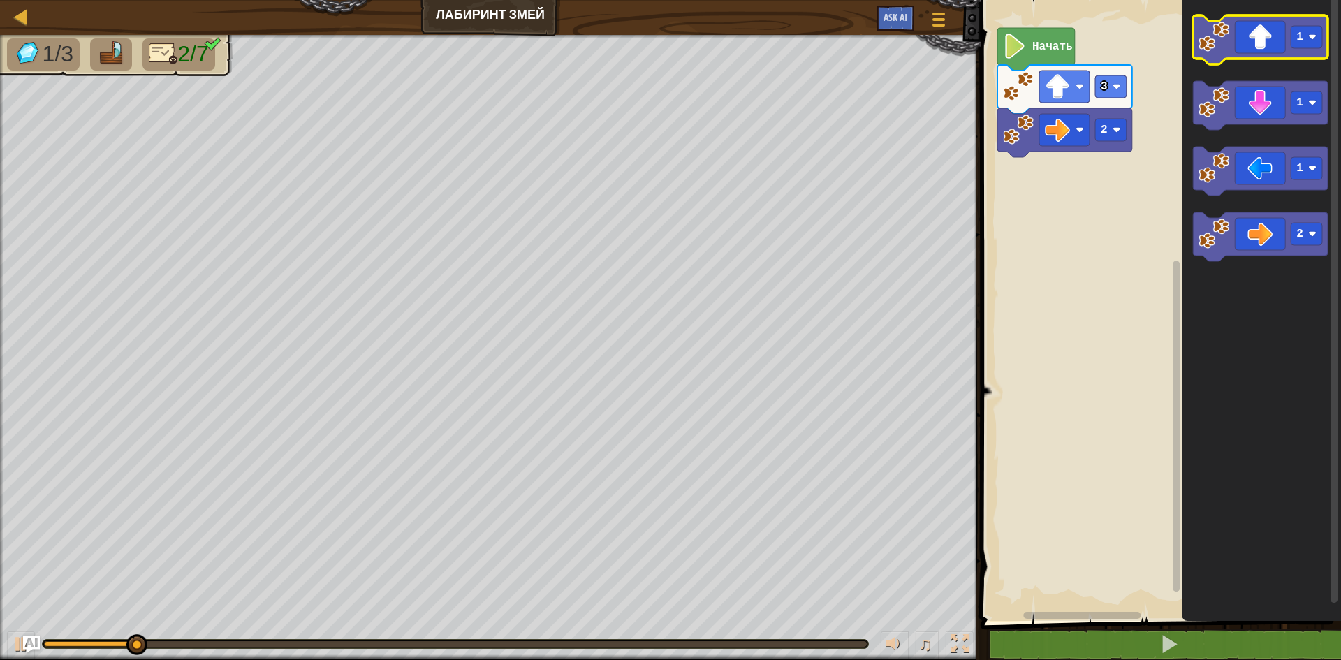
click at [1268, 41] on icon "Рабочая область Blockly" at bounding box center [1260, 39] width 135 height 49
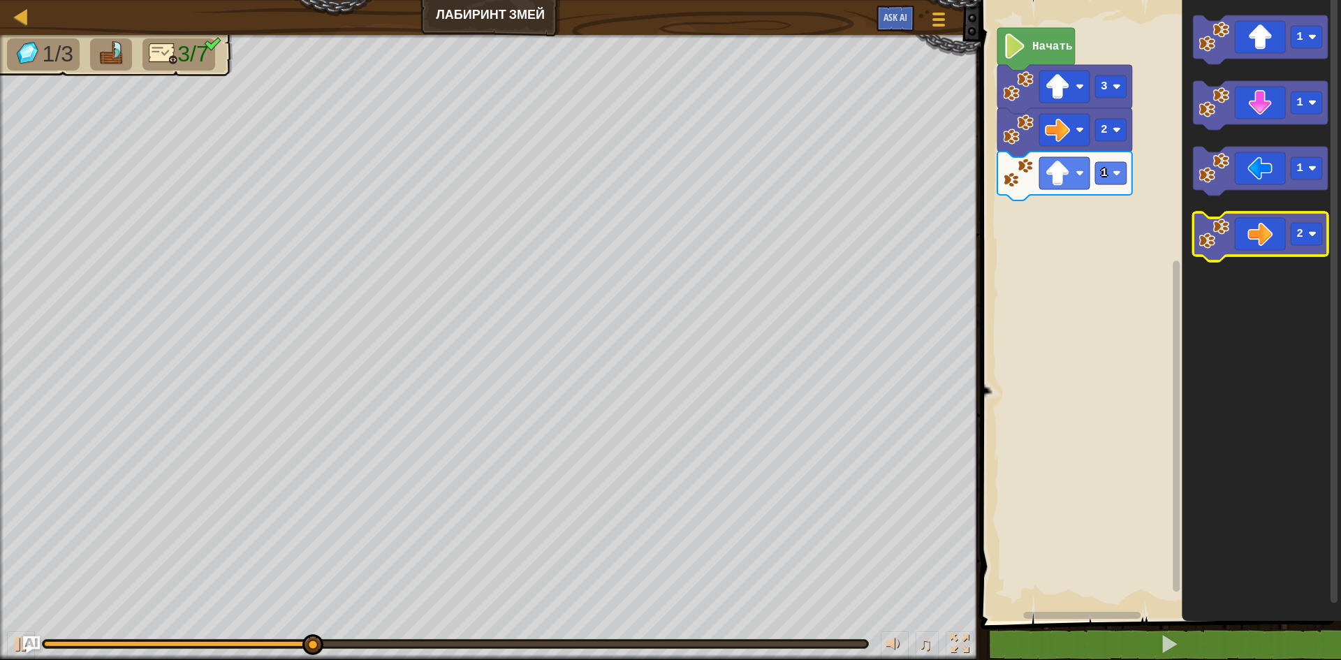
click at [1262, 240] on icon "Рабочая область Blockly" at bounding box center [1260, 236] width 135 height 49
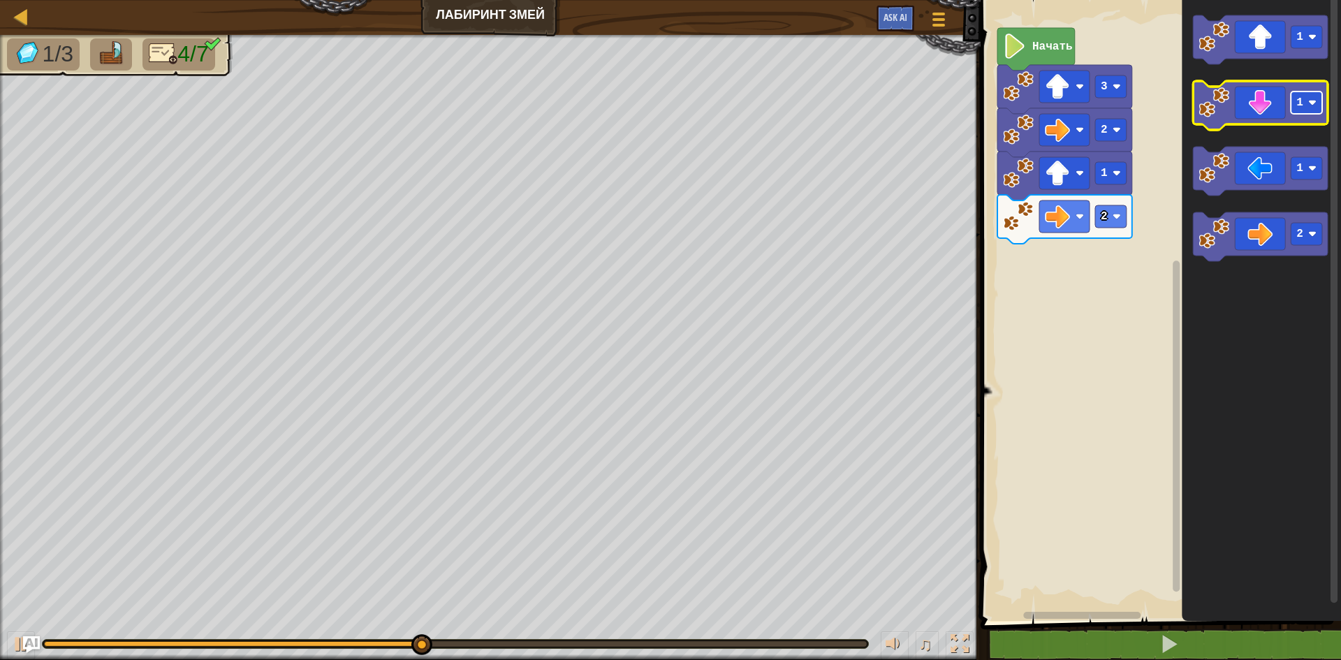
click at [1308, 108] on rect "Рабочая область Blockly" at bounding box center [1306, 103] width 31 height 22
click at [1267, 110] on icon "Рабочая область Blockly" at bounding box center [1260, 105] width 135 height 49
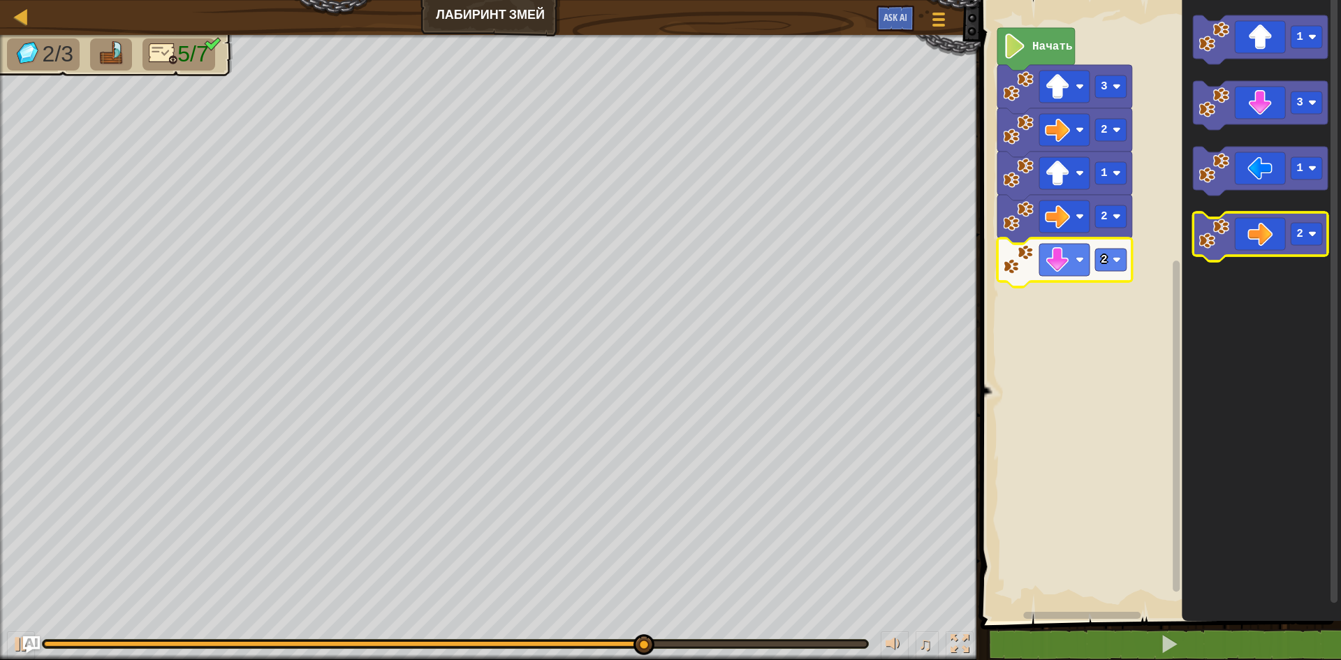
click at [1260, 237] on icon "Рабочая область Blockly" at bounding box center [1260, 236] width 135 height 49
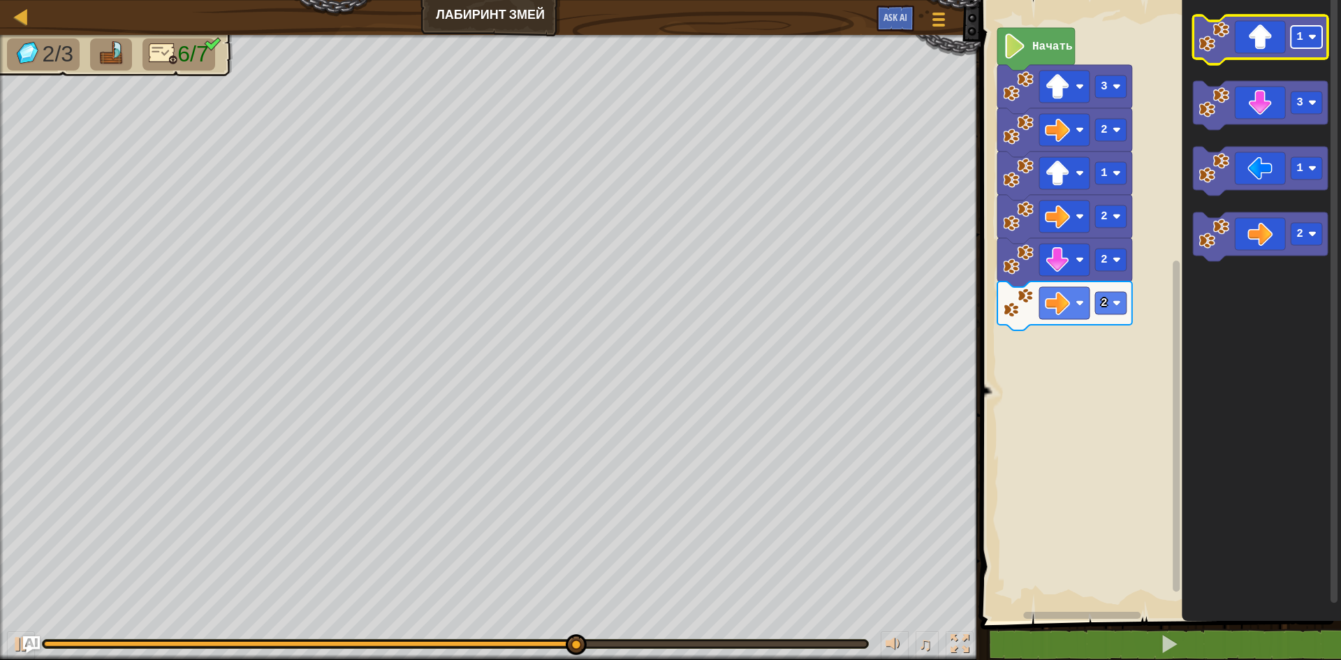
click at [1301, 41] on text "1" at bounding box center [1300, 37] width 7 height 13
click at [1265, 40] on icon "Рабочая область Blockly" at bounding box center [1260, 39] width 135 height 49
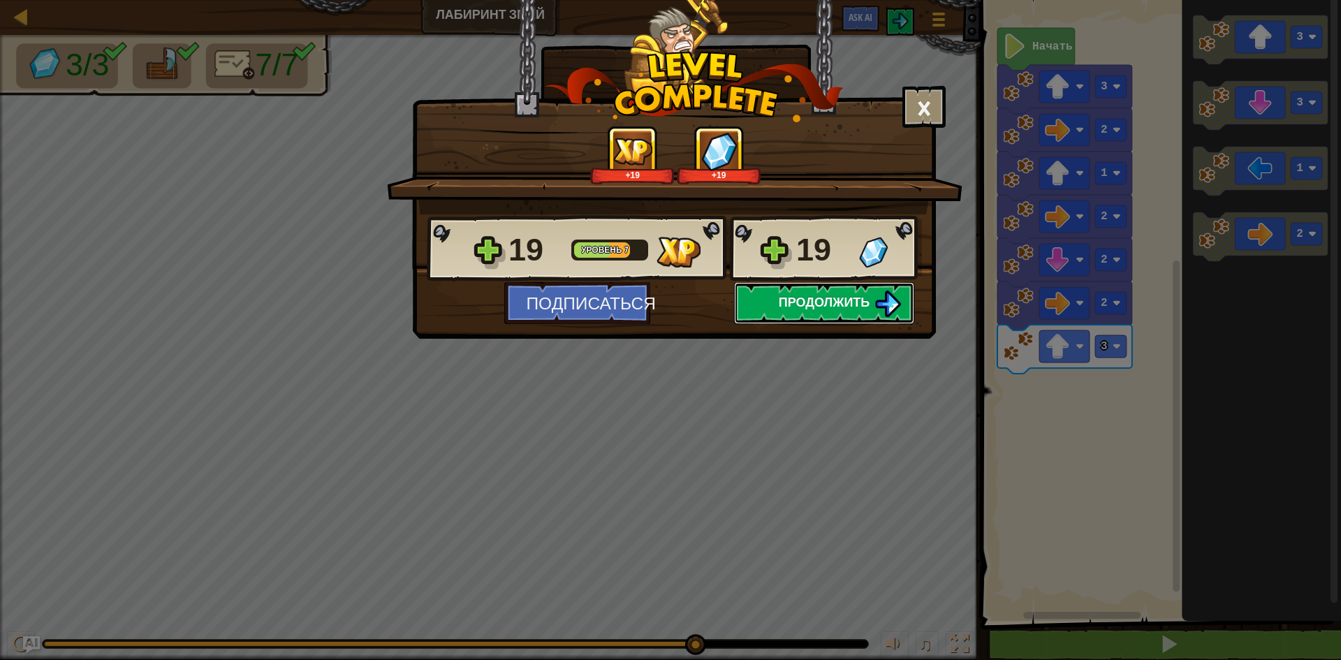
click at [809, 305] on span "Продолжить" at bounding box center [825, 301] width 92 height 17
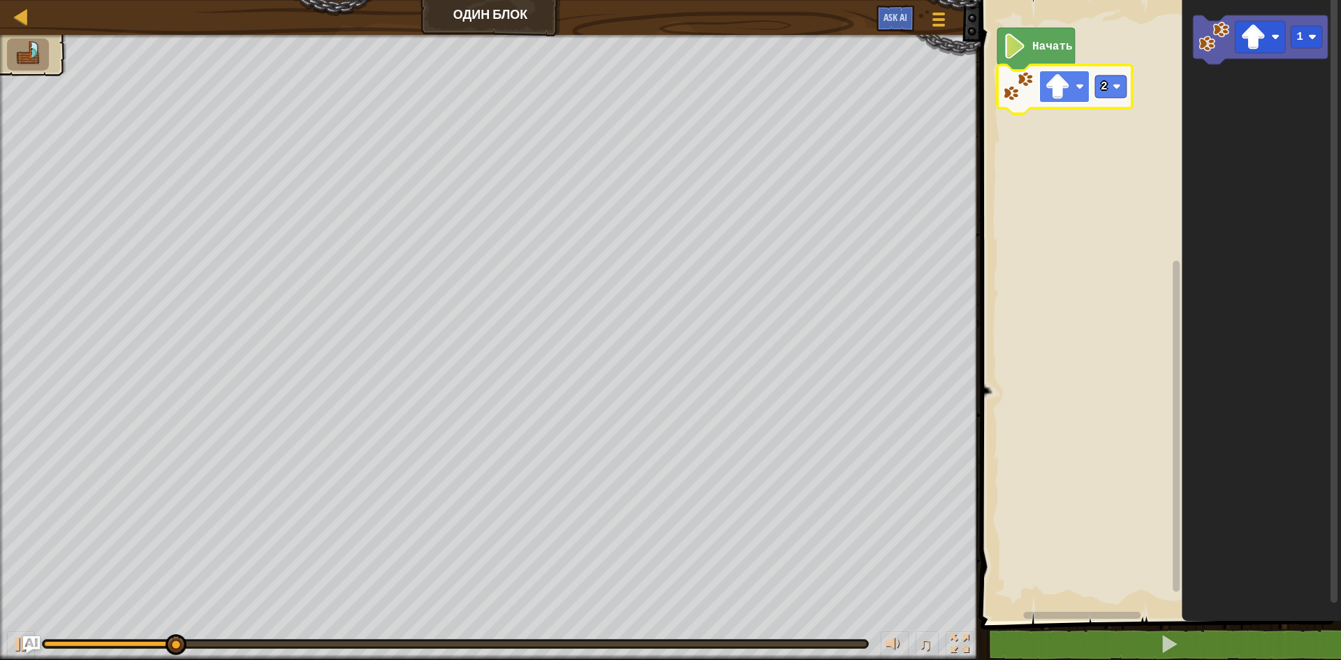
click at [1071, 91] on rect "Рабочая область Blockly" at bounding box center [1065, 87] width 50 height 32
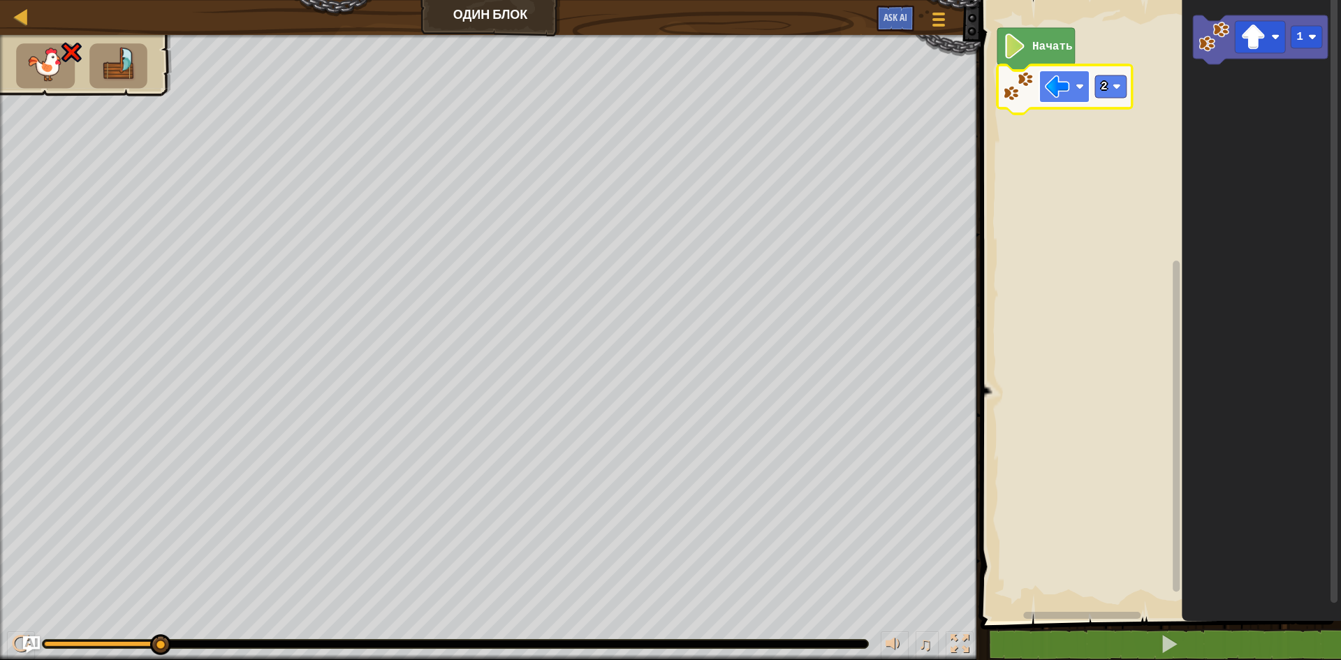
click at [1073, 96] on rect "Рабочая область Blockly" at bounding box center [1065, 87] width 50 height 32
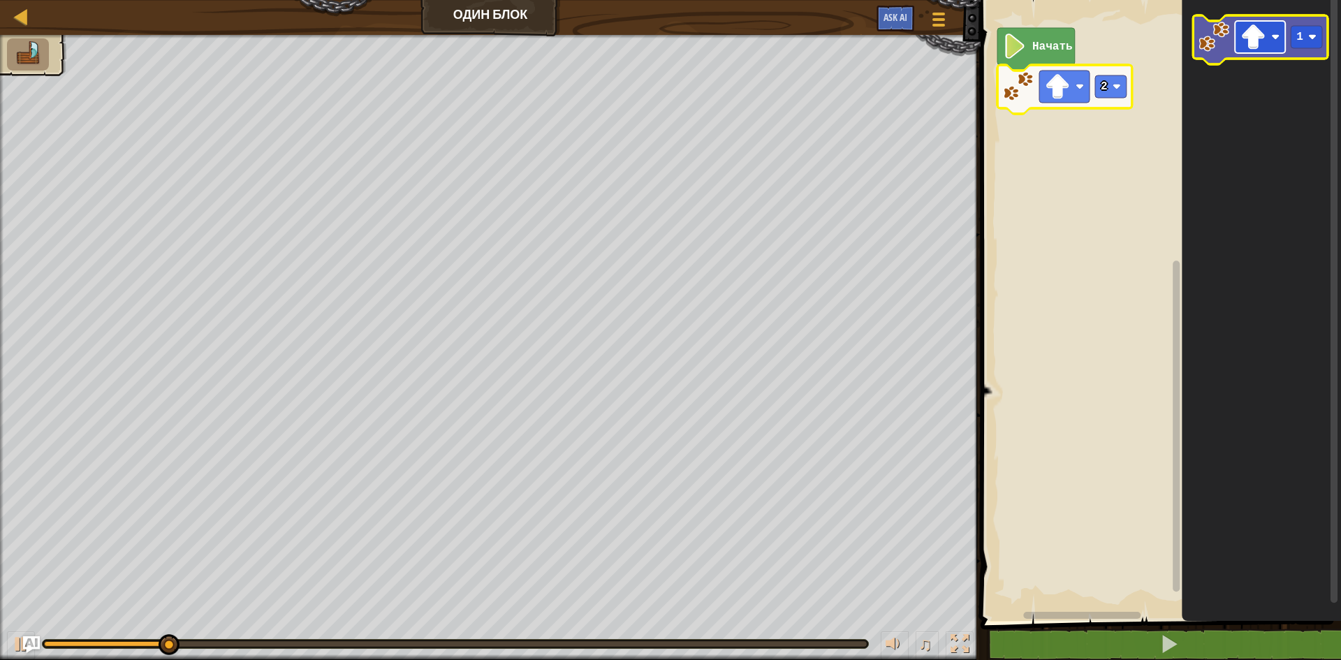
click at [1282, 48] on rect "Рабочая область Blockly" at bounding box center [1260, 37] width 50 height 32
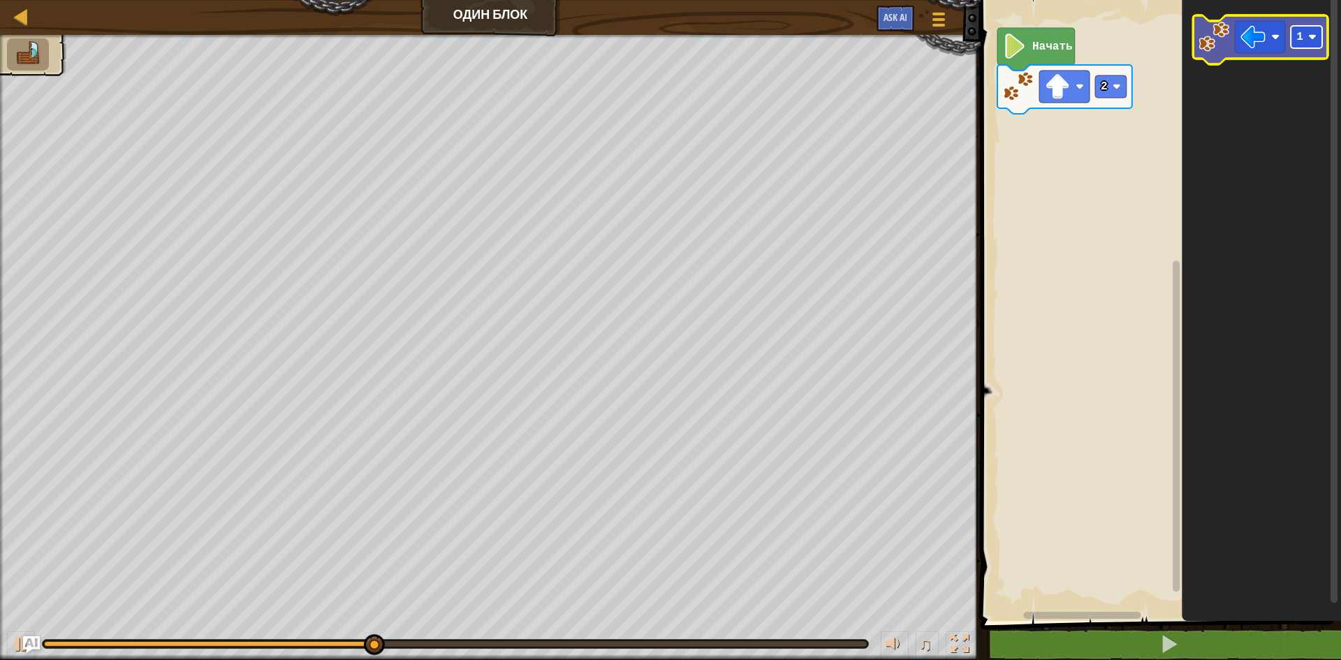
click at [1309, 41] on image "Рабочая область Blockly" at bounding box center [1313, 37] width 8 height 8
click at [1260, 35] on image "Рабочая область Blockly" at bounding box center [1253, 36] width 25 height 25
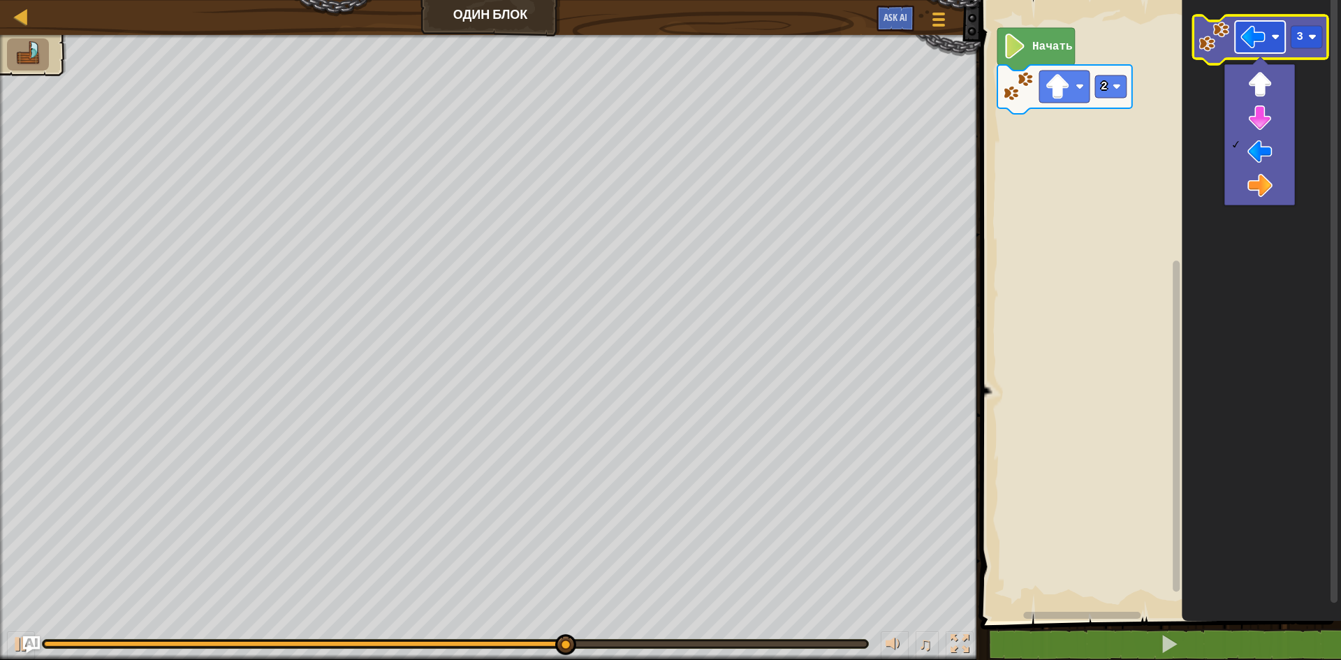
click at [1253, 41] on image "Рабочая область Blockly" at bounding box center [1253, 36] width 25 height 25
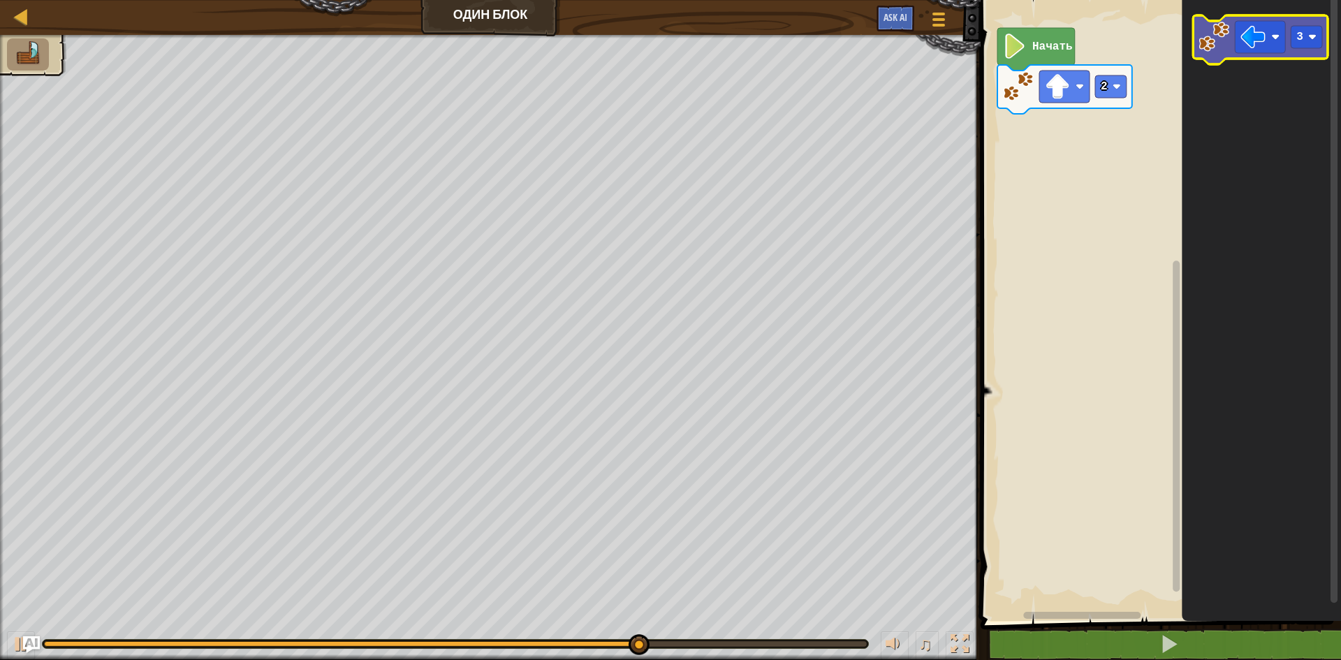
click at [1215, 43] on image "Рабочая область Blockly" at bounding box center [1214, 37] width 31 height 31
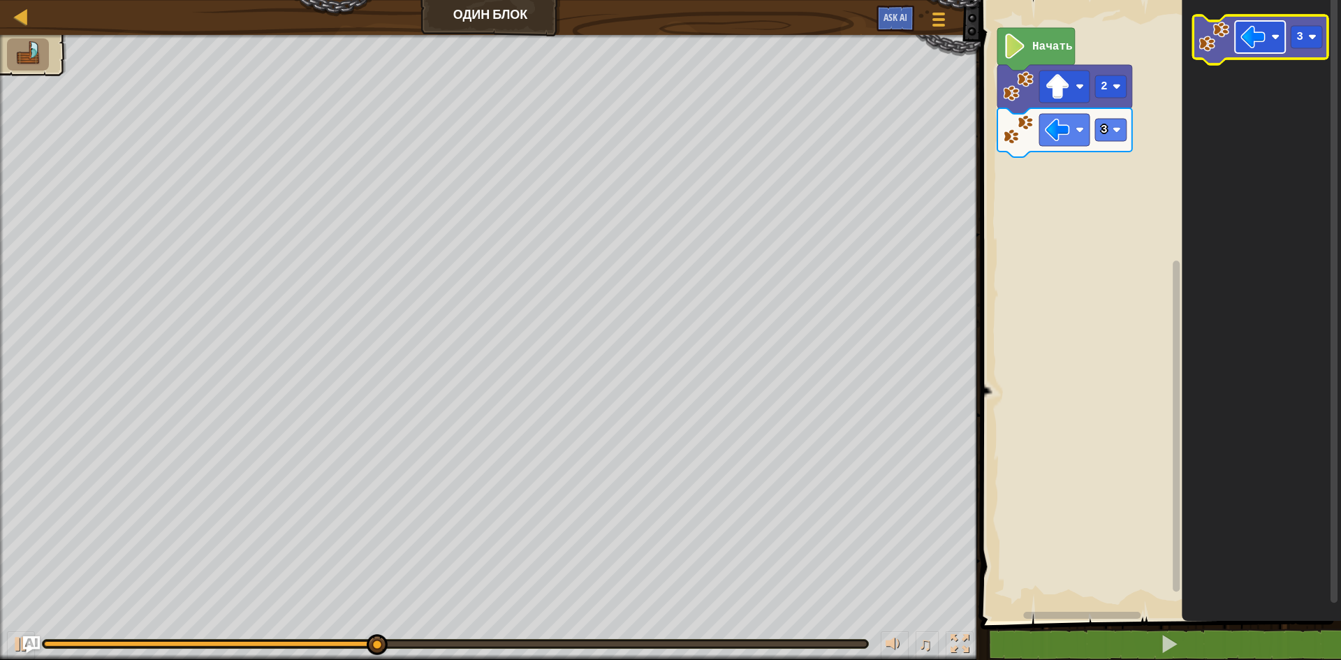
click at [1272, 38] on rect "Рабочая область Blockly" at bounding box center [1260, 37] width 50 height 32
click at [1307, 36] on rect "Рабочая область Blockly" at bounding box center [1306, 37] width 31 height 22
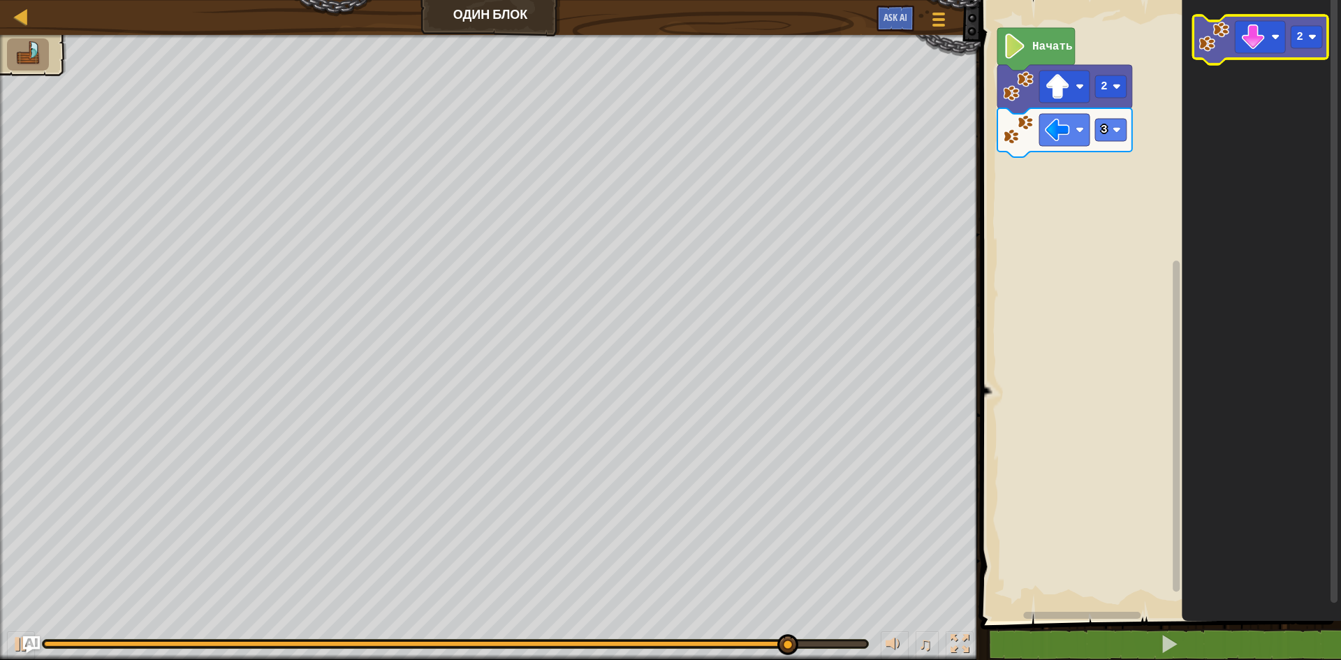
click at [1221, 38] on image "Рабочая область Blockly" at bounding box center [1214, 37] width 31 height 31
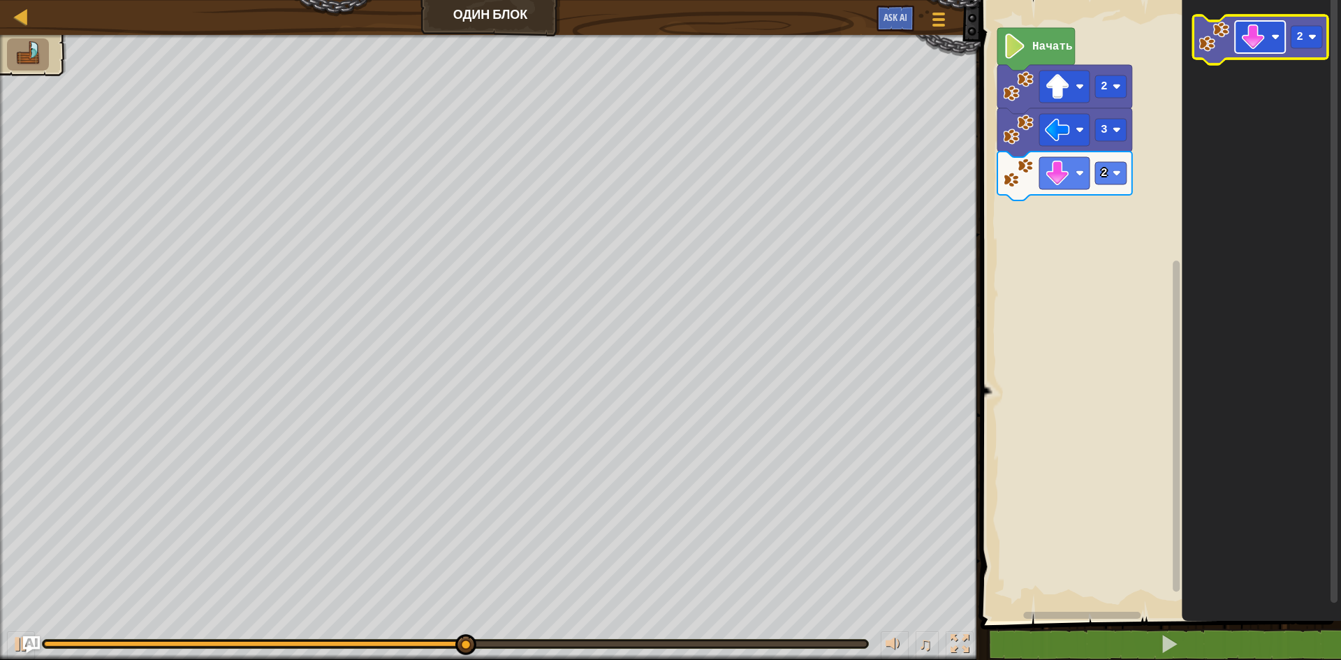
click at [1270, 45] on rect "Рабочая область Blockly" at bounding box center [1260, 37] width 50 height 32
click at [1281, 37] on rect "Рабочая область Blockly" at bounding box center [1260, 37] width 50 height 32
click at [1307, 40] on rect "Рабочая область Blockly" at bounding box center [1306, 37] width 31 height 22
click at [1225, 41] on image "Рабочая область Blockly" at bounding box center [1214, 37] width 31 height 31
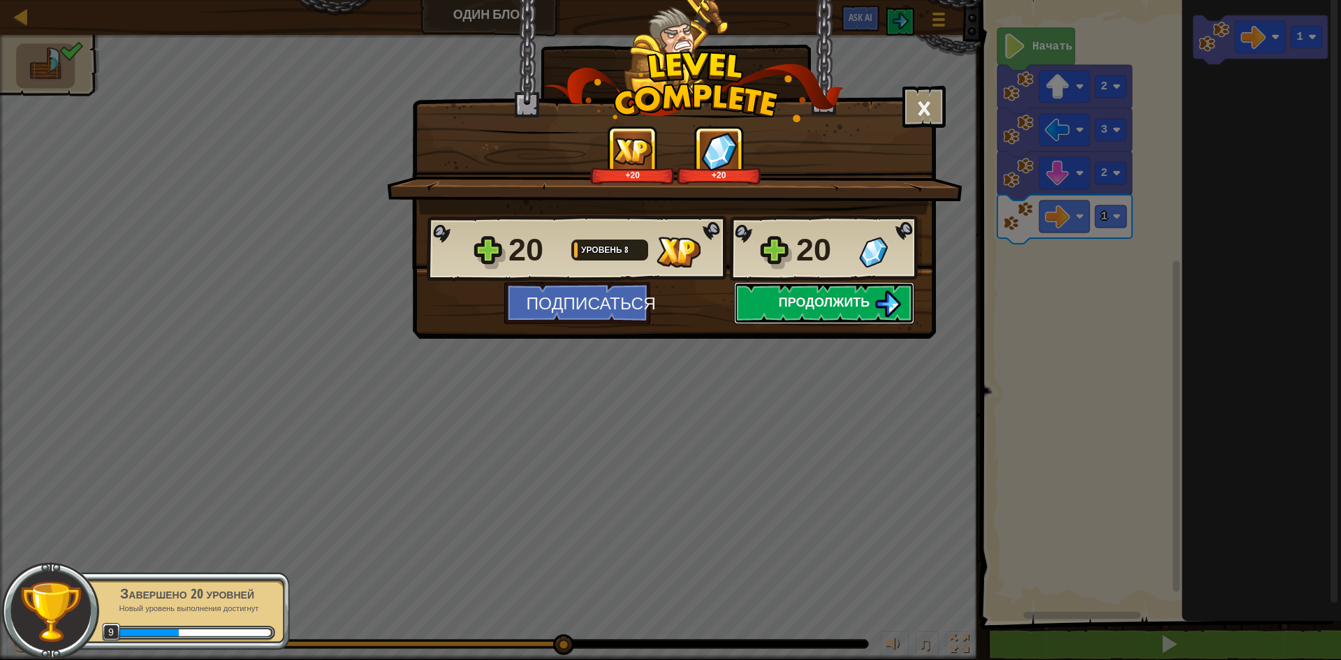
click at [831, 306] on span "Продолжить" at bounding box center [825, 301] width 92 height 17
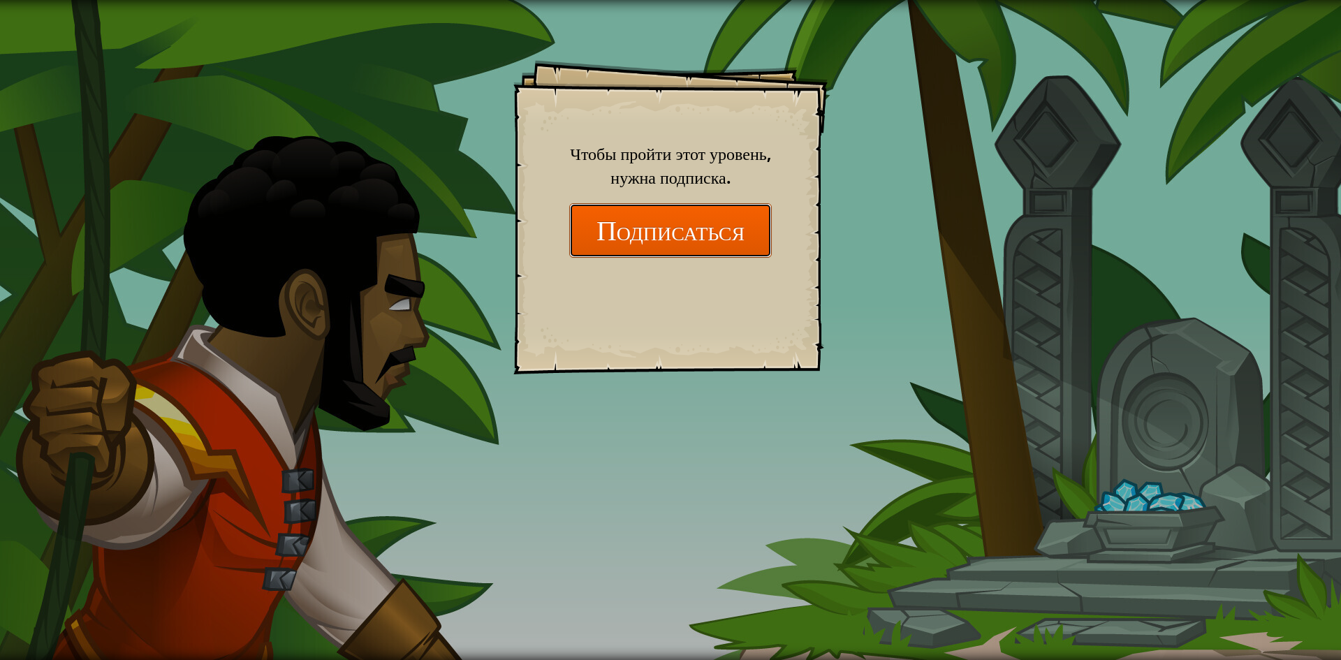
click at [706, 236] on button "Подписаться" at bounding box center [670, 230] width 203 height 54
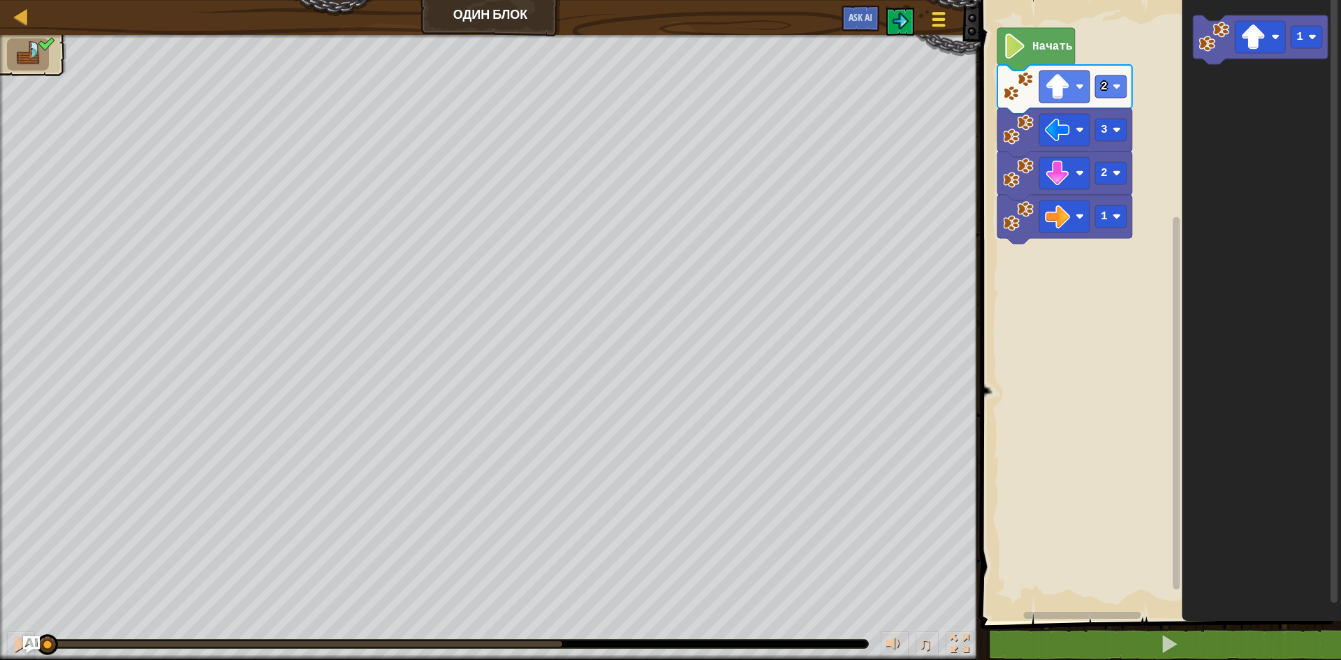
click at [938, 14] on span at bounding box center [939, 13] width 13 height 3
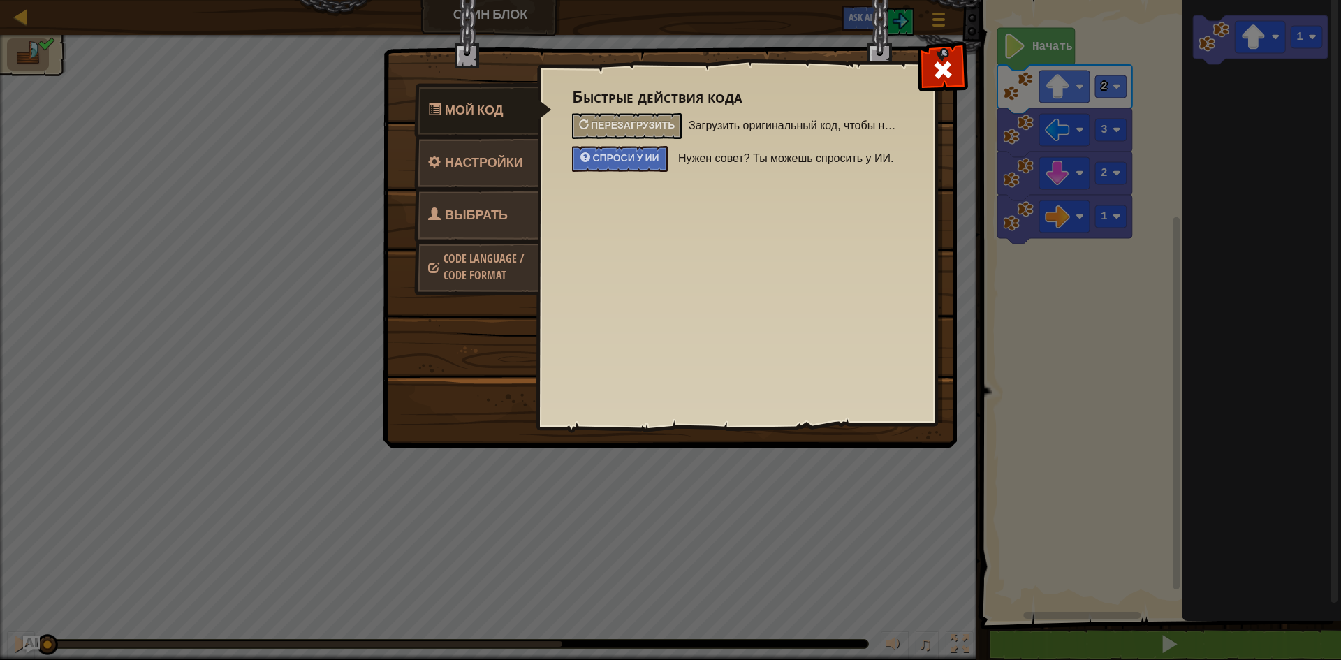
click at [226, 82] on div "Мой код Настройки Выбрать героя Code Language / Code Format Быстрые действия ко…" at bounding box center [670, 330] width 1341 height 660
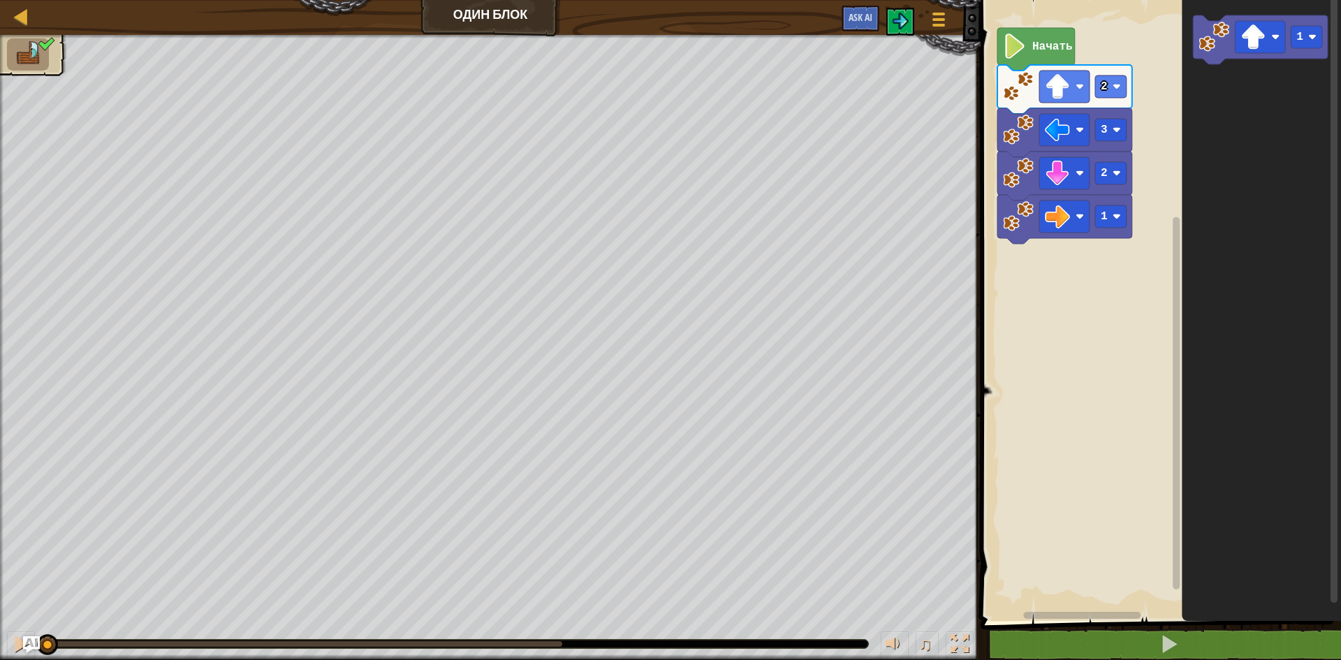
click at [10, 11] on div "[PERSON_NAME] блок Меню игры Ask AI" at bounding box center [490, 17] width 981 height 35
click at [15, 13] on div at bounding box center [21, 16] width 17 height 17
select select "ru"
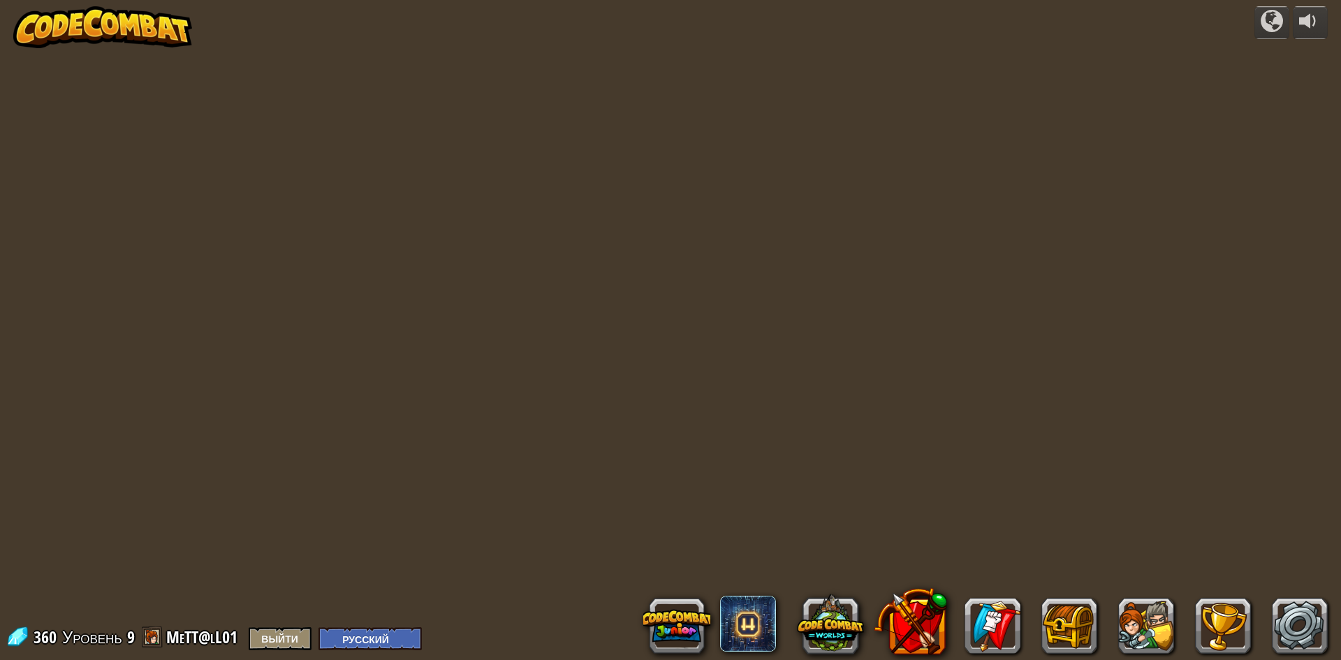
select select "ru"
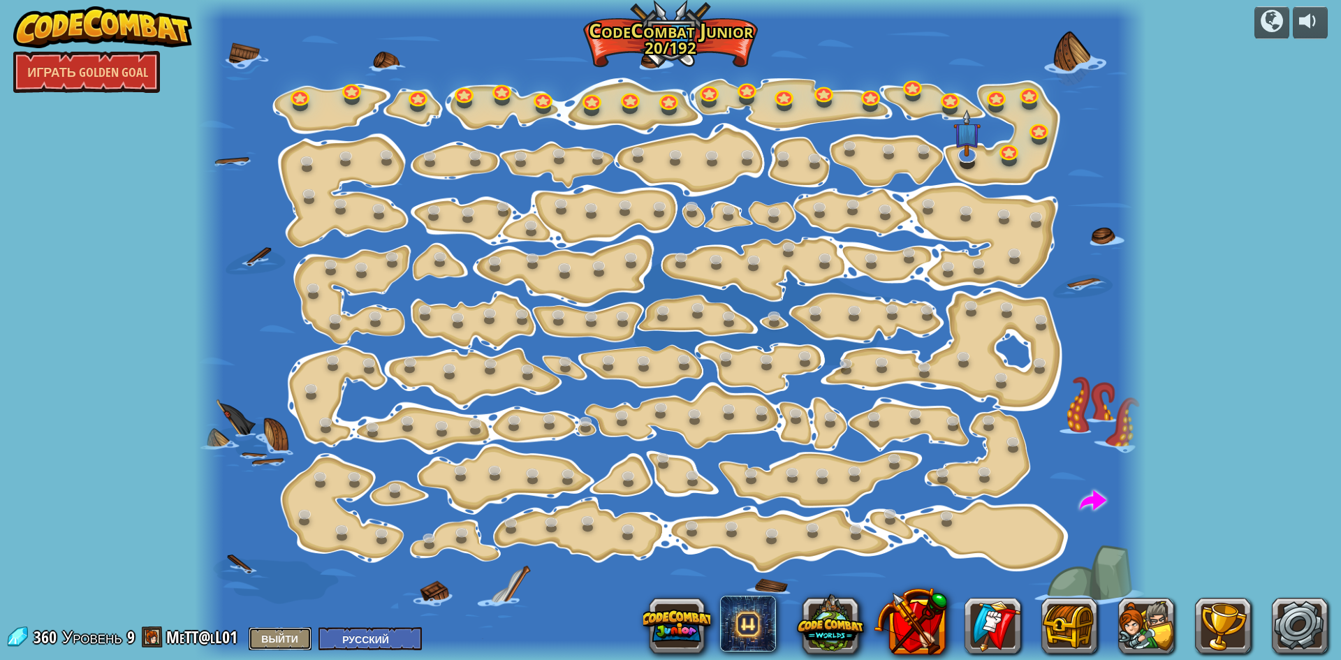
click at [292, 637] on button "Выйти" at bounding box center [280, 638] width 63 height 23
